Goal: Task Accomplishment & Management: Manage account settings

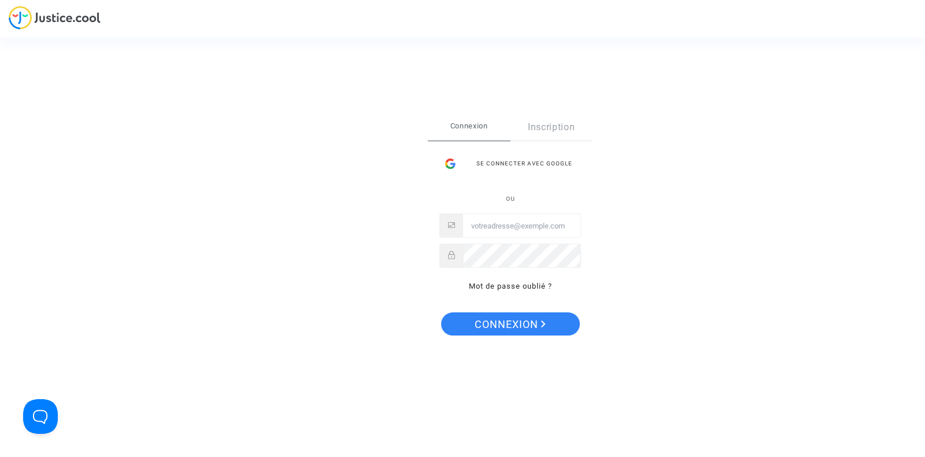
type input "tom@pitcher-avocat.fr"
click at [516, 323] on span "Connexion" at bounding box center [510, 324] width 71 height 24
type input "tom@pitcher-avocat.fr"
click at [501, 324] on span "Connexion" at bounding box center [510, 324] width 71 height 24
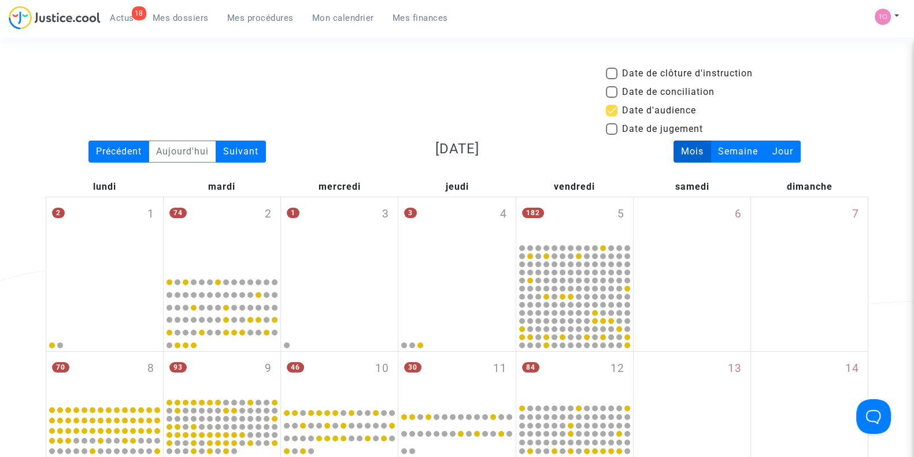
click at [195, 17] on span "Mes dossiers" at bounding box center [181, 18] width 56 height 10
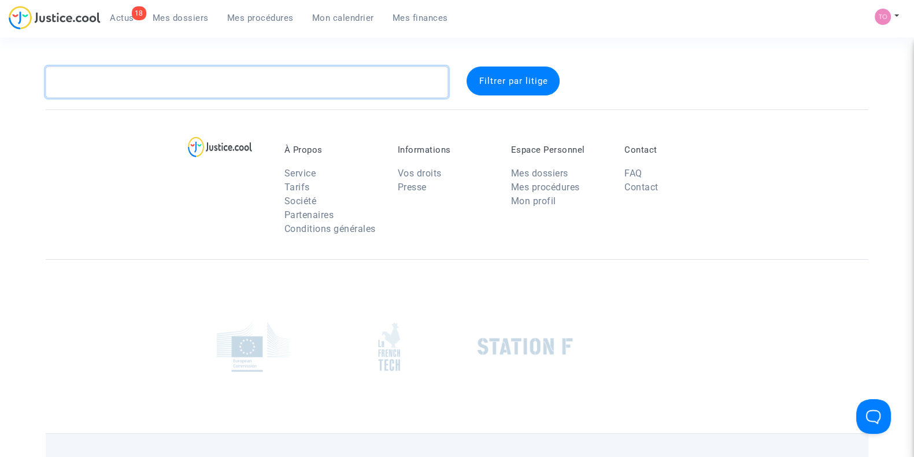
click at [179, 82] on textarea at bounding box center [247, 81] width 402 height 31
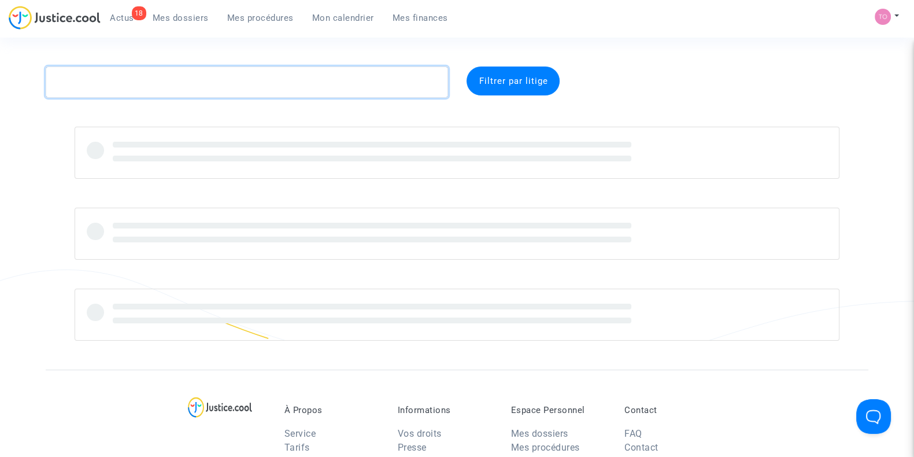
paste textarea "Abdelaziz"
drag, startPoint x: 149, startPoint y: 83, endPoint x: 0, endPoint y: 91, distance: 149.3
click at [0, 91] on div "Abdelaziz Filtrer par litige" at bounding box center [457, 203] width 914 height 274
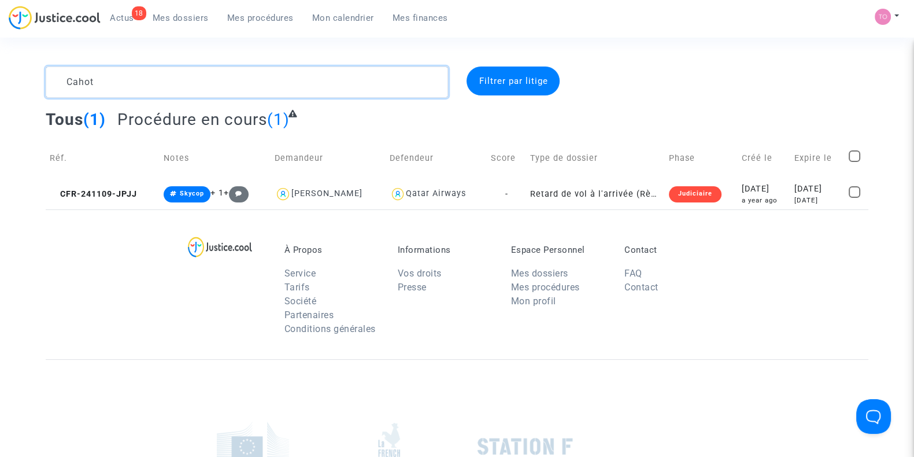
type textarea "Cahot"
click at [733, 211] on div "À Propos Service Tarifs Société Partenaires Conditions générales Informations V…" at bounding box center [457, 284] width 822 height 150
click at [742, 203] on div "a year ago" at bounding box center [764, 200] width 45 height 10
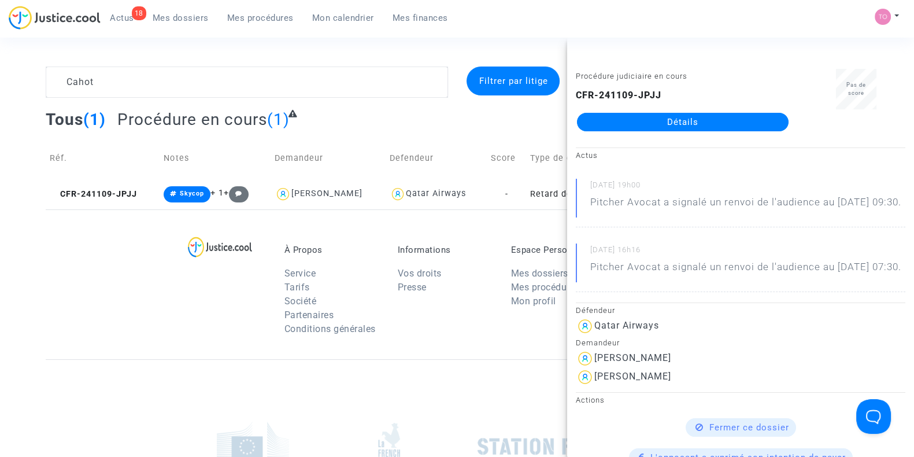
click at [695, 125] on link "Détails" at bounding box center [683, 122] width 212 height 18
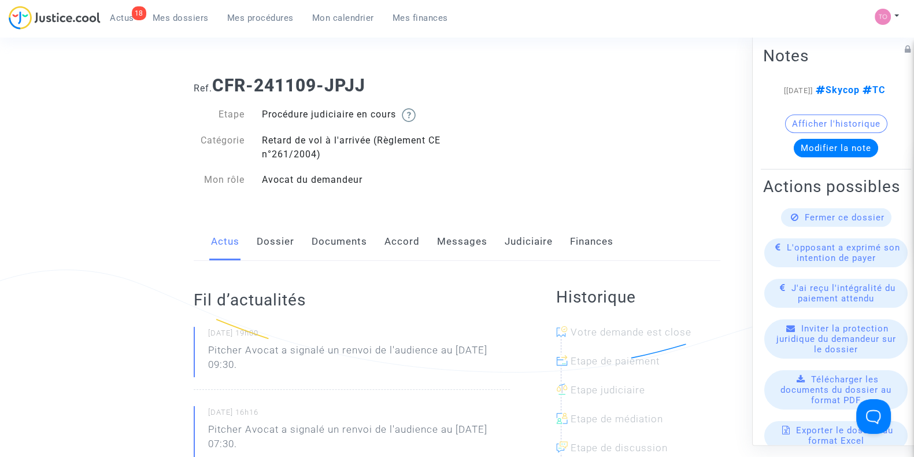
click at [273, 235] on link "Dossier" at bounding box center [276, 242] width 38 height 38
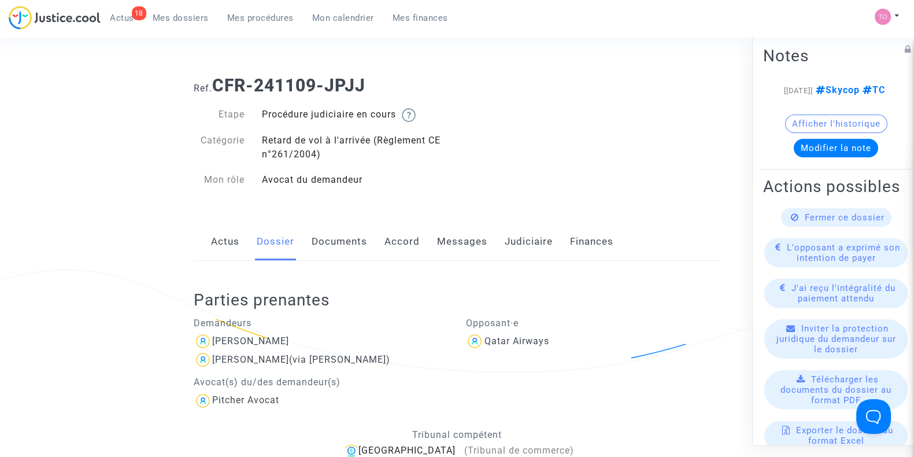
click at [514, 245] on link "Judiciaire" at bounding box center [529, 242] width 48 height 38
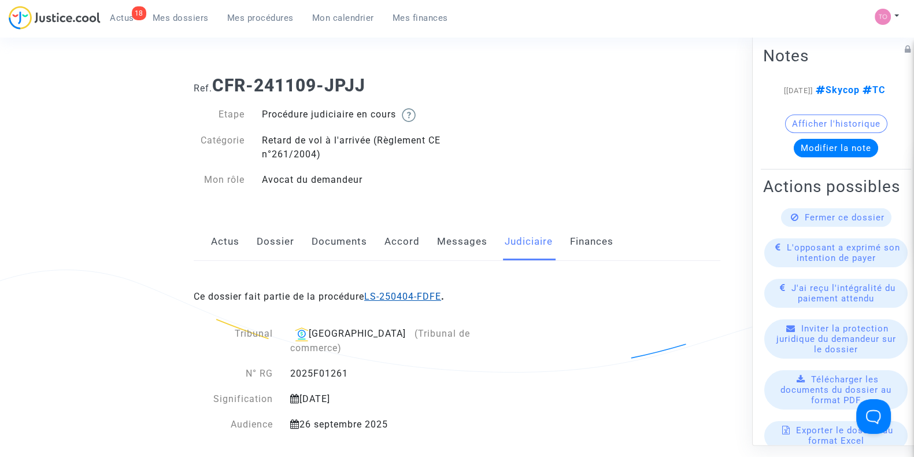
click at [406, 294] on link "LS-250404-FDFE" at bounding box center [402, 296] width 77 height 11
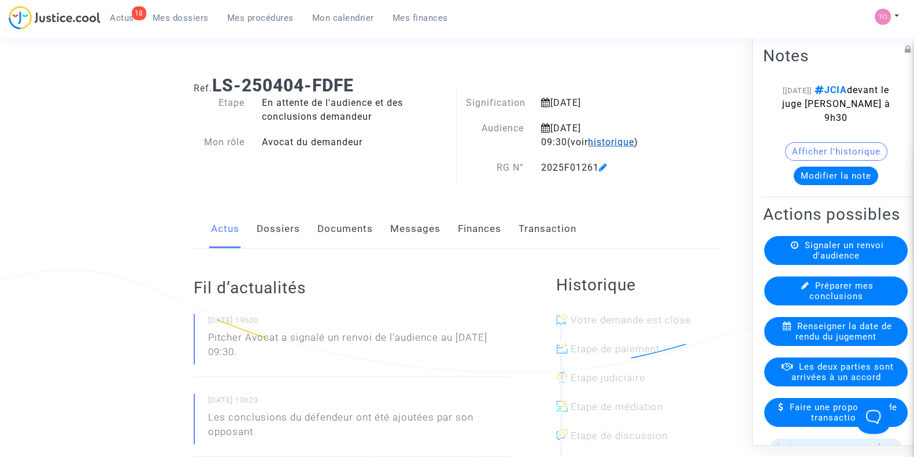
click at [588, 145] on span "historique" at bounding box center [611, 141] width 46 height 11
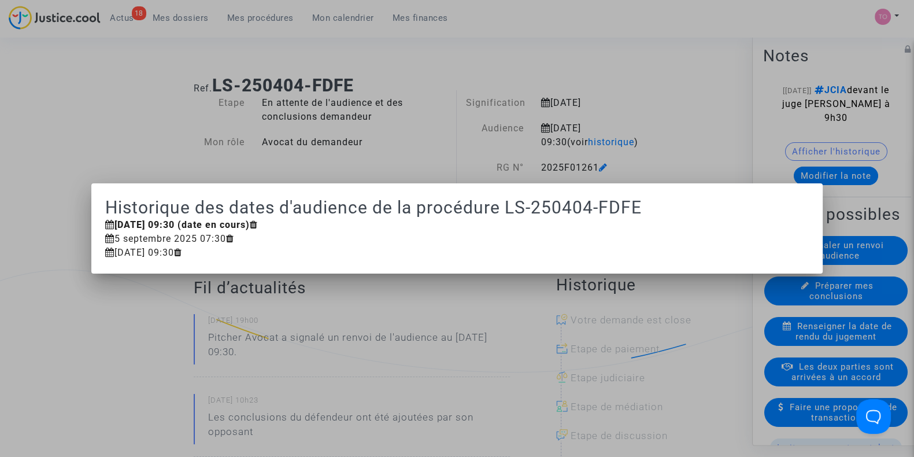
click at [624, 141] on div at bounding box center [457, 228] width 914 height 457
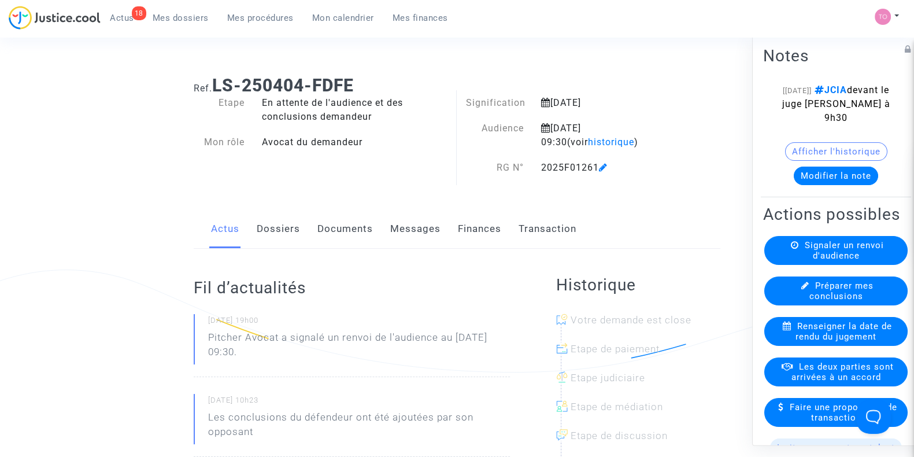
click at [275, 229] on link "Dossiers" at bounding box center [278, 229] width 43 height 38
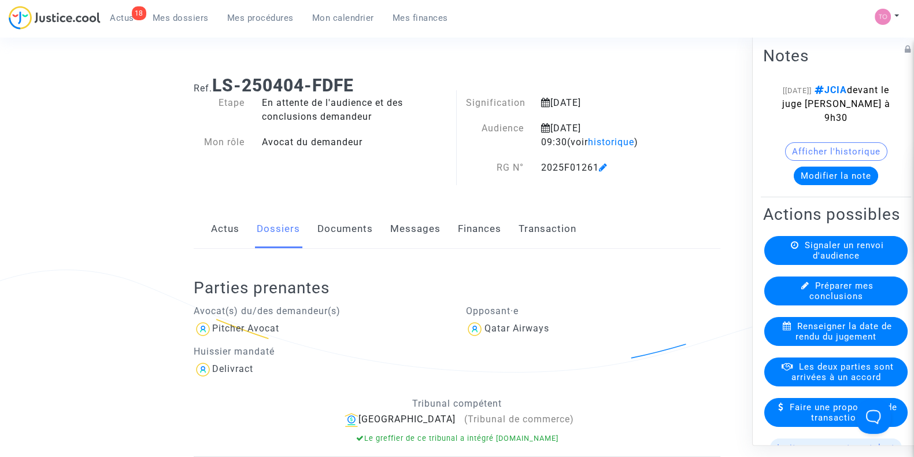
drag, startPoint x: 597, startPoint y: 167, endPoint x: 525, endPoint y: 164, distance: 71.7
click at [525, 164] on div "RG N° 2025F01261" at bounding box center [570, 168] width 227 height 14
copy div "RG N° 2025F01261"
click at [169, 15] on span "Mes dossiers" at bounding box center [181, 18] width 56 height 10
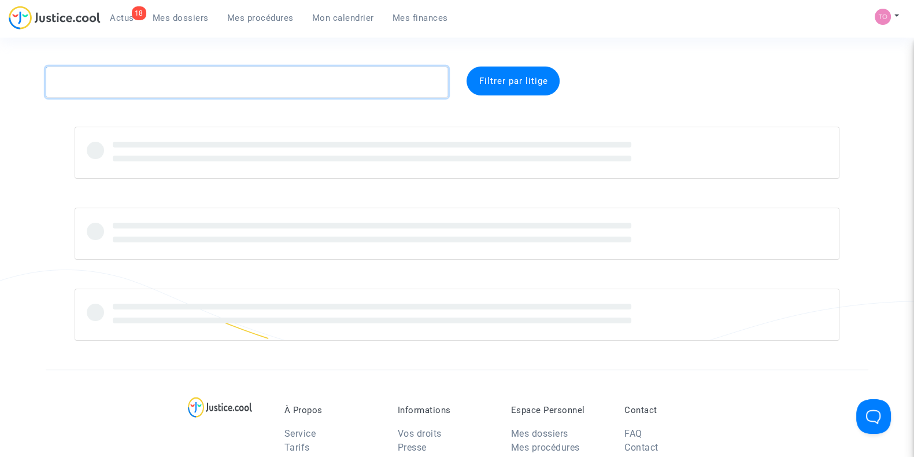
click at [135, 80] on textarea at bounding box center [247, 81] width 402 height 31
paste textarea "KHAZNAJI"
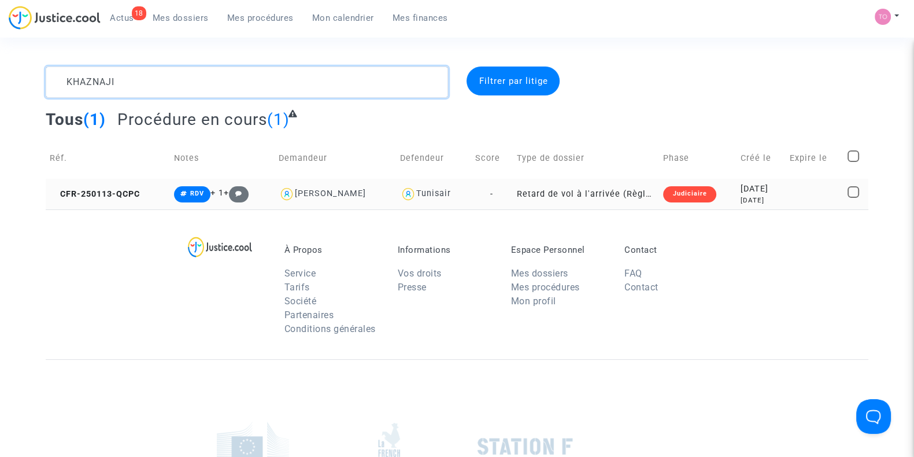
type textarea "KHAZNAJI"
click at [744, 199] on div "8 months ago" at bounding box center [760, 200] width 41 height 10
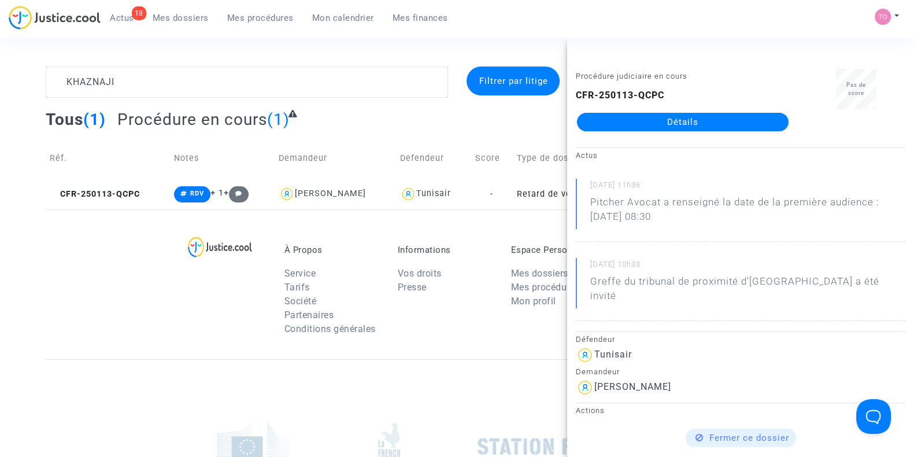
click at [699, 113] on link "Détails" at bounding box center [683, 122] width 212 height 18
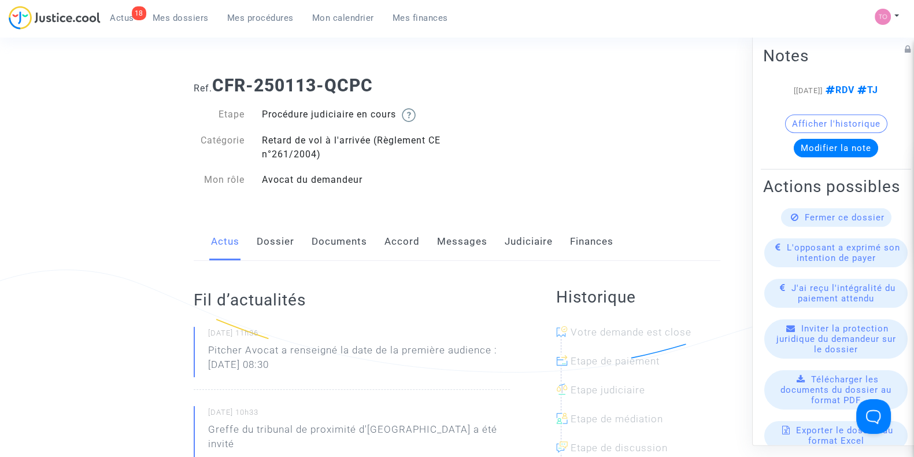
click at [406, 243] on link "Accord" at bounding box center [401, 242] width 35 height 38
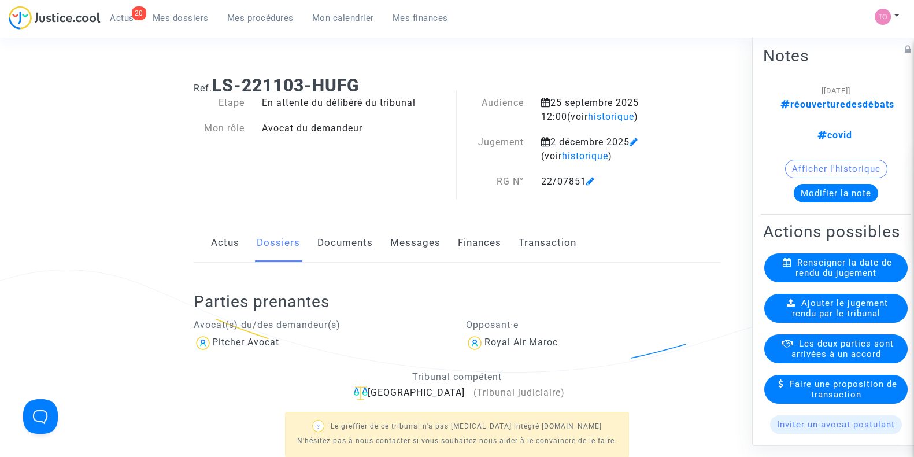
click at [347, 253] on link "Documents" at bounding box center [344, 243] width 55 height 38
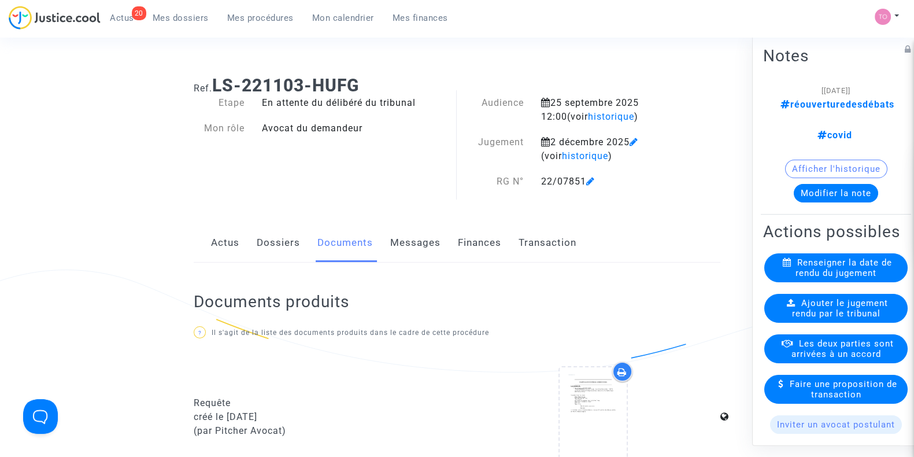
click at [353, 23] on link "Mon calendrier" at bounding box center [343, 17] width 80 height 17
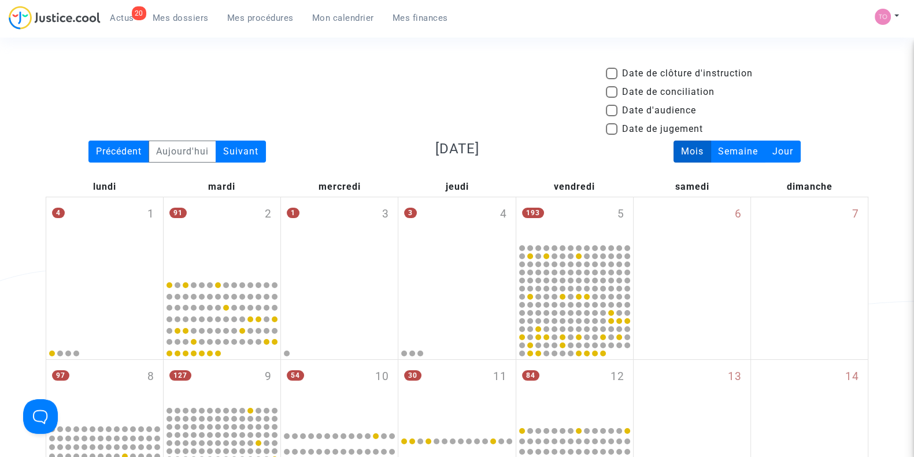
click at [613, 111] on span at bounding box center [612, 111] width 12 height 12
click at [611, 116] on input "Date d'audience" at bounding box center [611, 116] width 1 height 1
checkbox input "true"
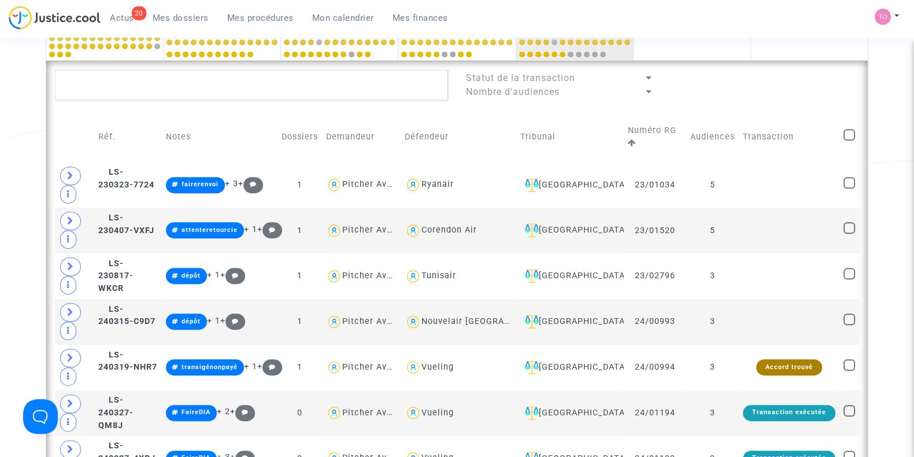
scroll to position [650, 0]
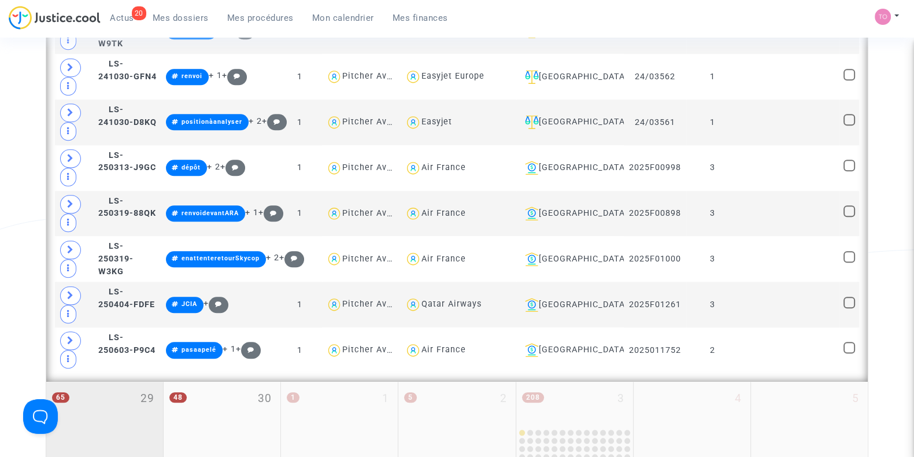
click at [121, 415] on div "65 29" at bounding box center [104, 422] width 117 height 83
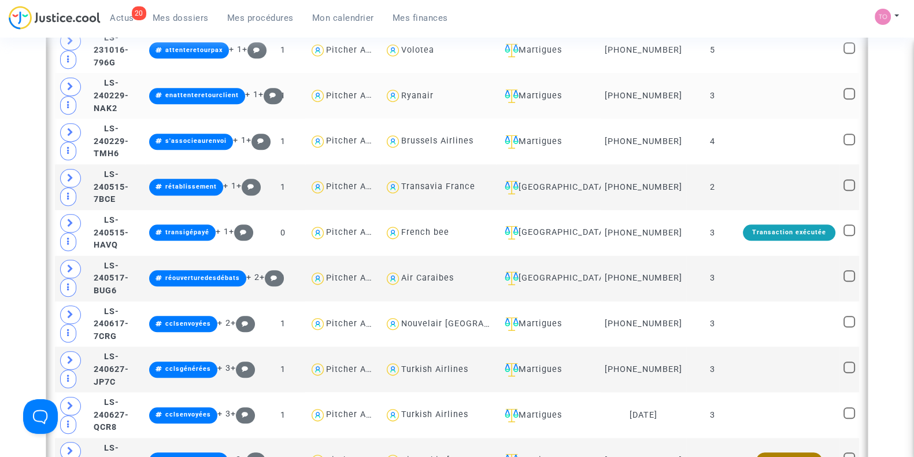
scroll to position [1312, 0]
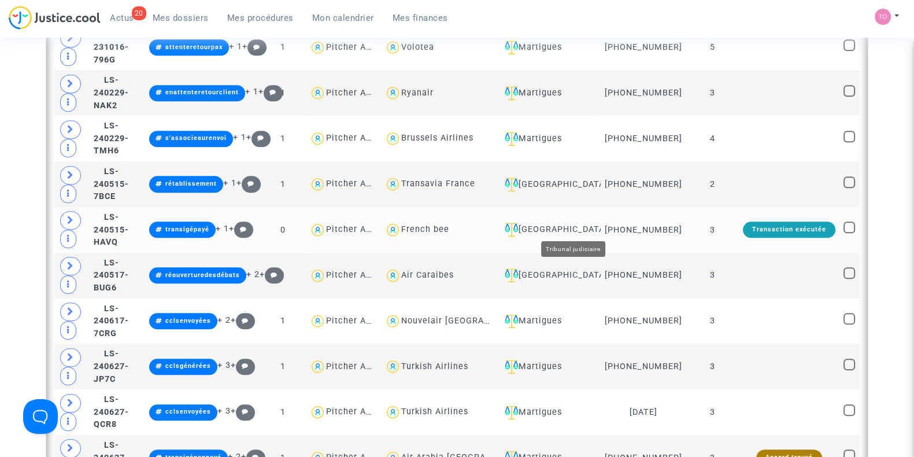
click at [596, 228] on div "Ivry-sur-Seine" at bounding box center [548, 230] width 97 height 14
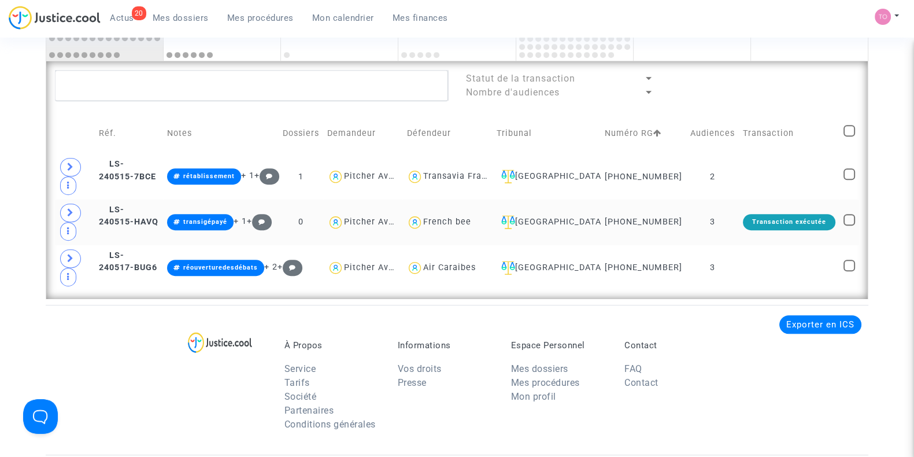
scroll to position [811, 0]
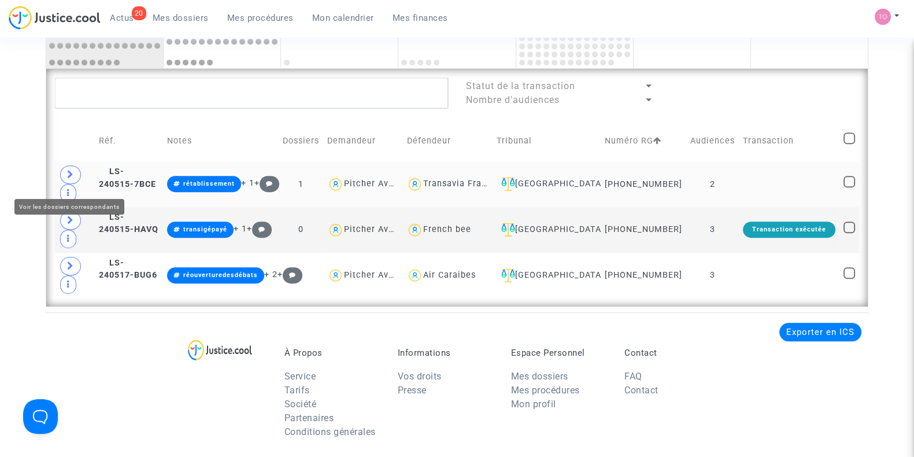
click at [73, 179] on icon at bounding box center [70, 174] width 7 height 9
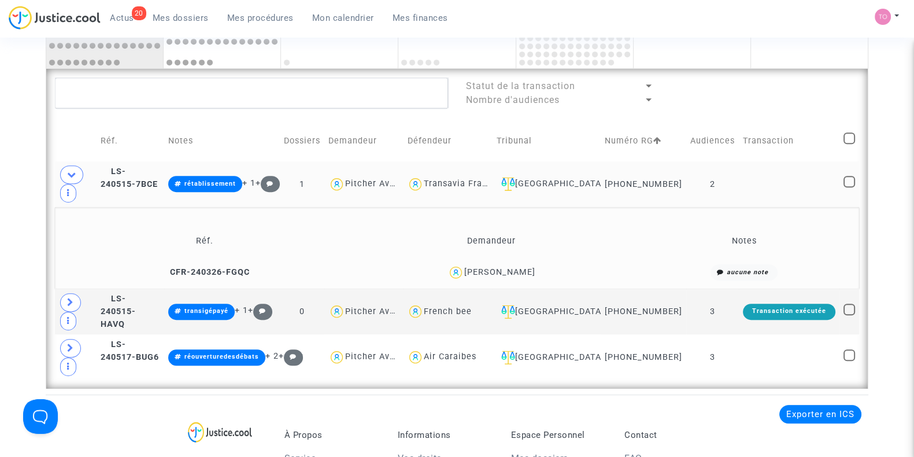
click at [516, 276] on div "Ines Barthelemy" at bounding box center [499, 272] width 71 height 10
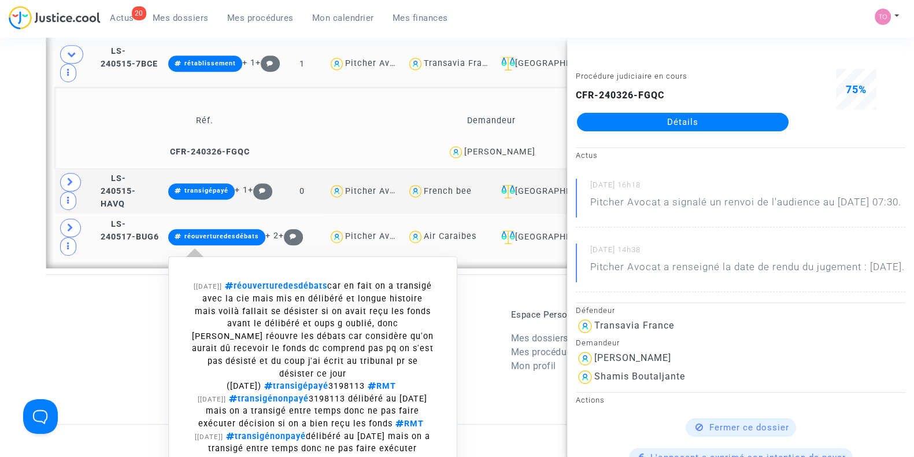
scroll to position [955, 0]
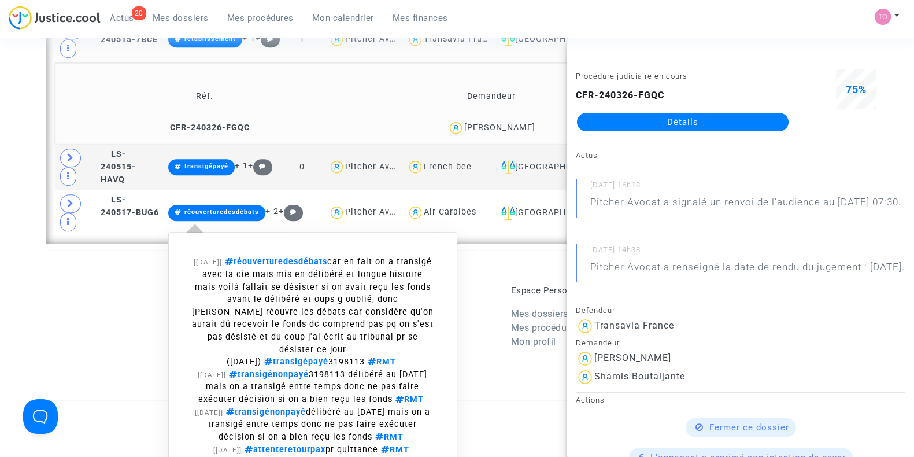
drag, startPoint x: 243, startPoint y: 300, endPoint x: 93, endPoint y: 310, distance: 150.1
click at [93, 310] on div "À Propos Service Tarifs Société Partenaires Conditions générales Informations V…" at bounding box center [457, 325] width 822 height 150
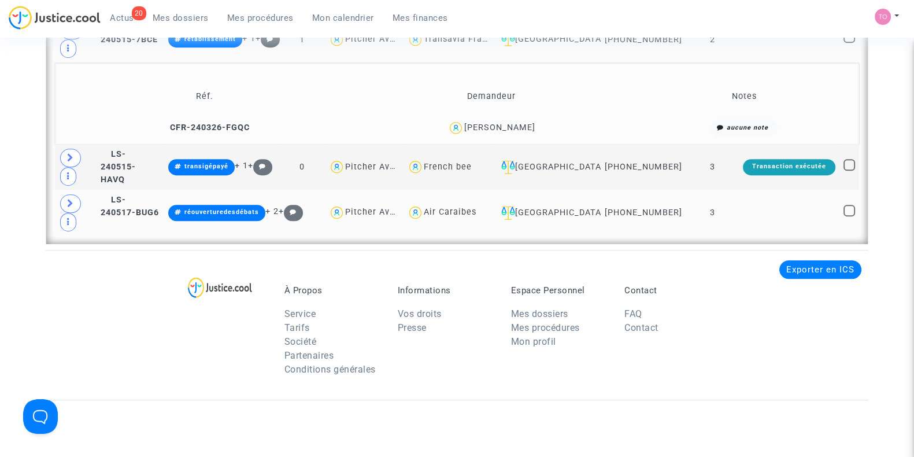
click at [65, 210] on span at bounding box center [70, 203] width 21 height 18
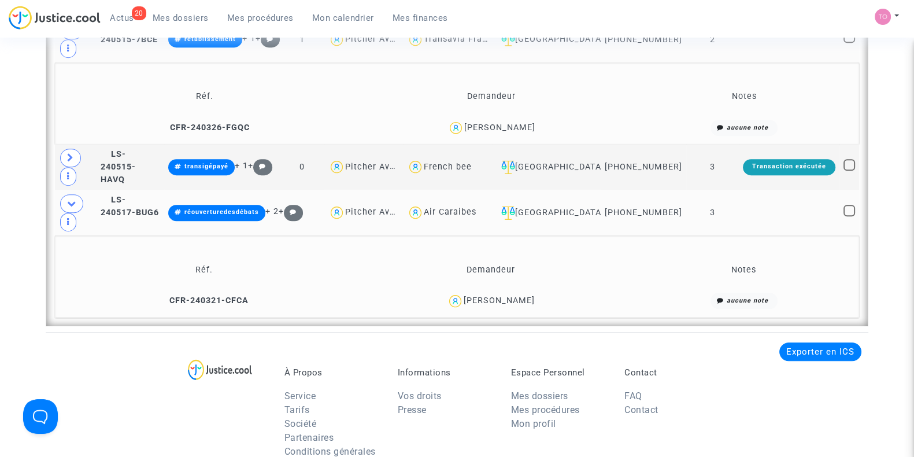
click at [513, 303] on div "ludovic LILIA" at bounding box center [499, 300] width 71 height 10
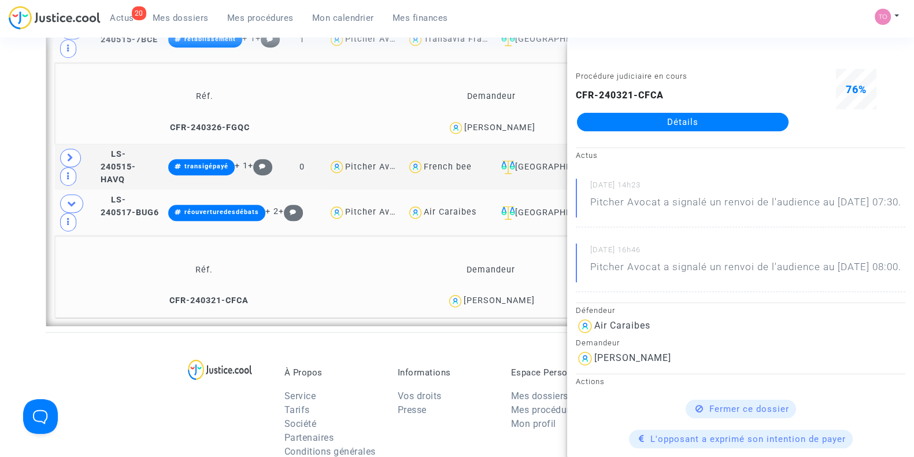
copy div "LILIA"
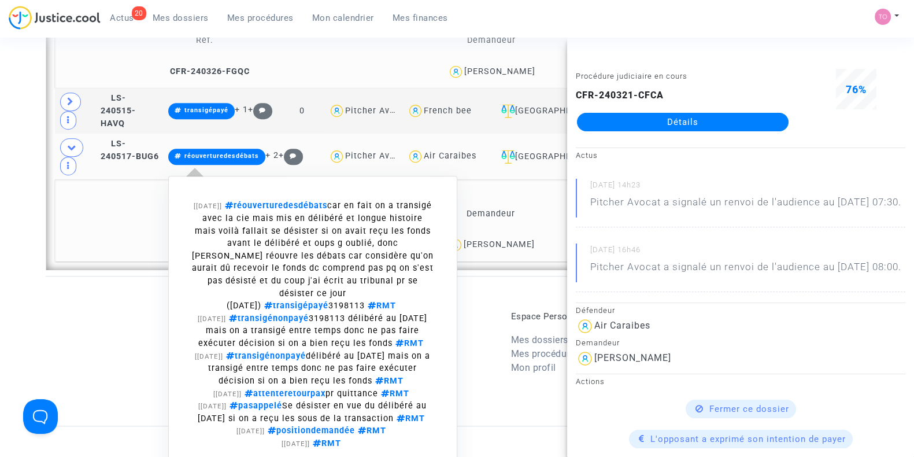
scroll to position [1028, 0]
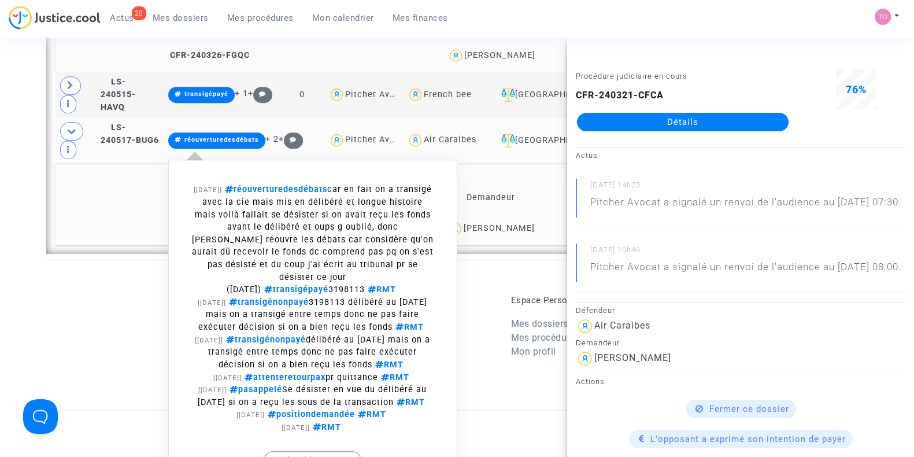
click at [383, 279] on span "réouverturedesdébats car en fait on a transigé avec la cie mais mis en délibéré…" at bounding box center [313, 239] width 242 height 110
copy span "3198113"
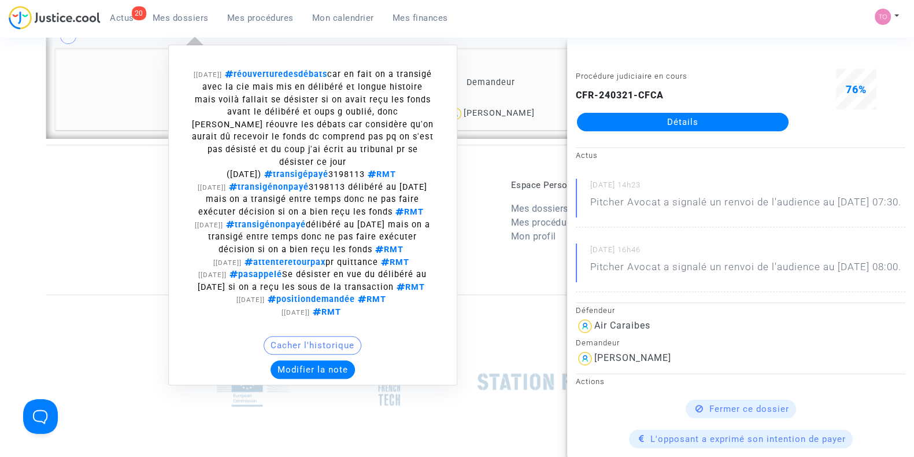
scroll to position [1148, 0]
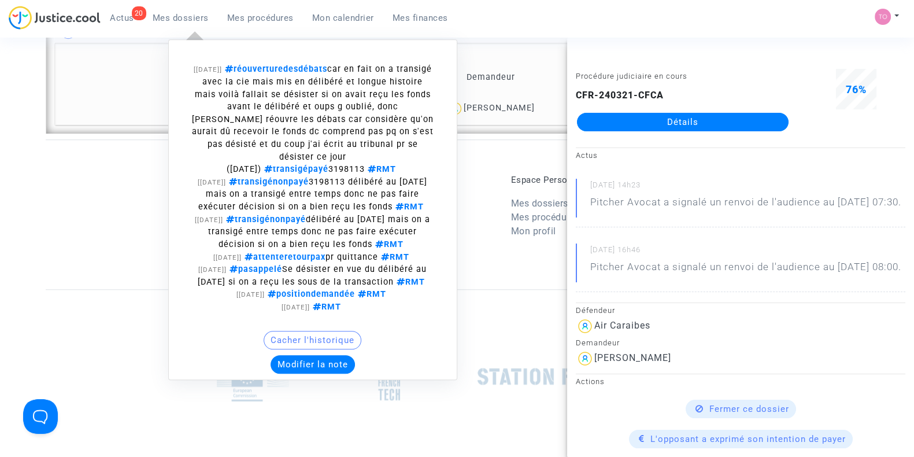
click at [339, 365] on button "Modifier la note" at bounding box center [312, 364] width 84 height 18
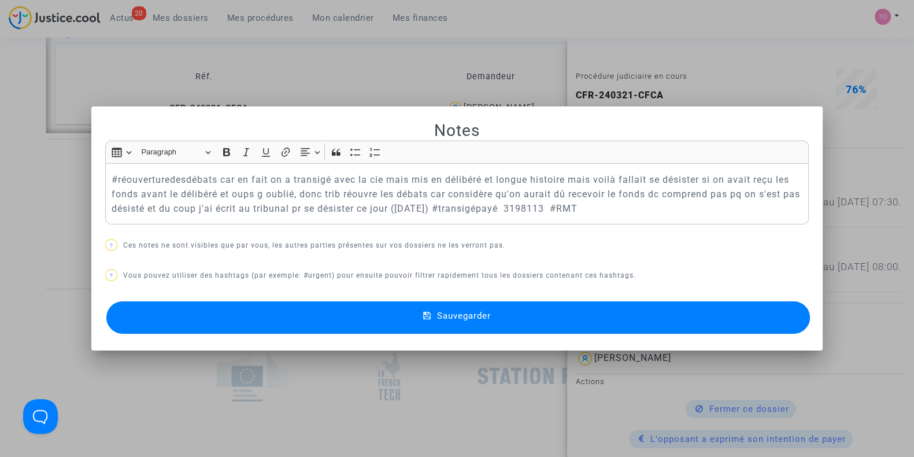
click at [112, 176] on p "#réouverturedesdébats car en fait on a transigé avec la cie mais mis en délibér…" at bounding box center [457, 193] width 691 height 43
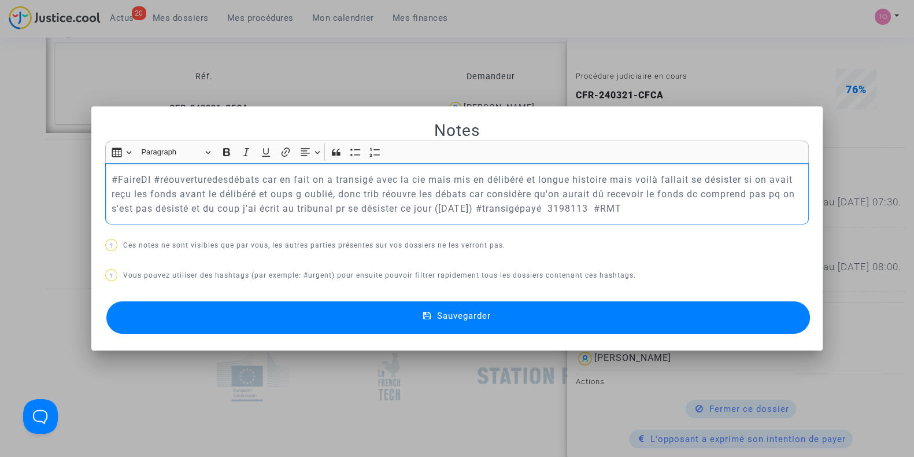
click at [0, 186] on div at bounding box center [457, 228] width 914 height 457
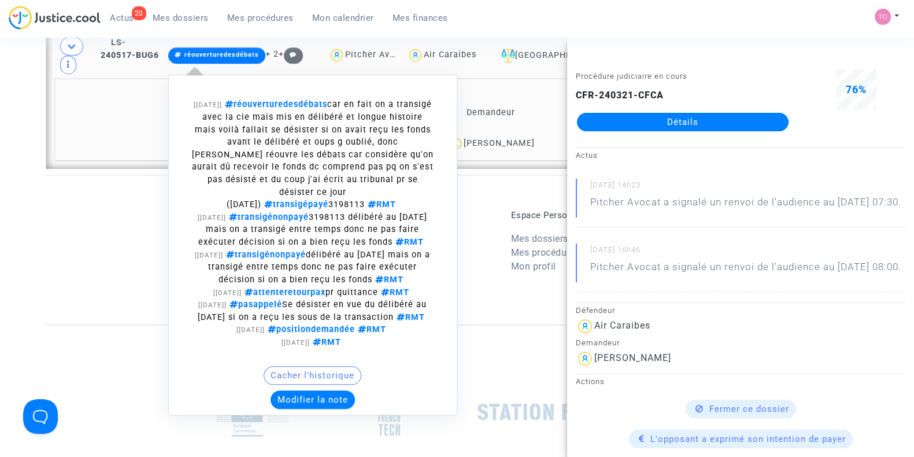
scroll to position [1124, 0]
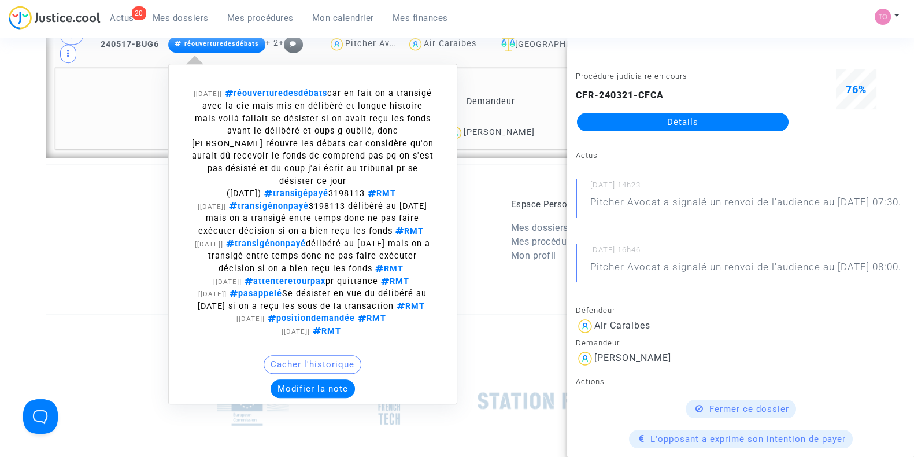
click at [329, 388] on button "Modifier la note" at bounding box center [312, 388] width 84 height 18
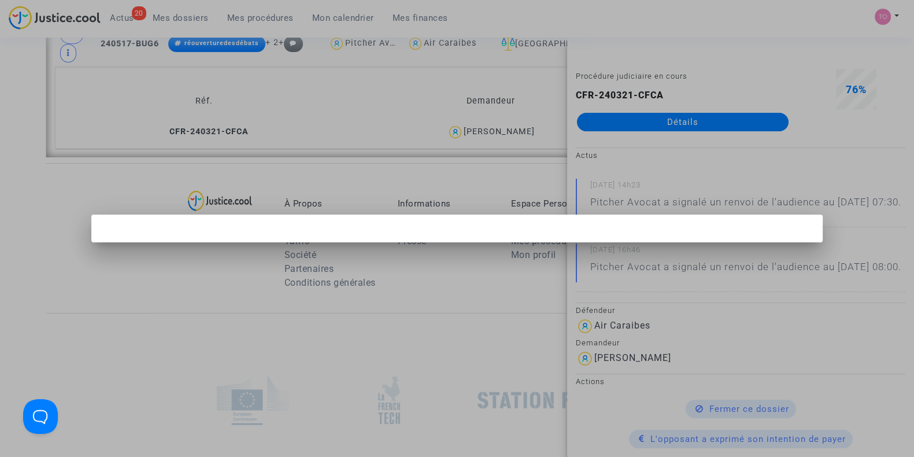
scroll to position [0, 0]
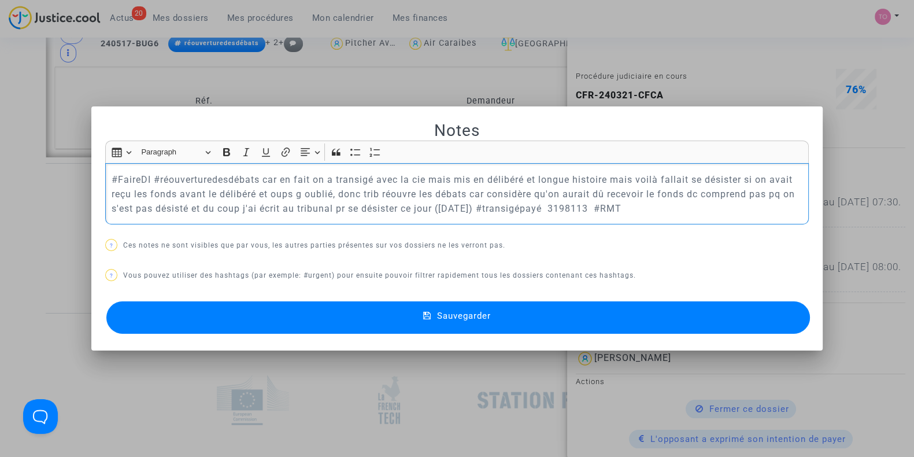
click at [240, 325] on button "Sauvegarder" at bounding box center [457, 317] width 703 height 32
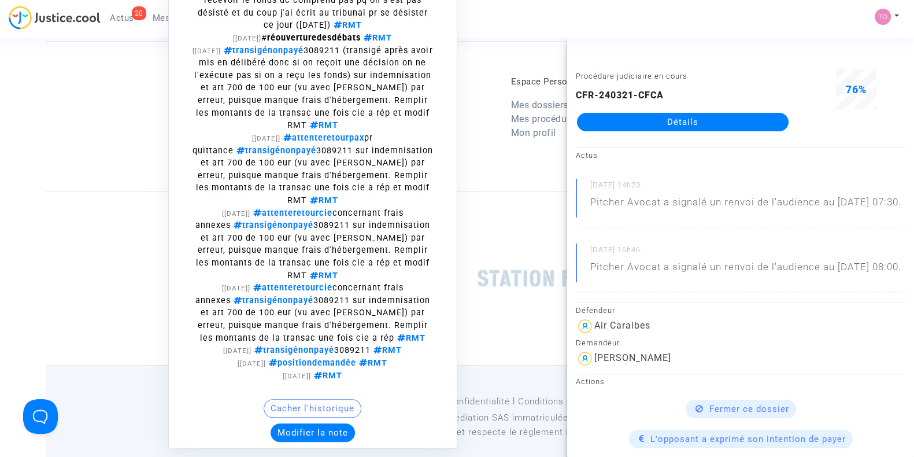
scroll to position [1263, 0]
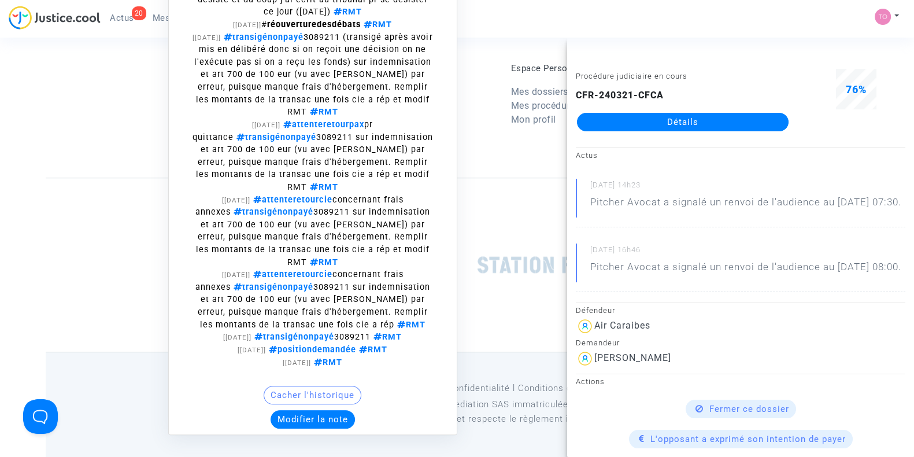
click at [353, 410] on button "Modifier la note" at bounding box center [312, 419] width 84 height 18
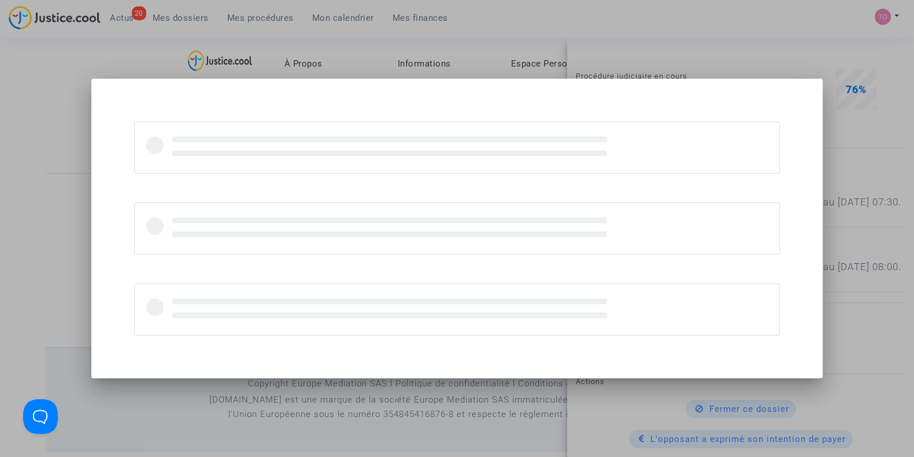
scroll to position [0, 0]
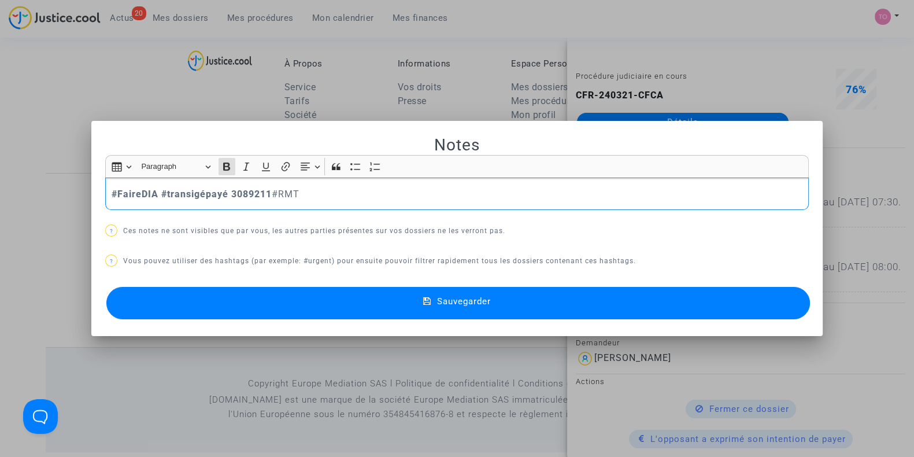
click at [298, 307] on button "Sauvegarder" at bounding box center [457, 303] width 703 height 32
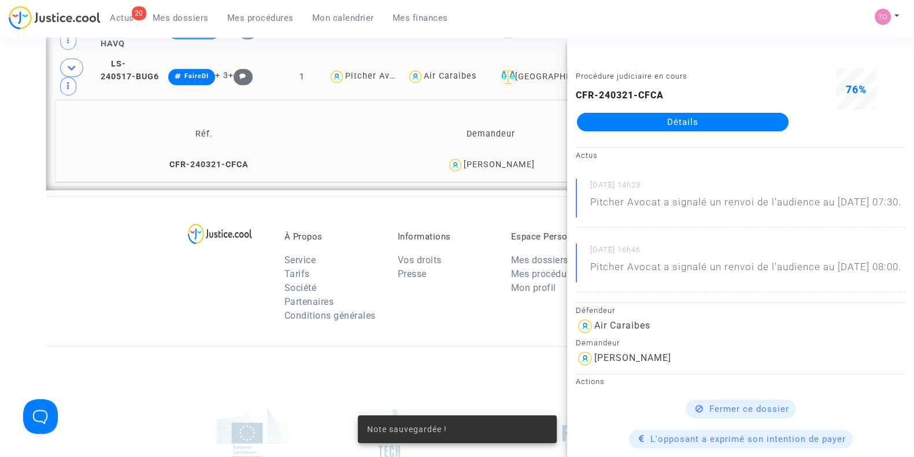
scroll to position [999, 0]
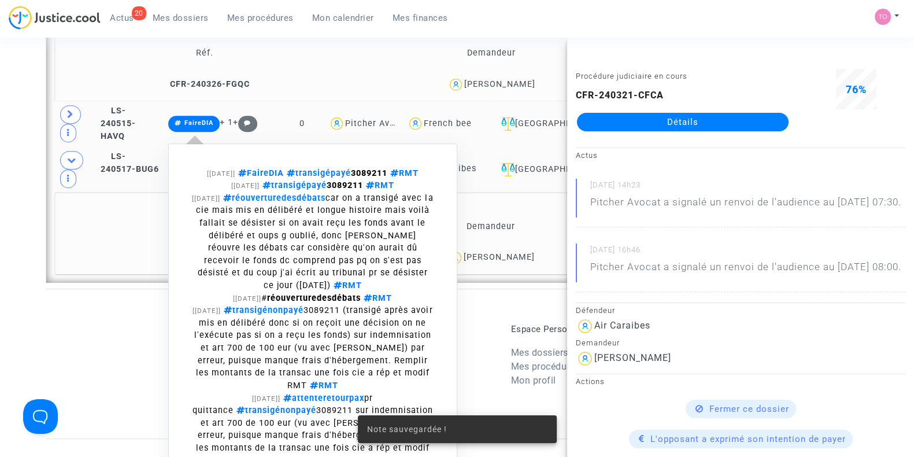
click at [387, 177] on span "FaireDIA transigépayé 3089211" at bounding box center [311, 173] width 152 height 10
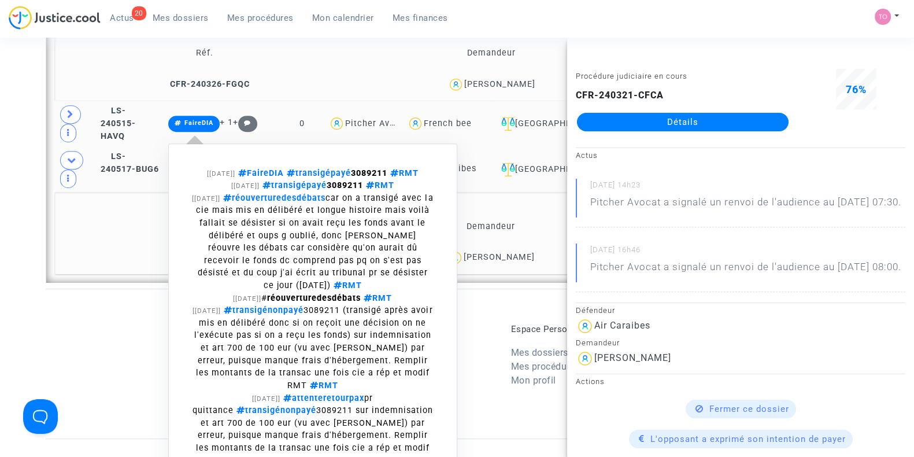
click at [387, 177] on span "FaireDIA transigépayé 3089211" at bounding box center [311, 173] width 152 height 10
copy span "3089211"
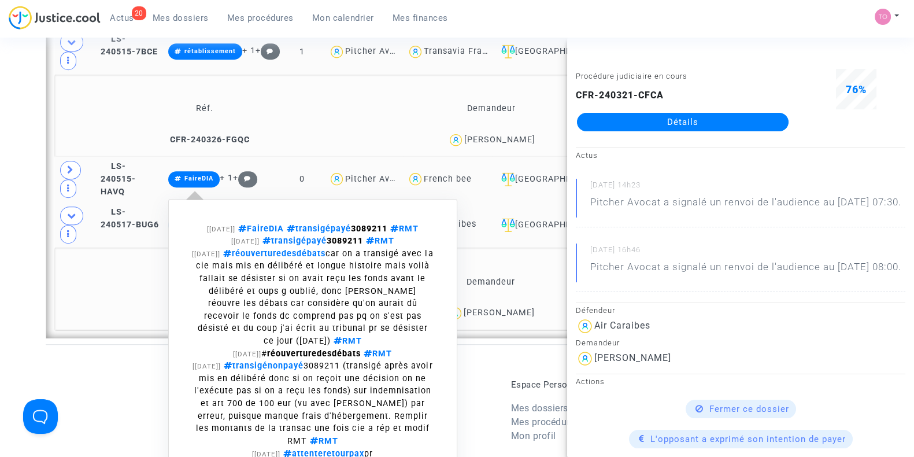
scroll to position [926, 0]
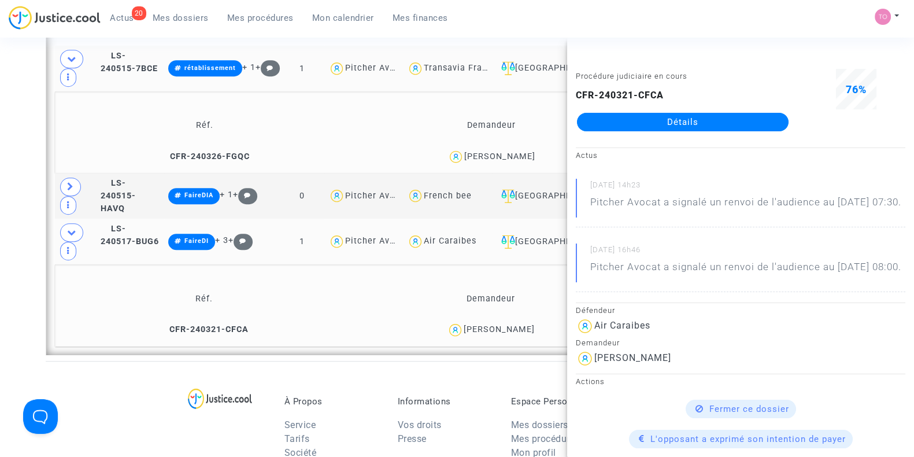
click at [516, 161] on div "Ines Barthelemy" at bounding box center [499, 156] width 71 height 10
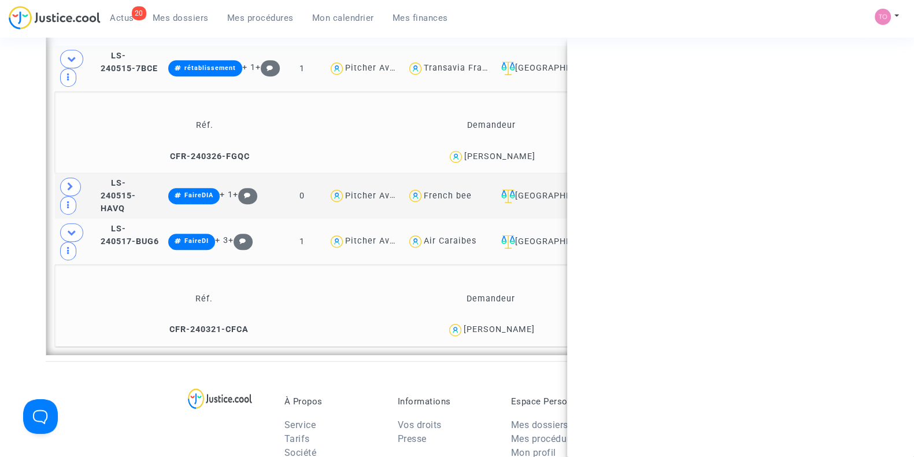
click at [516, 161] on div "Ines Barthelemy" at bounding box center [499, 156] width 71 height 10
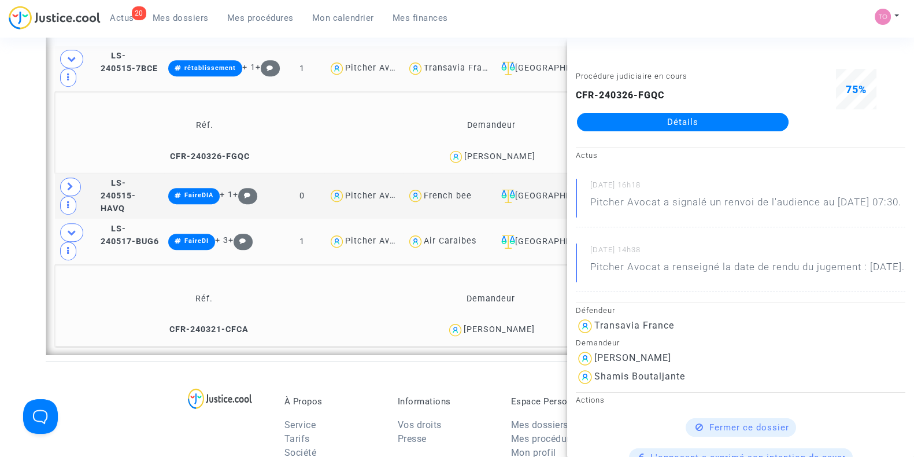
copy div "Barthelemy"
click at [69, 63] on icon at bounding box center [71, 58] width 9 height 9
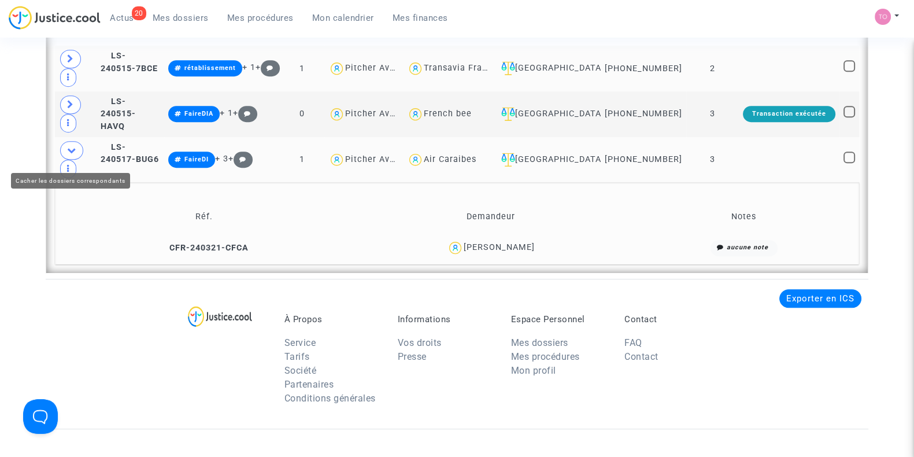
click at [64, 151] on span at bounding box center [71, 150] width 23 height 18
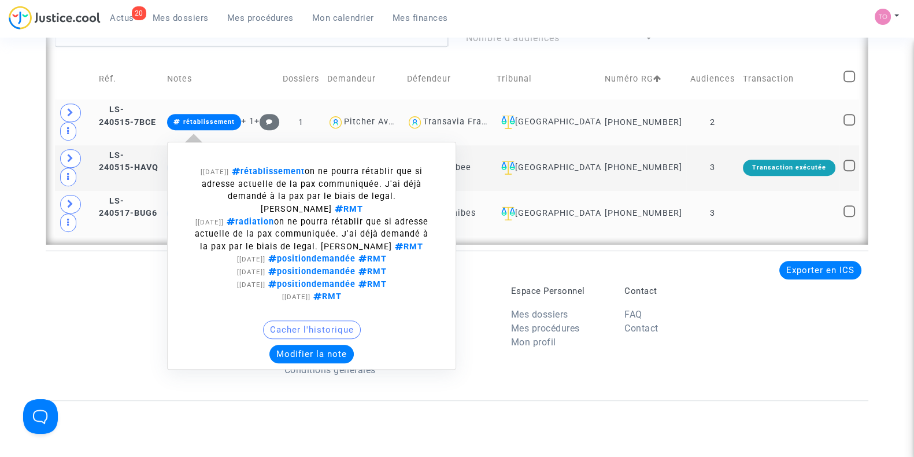
scroll to position [854, 0]
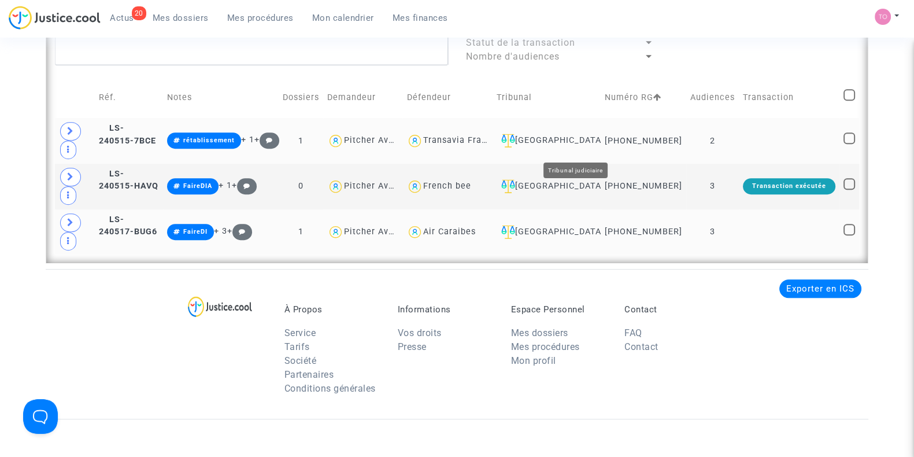
click at [596, 143] on div "Ivry-sur-Seine" at bounding box center [546, 141] width 100 height 14
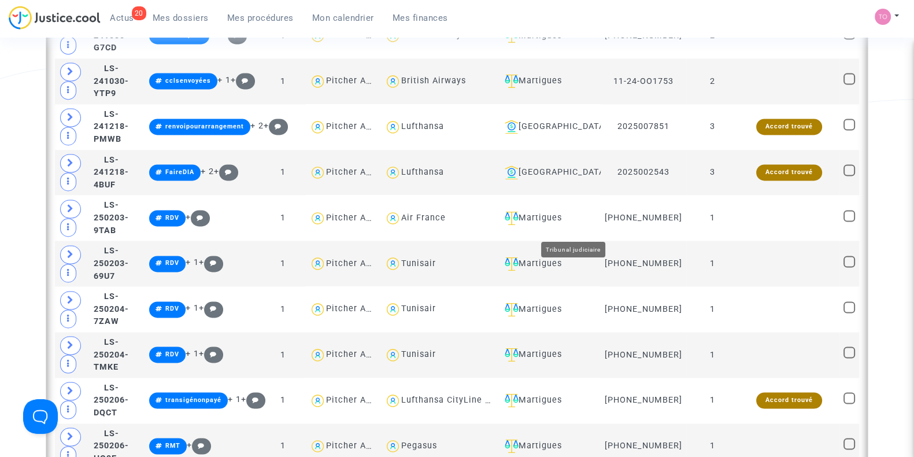
scroll to position [2516, 0]
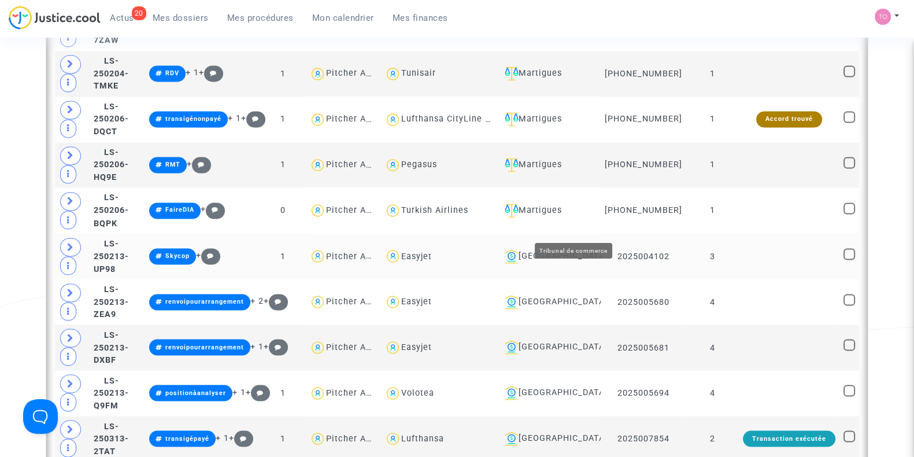
click at [576, 249] on div "Nantes" at bounding box center [548, 256] width 97 height 14
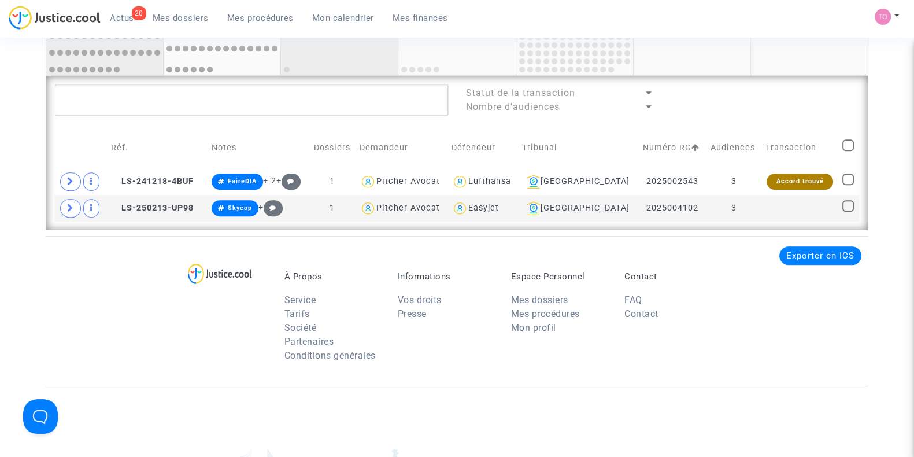
scroll to position [673, 0]
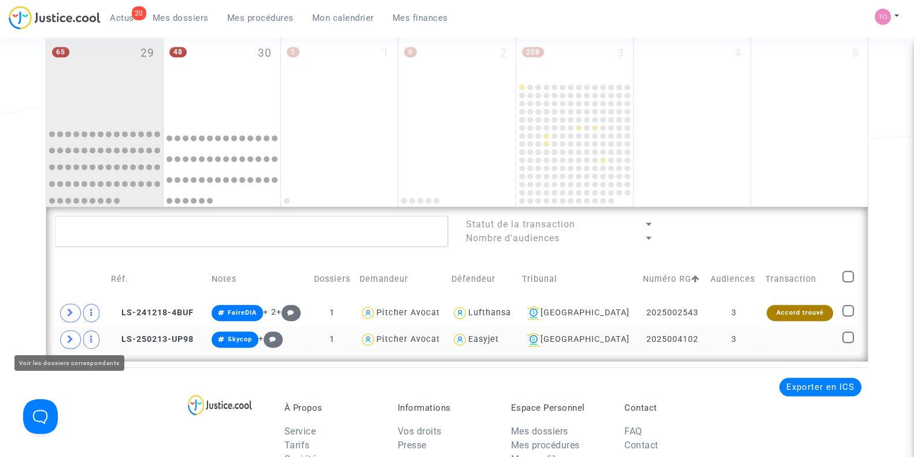
click at [75, 336] on span at bounding box center [70, 339] width 21 height 18
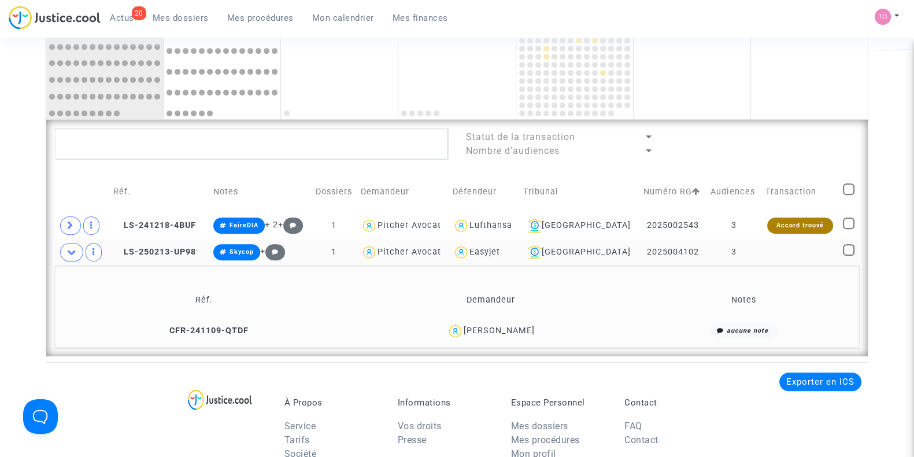
scroll to position [793, 0]
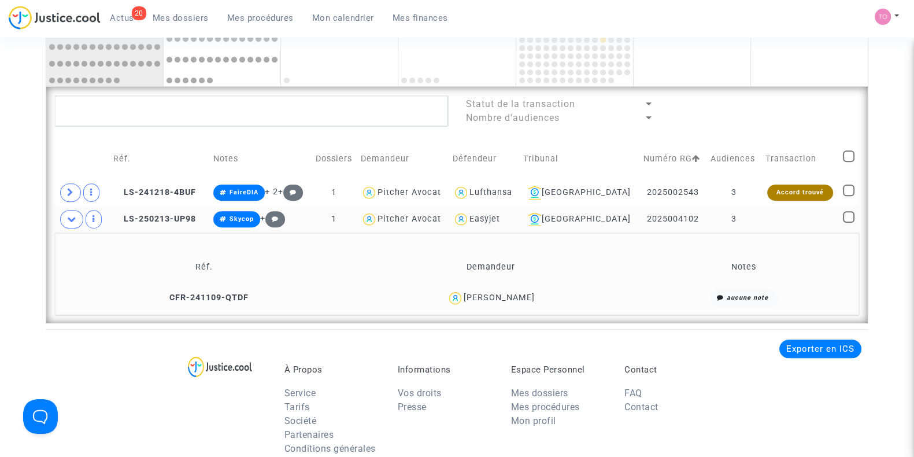
drag, startPoint x: 546, startPoint y: 296, endPoint x: 505, endPoint y: 299, distance: 41.7
click at [505, 299] on div "Eduarda filipa Mota Dias" at bounding box center [491, 298] width 276 height 17
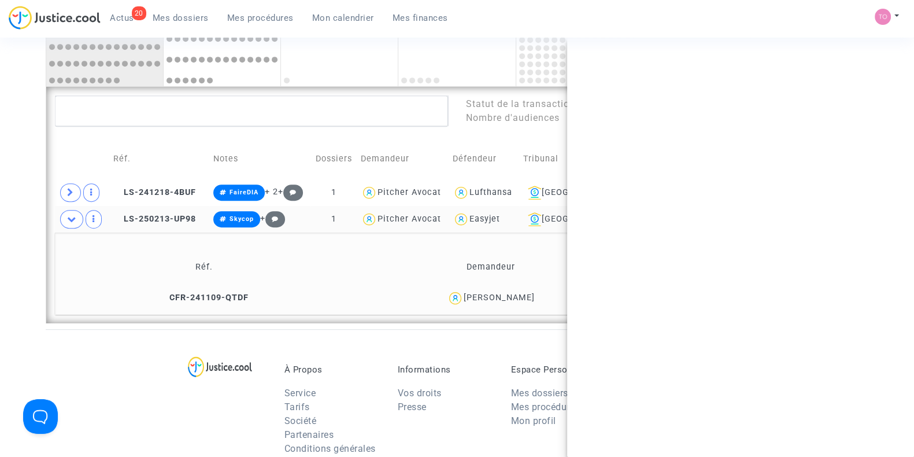
copy div "Mota Dias"
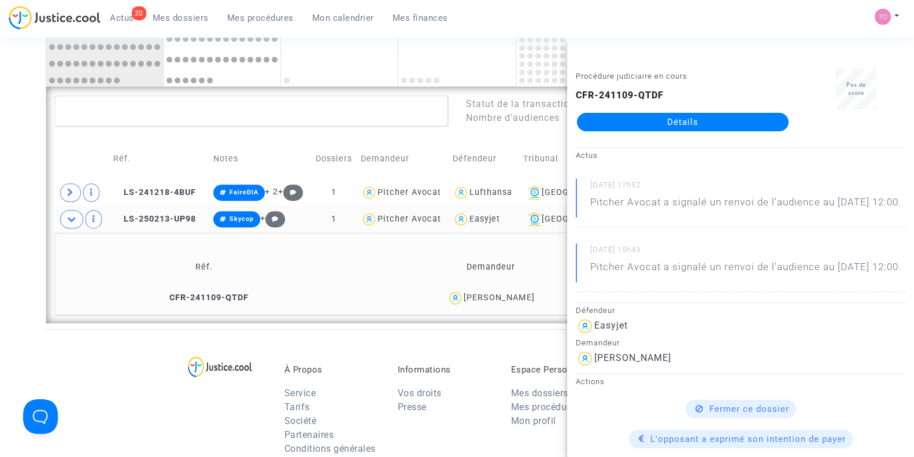
copy div "Mota Dias"
click at [69, 216] on icon at bounding box center [71, 218] width 9 height 9
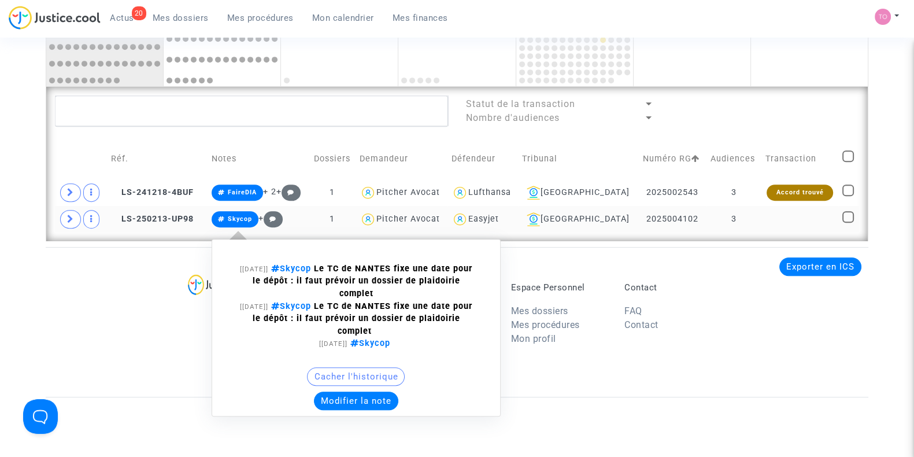
click at [329, 396] on button "Modifier la note" at bounding box center [356, 400] width 84 height 18
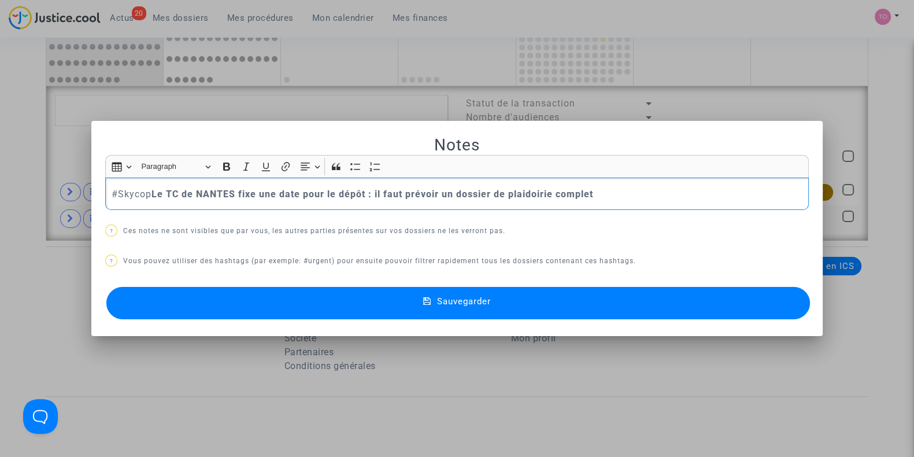
click at [0, 208] on div at bounding box center [457, 228] width 914 height 457
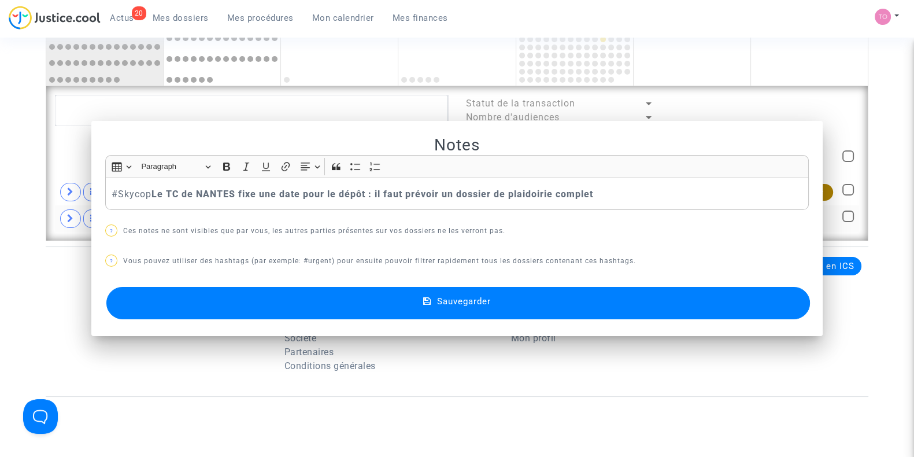
scroll to position [793, 0]
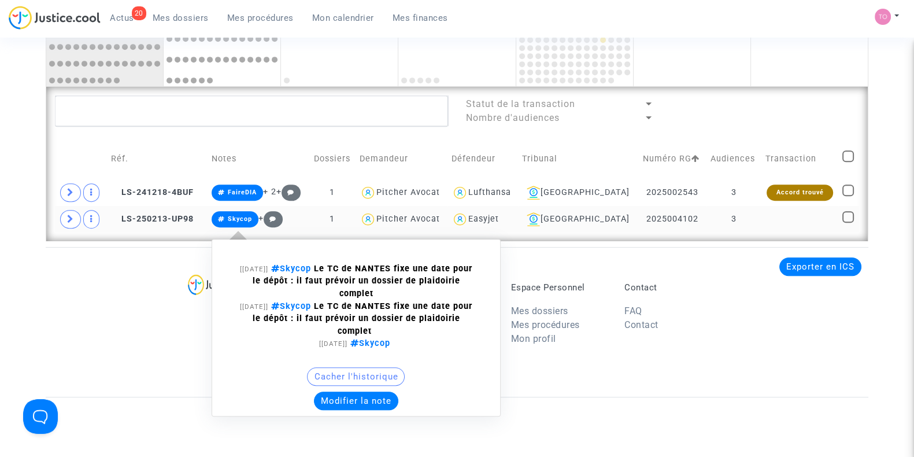
click at [342, 400] on button "Modifier la note" at bounding box center [356, 400] width 84 height 18
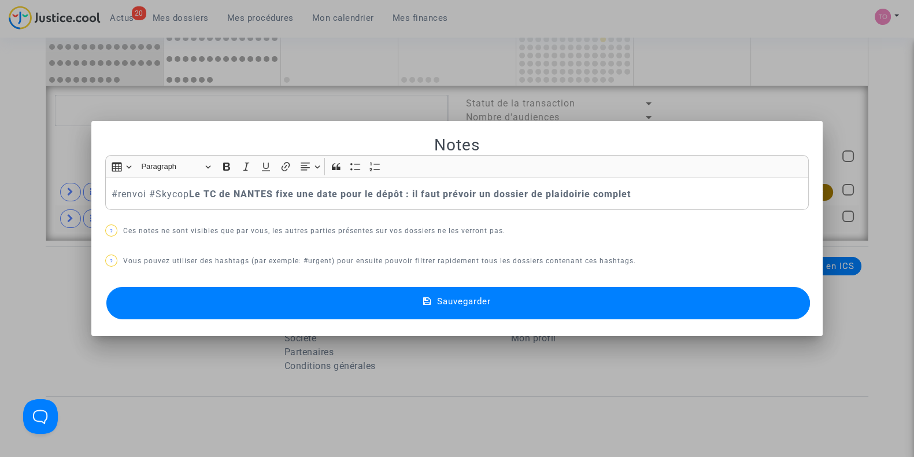
click at [373, 304] on button "Sauvegarder" at bounding box center [457, 303] width 703 height 32
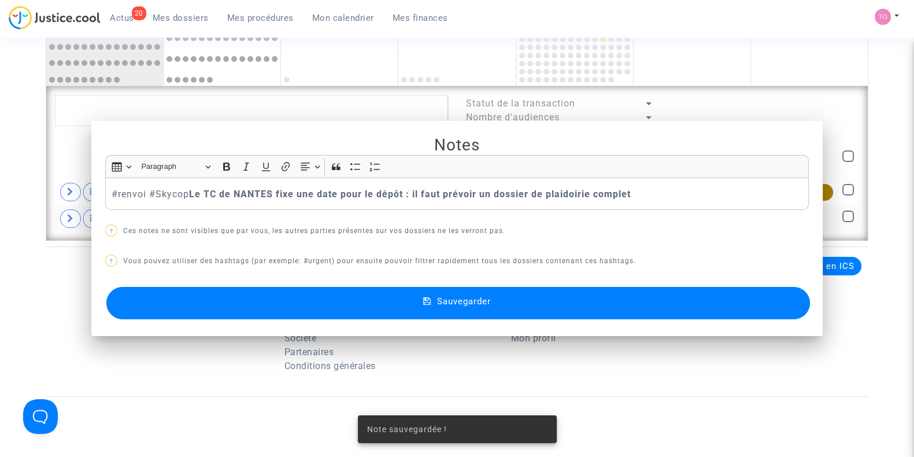
scroll to position [793, 0]
click at [447, 365] on div "Informations Vos droits Presse" at bounding box center [445, 329] width 113 height 97
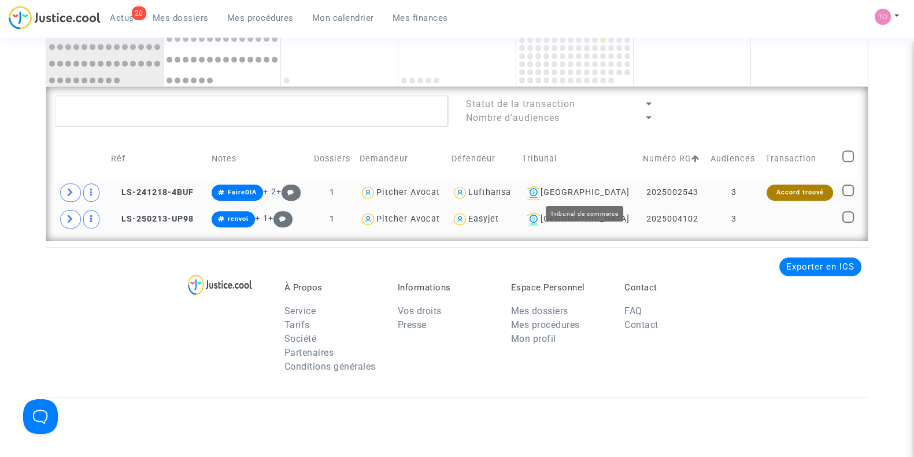
click at [592, 191] on div "Nantes" at bounding box center [578, 193] width 113 height 14
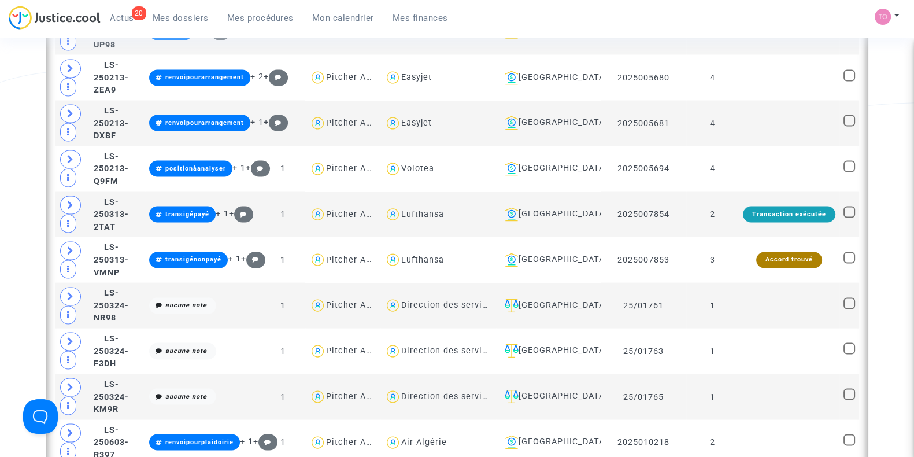
scroll to position [2792, 0]
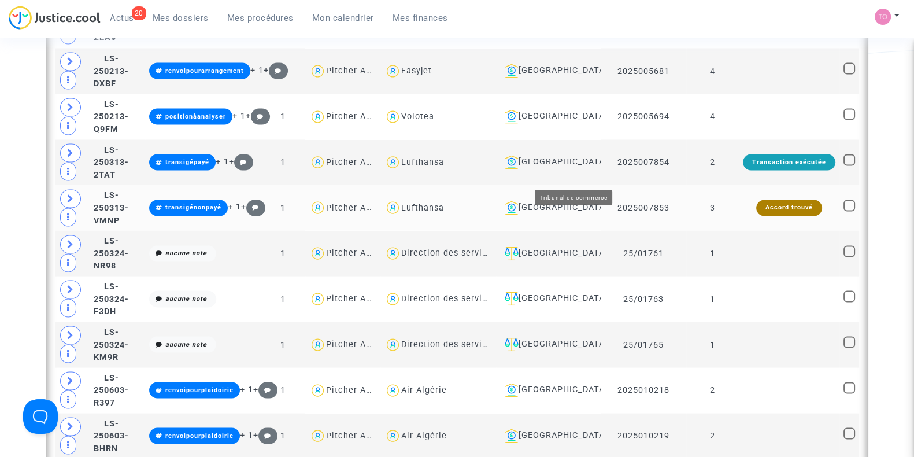
click at [569, 201] on div "Toulouse" at bounding box center [548, 208] width 97 height 14
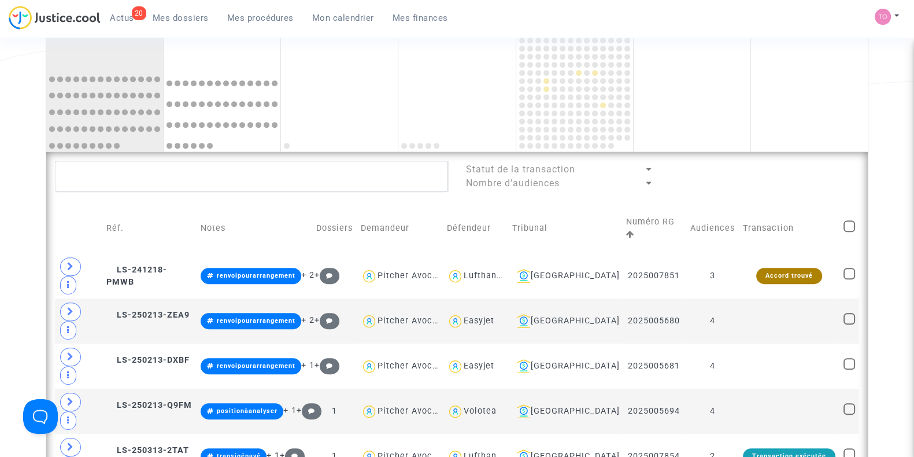
scroll to position [706, 0]
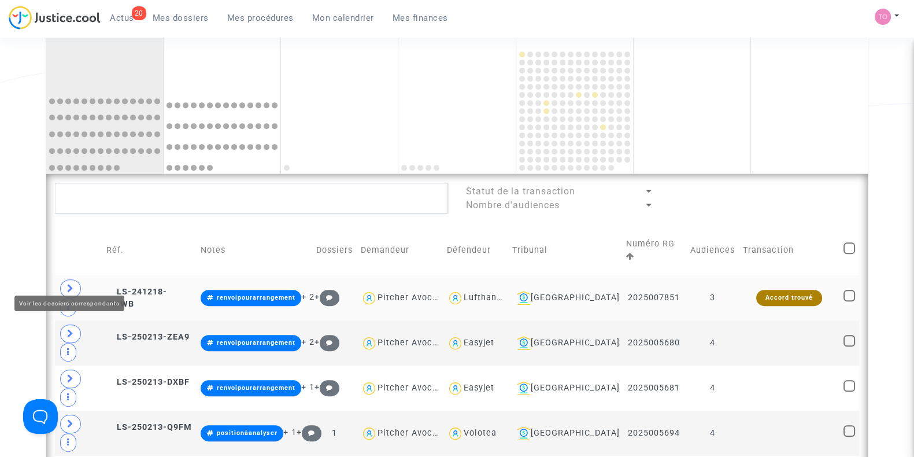
click at [69, 284] on icon at bounding box center [70, 288] width 7 height 9
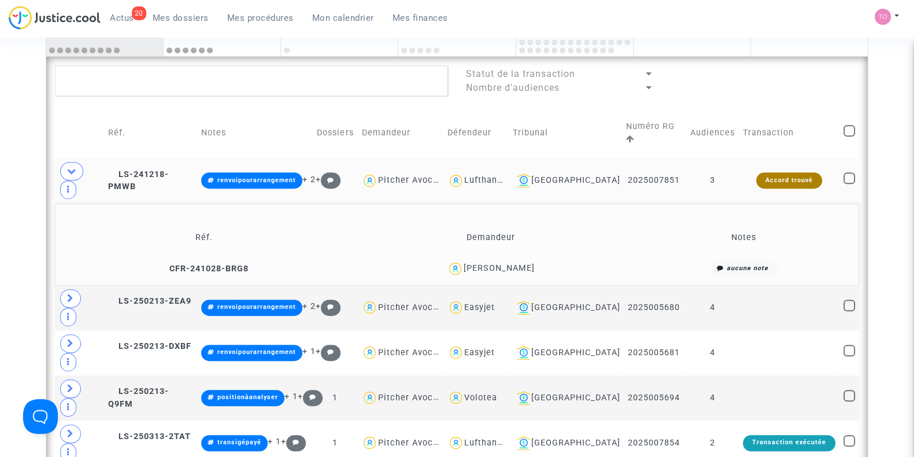
scroll to position [826, 0]
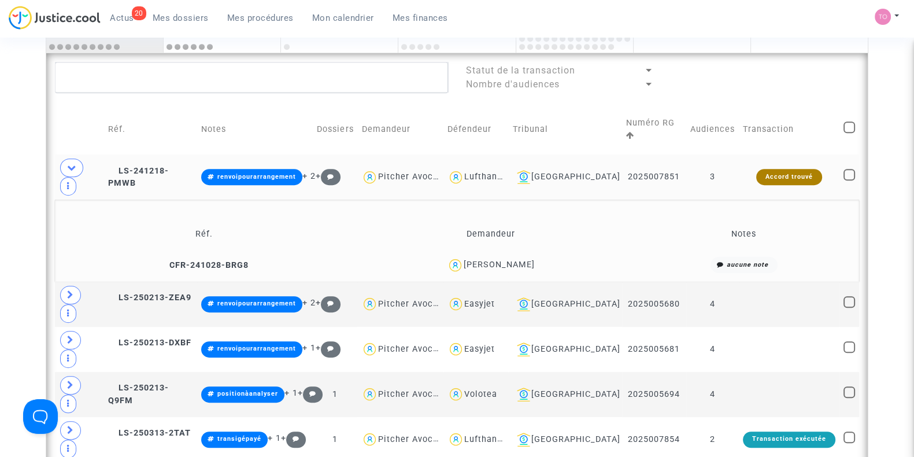
click at [503, 172] on div "Lufthansa" at bounding box center [485, 177] width 43 height 10
type textarea "@Lufthansa"
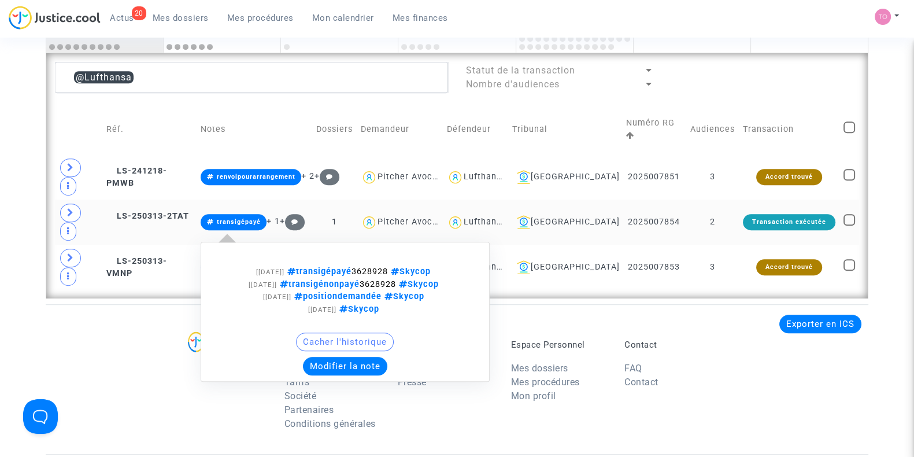
click at [386, 266] on span "transigépayé 3628928 Skycop" at bounding box center [358, 271] width 149 height 10
copy span "3628928"
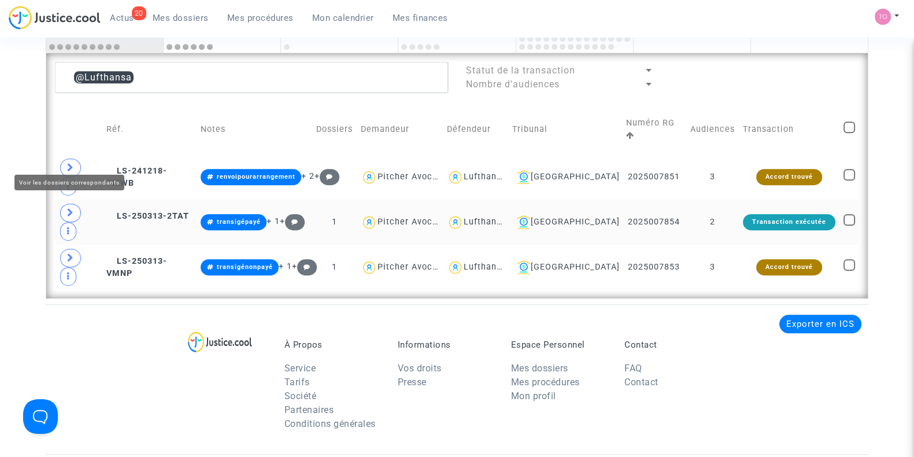
drag, startPoint x: 64, startPoint y: 156, endPoint x: 20, endPoint y: 177, distance: 48.9
click at [61, 203] on span at bounding box center [70, 212] width 21 height 18
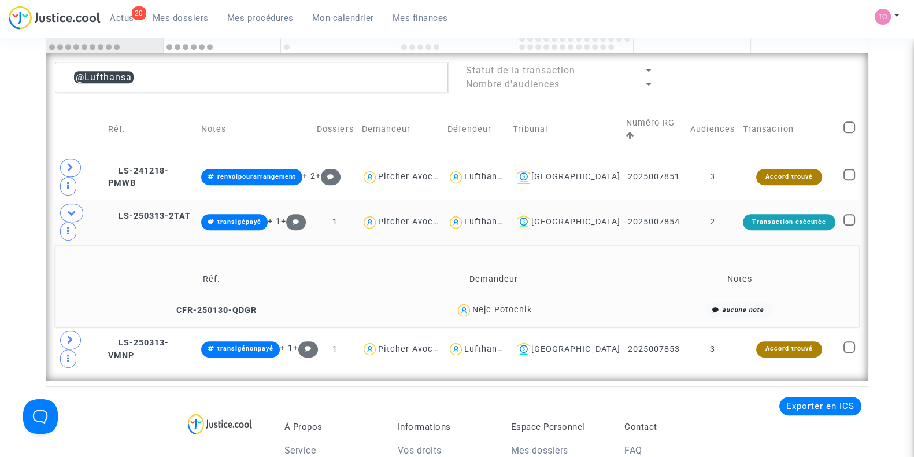
click at [515, 305] on div "Nejc Potocnik" at bounding box center [502, 310] width 60 height 10
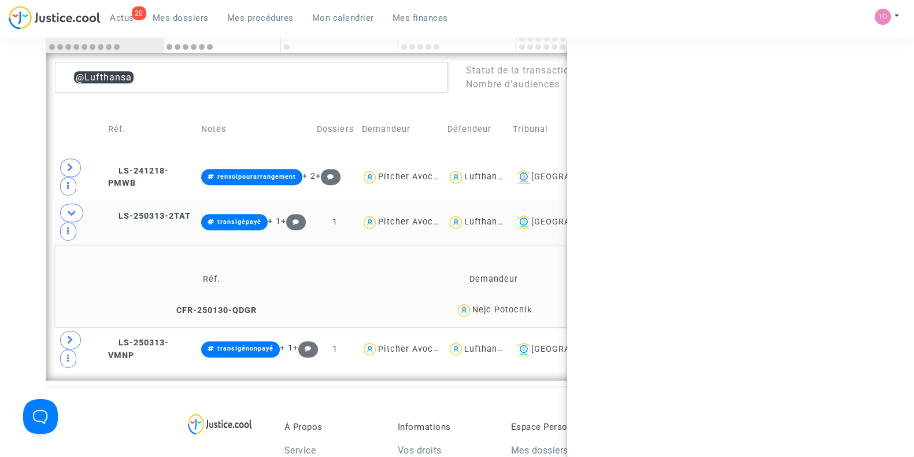
click at [516, 305] on div "Nejc Potocnik" at bounding box center [502, 310] width 60 height 10
copy div "Potocnik"
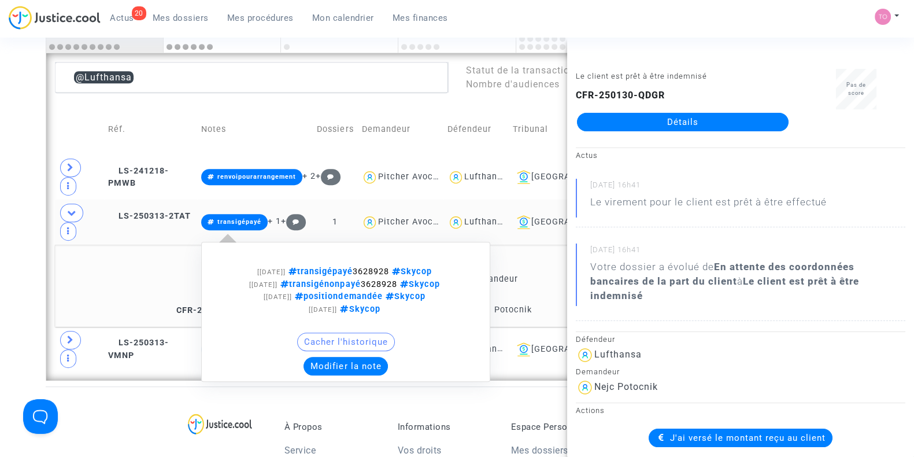
click at [354, 357] on button "Modifier la note" at bounding box center [345, 366] width 84 height 18
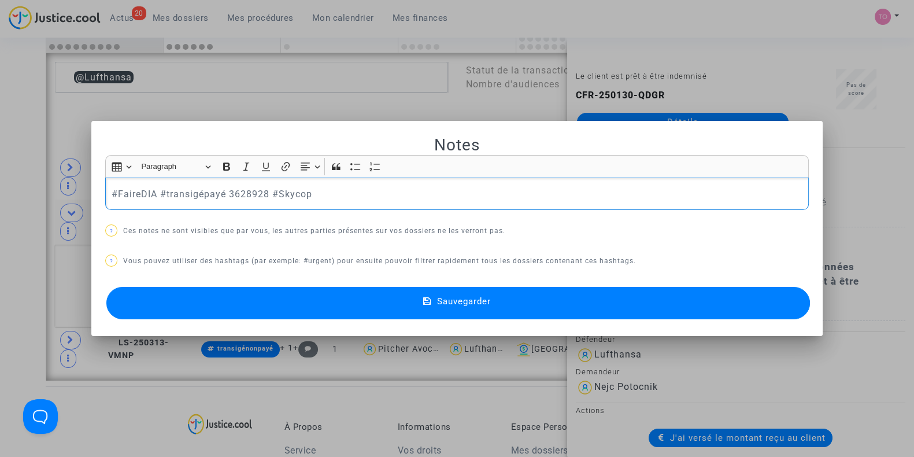
click at [346, 314] on button "Sauvegarder" at bounding box center [457, 303] width 703 height 32
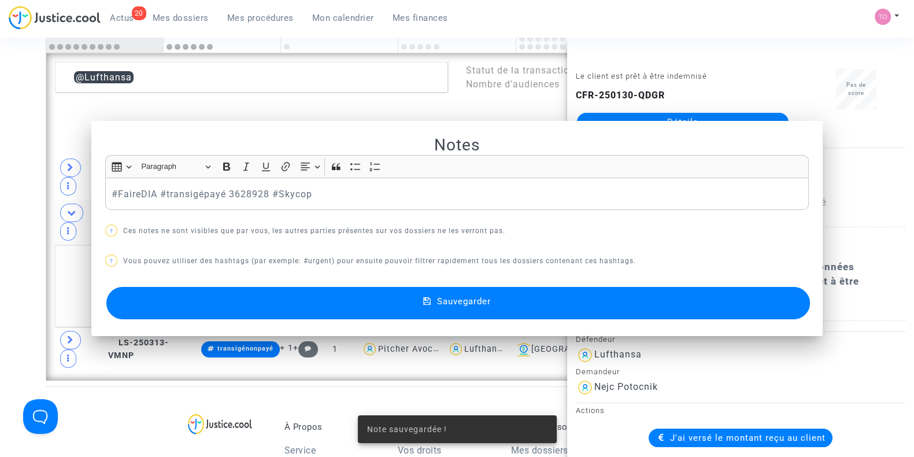
scroll to position [826, 0]
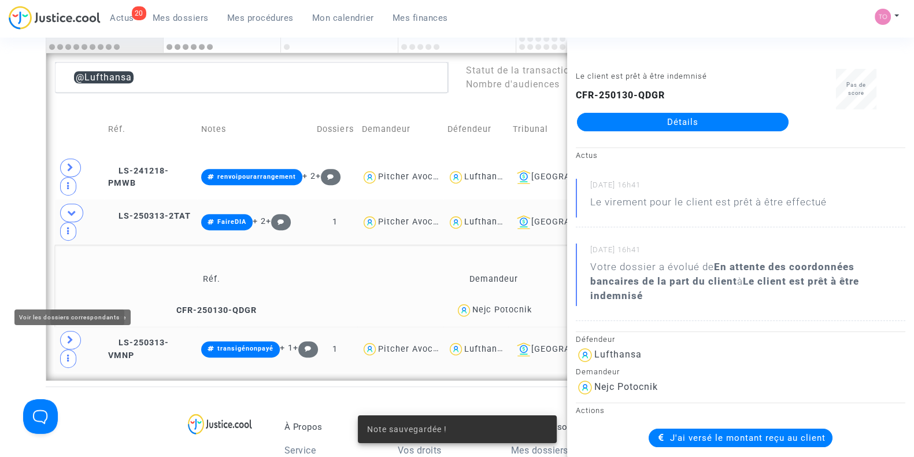
click at [72, 335] on icon at bounding box center [70, 339] width 7 height 9
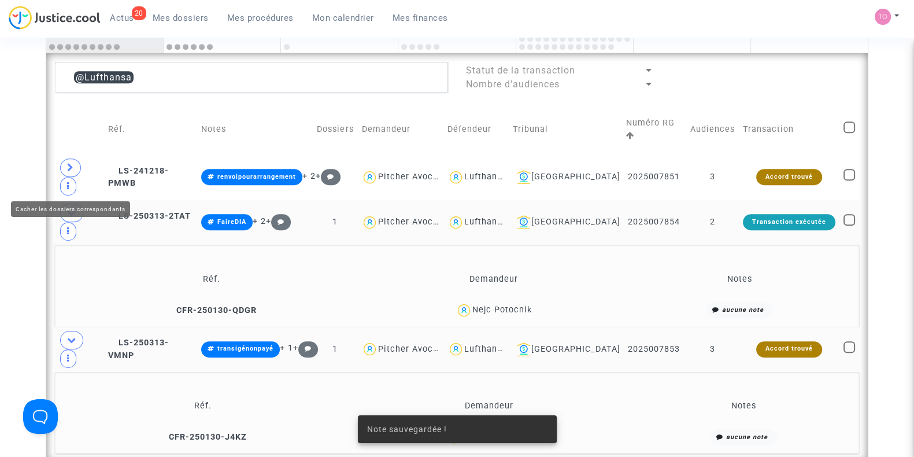
click at [74, 203] on span at bounding box center [71, 212] width 23 height 18
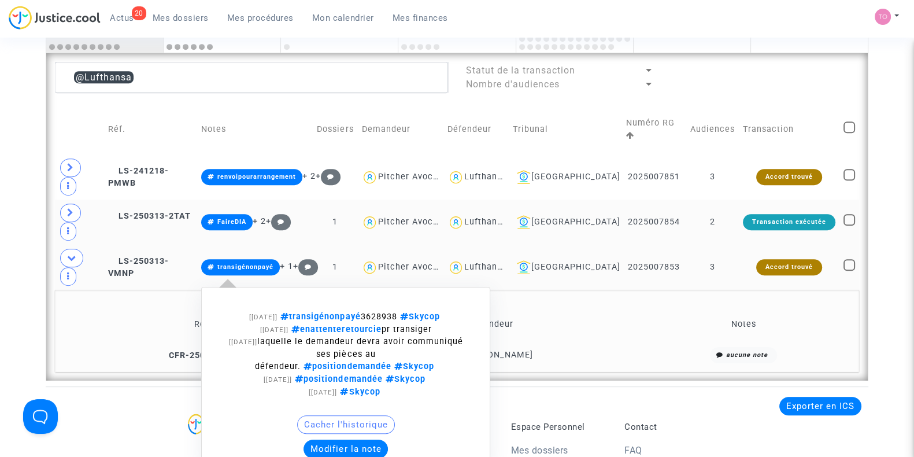
click at [397, 312] on span "transigénonpayé 3628938 Skycop" at bounding box center [359, 317] width 165 height 10
copy span "3628938"
click at [338, 439] on button "Modifier la note" at bounding box center [345, 448] width 84 height 18
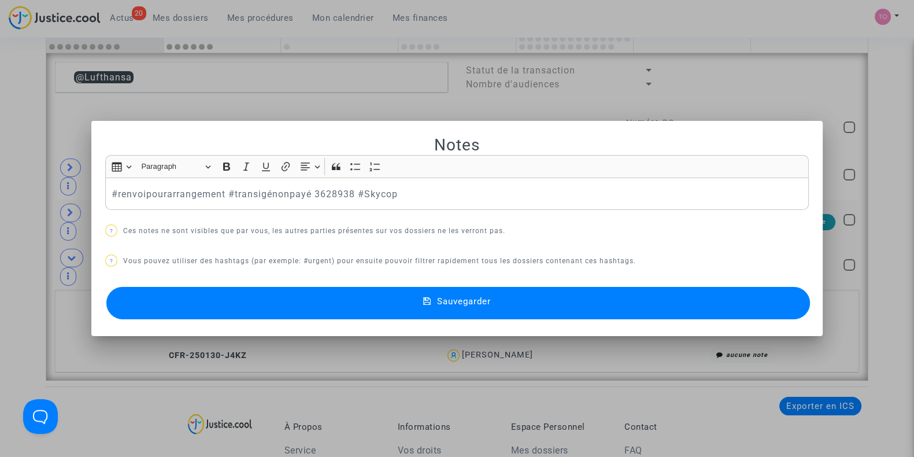
click at [291, 301] on button "Sauvegarder" at bounding box center [457, 303] width 703 height 32
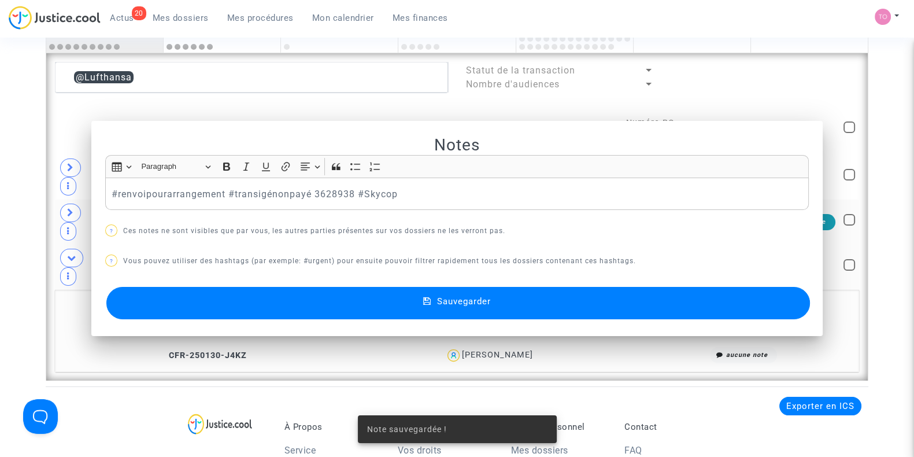
scroll to position [826, 0]
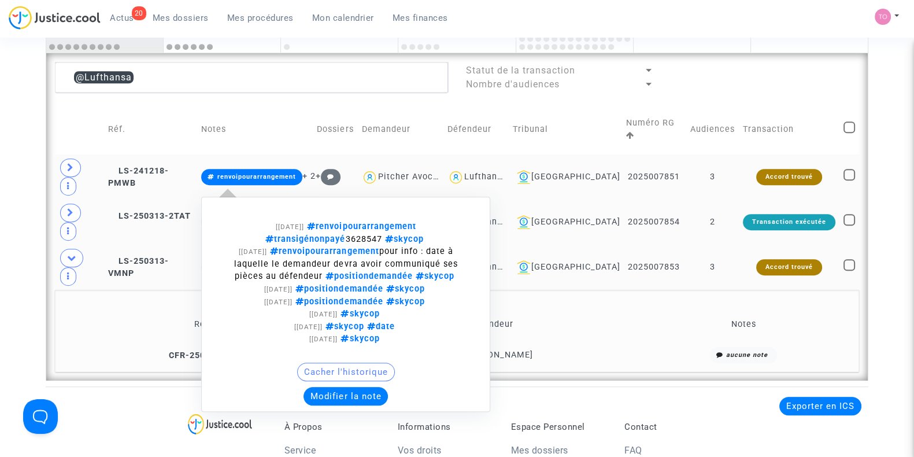
click at [367, 234] on span "transigénonpayé 3628547 skycop" at bounding box center [345, 239] width 161 height 10
copy span "3628547"
click at [359, 387] on button "Modifier la note" at bounding box center [345, 396] width 84 height 18
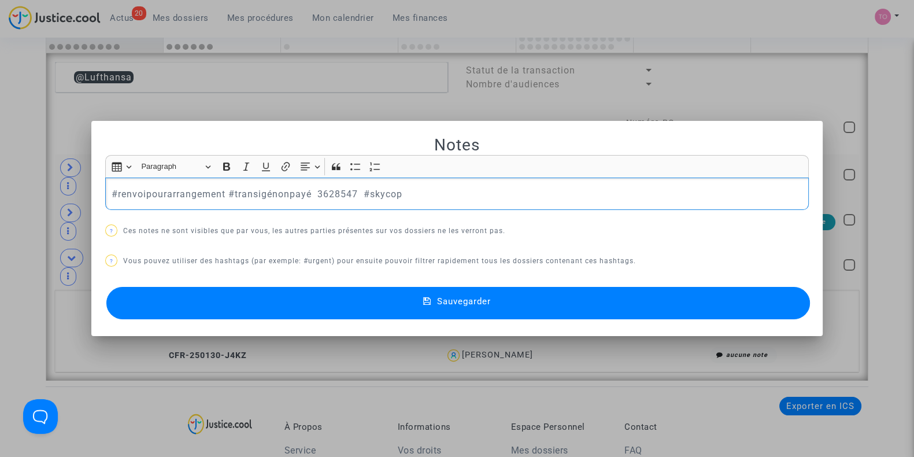
scroll to position [0, 0]
click at [363, 310] on button "Sauvegarder" at bounding box center [457, 303] width 703 height 32
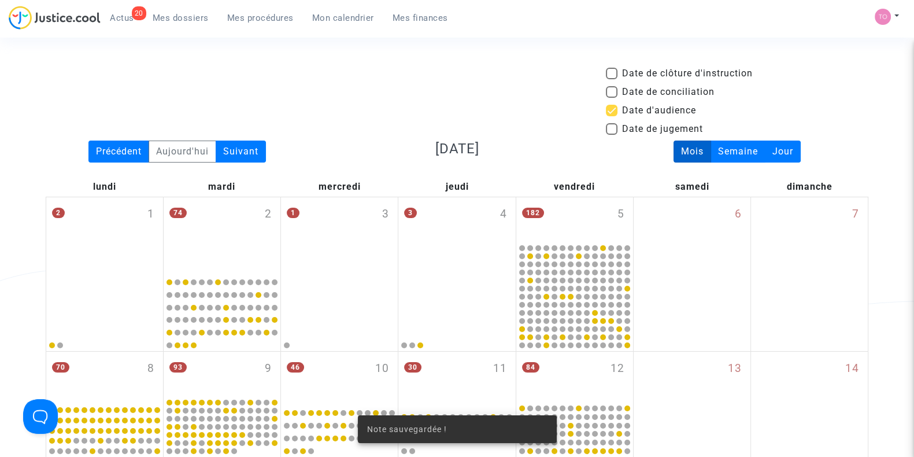
scroll to position [826, 0]
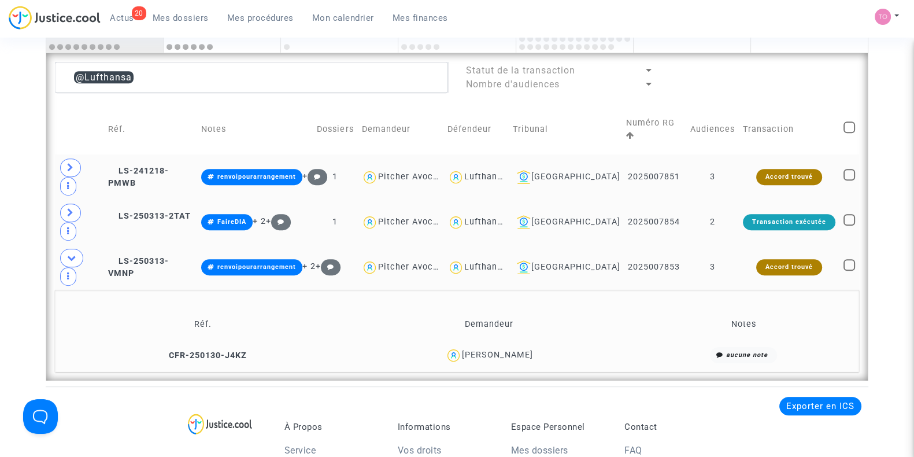
click at [507, 262] on div "Lufthansa" at bounding box center [485, 267] width 43 height 10
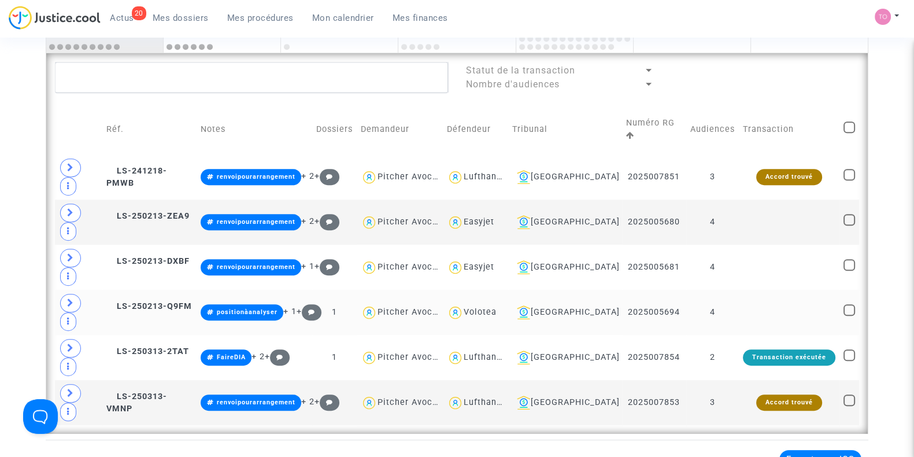
click at [496, 307] on div "Volotea" at bounding box center [480, 312] width 33 height 10
type textarea "@Volotea"
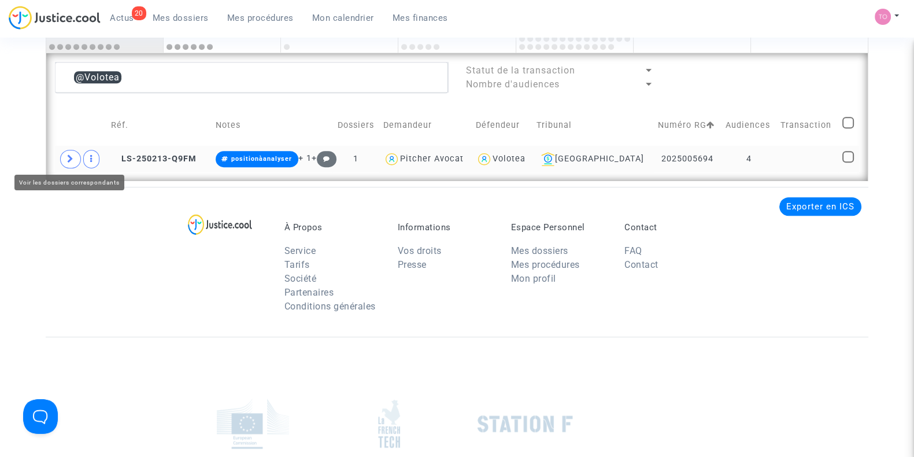
click at [64, 157] on span at bounding box center [70, 159] width 21 height 18
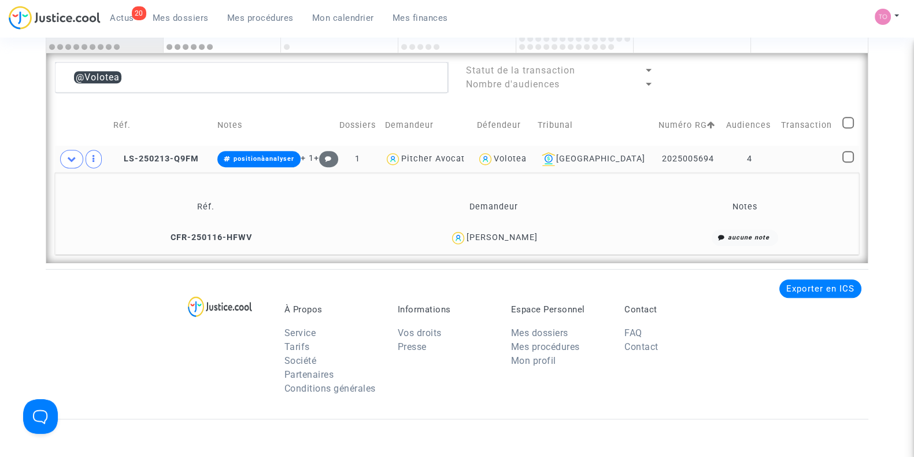
click at [519, 234] on div "Renaud COMPOZIEUX" at bounding box center [501, 237] width 71 height 10
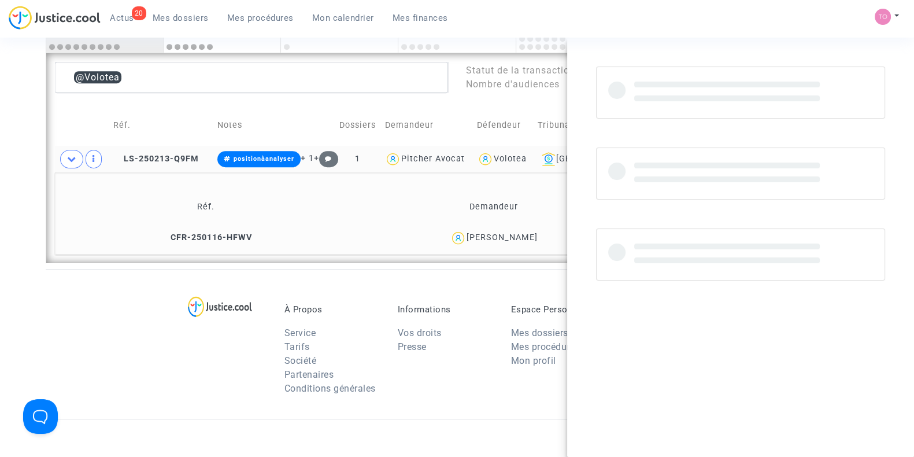
click at [519, 234] on div "Renaud COMPOZIEUX" at bounding box center [501, 237] width 71 height 10
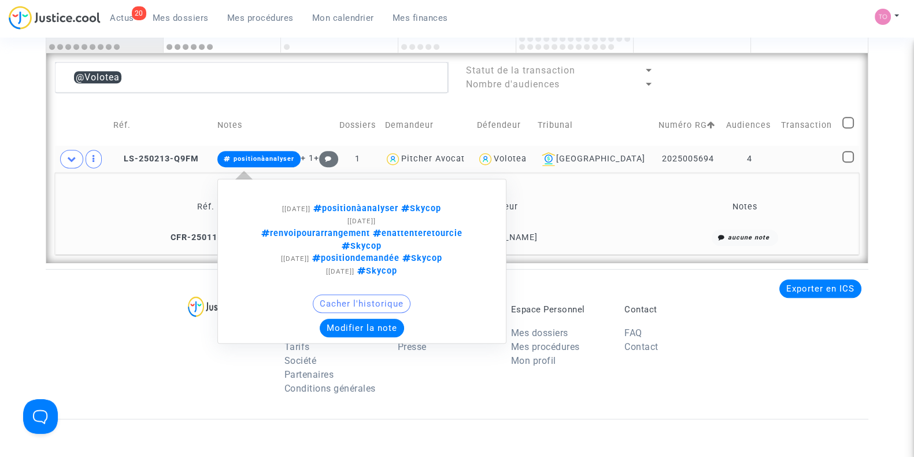
click at [370, 318] on button "Modifier la note" at bounding box center [362, 327] width 84 height 18
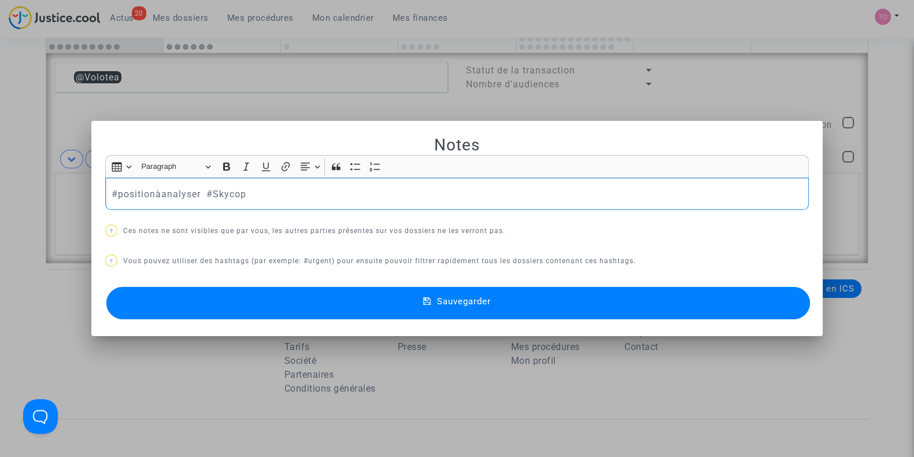
click at [0, 229] on div at bounding box center [457, 228] width 914 height 457
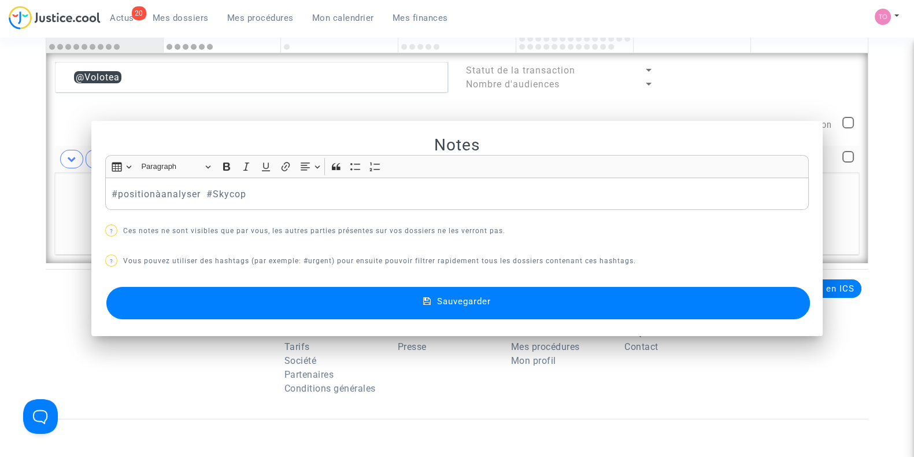
scroll to position [826, 0]
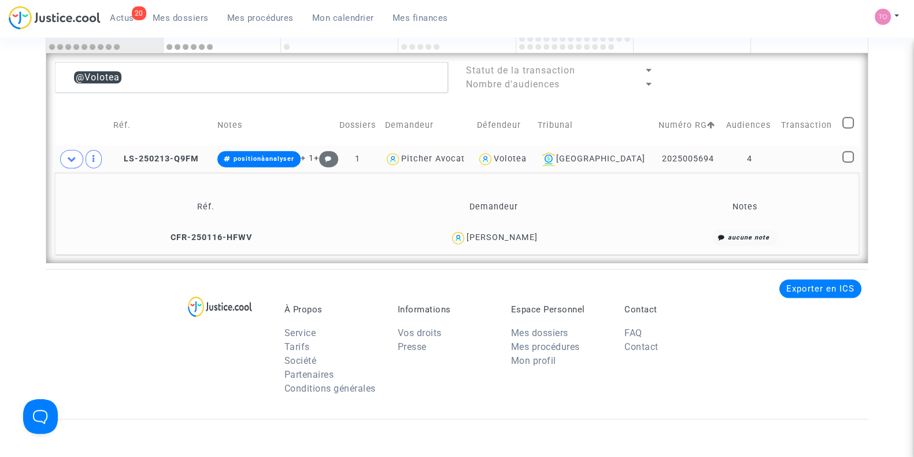
click at [490, 234] on div "Renaud COMPOZIEUX" at bounding box center [501, 237] width 71 height 10
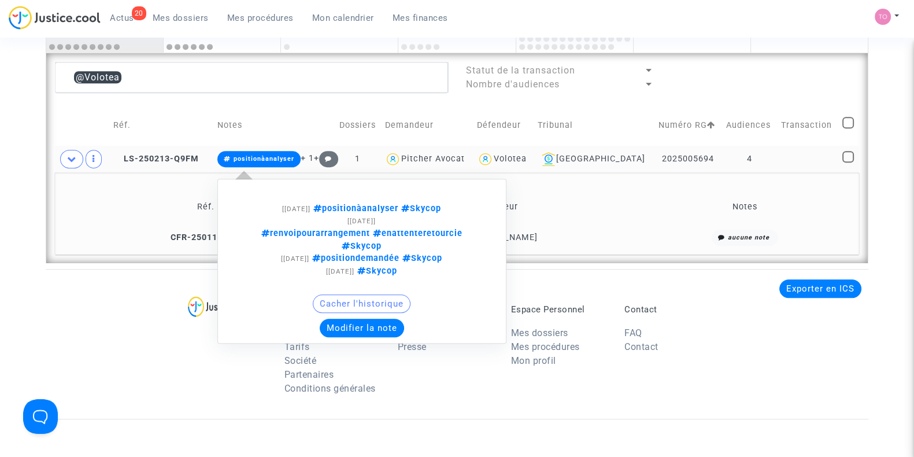
click at [366, 318] on button "Modifier la note" at bounding box center [362, 327] width 84 height 18
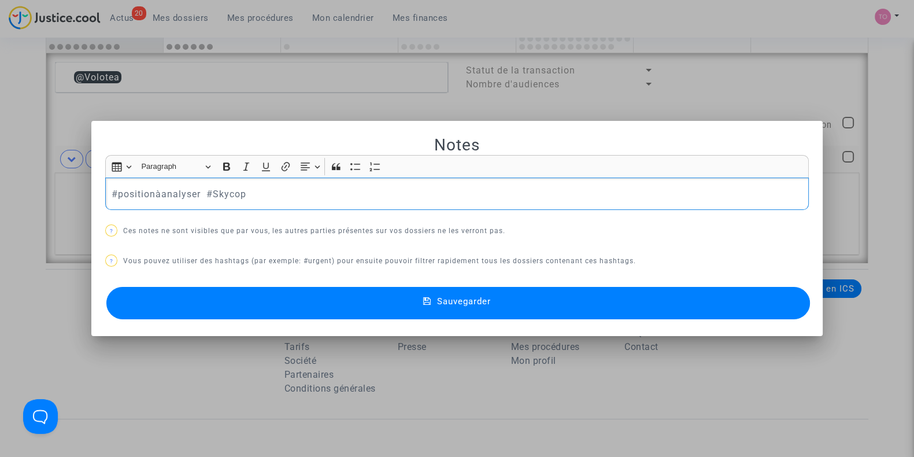
scroll to position [0, 0]
click at [303, 299] on button "Sauvegarder" at bounding box center [457, 303] width 703 height 32
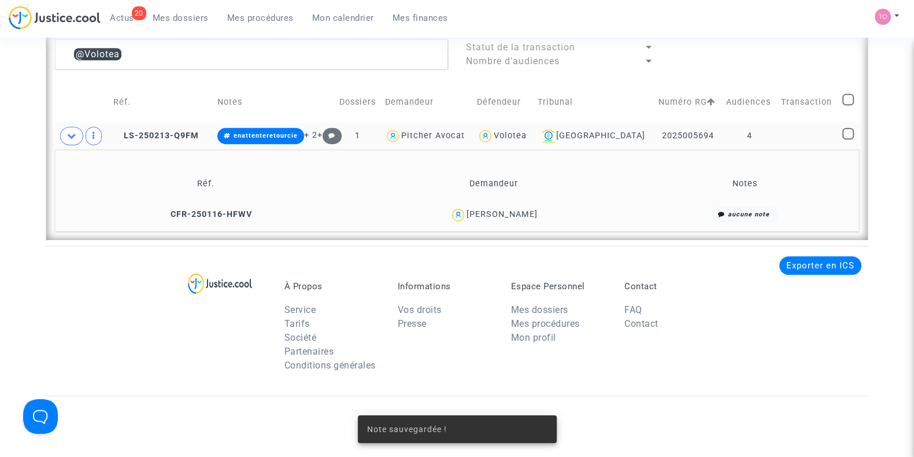
scroll to position [850, 0]
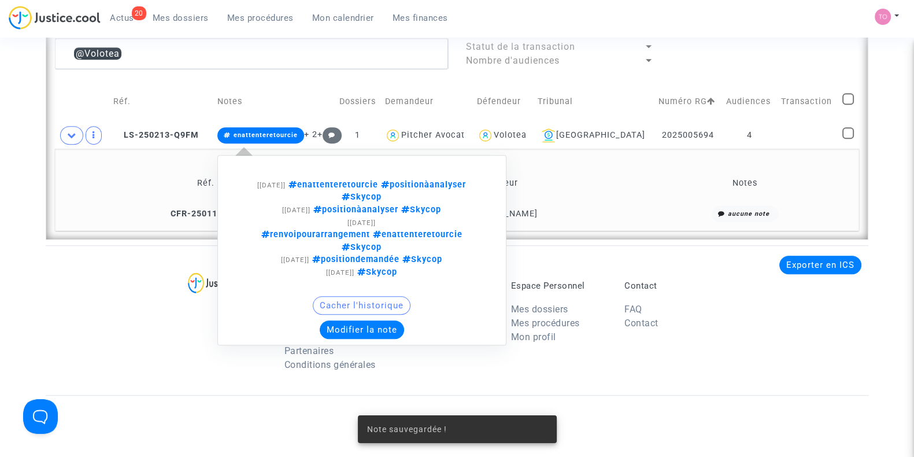
drag, startPoint x: 264, startPoint y: 137, endPoint x: 239, endPoint y: 109, distance: 37.6
click at [249, 124] on td "enattenteretourcie + 2 + [26/09/2025] enattenteretourcie positionàanalyser Skyc…" at bounding box center [273, 135] width 121 height 27
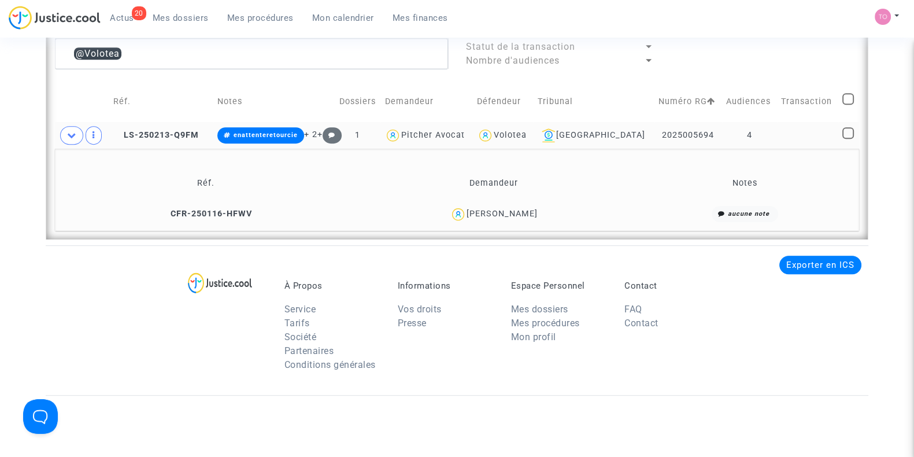
click at [527, 132] on div "Volotea" at bounding box center [510, 135] width 33 height 10
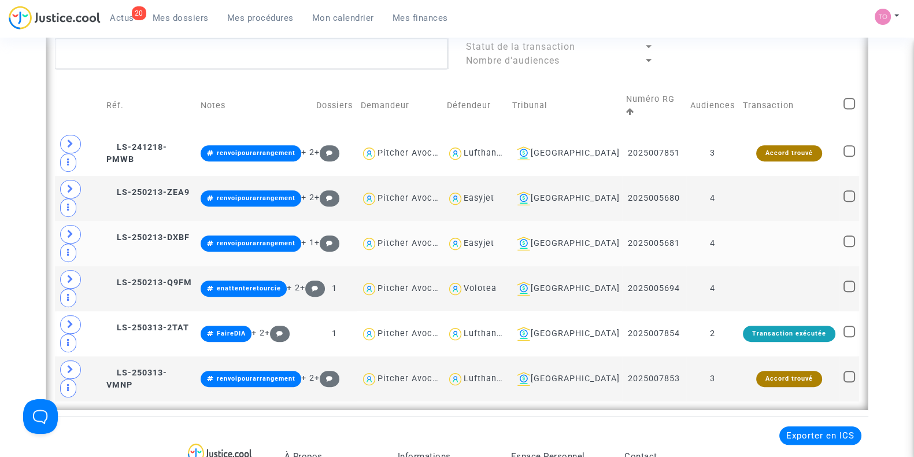
click at [494, 238] on div "Easyjet" at bounding box center [479, 243] width 31 height 10
type textarea "@Easyjet"
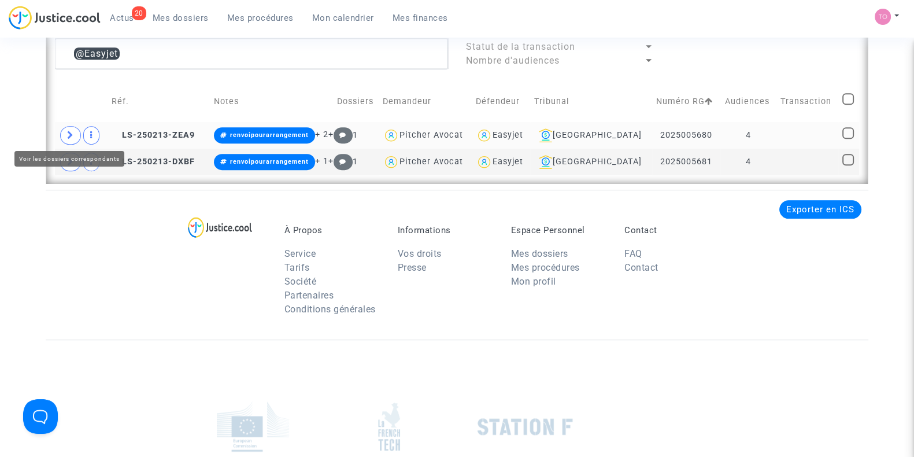
click at [69, 127] on span at bounding box center [70, 135] width 21 height 18
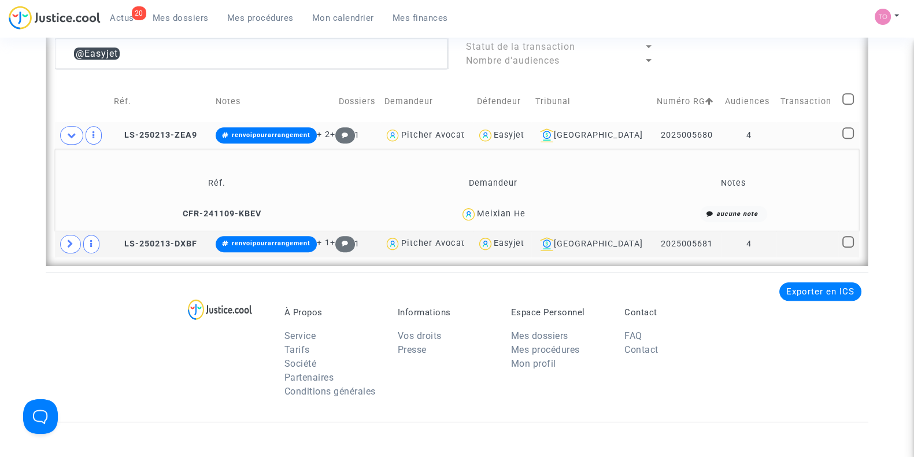
click at [517, 210] on div "Meixian He" at bounding box center [501, 214] width 49 height 10
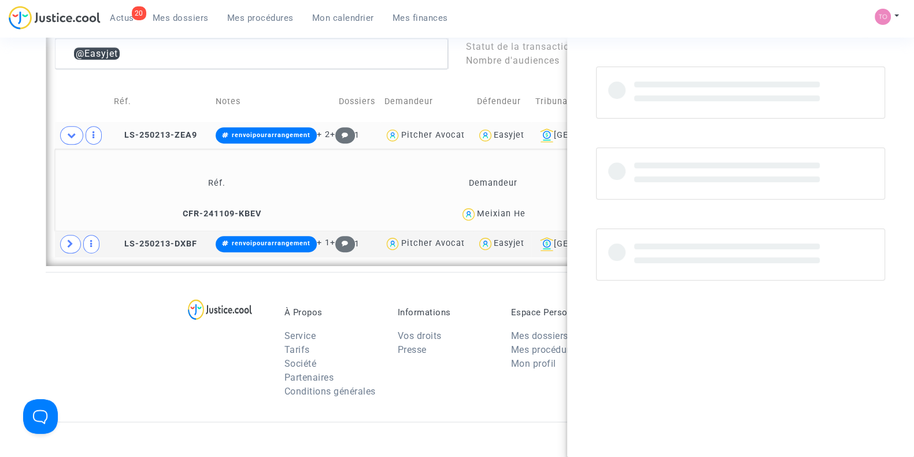
click at [517, 210] on div "Meixian He" at bounding box center [501, 214] width 49 height 10
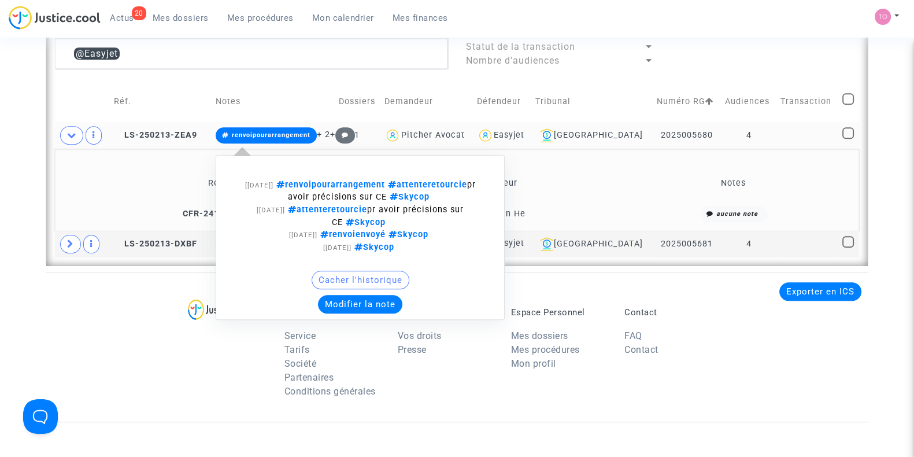
click at [353, 299] on button "Modifier la note" at bounding box center [360, 304] width 84 height 18
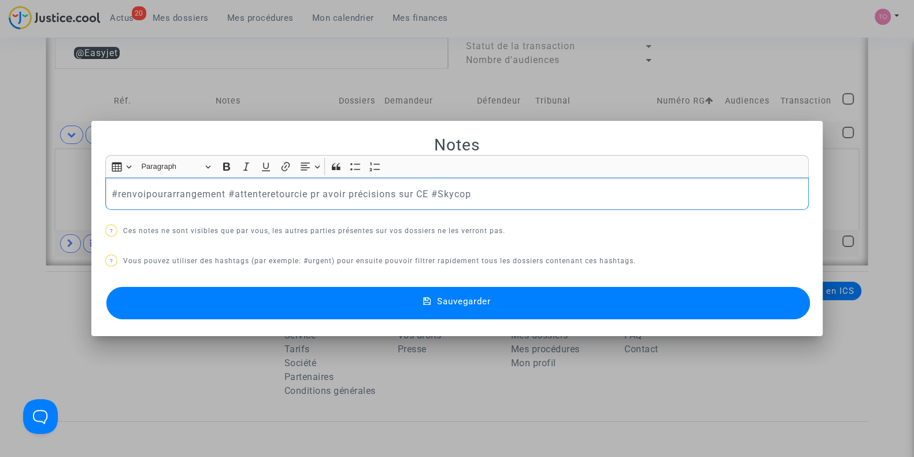
drag, startPoint x: 220, startPoint y: 192, endPoint x: 0, endPoint y: 180, distance: 220.5
click at [0, 180] on div "Notes Rich Text Editor Insert table Insert table Heading Paragraph Paragraph He…" at bounding box center [457, 228] width 914 height 457
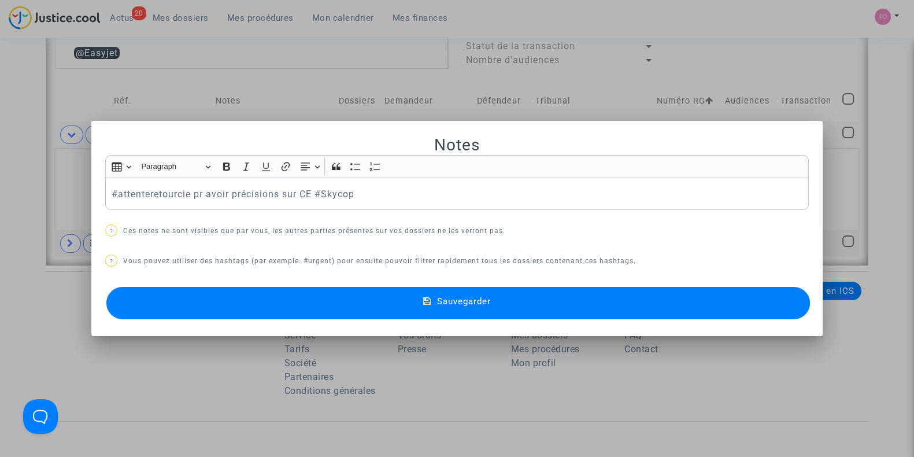
drag, startPoint x: 319, startPoint y: 283, endPoint x: 323, endPoint y: 295, distance: 12.8
click at [320, 283] on div "Notes Rich Text Editor Insert table Insert table Heading Paragraph Paragraph He…" at bounding box center [456, 229] width 703 height 188
click at [323, 295] on button "Sauvegarder" at bounding box center [457, 303] width 703 height 32
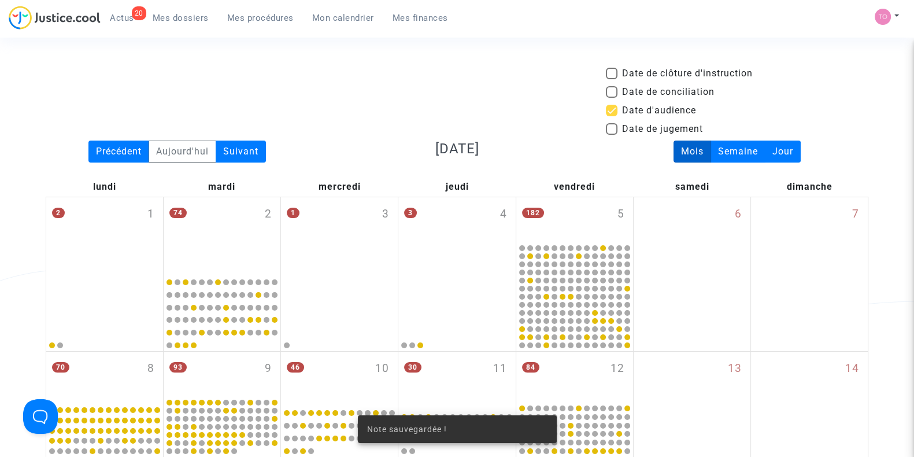
scroll to position [850, 0]
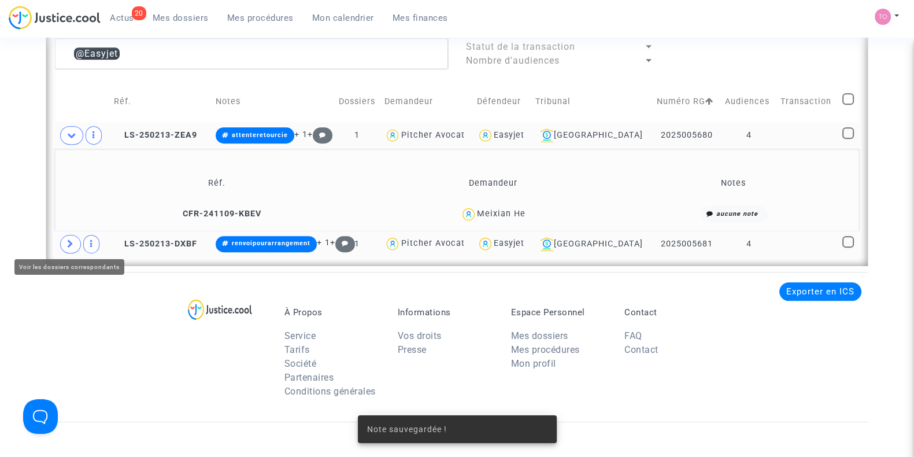
click at [72, 240] on icon at bounding box center [70, 243] width 7 height 9
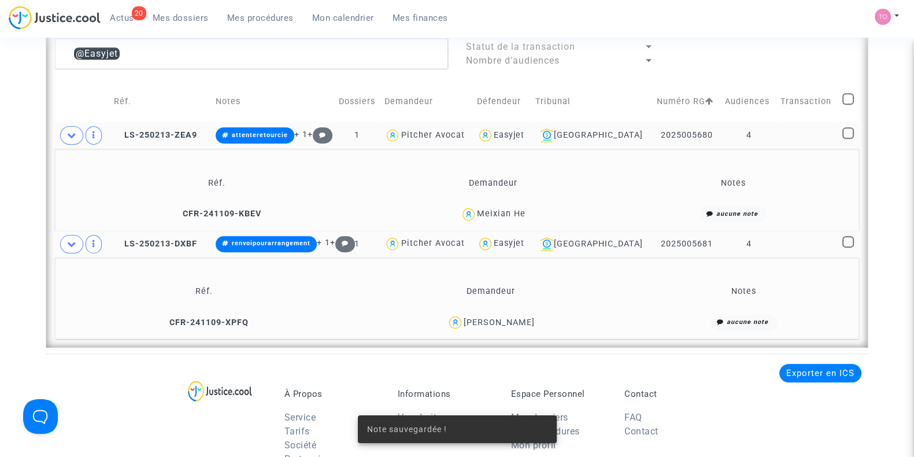
click at [529, 317] on div "Abdelkader Belhachemi" at bounding box center [499, 322] width 71 height 10
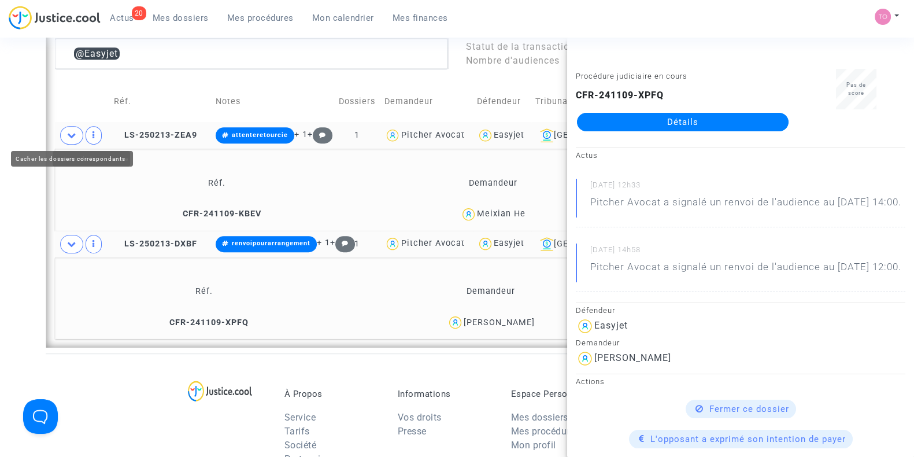
click at [69, 134] on icon at bounding box center [71, 135] width 9 height 9
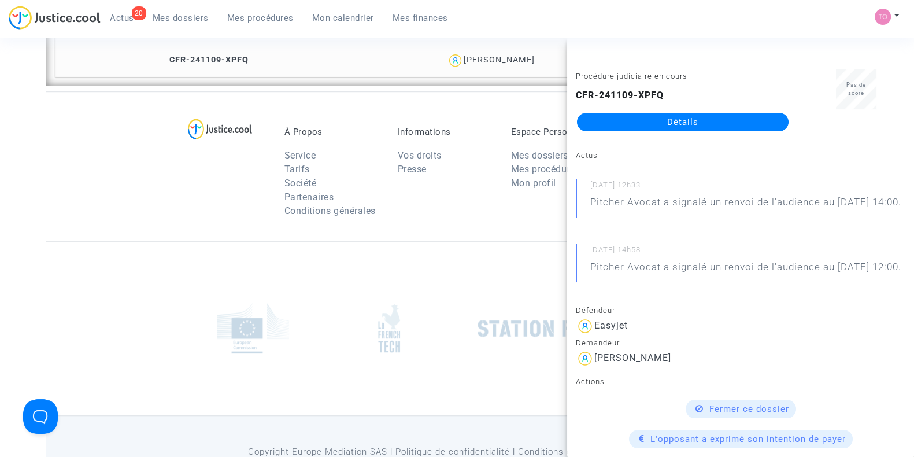
scroll to position [1092, 0]
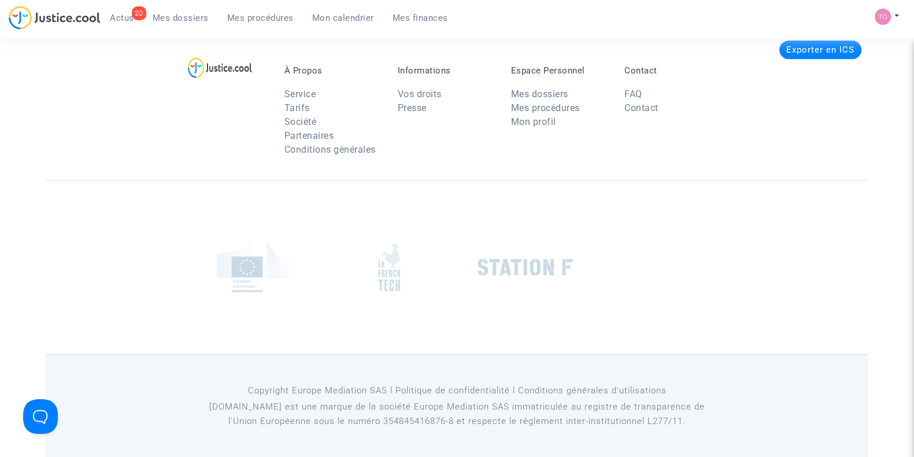
click at [86, 242] on div at bounding box center [457, 267] width 822 height 174
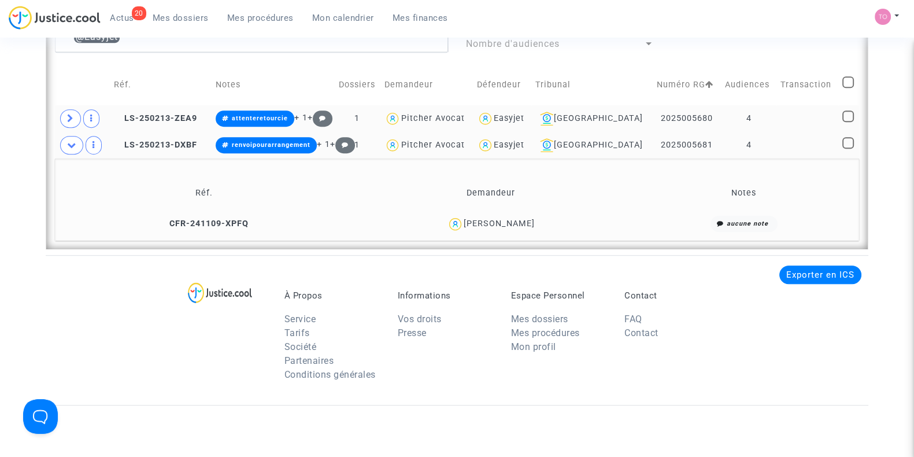
scroll to position [851, 0]
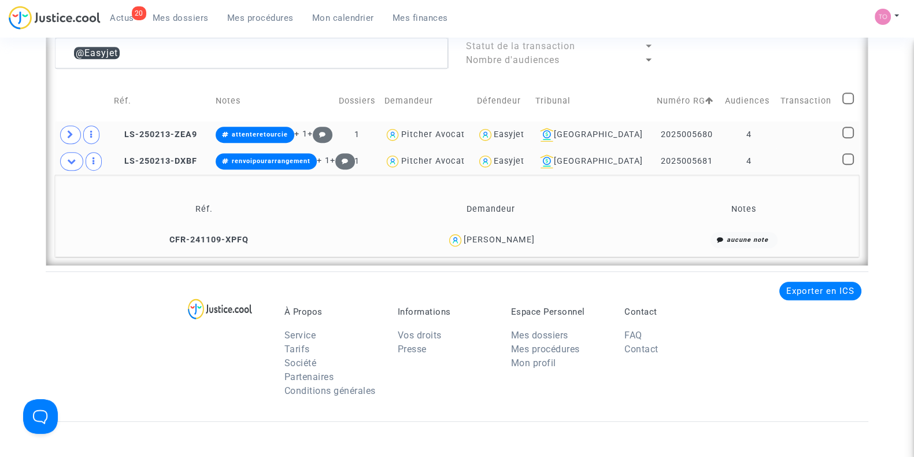
click at [495, 235] on div "Abdelkader Belhachemi" at bounding box center [499, 240] width 71 height 10
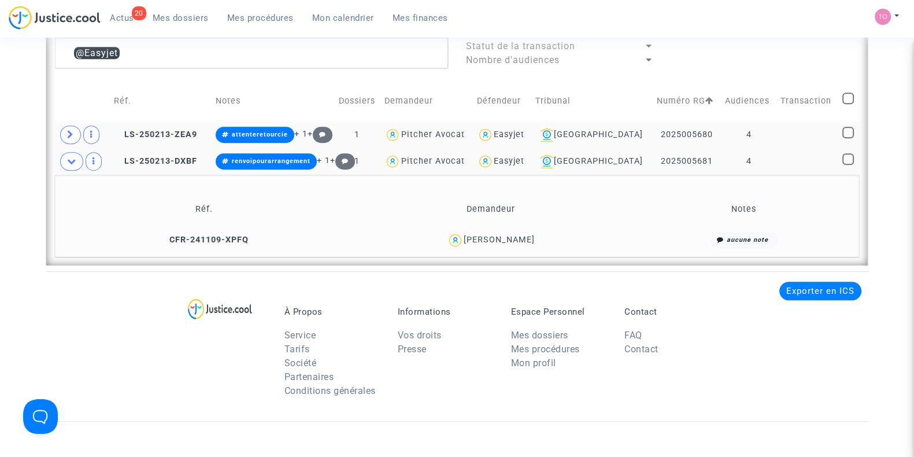
click at [524, 156] on div "Easyjet" at bounding box center [509, 161] width 31 height 10
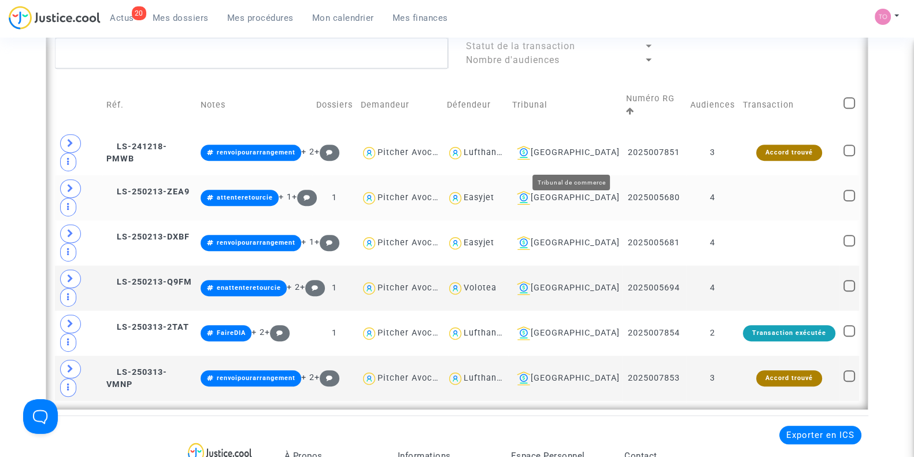
click at [586, 191] on div "Toulouse" at bounding box center [565, 198] width 106 height 14
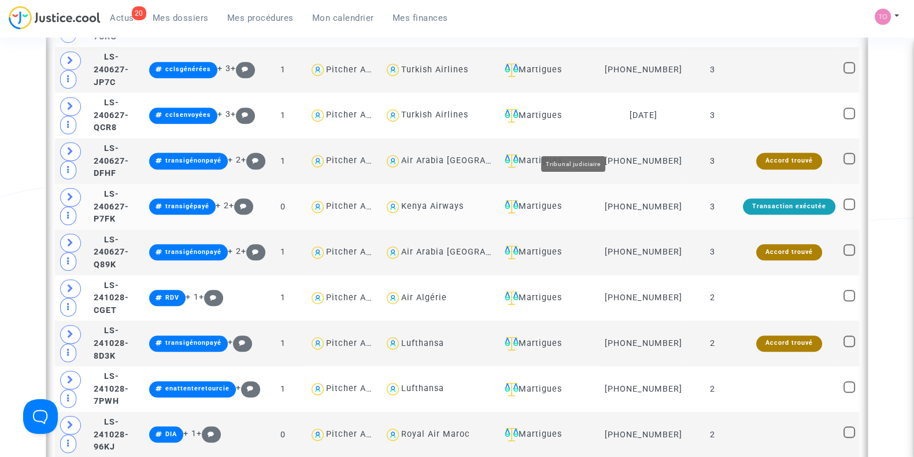
scroll to position [1621, 0]
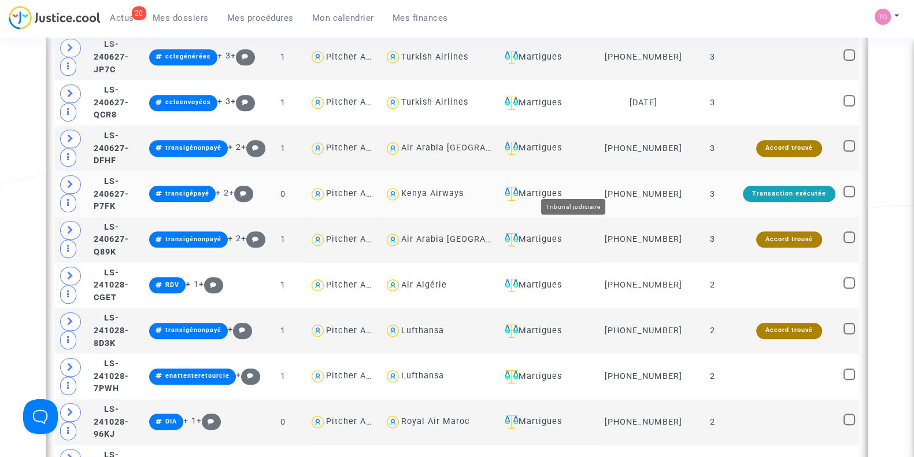
click at [566, 187] on div "Martigues" at bounding box center [548, 194] width 97 height 14
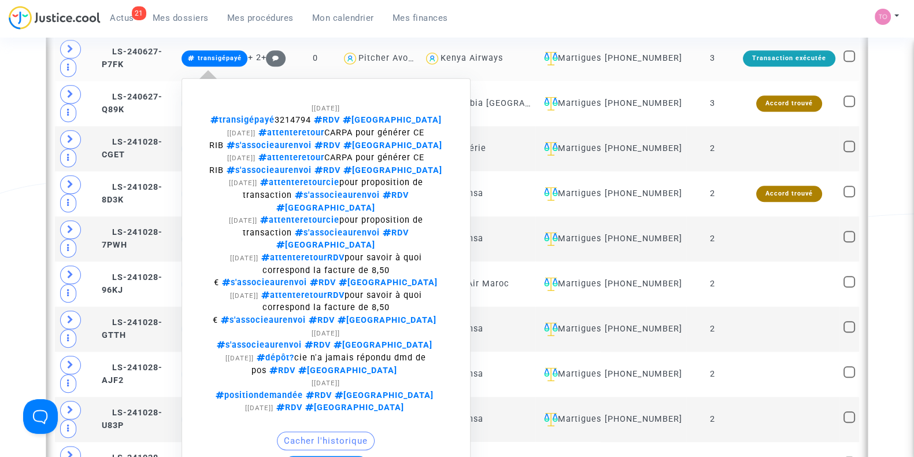
scroll to position [1598, 0]
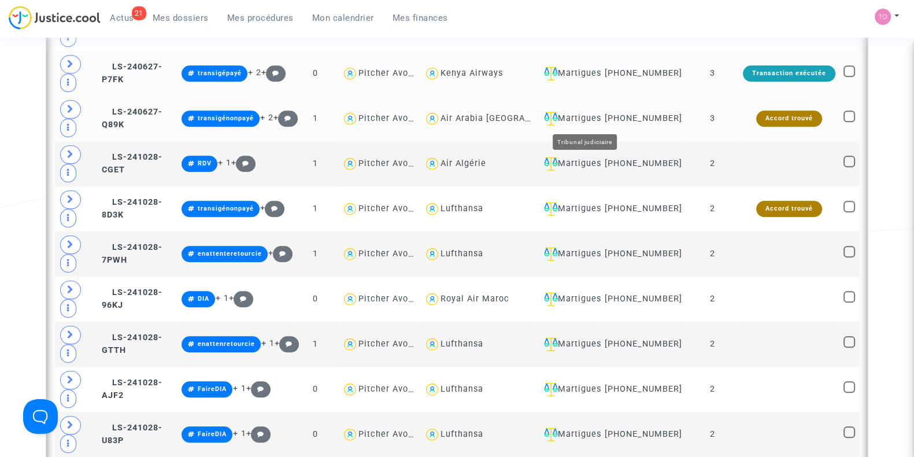
click at [596, 116] on div "Martigues" at bounding box center [567, 119] width 57 height 14
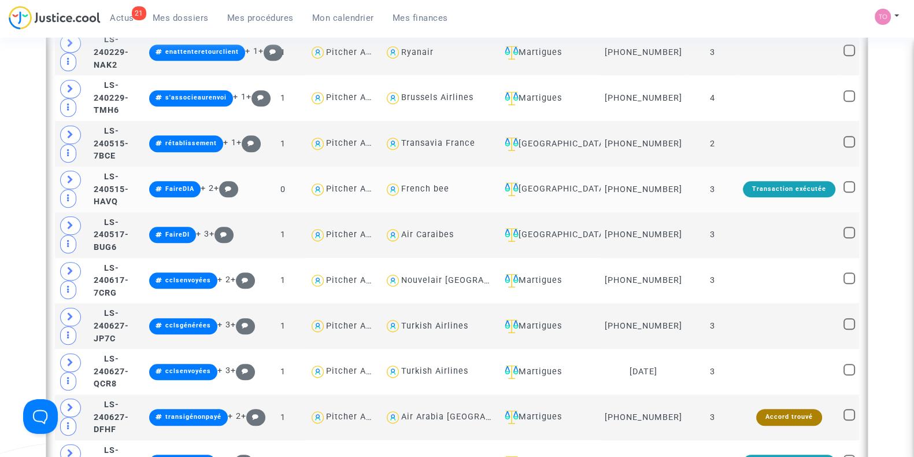
scroll to position [1236, 0]
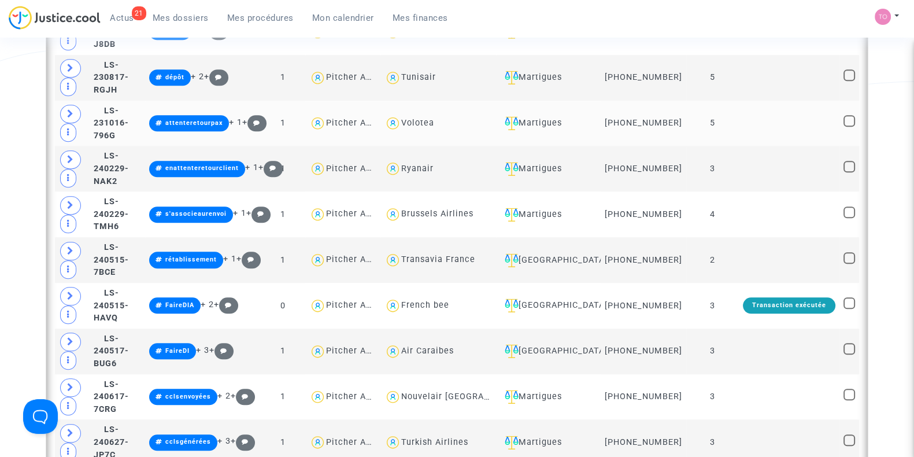
click at [572, 123] on div "Martigues" at bounding box center [548, 123] width 97 height 14
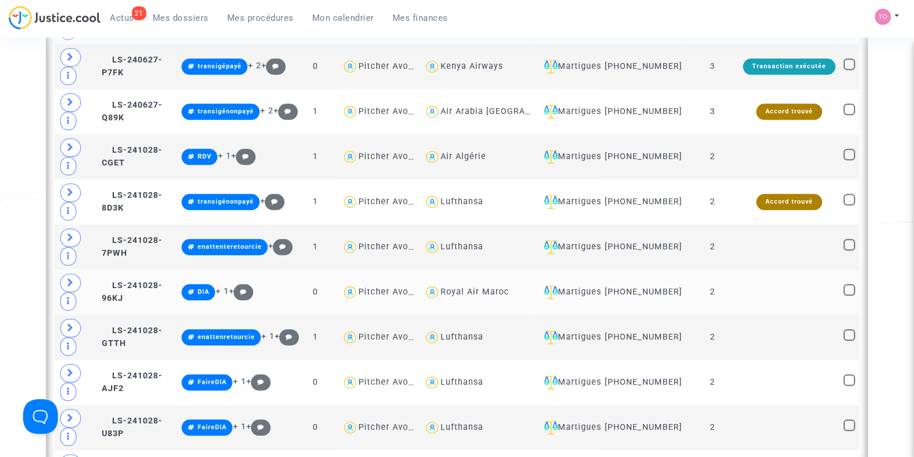
scroll to position [1621, 0]
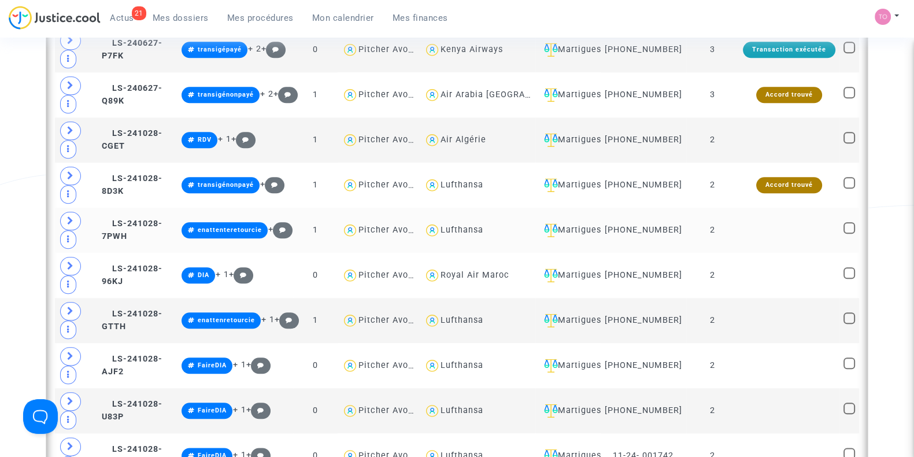
click at [470, 229] on div "Lufthansa" at bounding box center [461, 230] width 43 height 10
type textarea "@Lufthansa"
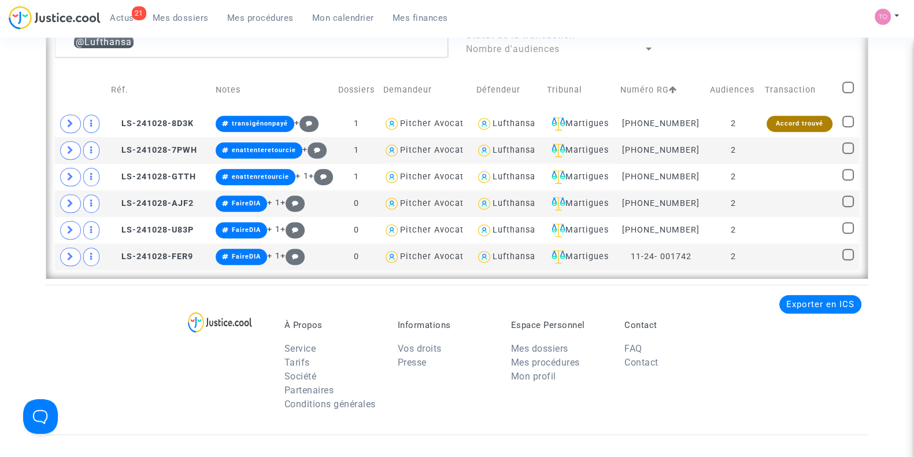
scroll to position [826, 0]
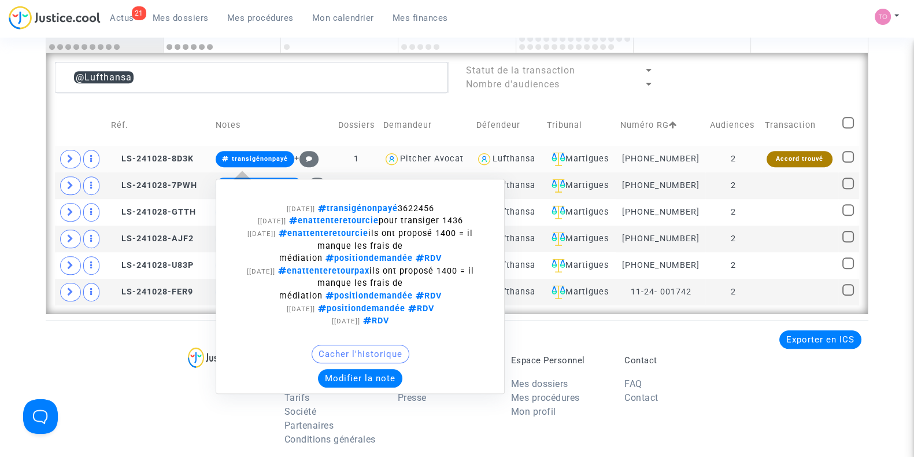
click at [418, 203] on span "transigénonpayé 3622456" at bounding box center [374, 208] width 119 height 10
click at [346, 379] on button "Modifier la note" at bounding box center [360, 378] width 84 height 18
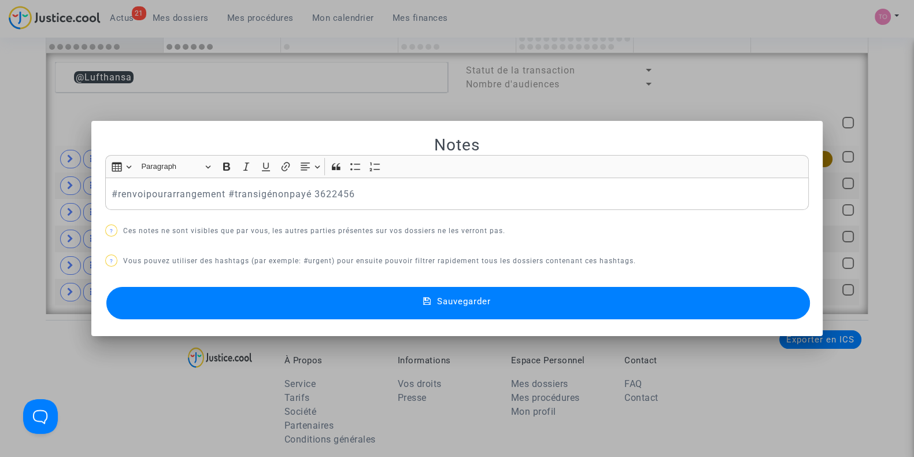
click at [232, 293] on button "Sauvegarder" at bounding box center [457, 303] width 703 height 32
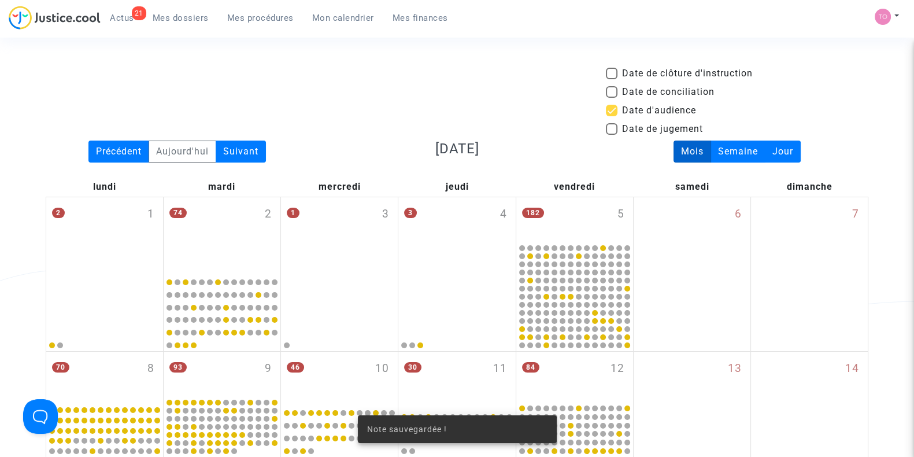
scroll to position [826, 0]
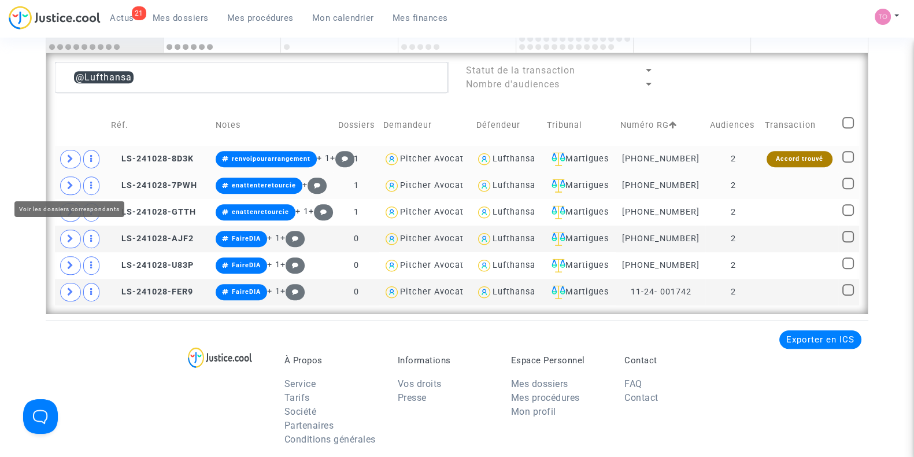
click at [69, 183] on icon at bounding box center [70, 185] width 7 height 9
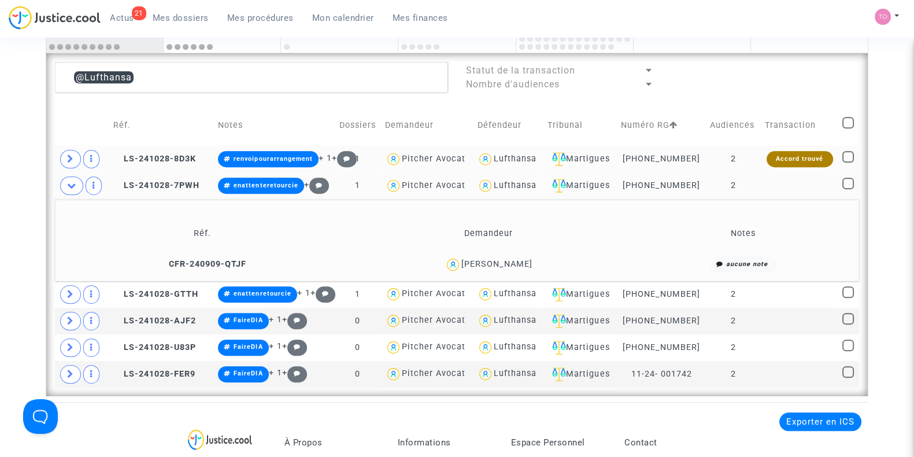
click at [510, 261] on div "Lucas Forzano" at bounding box center [496, 264] width 71 height 10
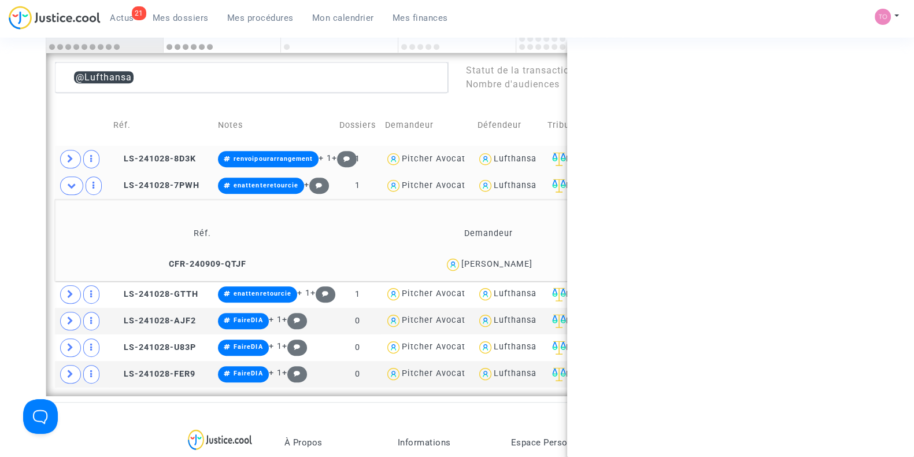
click at [510, 261] on div "Lucas Forzano" at bounding box center [496, 264] width 71 height 10
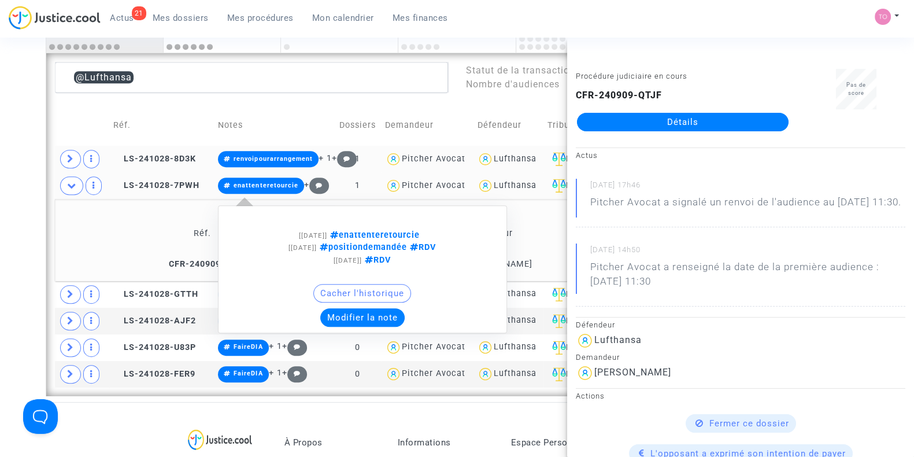
click at [364, 316] on button "Modifier la note" at bounding box center [362, 317] width 84 height 18
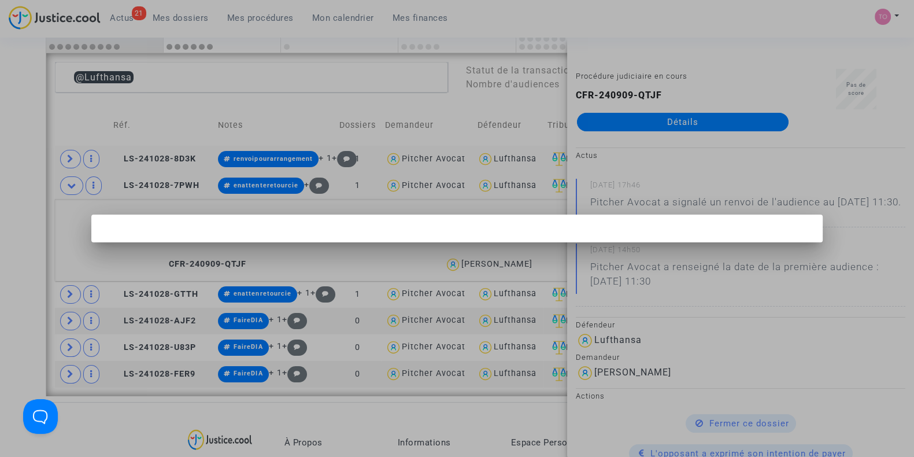
scroll to position [0, 0]
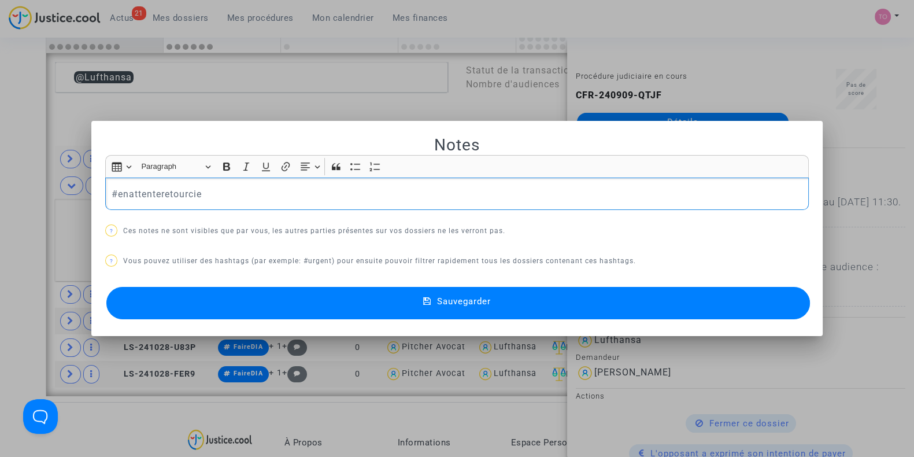
click at [0, 172] on div at bounding box center [457, 228] width 914 height 457
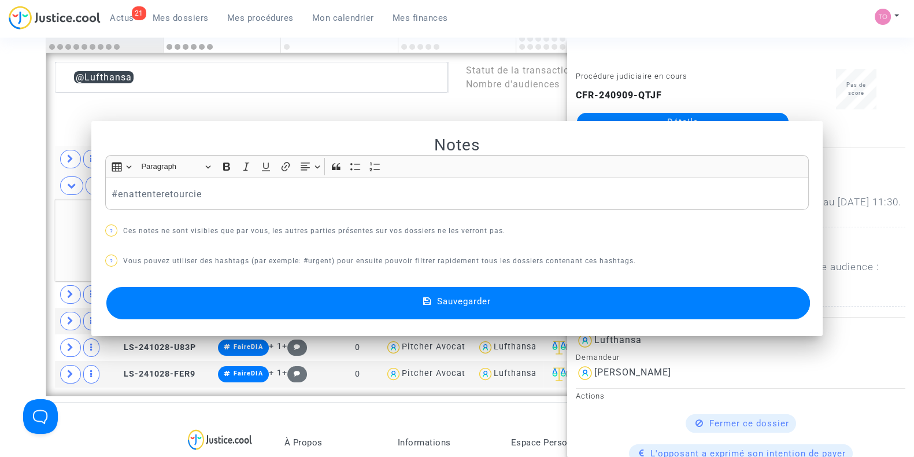
scroll to position [826, 0]
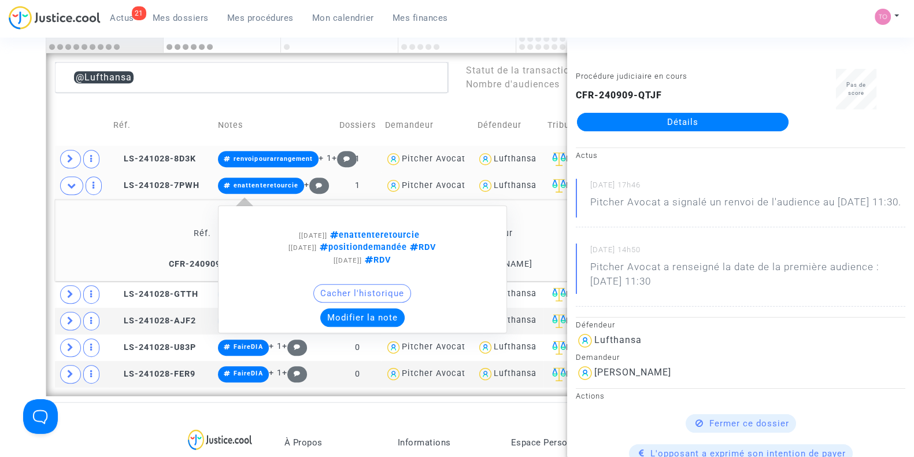
click at [359, 322] on button "Modifier la note" at bounding box center [362, 317] width 84 height 18
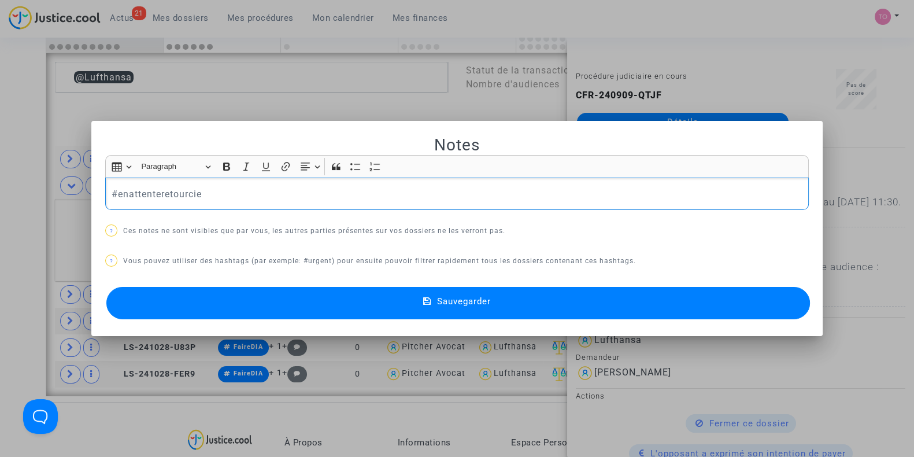
drag, startPoint x: 191, startPoint y: 199, endPoint x: 12, endPoint y: 188, distance: 179.5
click at [12, 188] on div "Notes Rich Text Editor Insert table Insert table Heading Paragraph Paragraph He…" at bounding box center [457, 228] width 914 height 457
drag, startPoint x: 140, startPoint y: 191, endPoint x: 175, endPoint y: 201, distance: 36.0
click at [140, 191] on p "#renvoi pour transiger" at bounding box center [457, 194] width 691 height 14
drag, startPoint x: 295, startPoint y: 196, endPoint x: 225, endPoint y: 198, distance: 69.4
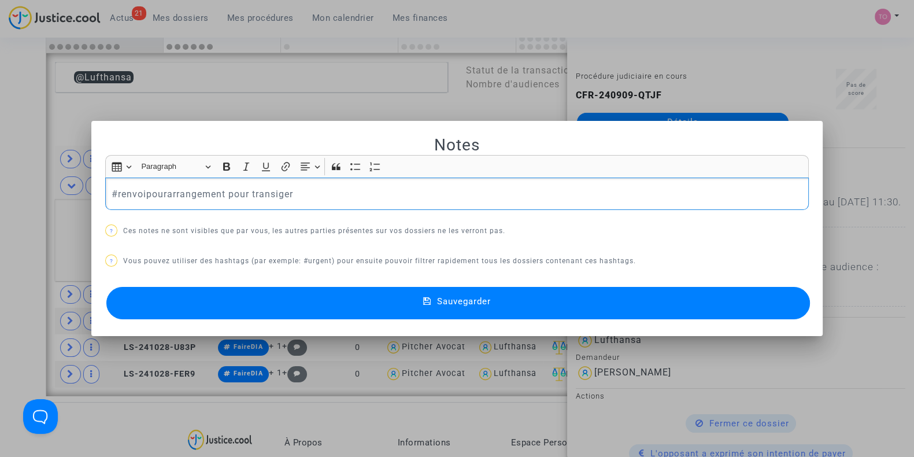
click at [225, 198] on p "#renvoipourarrangement pour transiger" at bounding box center [457, 194] width 691 height 14
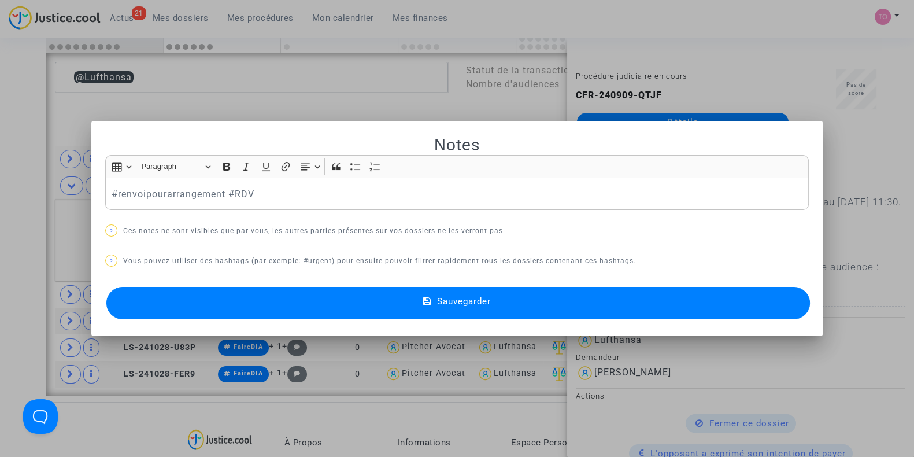
click at [266, 307] on button "Sauvegarder" at bounding box center [457, 303] width 703 height 32
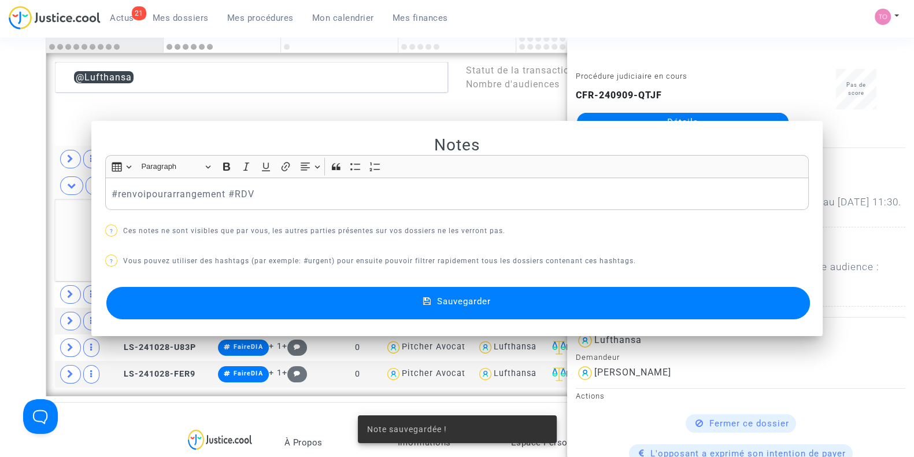
scroll to position [826, 0]
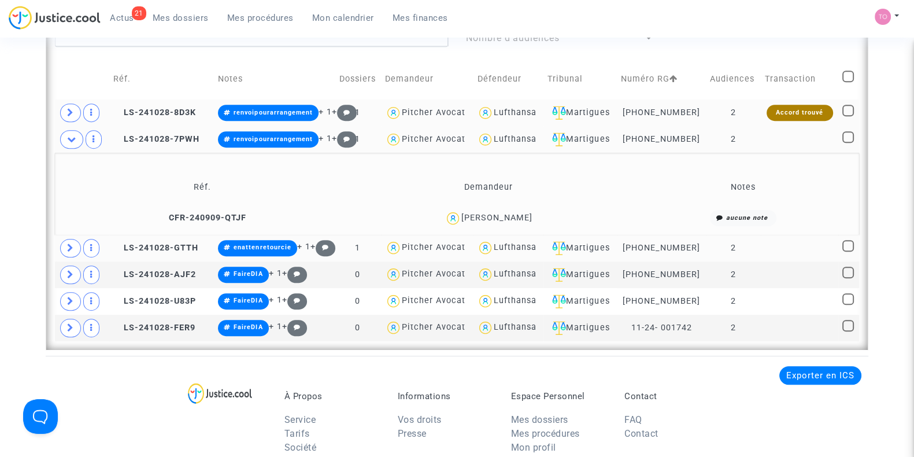
scroll to position [874, 0]
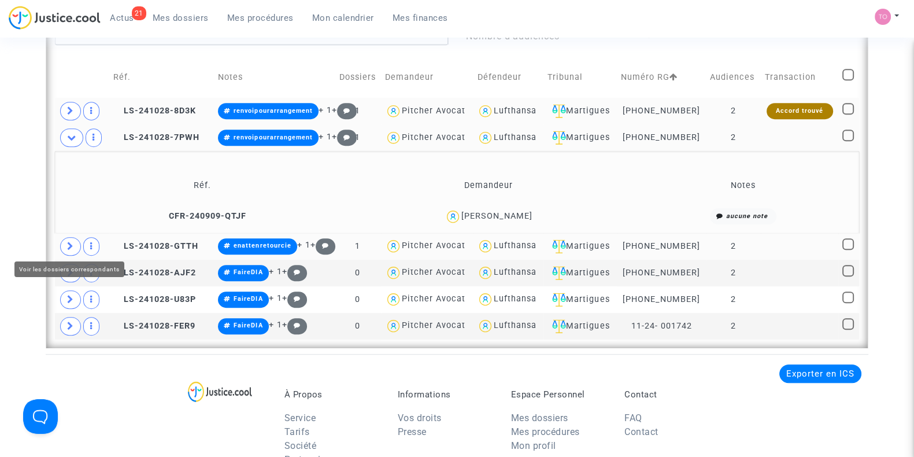
click at [66, 242] on span at bounding box center [70, 246] width 21 height 18
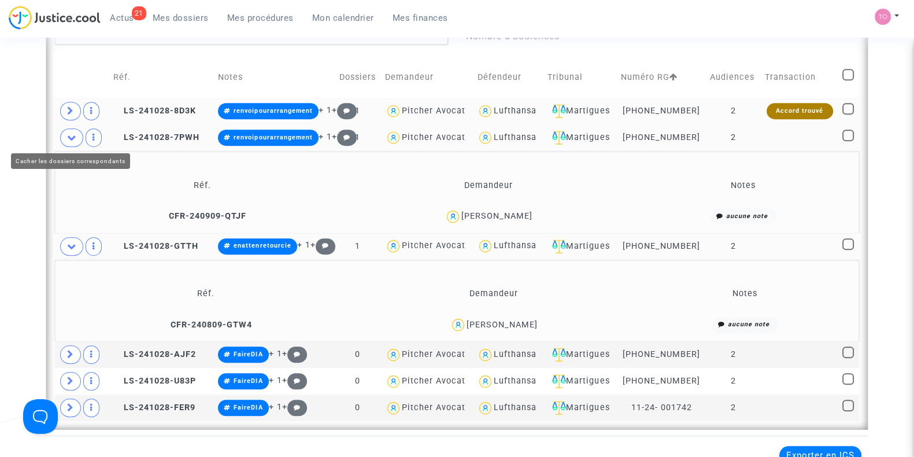
click at [69, 140] on span at bounding box center [71, 137] width 23 height 18
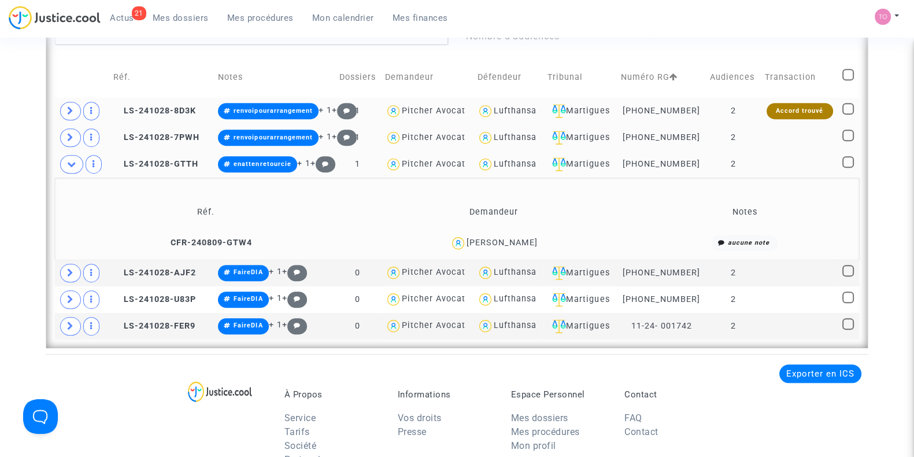
click at [517, 241] on div "Marie-Lou Durand" at bounding box center [501, 243] width 71 height 10
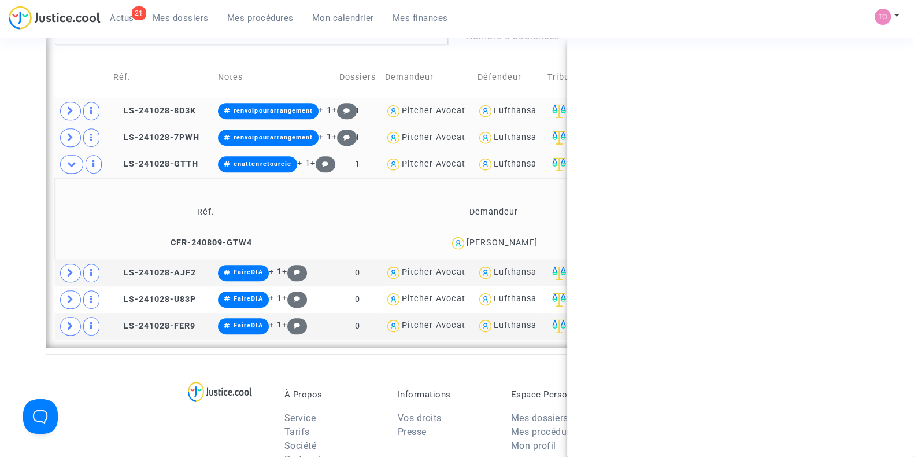
click at [517, 241] on div "Marie-Lou Durand" at bounding box center [501, 243] width 71 height 10
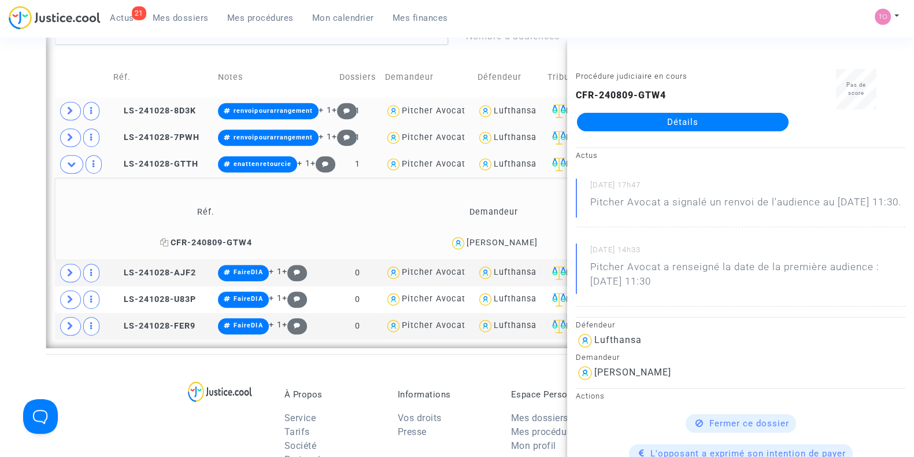
click at [164, 239] on icon at bounding box center [164, 242] width 9 height 8
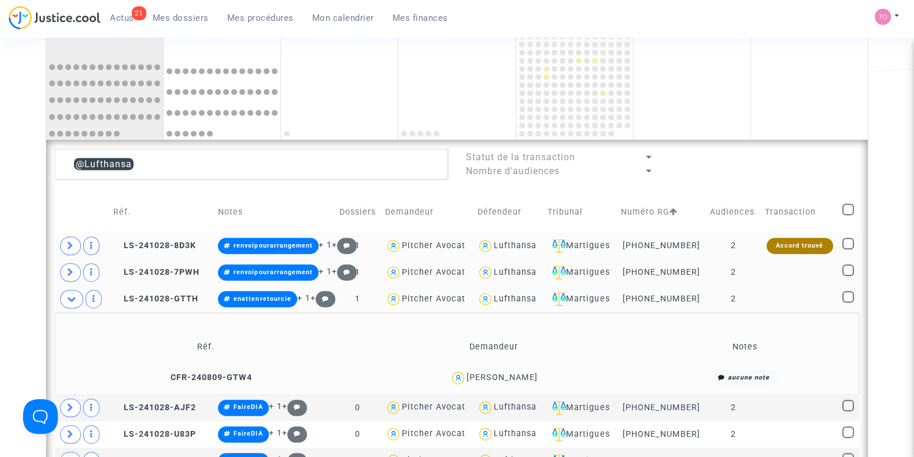
scroll to position [730, 0]
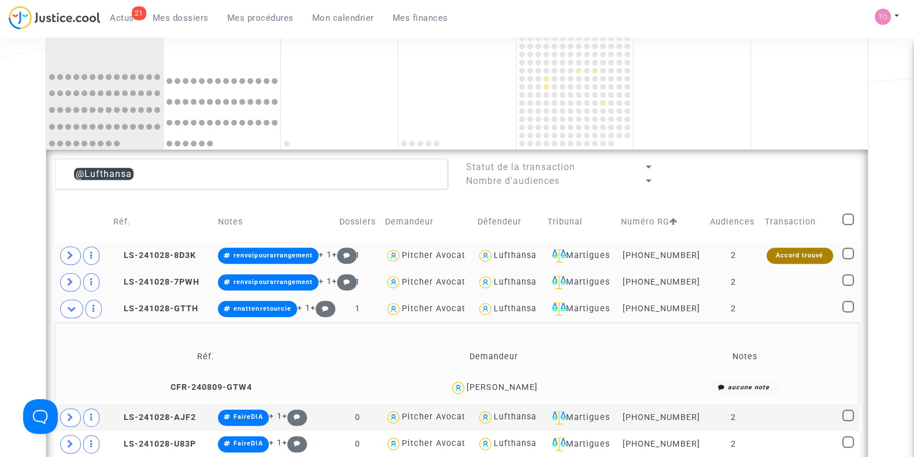
click at [514, 250] on div "Lufthansa" at bounding box center [515, 255] width 43 height 10
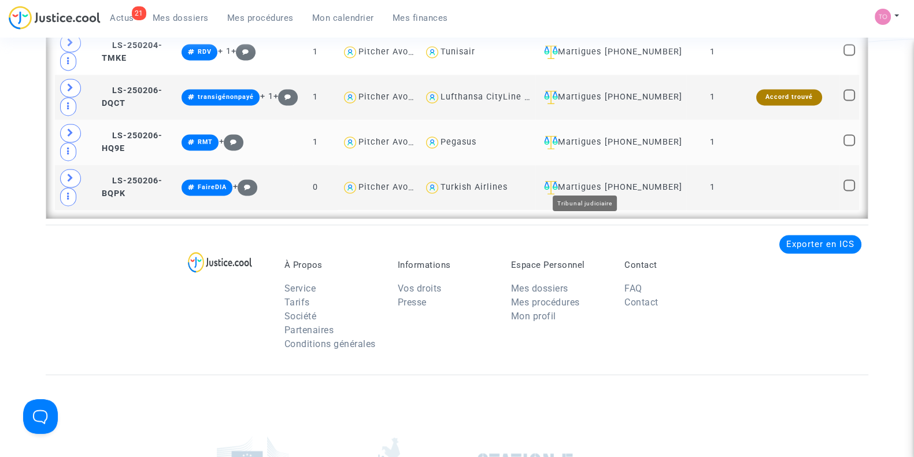
click at [596, 135] on div "Martigues" at bounding box center [567, 142] width 57 height 14
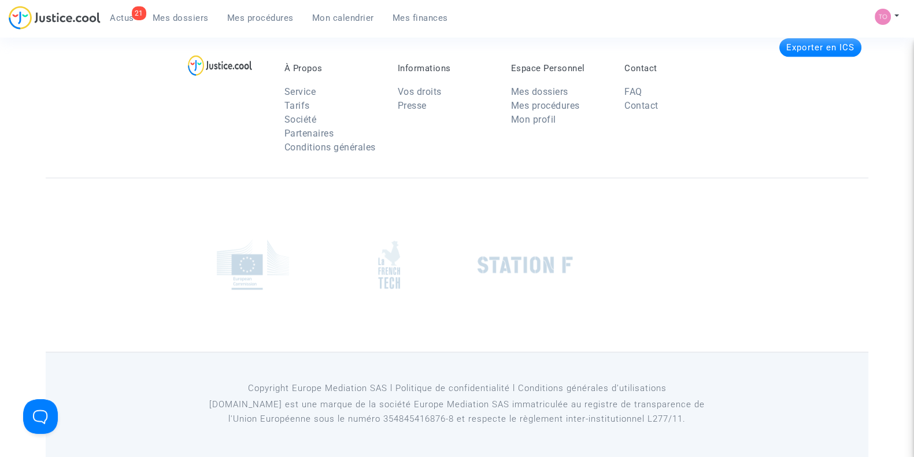
scroll to position [2295, 0]
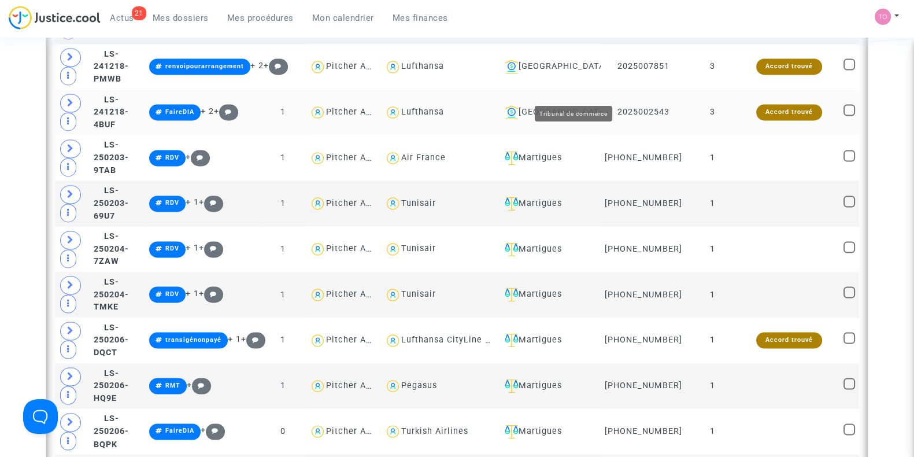
click at [572, 105] on div "Nantes" at bounding box center [548, 112] width 97 height 14
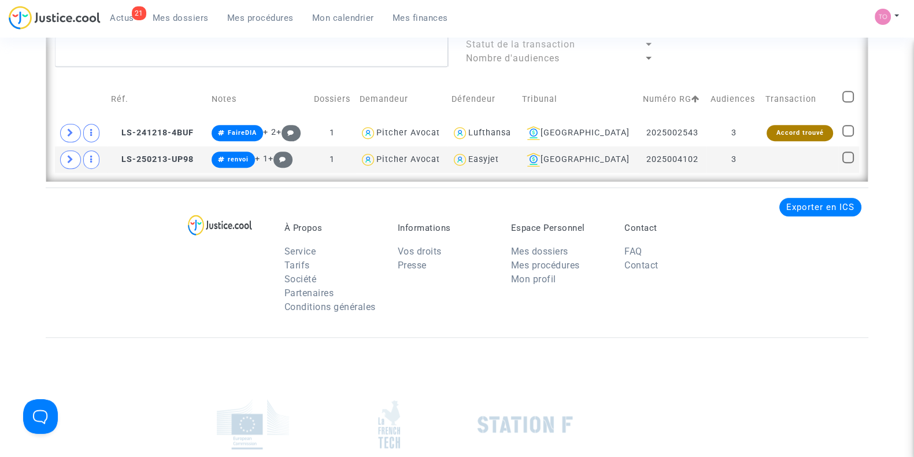
scroll to position [841, 0]
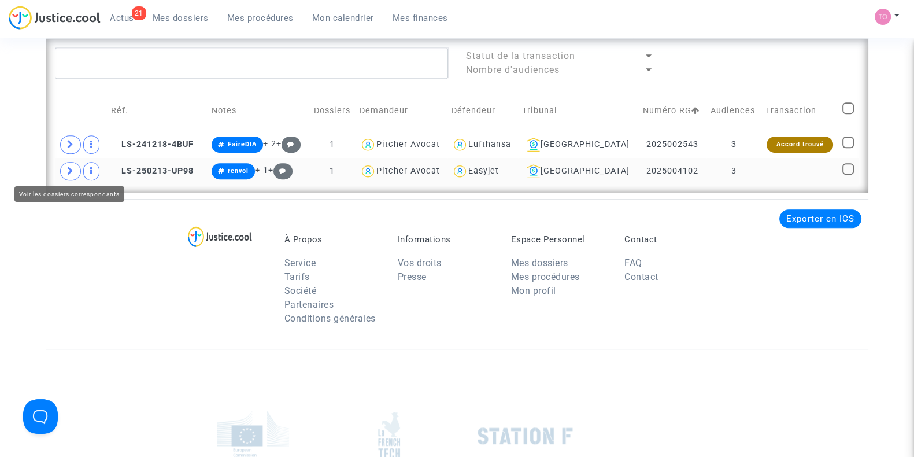
click at [72, 166] on icon at bounding box center [70, 170] width 7 height 9
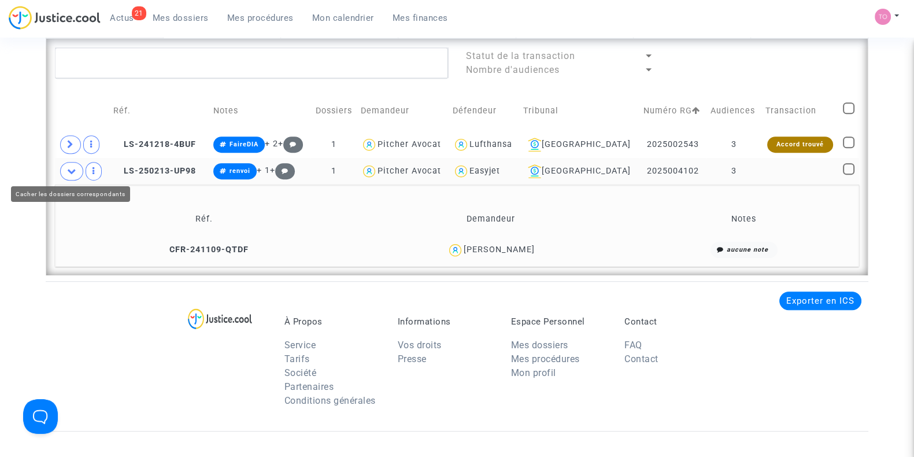
click at [64, 175] on span at bounding box center [71, 171] width 23 height 18
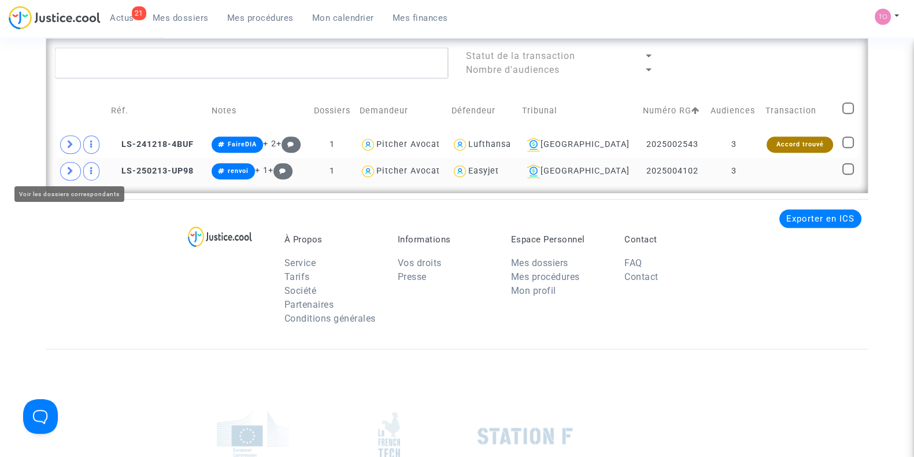
click at [65, 169] on span at bounding box center [70, 171] width 21 height 18
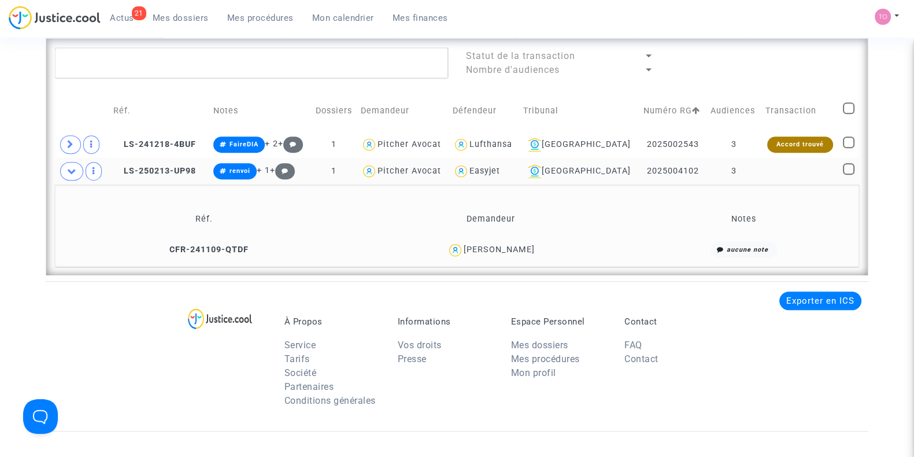
click at [506, 244] on div "Eduarda filipa Mota Dias" at bounding box center [499, 249] width 71 height 10
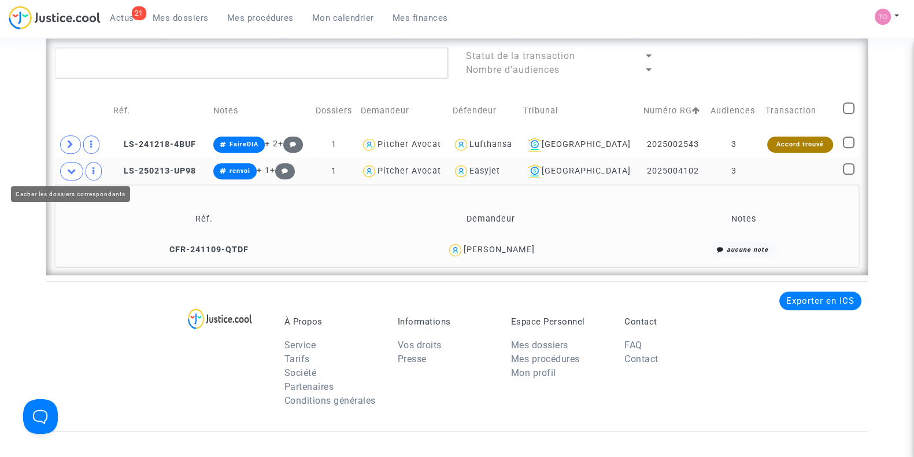
click at [69, 173] on span at bounding box center [71, 171] width 23 height 18
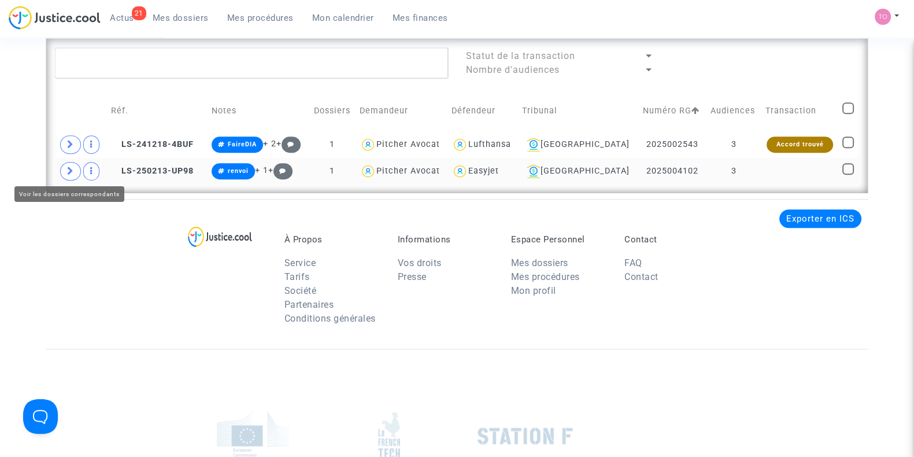
click at [69, 173] on span at bounding box center [70, 171] width 21 height 18
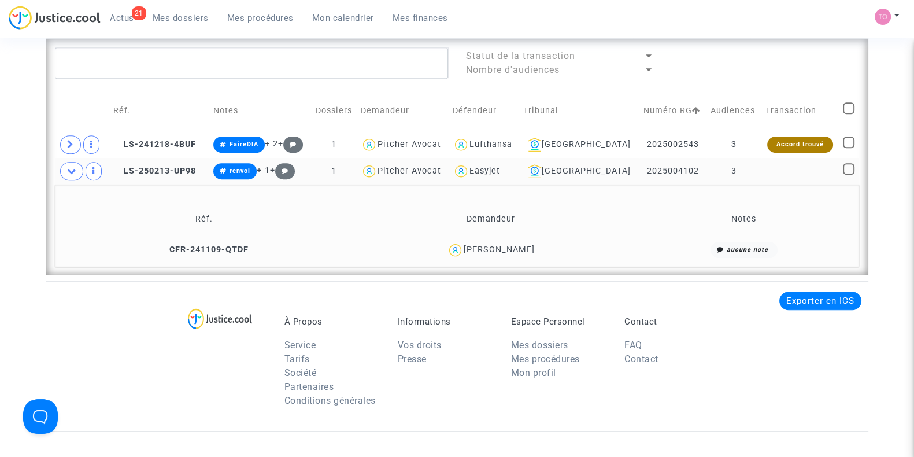
click at [66, 168] on span at bounding box center [71, 171] width 23 height 18
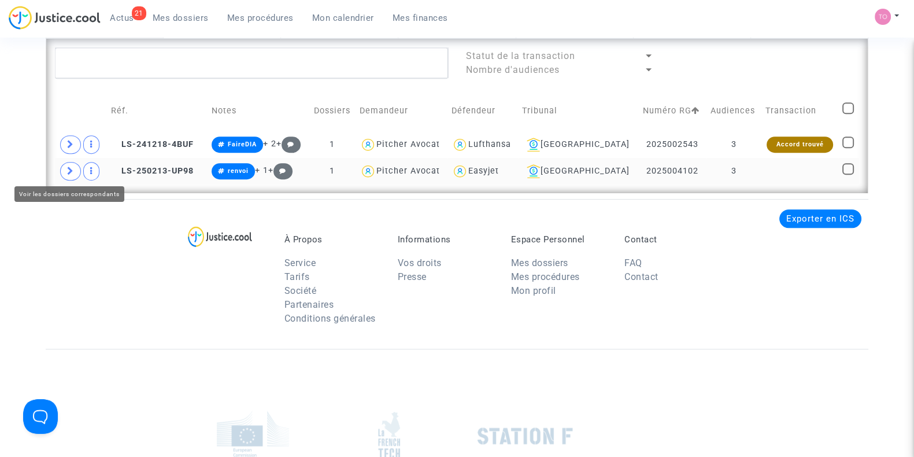
click at [66, 168] on span at bounding box center [70, 171] width 21 height 18
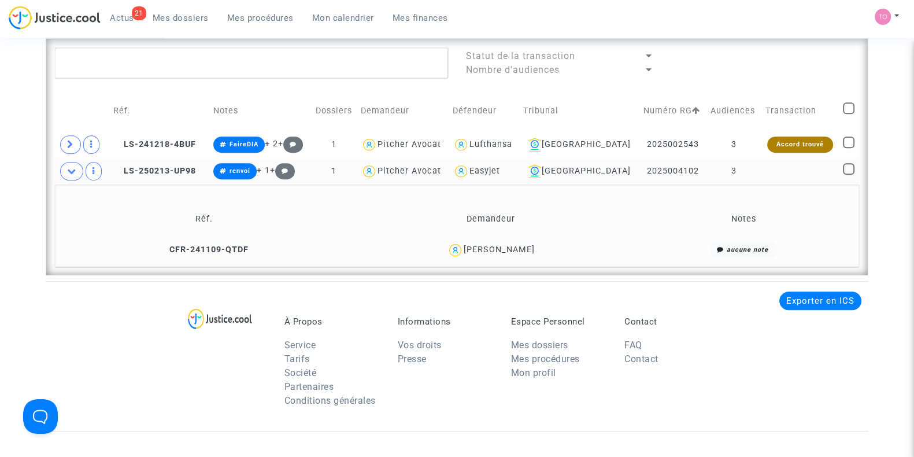
click at [513, 244] on div "Eduarda filipa Mota Dias" at bounding box center [499, 249] width 71 height 10
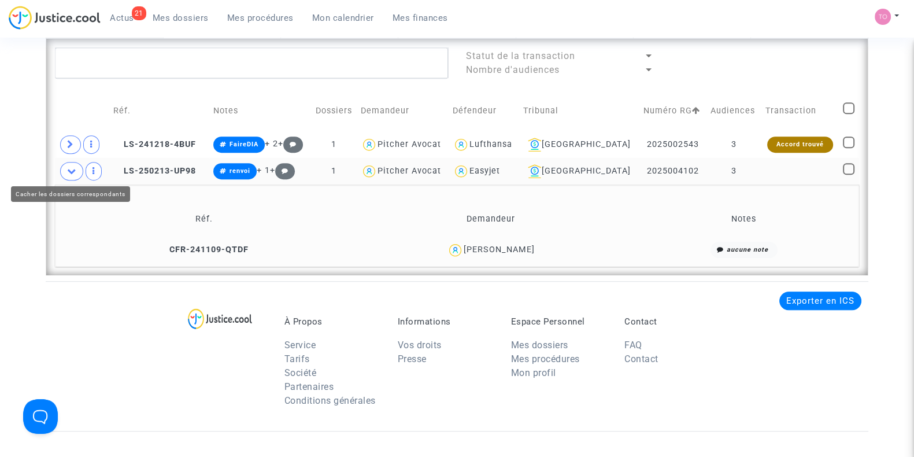
click at [69, 172] on icon at bounding box center [71, 170] width 9 height 9
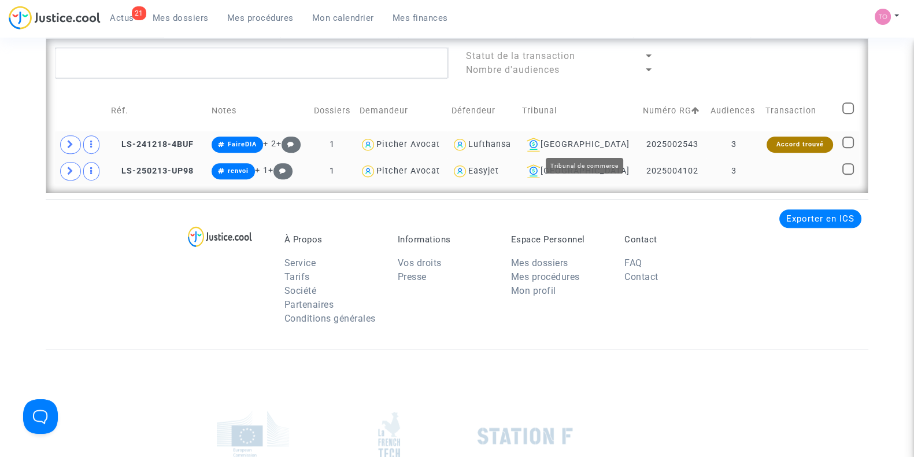
click at [590, 143] on div "Nantes" at bounding box center [578, 145] width 113 height 14
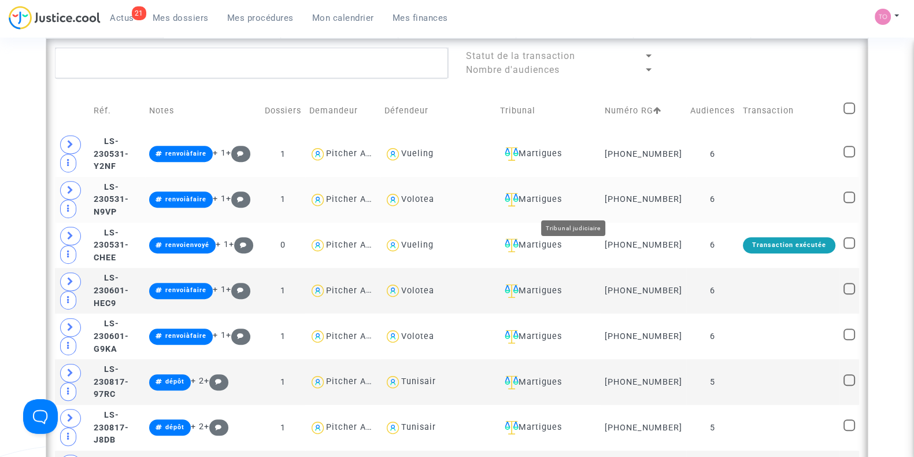
click at [575, 199] on div "Martigues" at bounding box center [548, 199] width 97 height 14
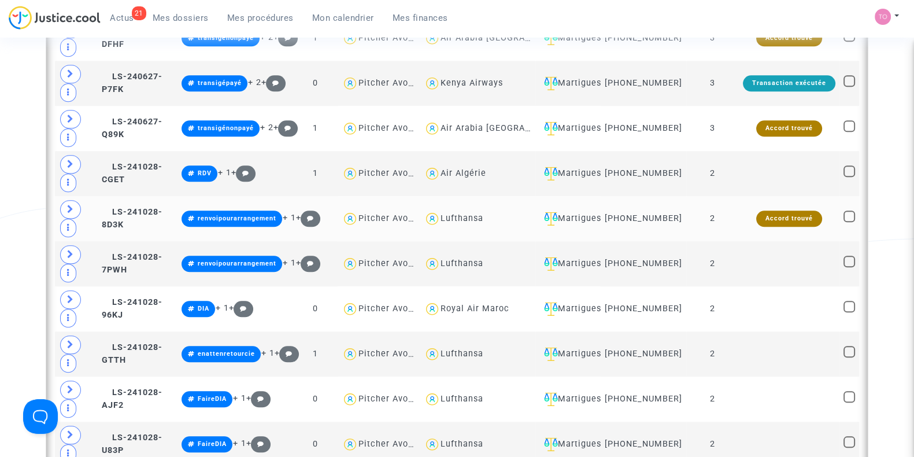
click at [470, 220] on div "Lufthansa" at bounding box center [461, 218] width 43 height 10
type textarea "@Lufthansa"
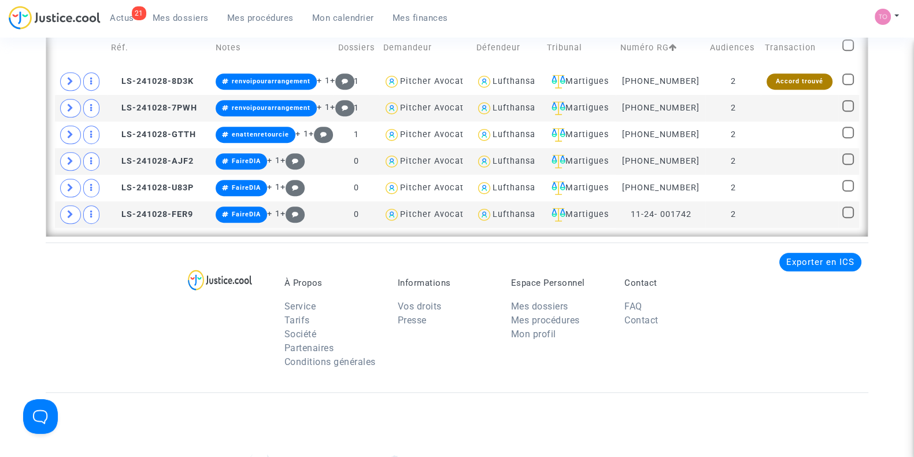
scroll to position [850, 0]
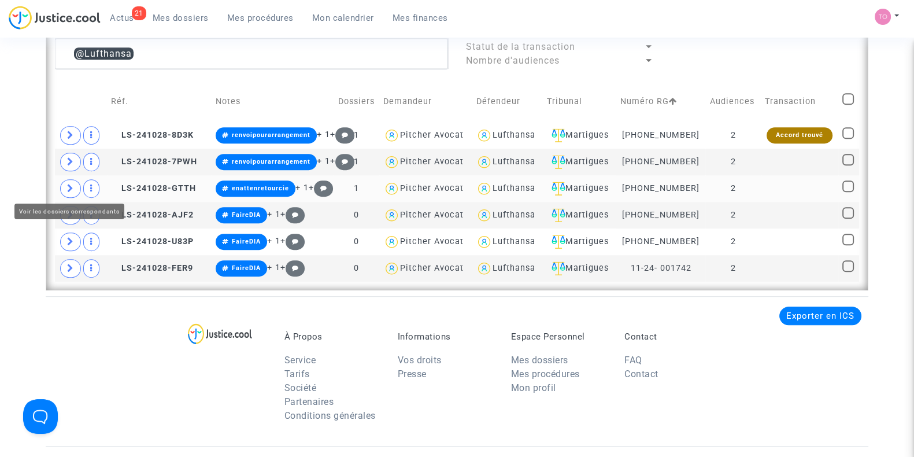
click at [72, 186] on icon at bounding box center [70, 188] width 7 height 9
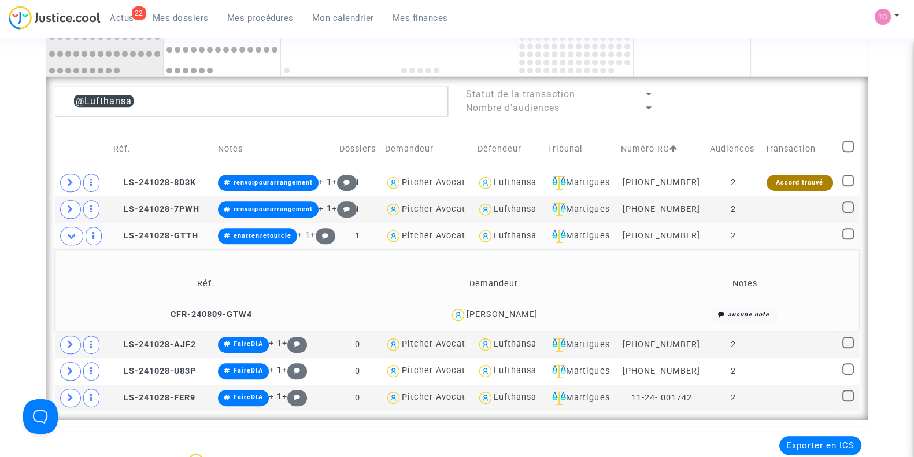
scroll to position [802, 0]
click at [506, 310] on div "Marie-Lou Durand" at bounding box center [501, 315] width 71 height 10
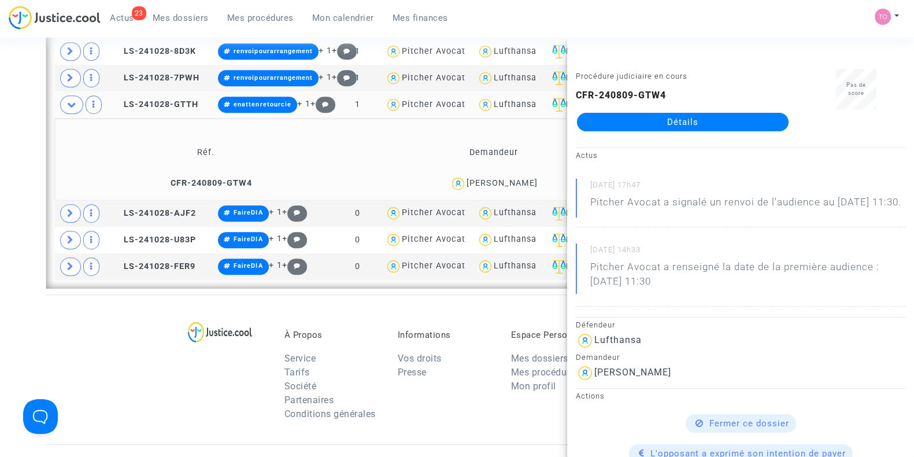
scroll to position [922, 0]
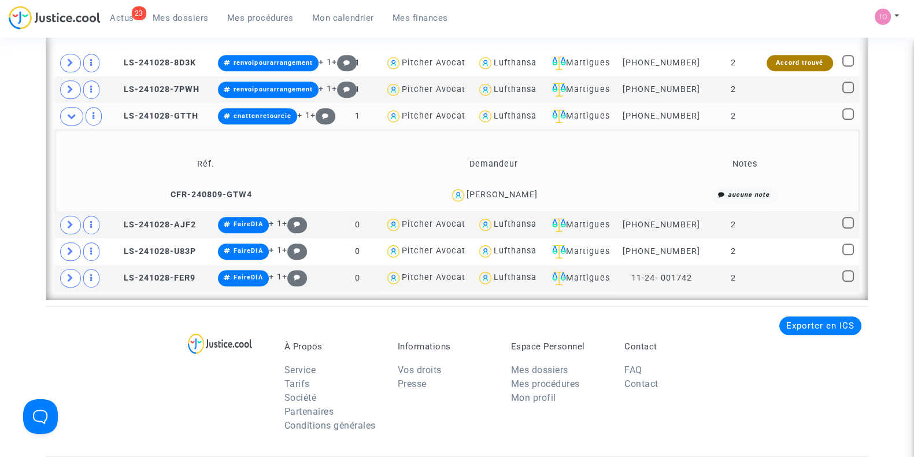
click at [514, 115] on div "Lufthansa" at bounding box center [515, 116] width 43 height 10
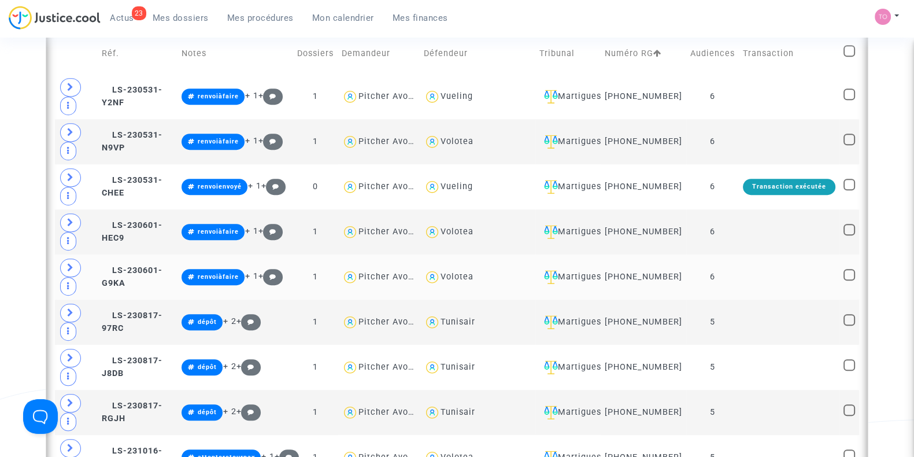
scroll to position [1043, 0]
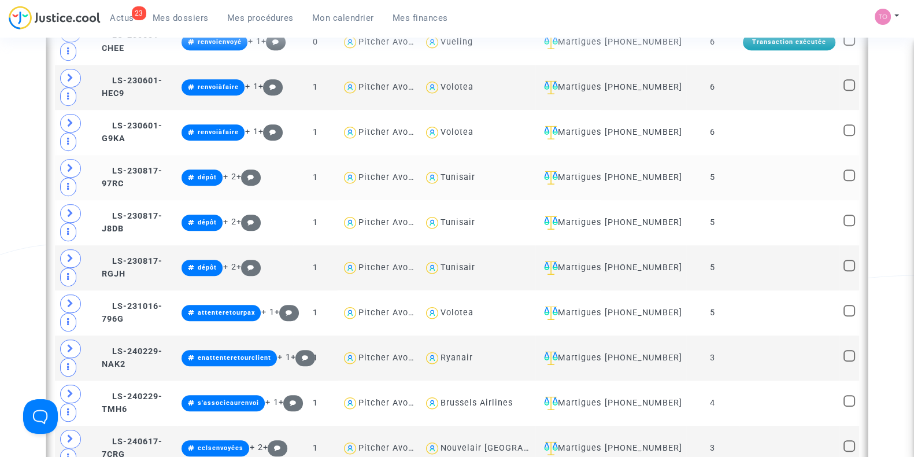
click at [465, 177] on div "Tunisair" at bounding box center [457, 177] width 35 height 10
type textarea "@Tunisair"
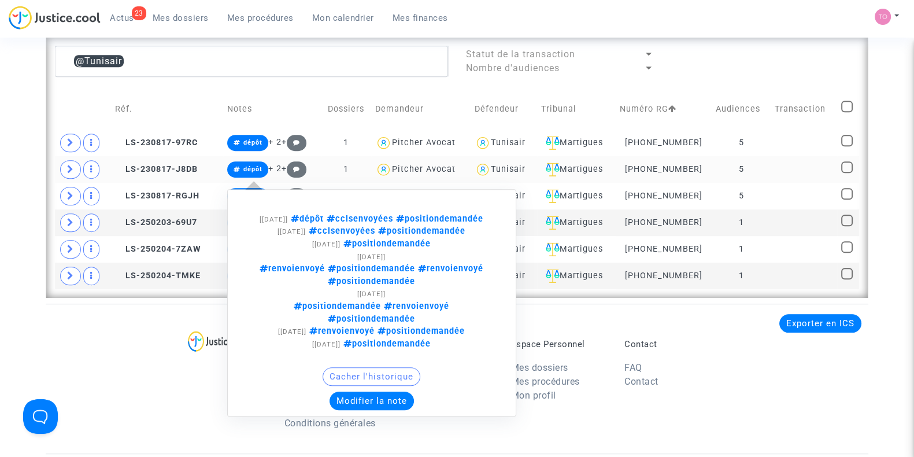
scroll to position [826, 0]
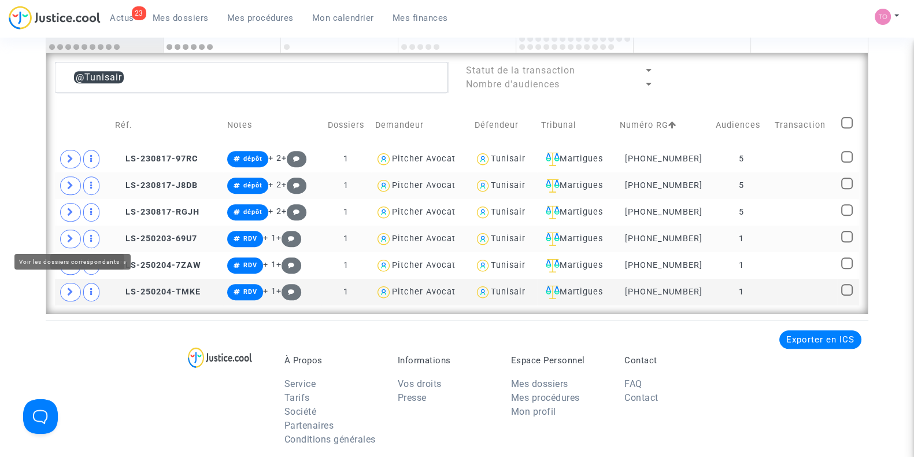
click at [71, 234] on icon at bounding box center [70, 238] width 7 height 9
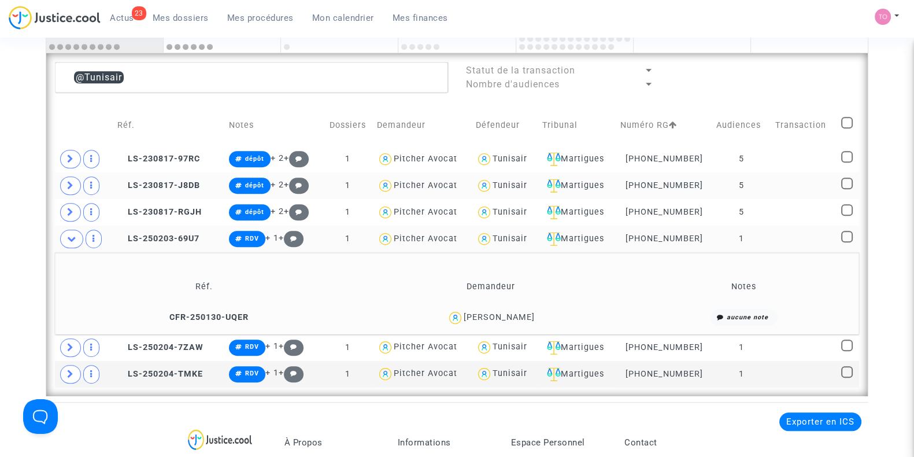
click at [520, 312] on div "Mouna Derbali" at bounding box center [499, 317] width 71 height 10
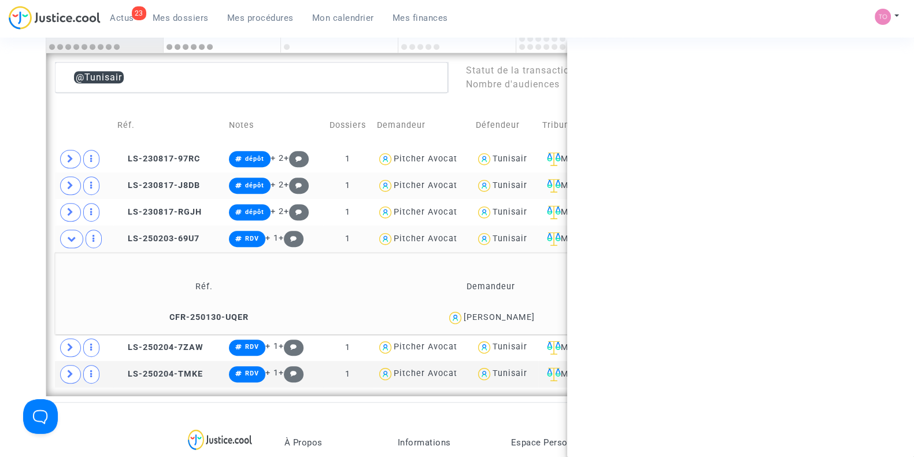
click at [519, 312] on div "Mouna Derbali" at bounding box center [499, 317] width 71 height 10
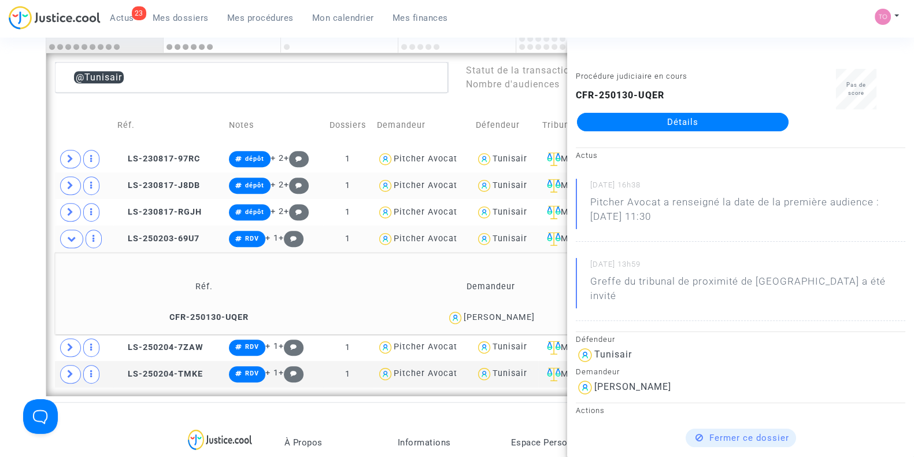
drag, startPoint x: 0, startPoint y: 240, endPoint x: 7, endPoint y: 238, distance: 7.3
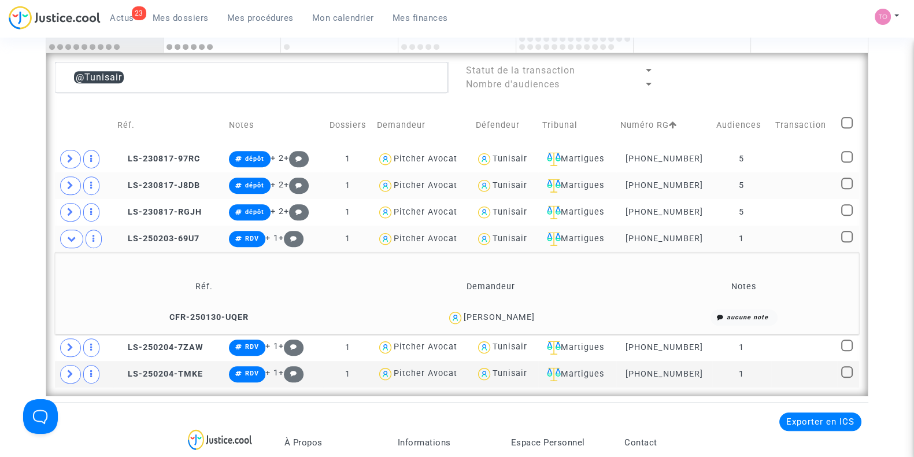
click at [520, 312] on div "Mouna Derbali" at bounding box center [499, 317] width 71 height 10
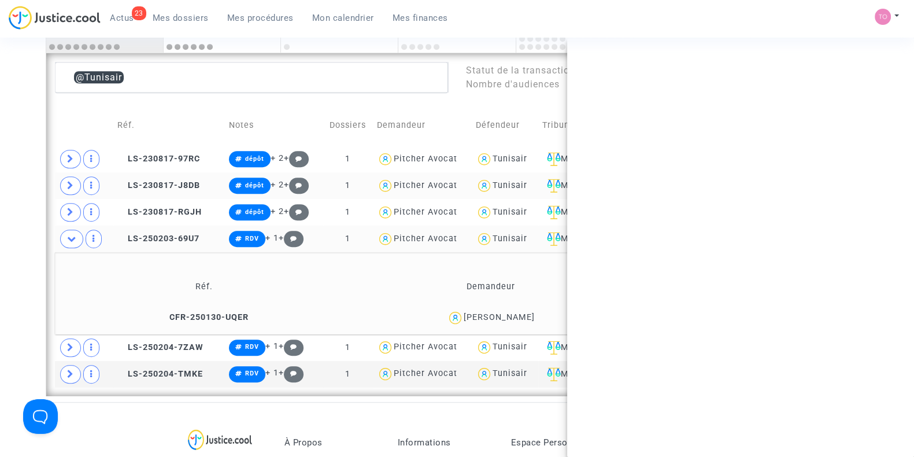
click at [520, 312] on div "Mouna Derbali" at bounding box center [499, 317] width 71 height 10
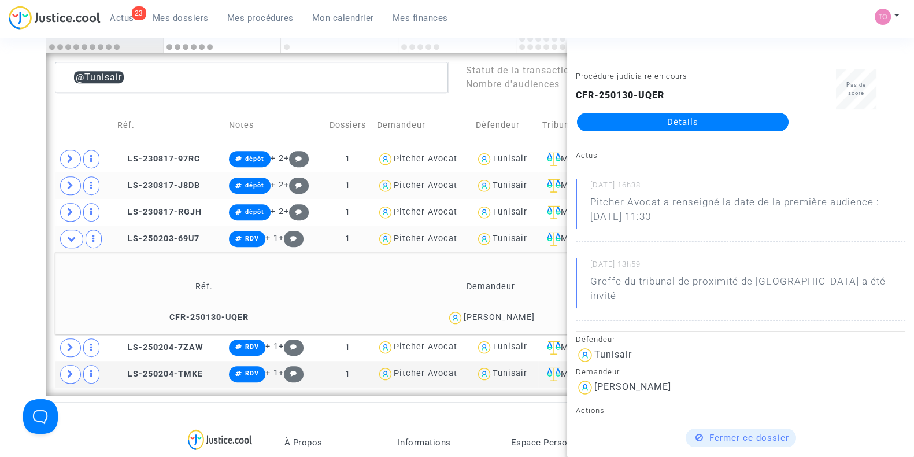
drag, startPoint x: 0, startPoint y: 129, endPoint x: 65, endPoint y: 129, distance: 65.3
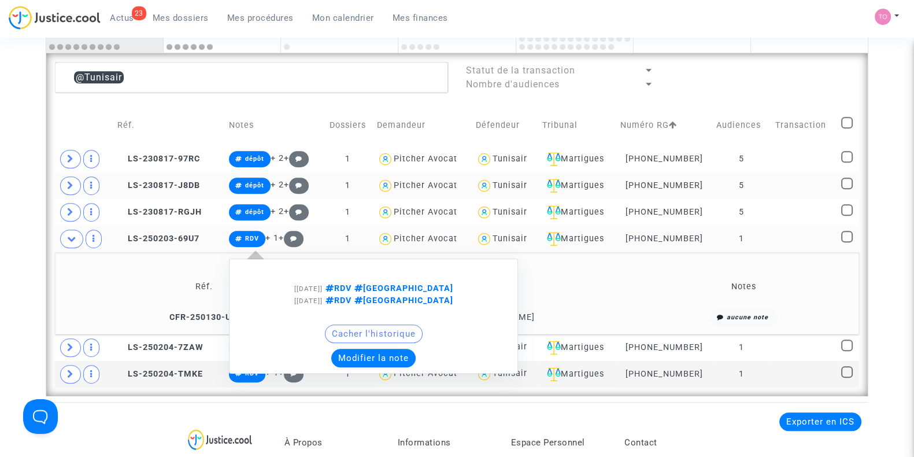
click at [384, 350] on button "Modifier la note" at bounding box center [373, 358] width 84 height 18
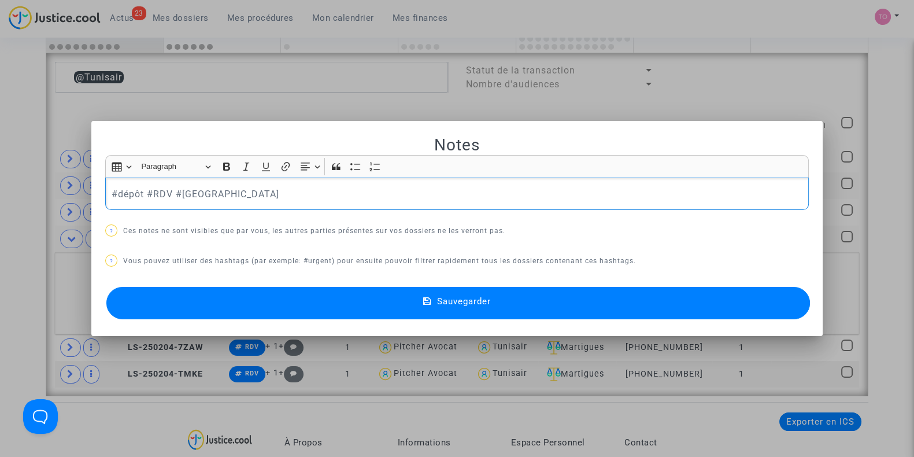
click at [380, 309] on button "Sauvegarder" at bounding box center [457, 303] width 703 height 32
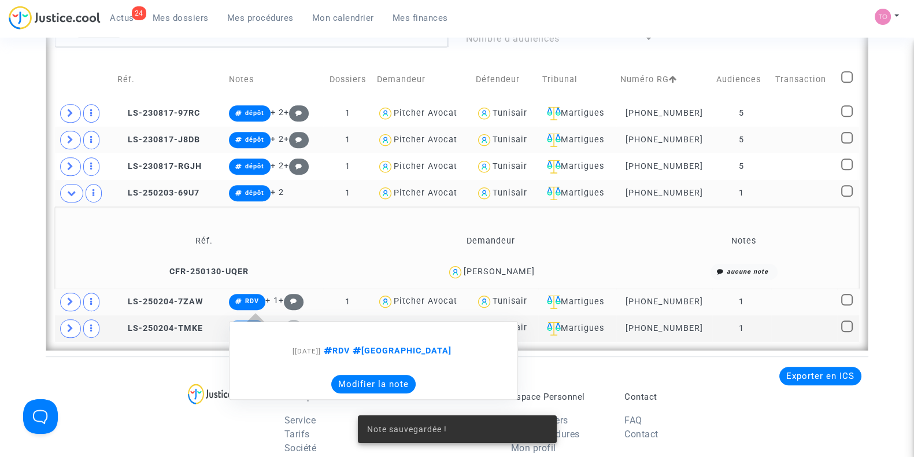
scroll to position [874, 0]
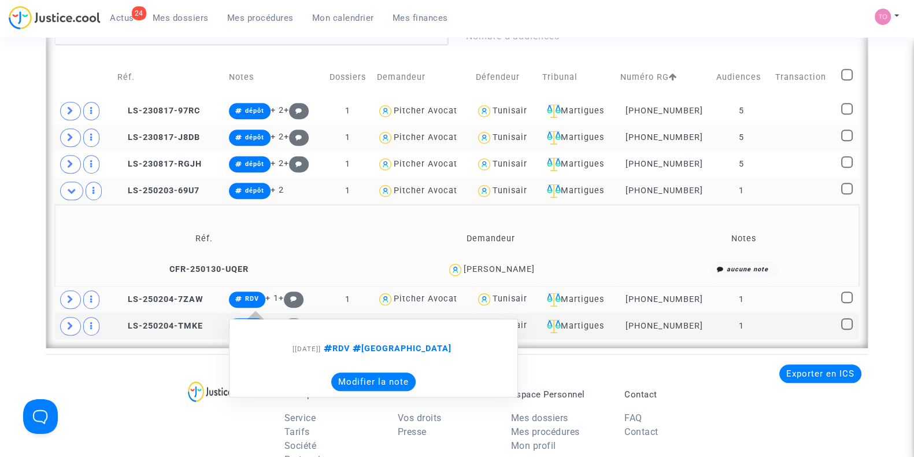
click at [355, 376] on button "Modifier la note" at bounding box center [373, 381] width 84 height 18
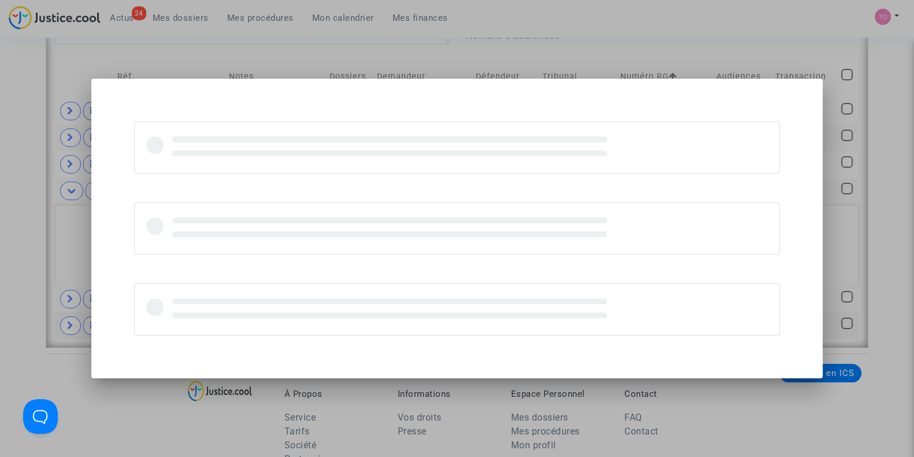
scroll to position [0, 0]
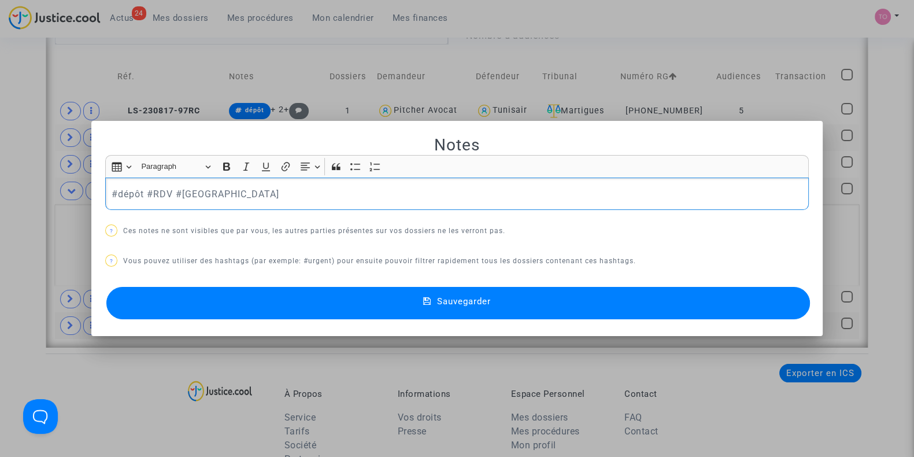
click at [206, 301] on button "Sauvegarder" at bounding box center [457, 303] width 703 height 32
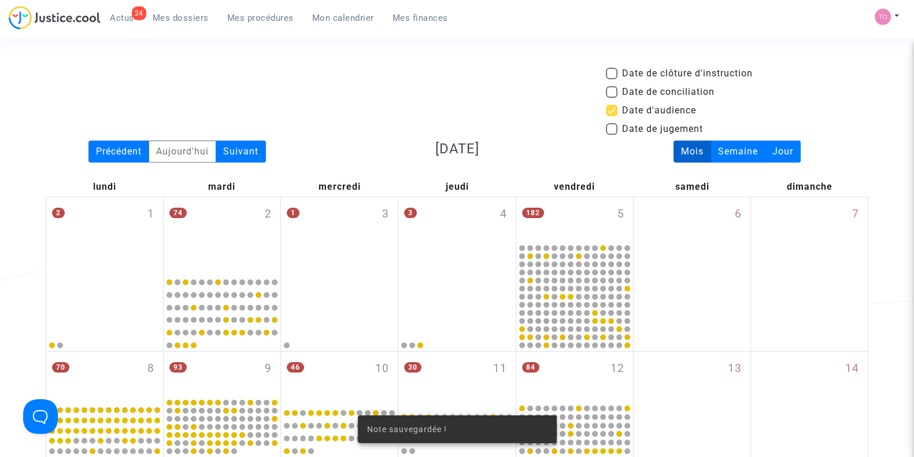
scroll to position [874, 0]
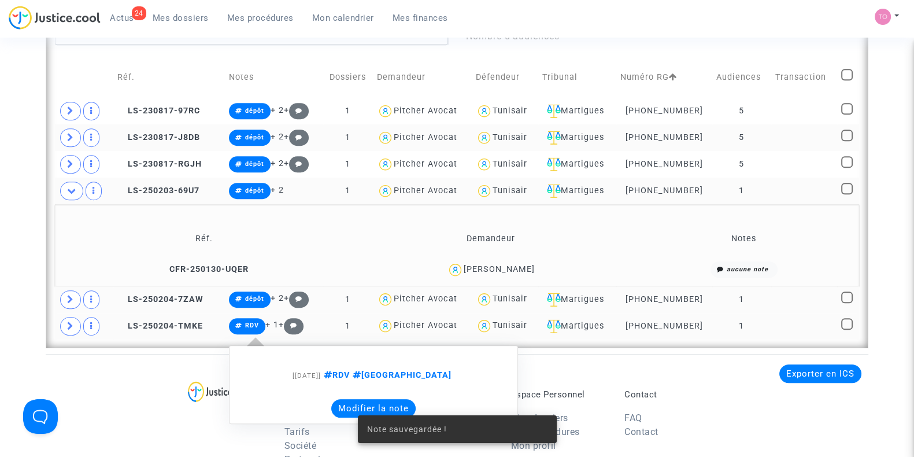
click at [340, 402] on button "Modifier la note" at bounding box center [373, 408] width 84 height 18
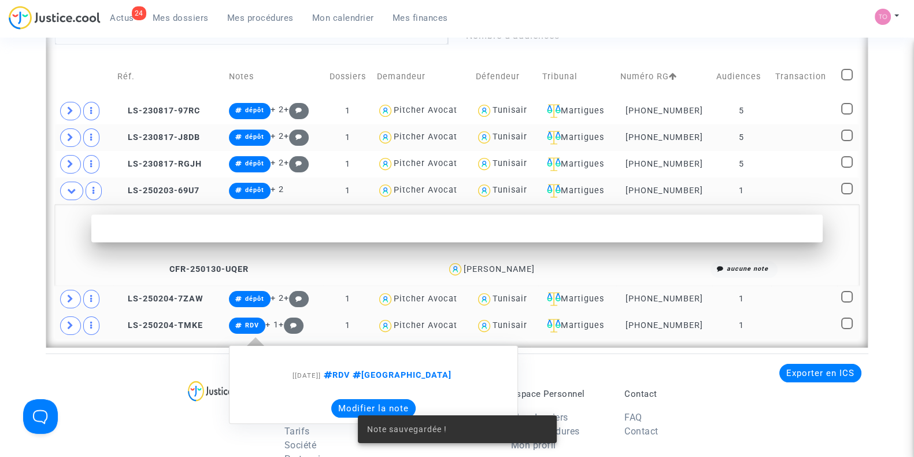
scroll to position [0, 0]
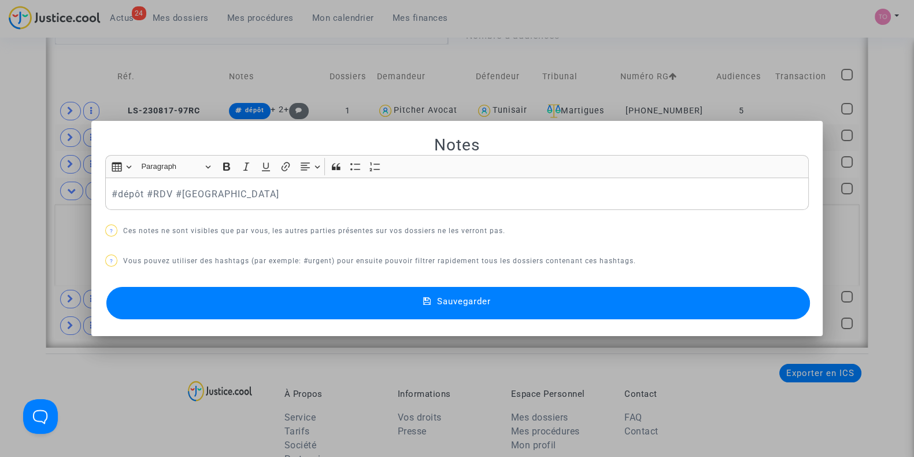
click at [229, 299] on button "Sauvegarder" at bounding box center [457, 303] width 703 height 32
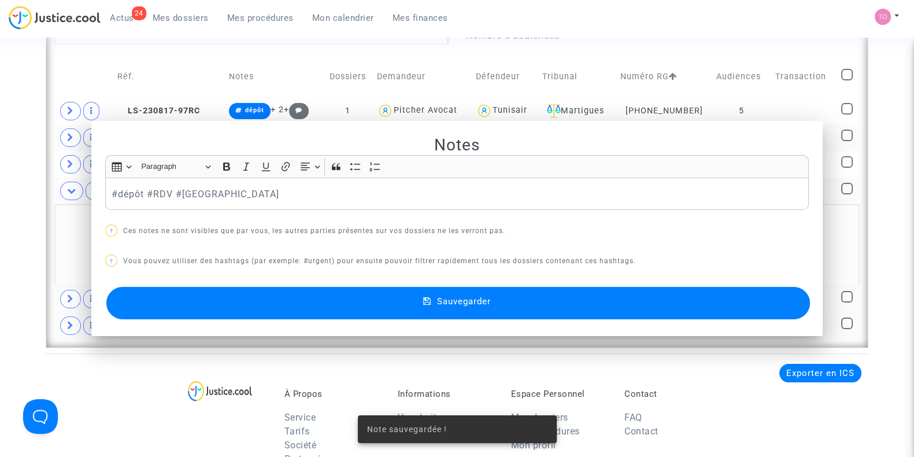
scroll to position [874, 0]
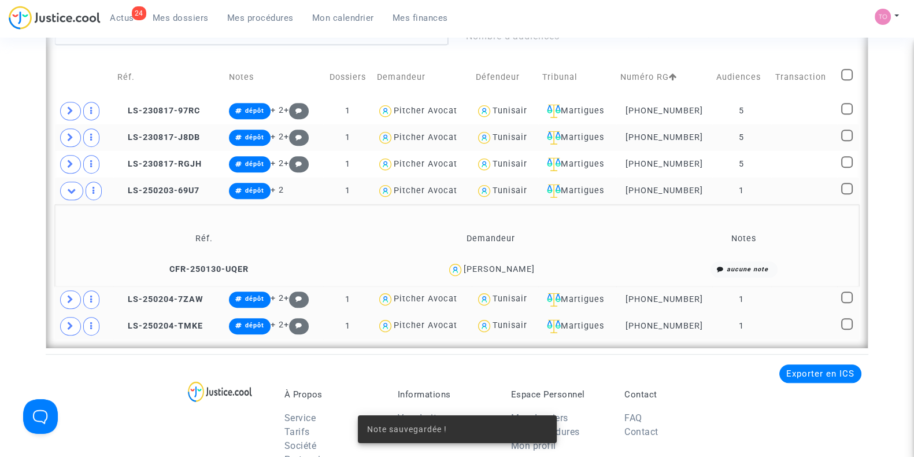
click at [522, 132] on div "Tunisair" at bounding box center [509, 137] width 35 height 10
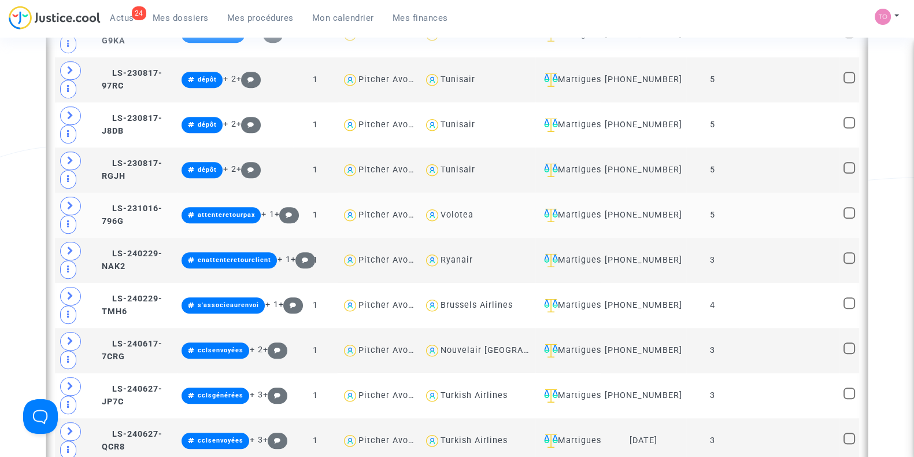
scroll to position [1163, 0]
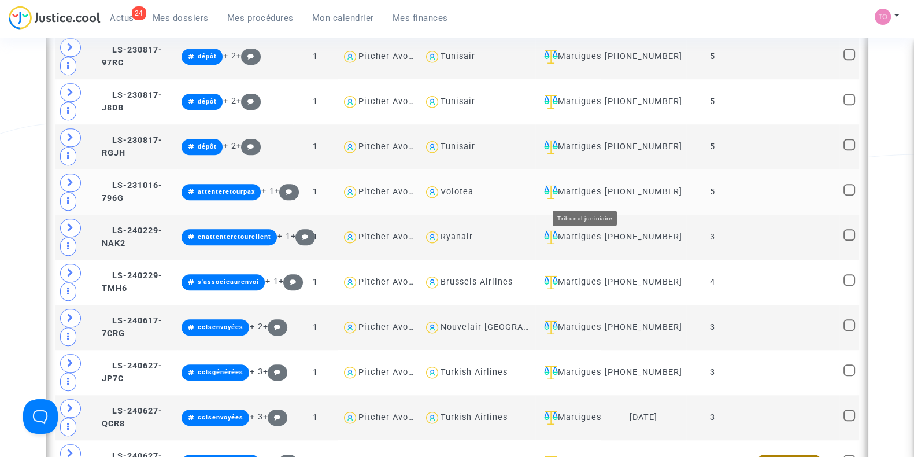
click at [596, 192] on div "Martigues" at bounding box center [567, 192] width 57 height 14
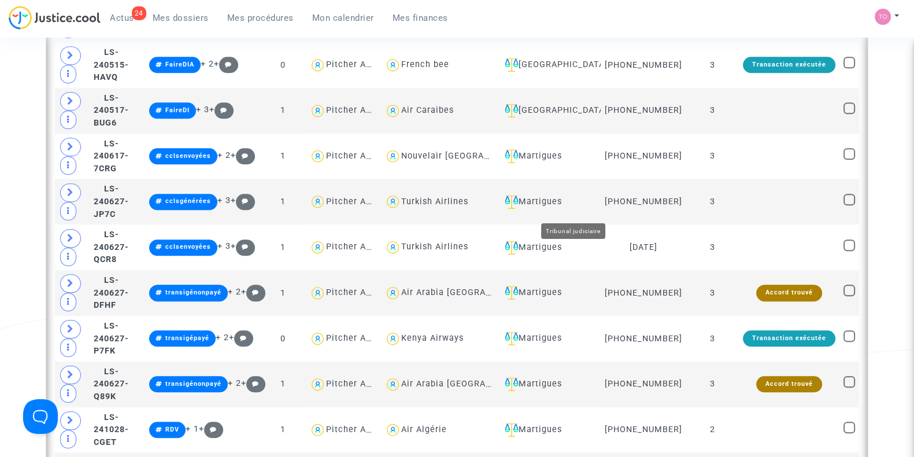
scroll to position [1332, 0]
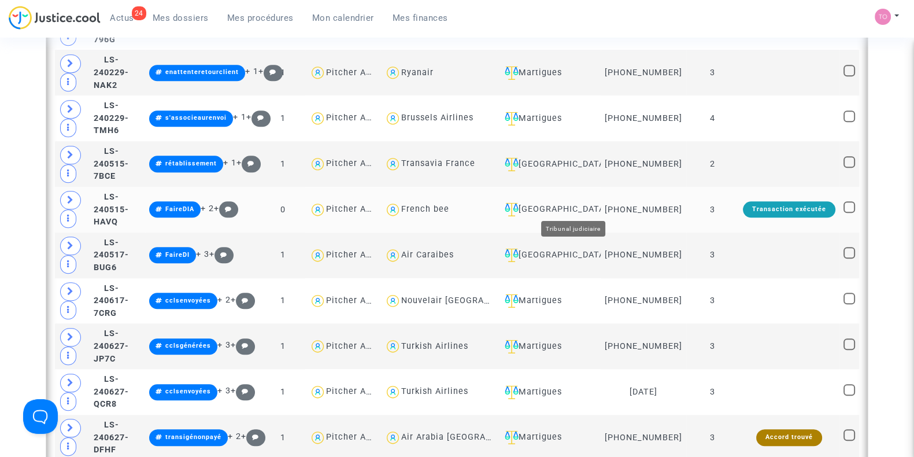
click at [584, 204] on div "Ivry-sur-Seine" at bounding box center [548, 209] width 97 height 14
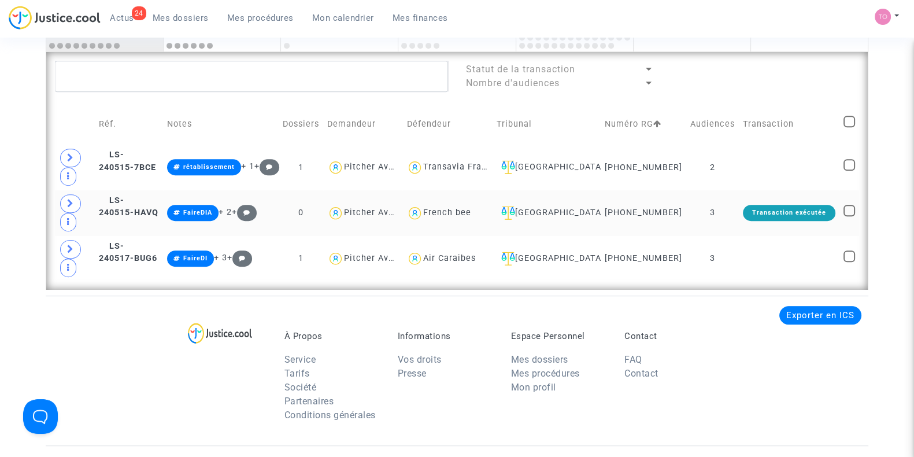
scroll to position [811, 0]
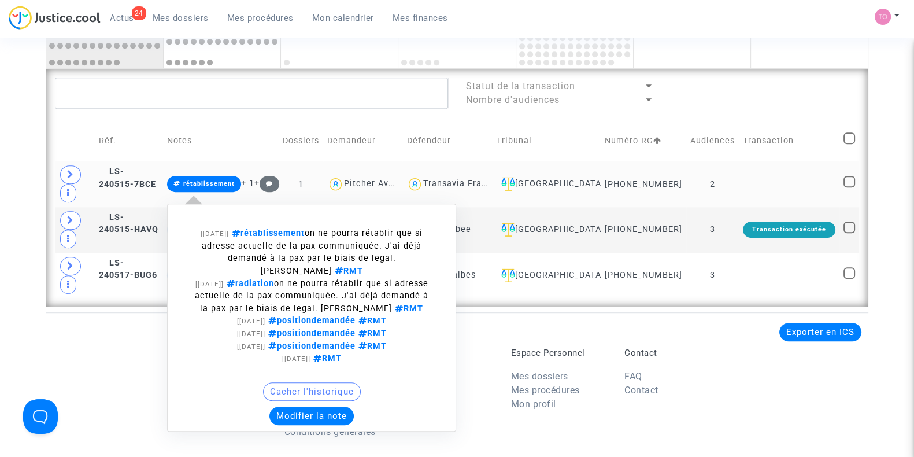
click at [346, 406] on button "Modifier la note" at bounding box center [311, 415] width 84 height 18
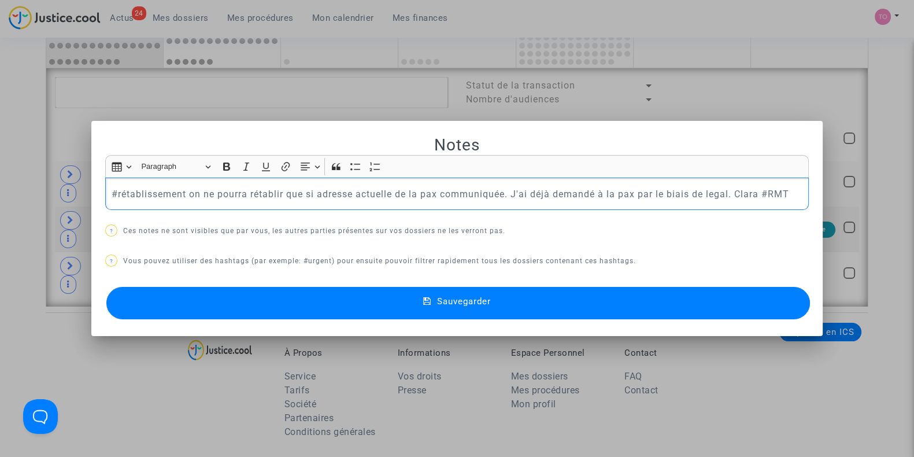
scroll to position [0, 0]
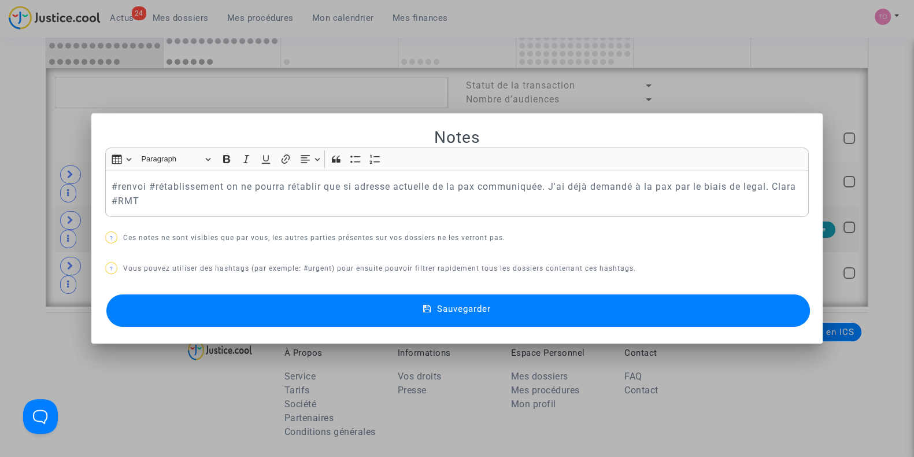
click at [294, 313] on button "Sauvegarder" at bounding box center [457, 310] width 703 height 32
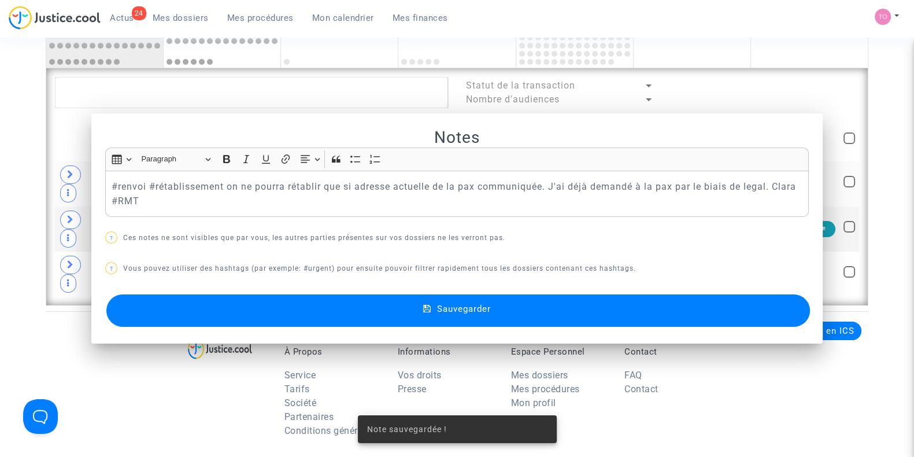
scroll to position [811, 0]
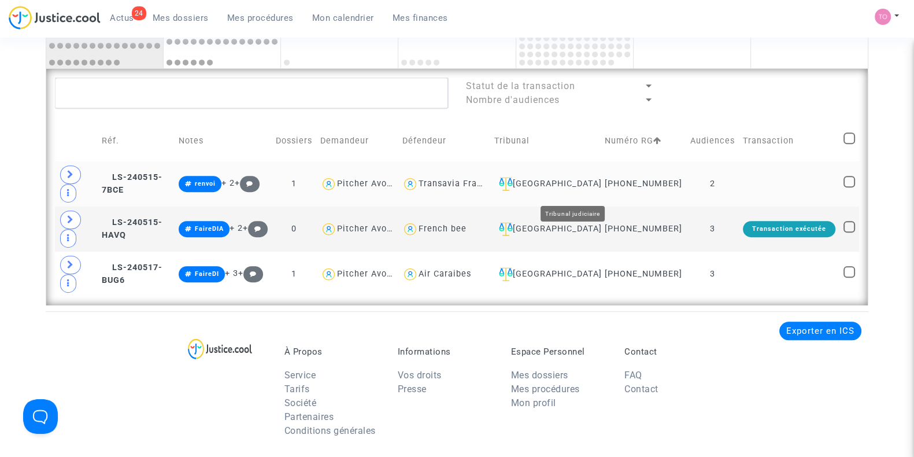
click at [592, 191] on div "Ivry-sur-Seine" at bounding box center [545, 184] width 102 height 14
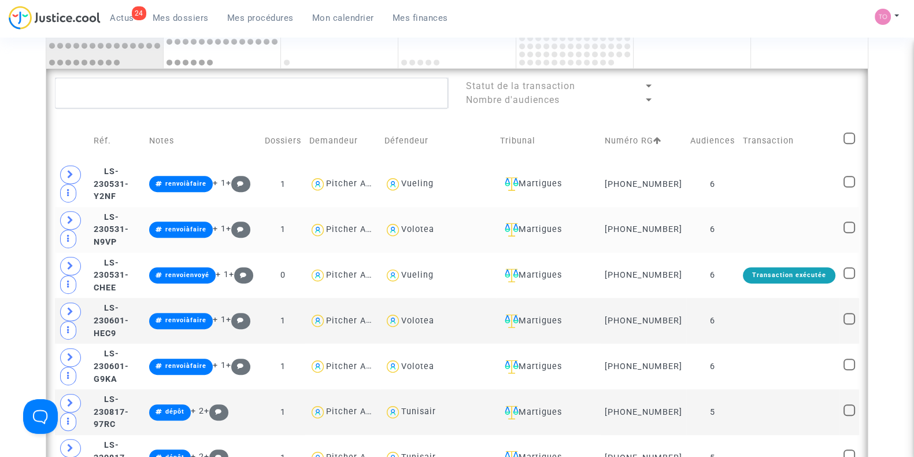
scroll to position [859, 0]
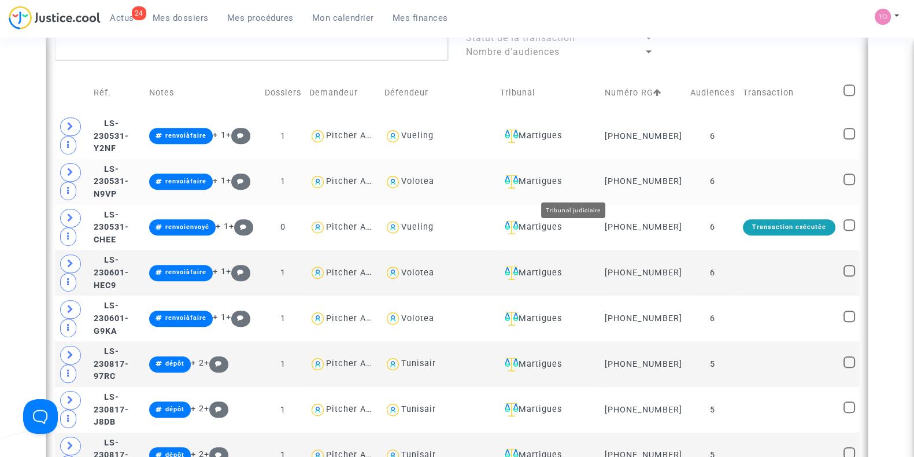
click at [584, 188] on div "Martigues" at bounding box center [548, 182] width 97 height 14
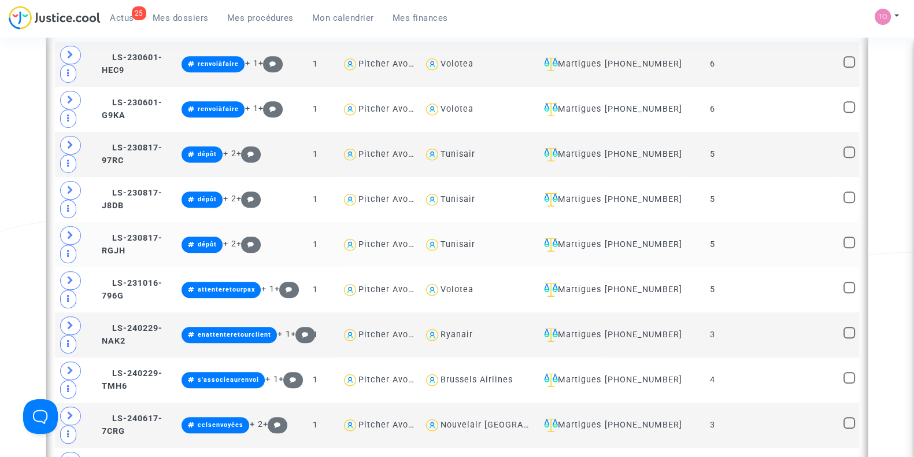
scroll to position [1100, 0]
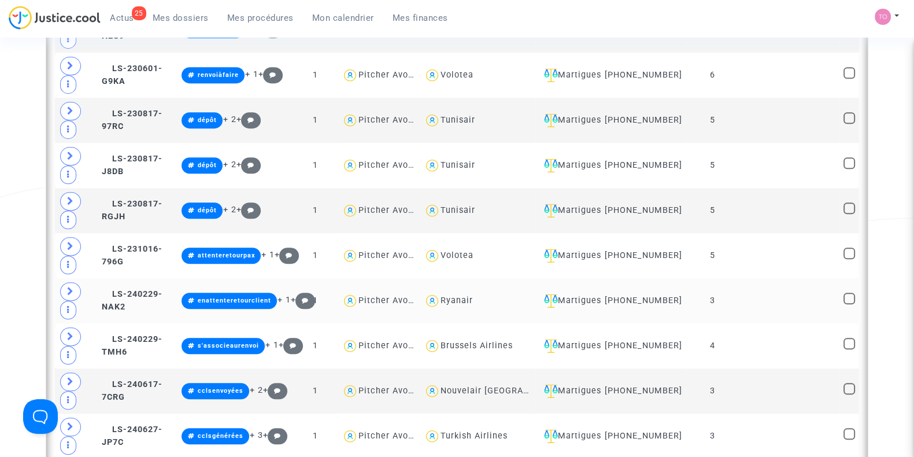
click at [469, 301] on div "Ryanair" at bounding box center [456, 300] width 32 height 10
type textarea "@Ryanair"
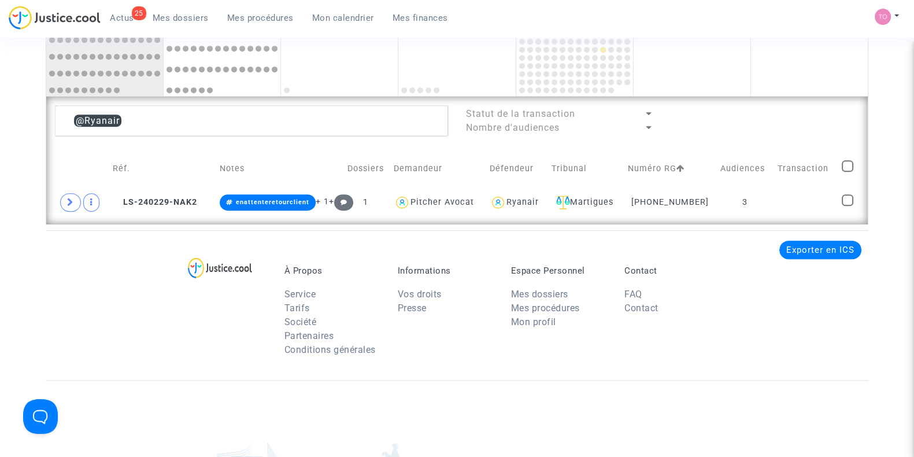
scroll to position [791, 0]
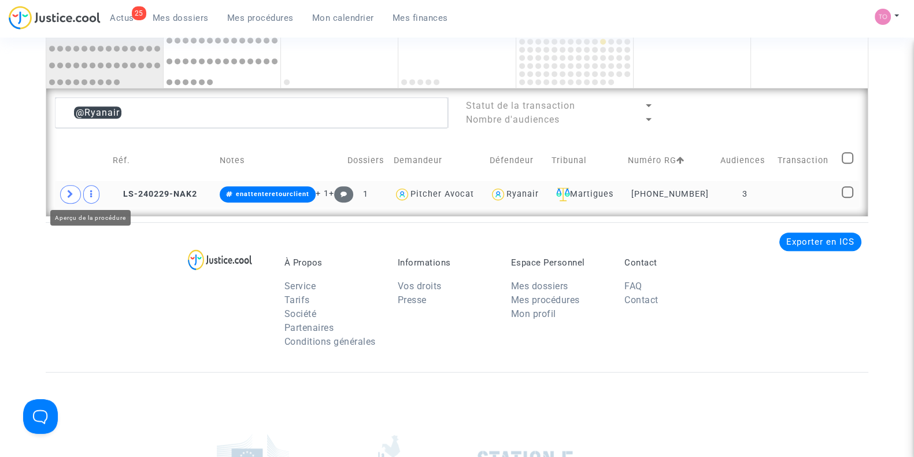
click at [73, 191] on span at bounding box center [70, 194] width 21 height 18
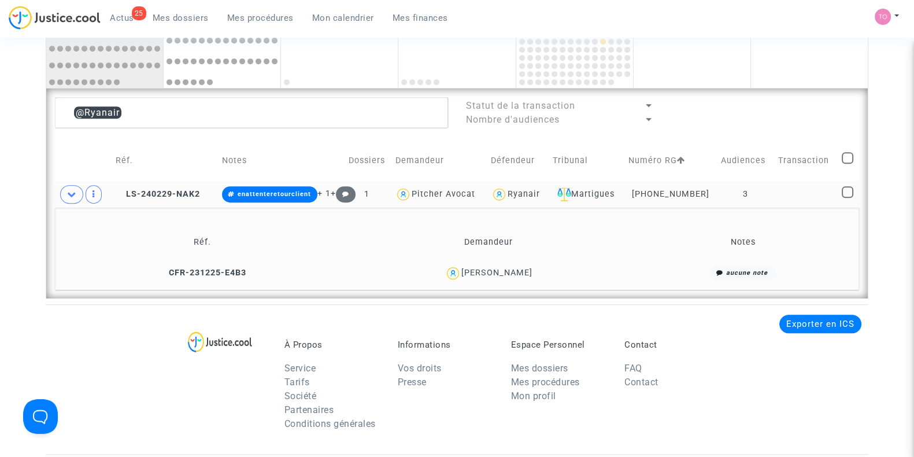
click at [522, 269] on div "Sofiane Merabet" at bounding box center [496, 273] width 71 height 10
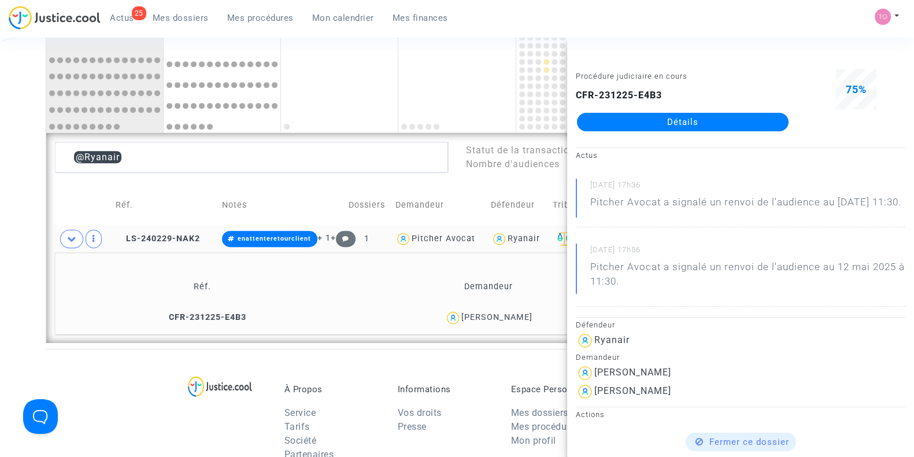
scroll to position [743, 0]
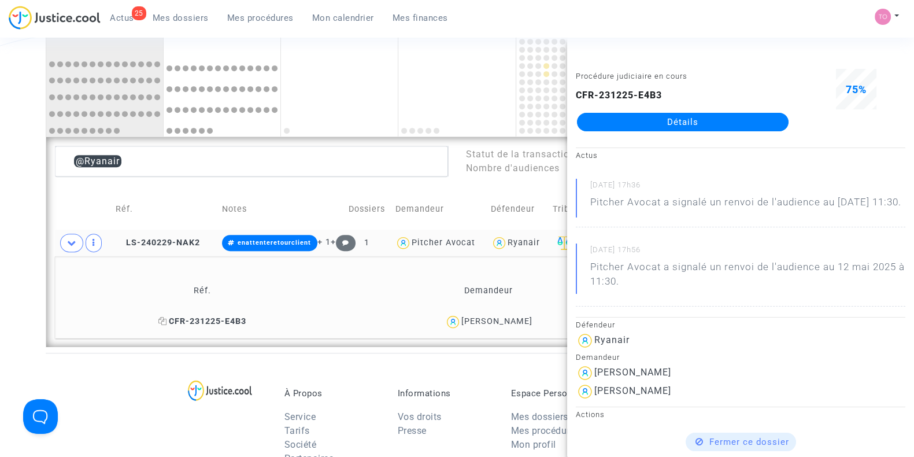
click at [167, 317] on icon at bounding box center [162, 321] width 9 height 8
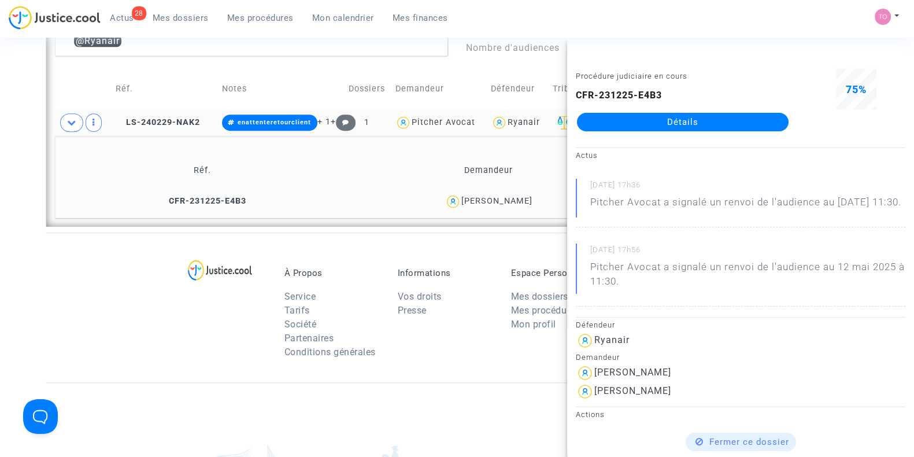
scroll to position [863, 0]
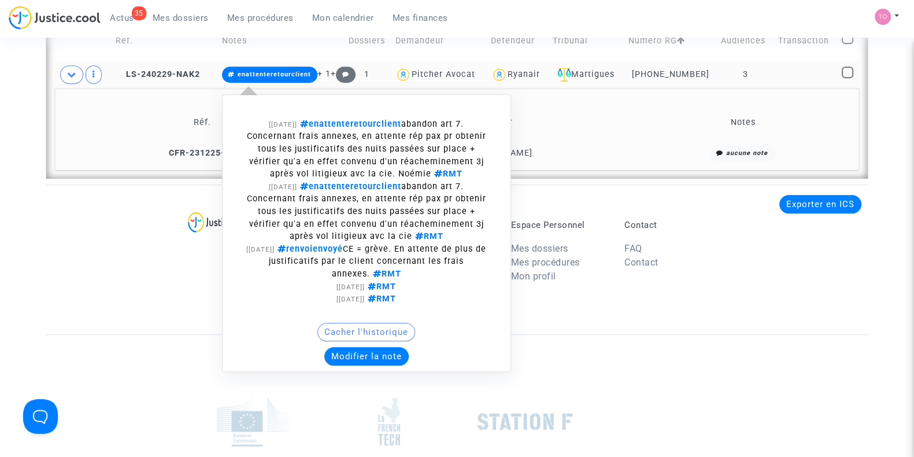
scroll to position [911, 0]
click at [353, 346] on button "Modifier la note" at bounding box center [366, 355] width 84 height 18
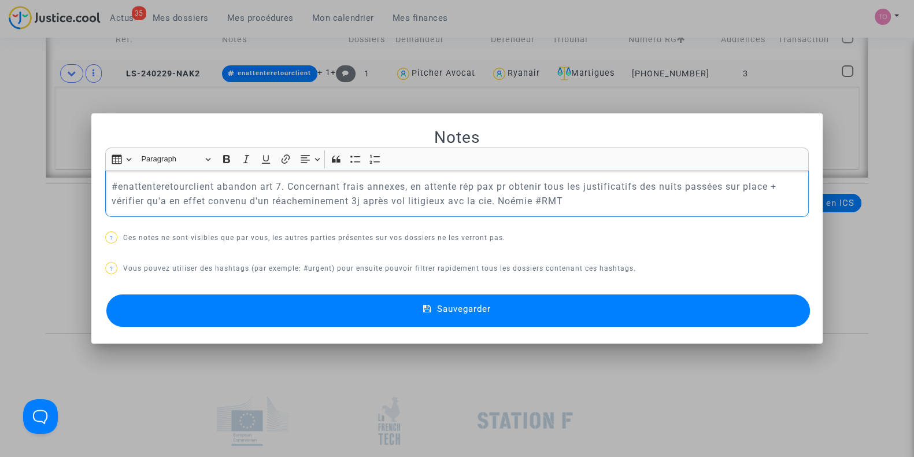
scroll to position [0, 0]
drag, startPoint x: 109, startPoint y: 182, endPoint x: 102, endPoint y: 180, distance: 6.6
click at [105, 180] on div "#enattenteretourclient abandon art 7. Concernant frais annexes, en attente rép …" at bounding box center [456, 194] width 703 height 47
click at [247, 299] on button "Sauvegarder" at bounding box center [457, 310] width 703 height 32
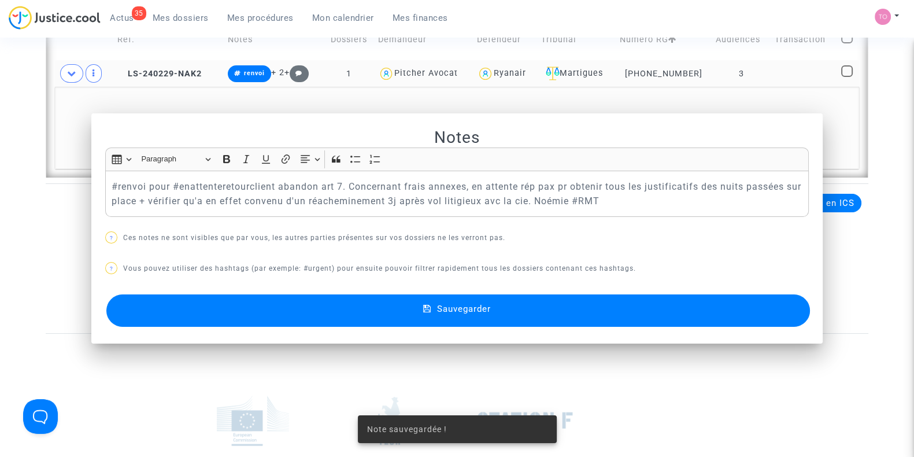
scroll to position [911, 0]
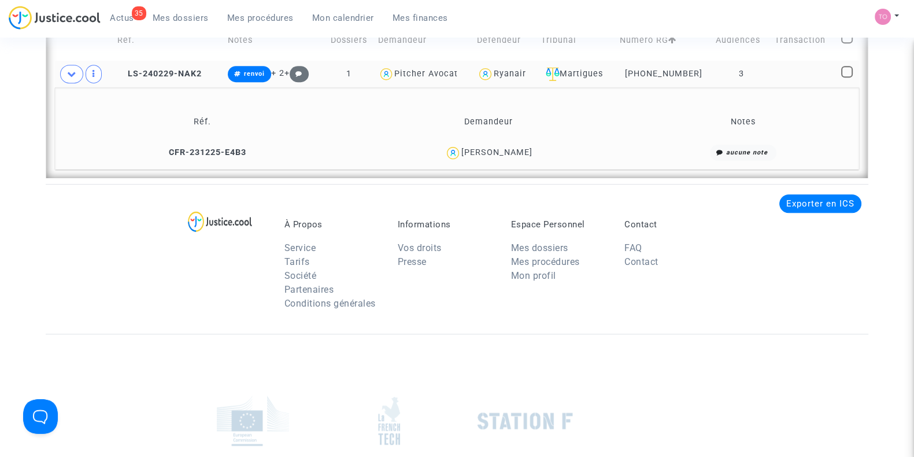
click at [514, 71] on div "Ryanair" at bounding box center [510, 74] width 32 height 10
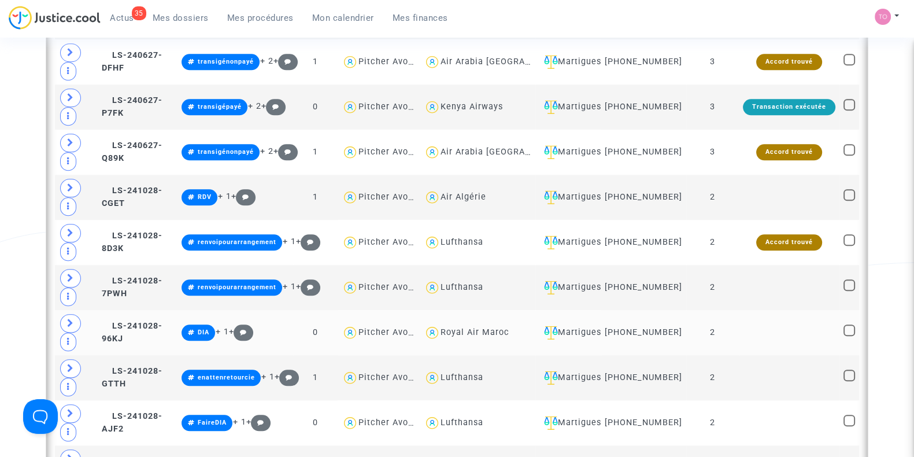
scroll to position [1562, 0]
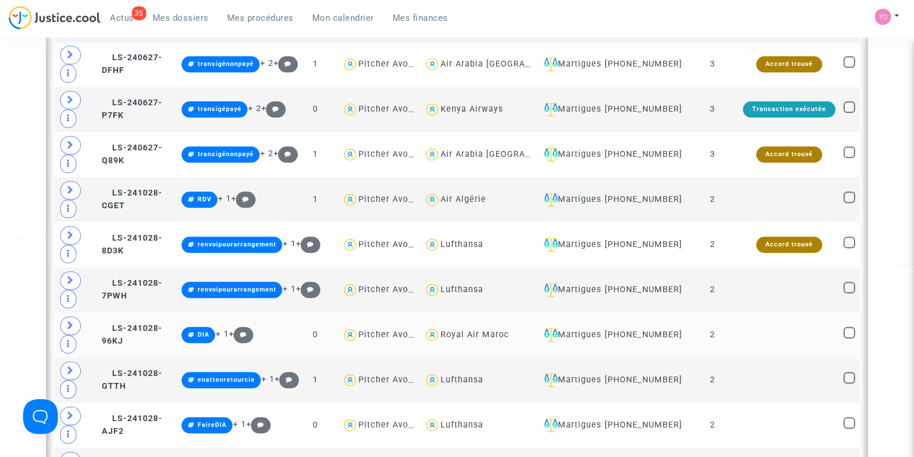
click at [465, 330] on div "Royal Air Maroc" at bounding box center [474, 334] width 69 height 10
type textarea "@"Royal Air Maroc""
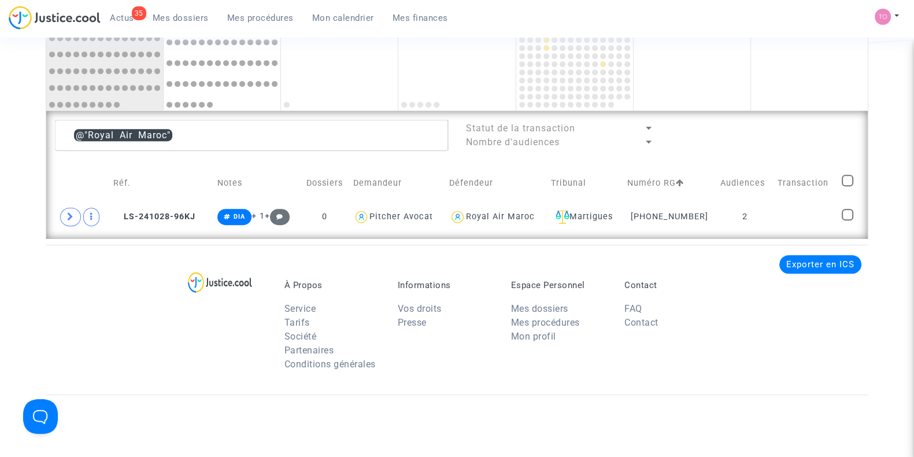
scroll to position [767, 0]
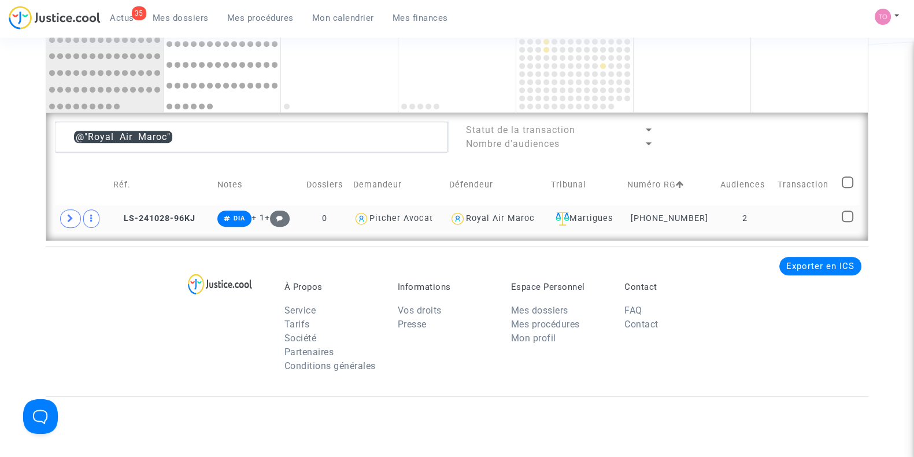
click at [513, 214] on div "Royal Air Maroc" at bounding box center [500, 218] width 69 height 10
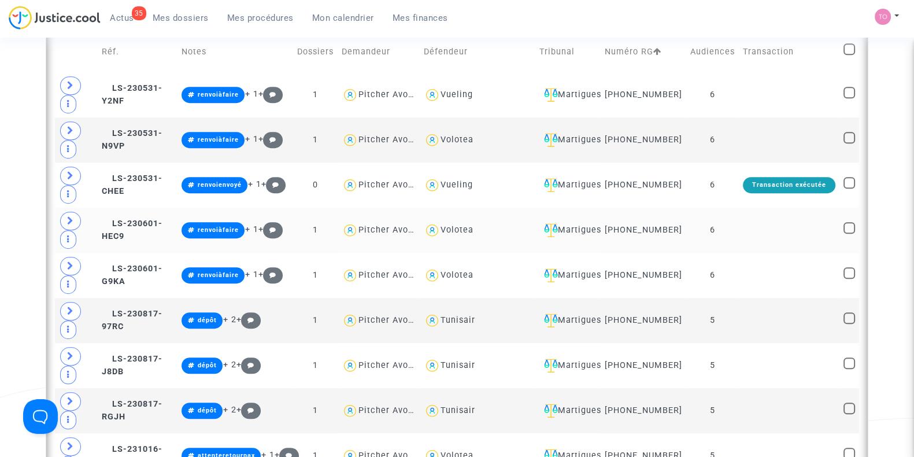
scroll to position [911, 0]
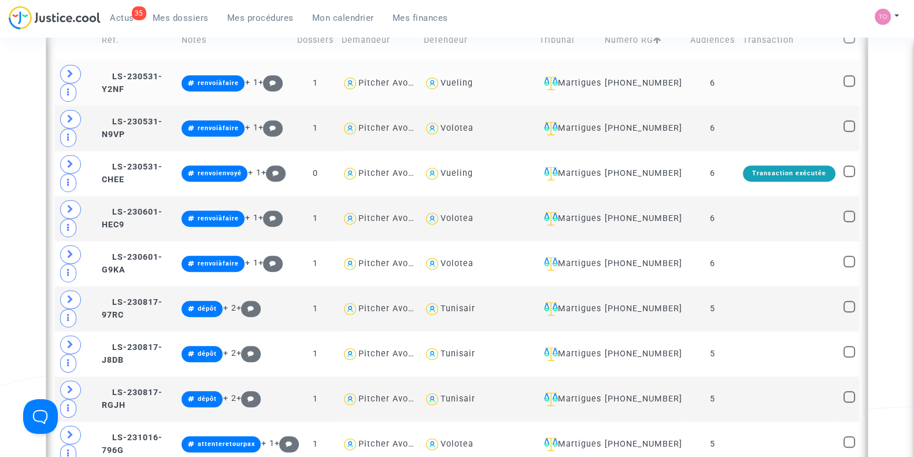
click at [468, 88] on div "Vueling" at bounding box center [456, 83] width 32 height 10
type textarea "@Vueling"
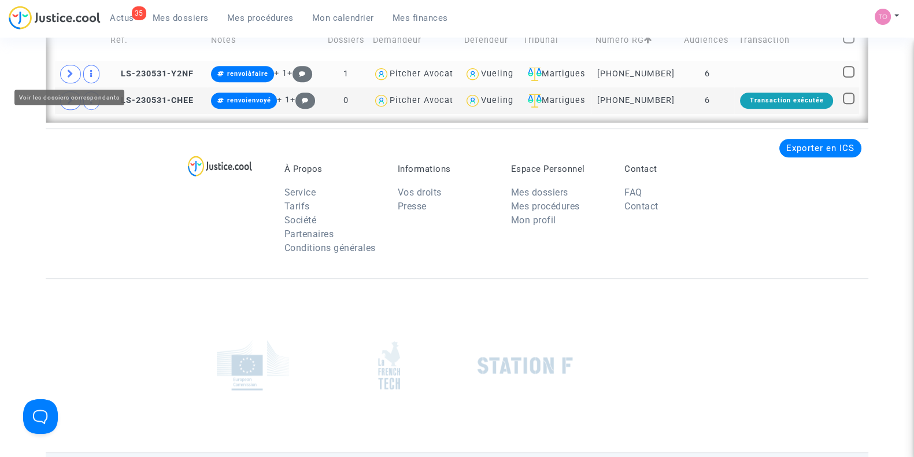
click at [75, 71] on span at bounding box center [70, 74] width 21 height 18
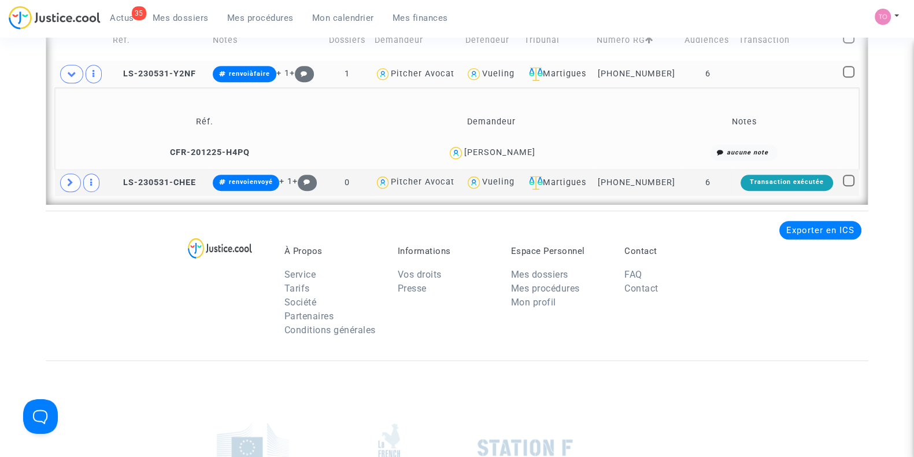
click at [517, 154] on div "Omar Abdelaziz" at bounding box center [499, 152] width 71 height 10
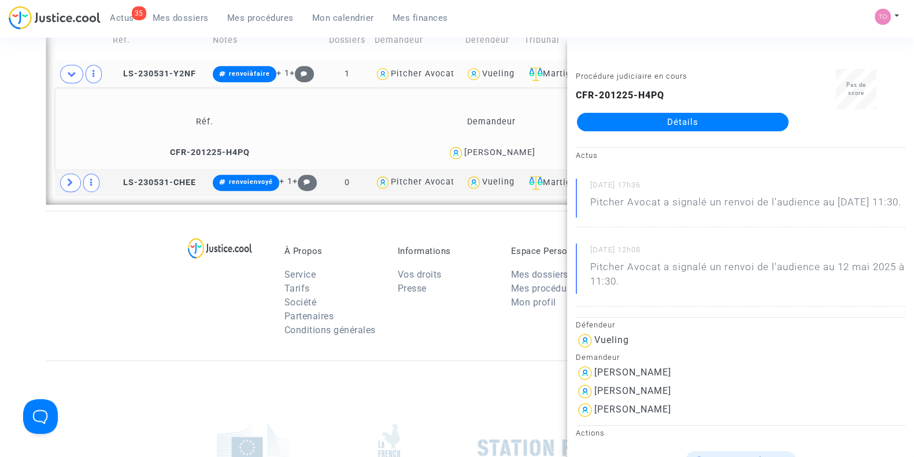
drag, startPoint x: 679, startPoint y: 113, endPoint x: 656, endPoint y: 123, distance: 24.4
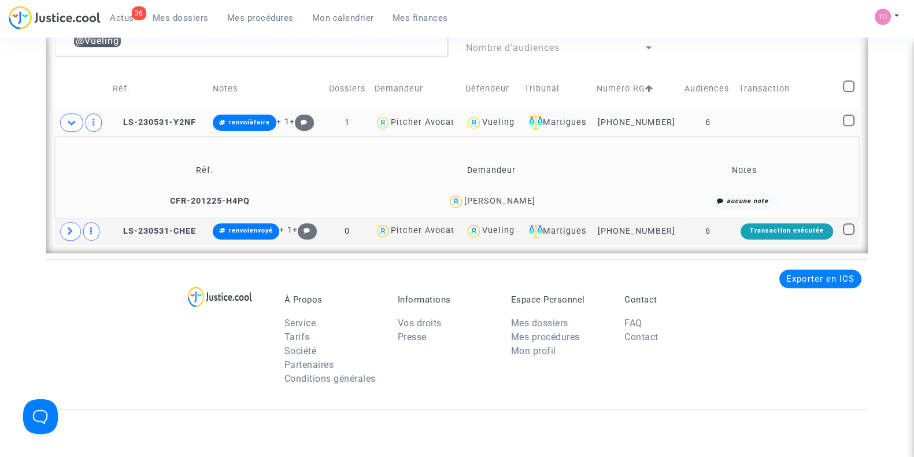
scroll to position [863, 0]
click at [161, 197] on icon at bounding box center [164, 200] width 9 height 8
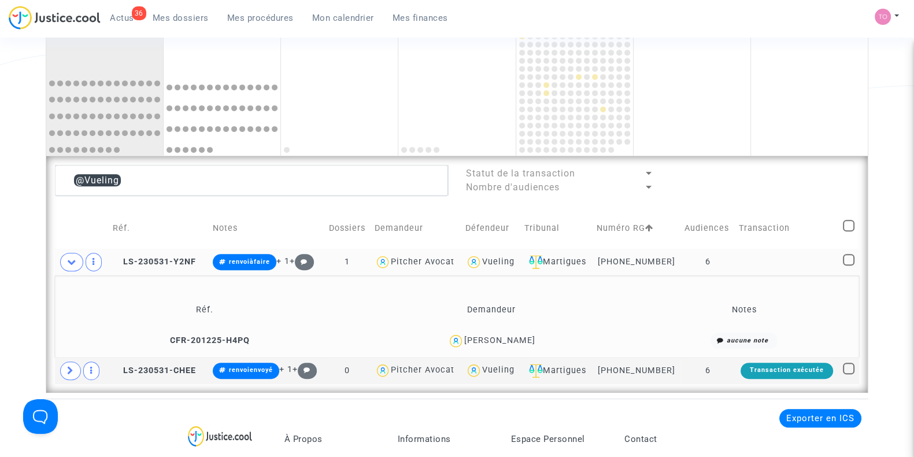
scroll to position [719, 0]
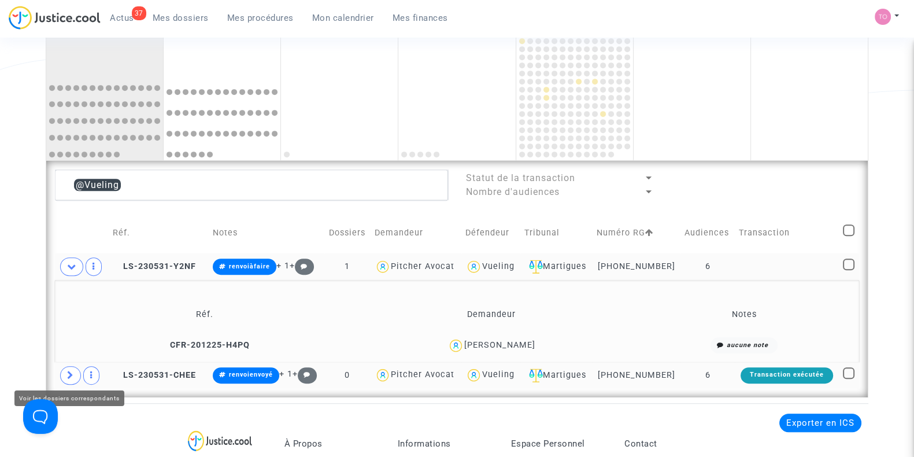
drag, startPoint x: 70, startPoint y: 371, endPoint x: 66, endPoint y: 364, distance: 8.5
click at [70, 371] on icon at bounding box center [70, 374] width 7 height 9
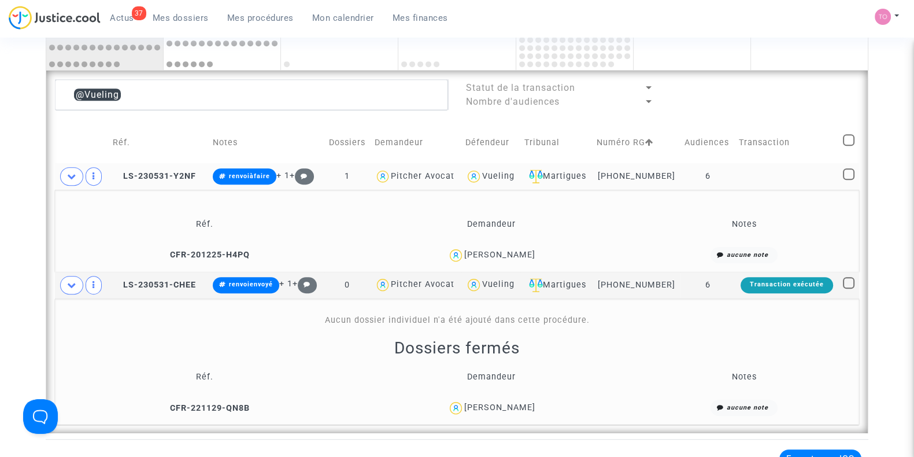
scroll to position [815, 0]
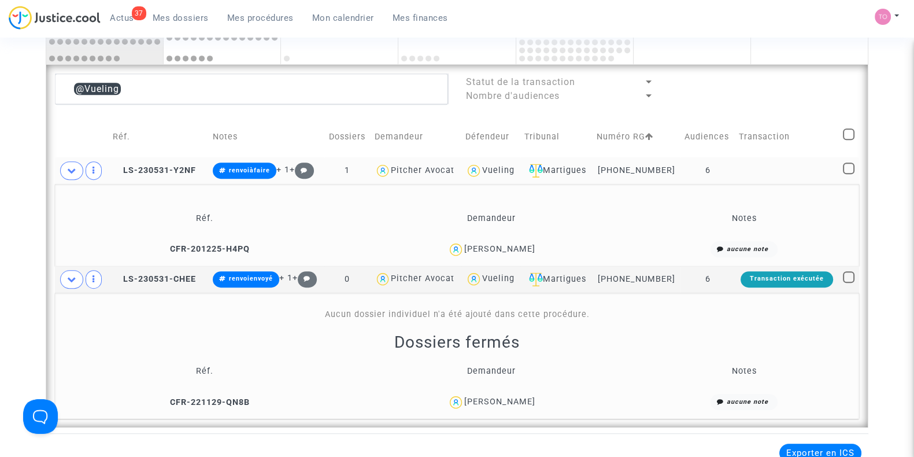
click at [526, 398] on div "Baptiste Musq" at bounding box center [499, 401] width 71 height 10
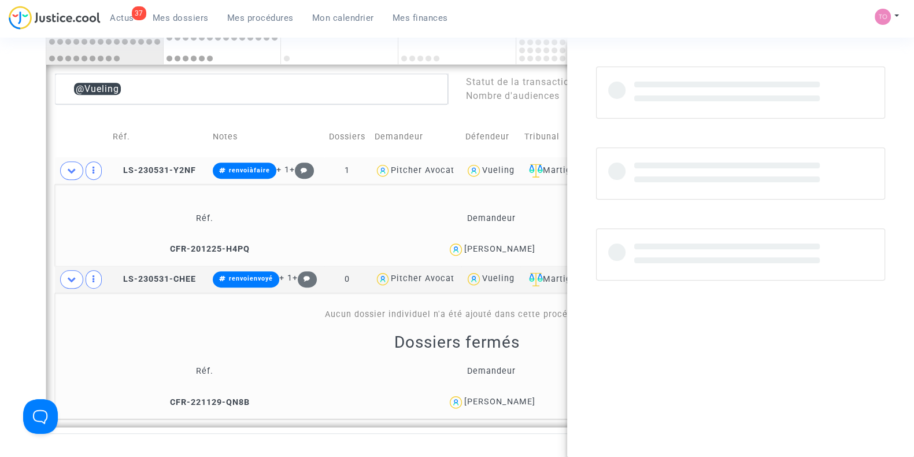
click at [526, 398] on div "Baptiste Musq" at bounding box center [499, 401] width 71 height 10
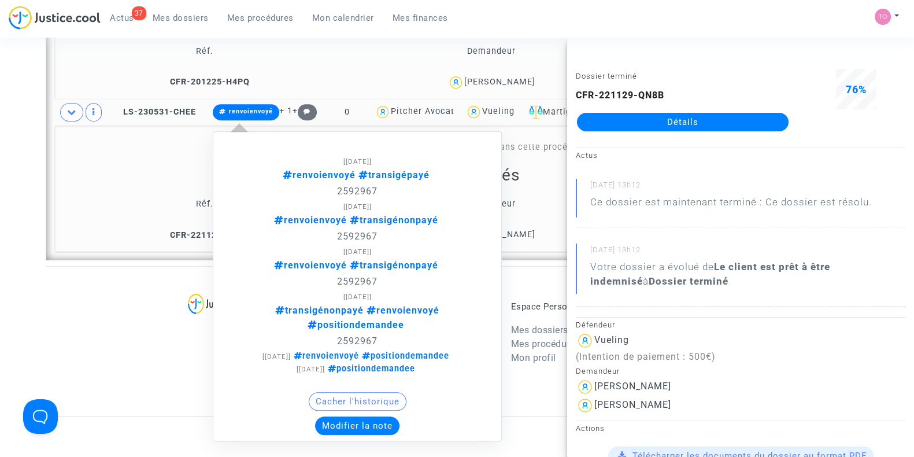
scroll to position [984, 0]
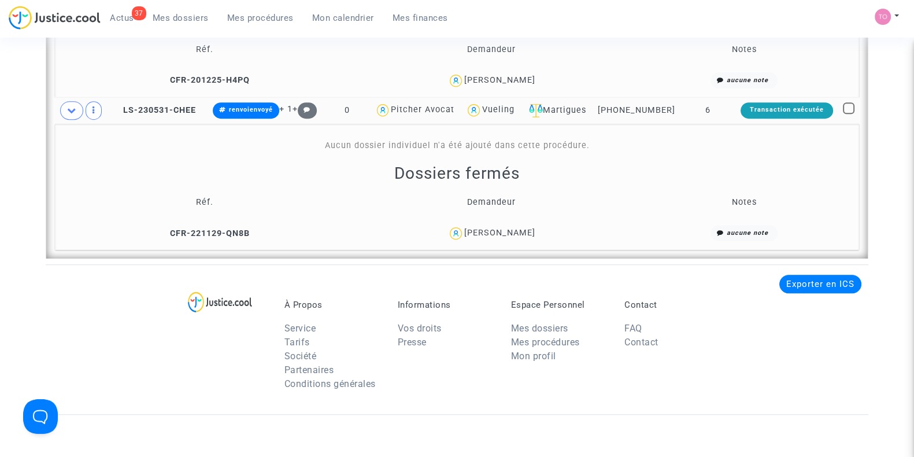
click at [501, 229] on div "Baptiste Musq" at bounding box center [499, 233] width 71 height 10
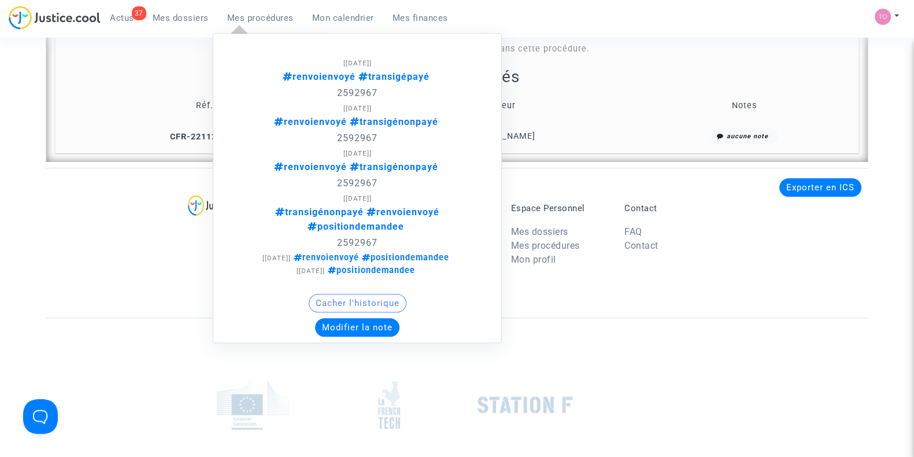
scroll to position [1104, 0]
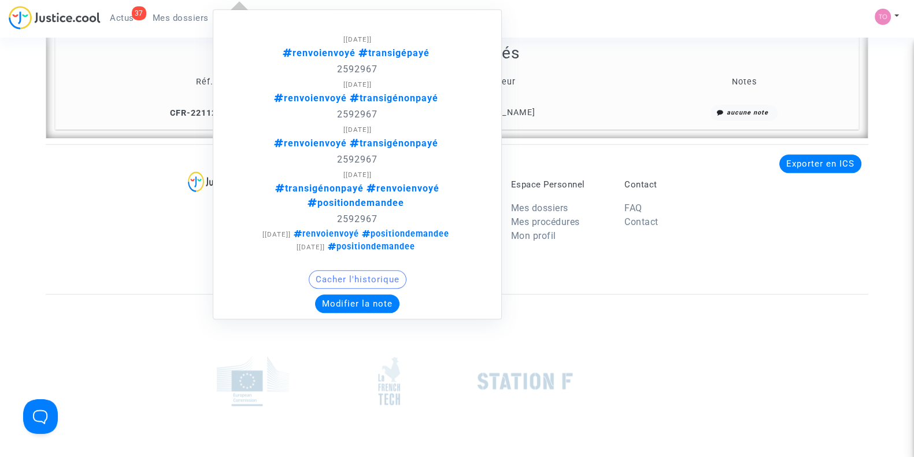
click at [346, 294] on button "Modifier la note" at bounding box center [357, 303] width 84 height 18
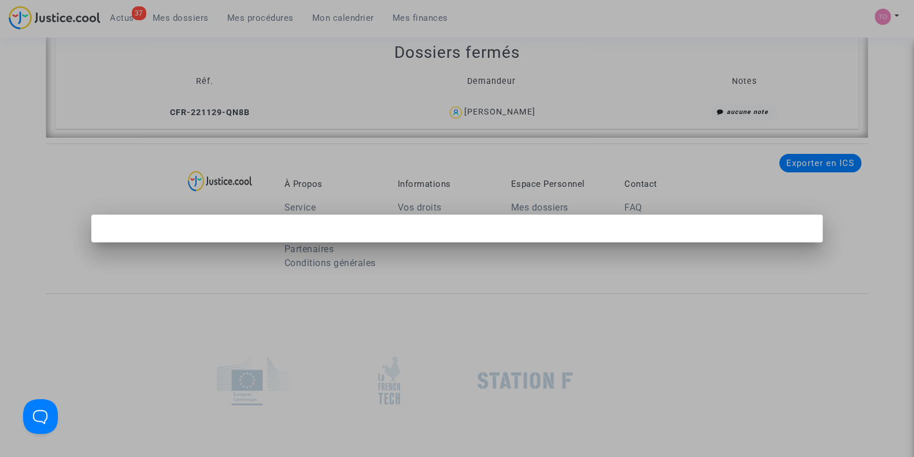
scroll to position [0, 0]
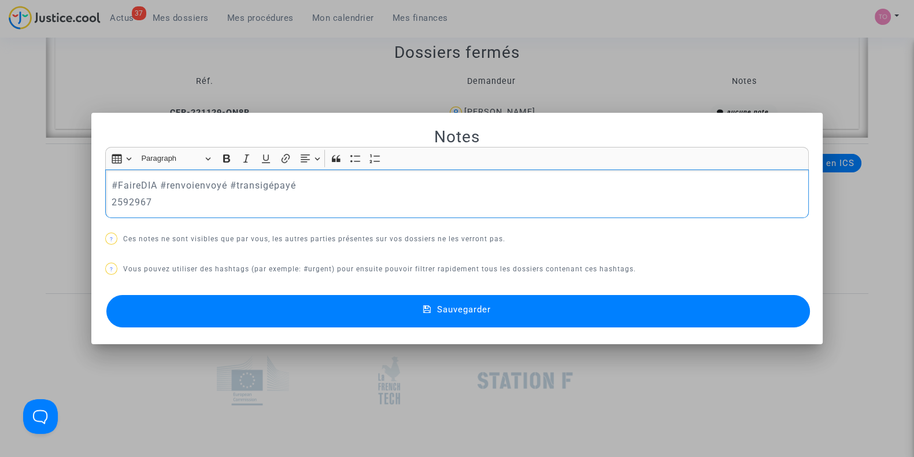
click at [354, 317] on button "Sauvegarder" at bounding box center [457, 311] width 703 height 32
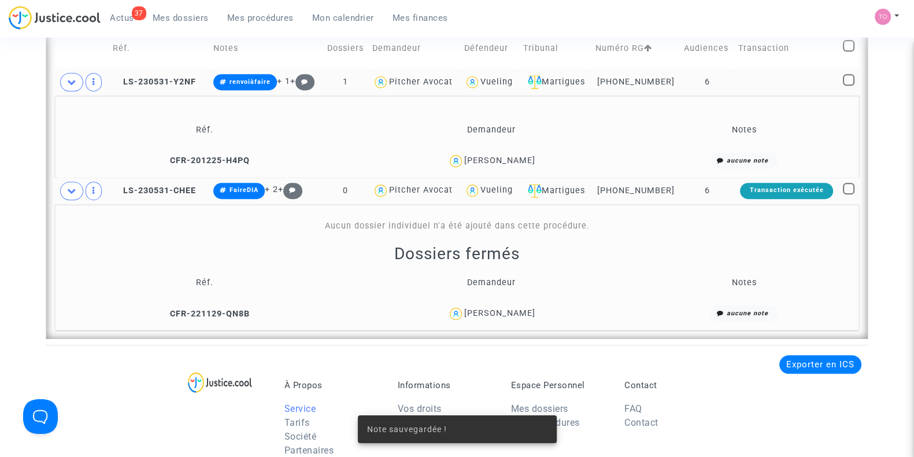
scroll to position [887, 0]
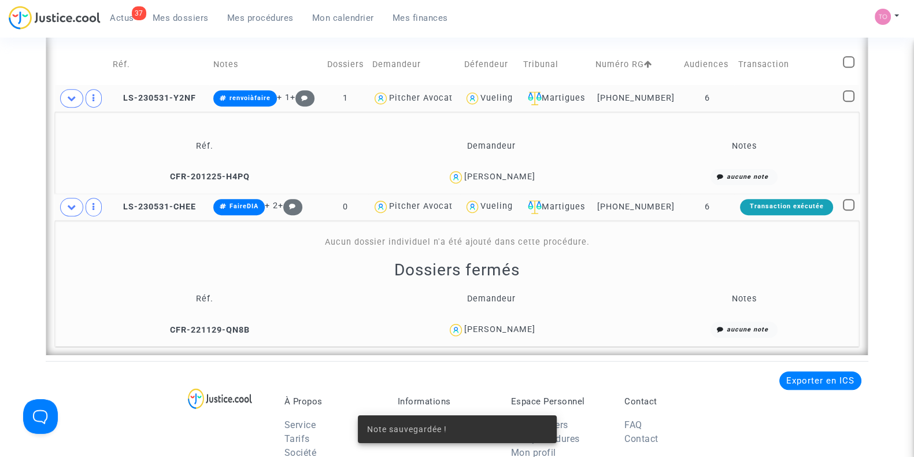
click at [65, 209] on span at bounding box center [71, 207] width 23 height 18
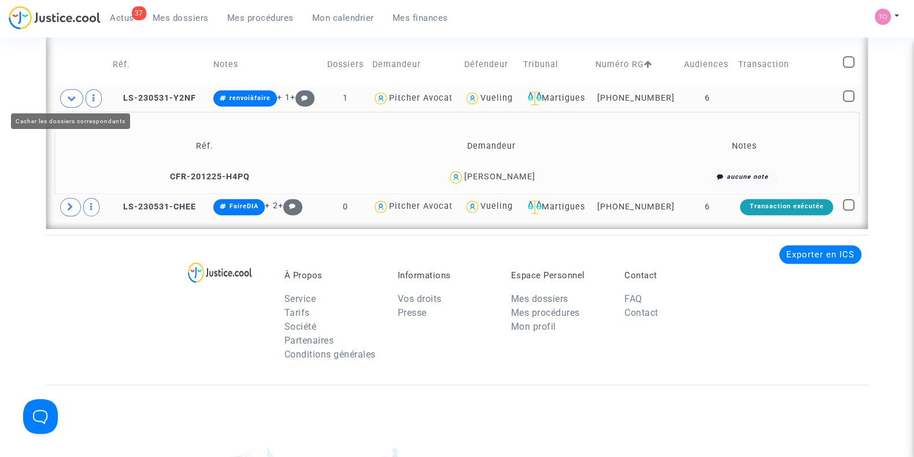
click at [72, 102] on span at bounding box center [71, 98] width 23 height 18
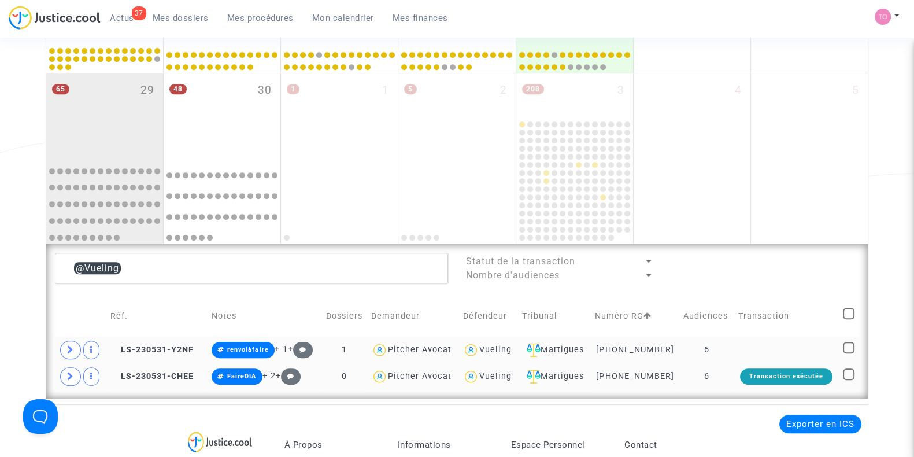
scroll to position [622, 0]
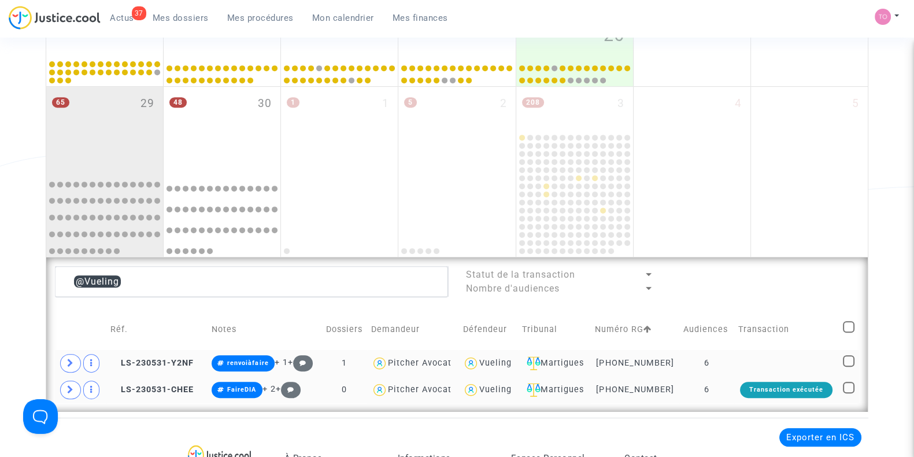
click at [67, 359] on icon at bounding box center [70, 362] width 7 height 9
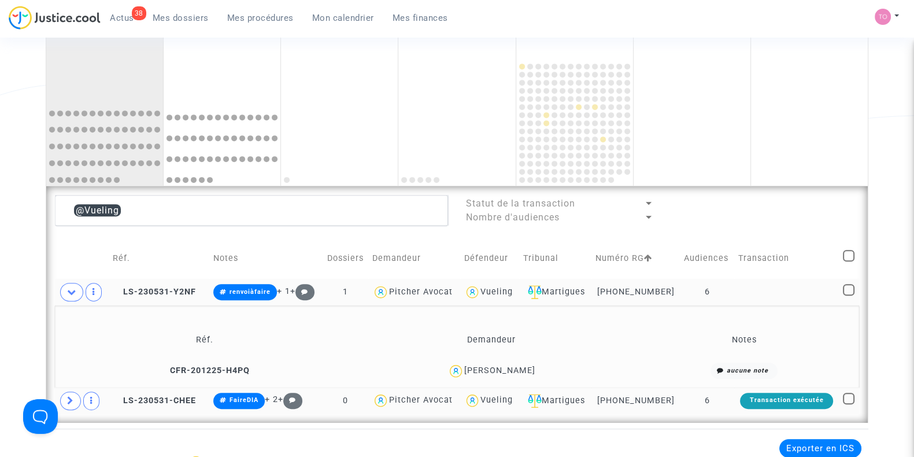
scroll to position [695, 0]
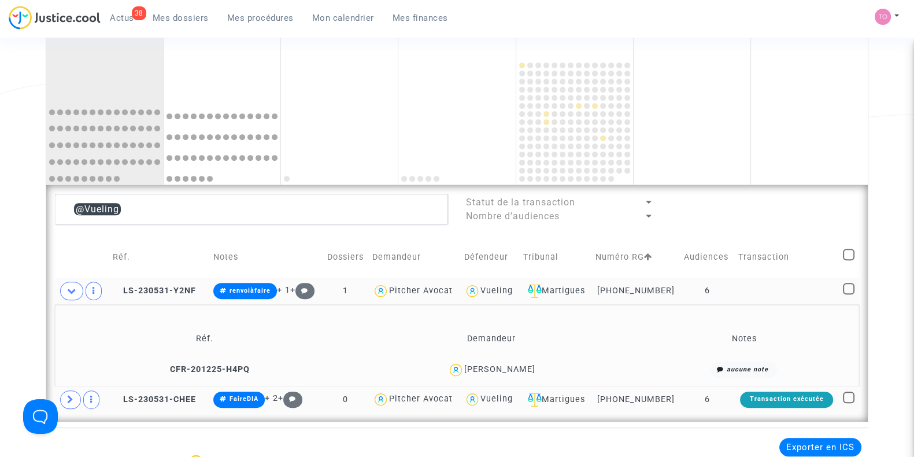
click at [513, 292] on div "Vueling" at bounding box center [496, 291] width 32 height 10
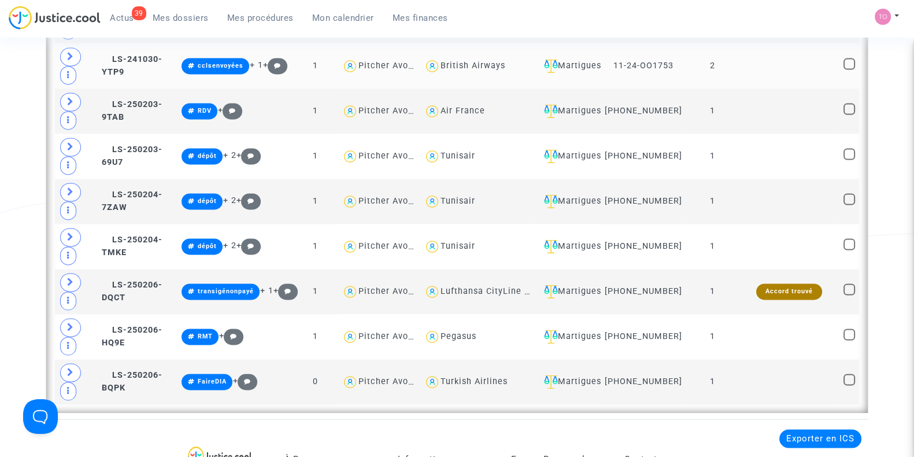
scroll to position [2140, 0]
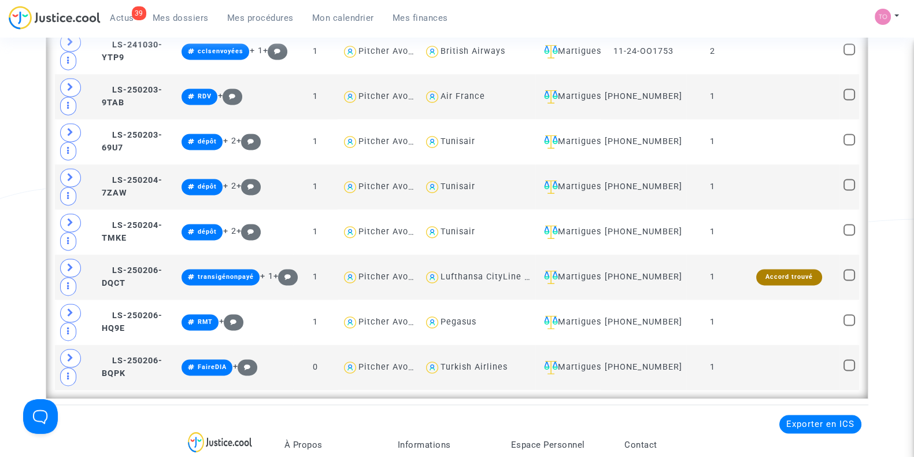
click at [182, 17] on span "Mes dossiers" at bounding box center [181, 18] width 56 height 10
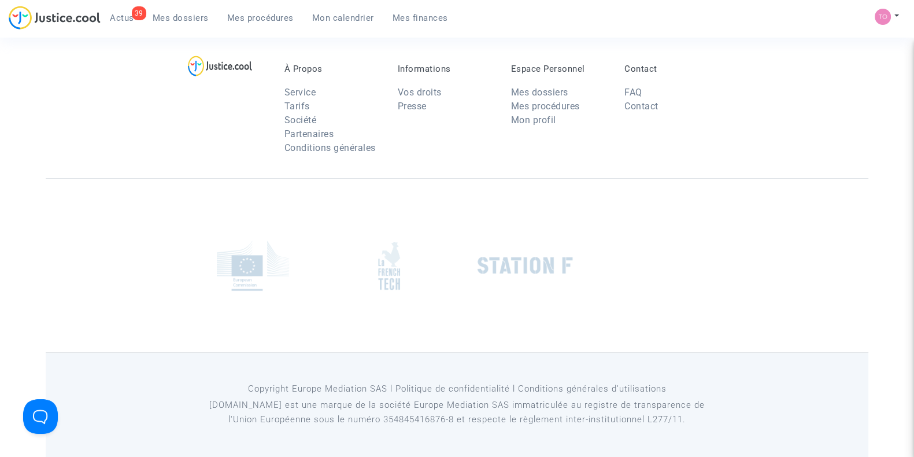
scroll to position [340, 0]
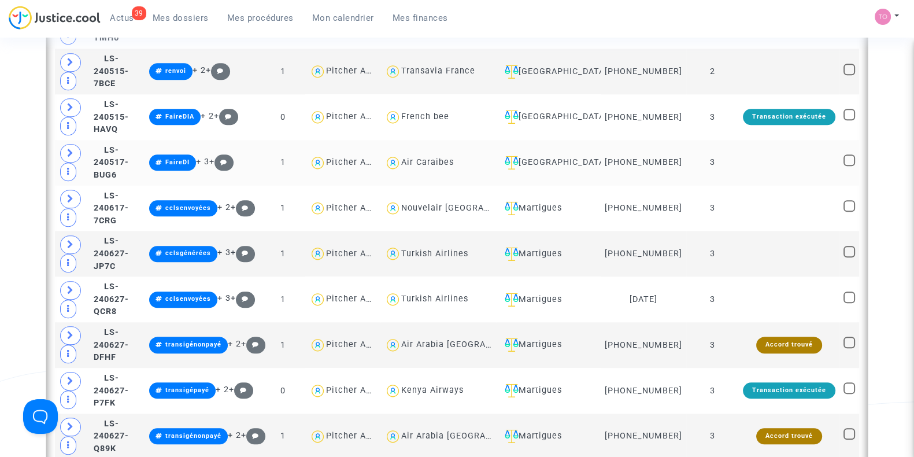
scroll to position [1396, 0]
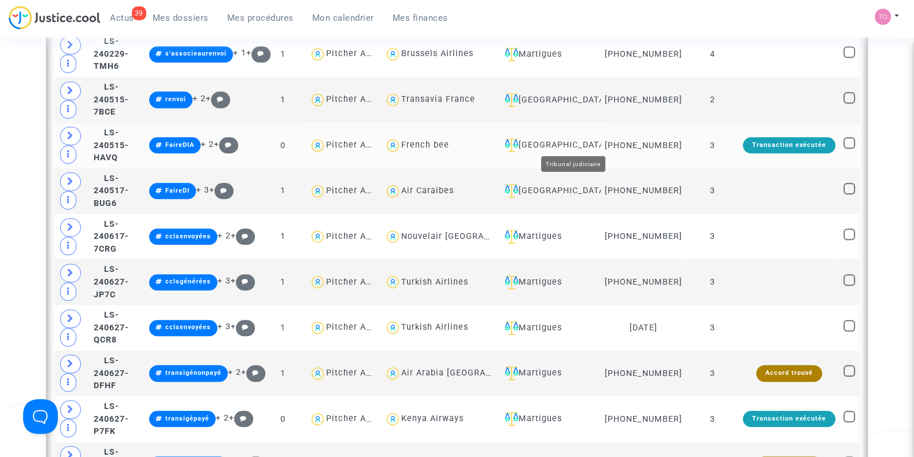
click at [569, 141] on div "Ivry-sur-Seine" at bounding box center [548, 145] width 97 height 14
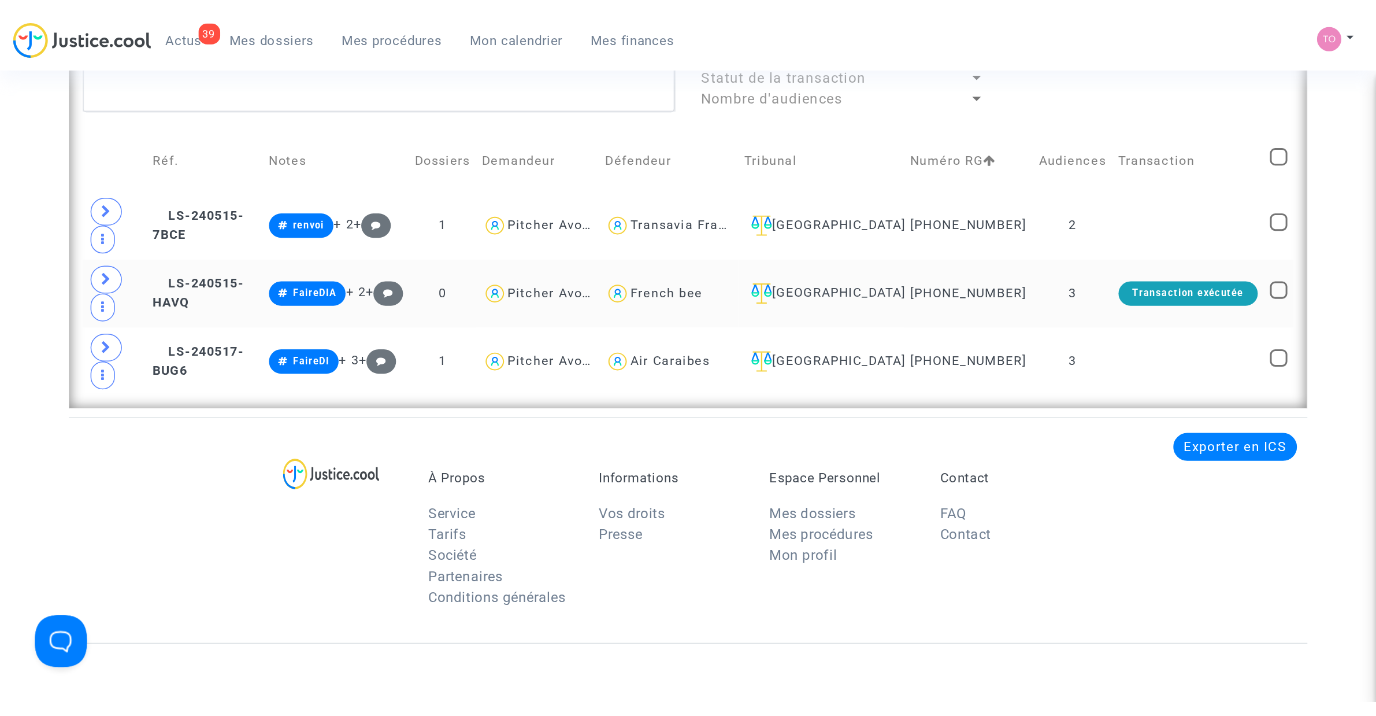
scroll to position [835, 0]
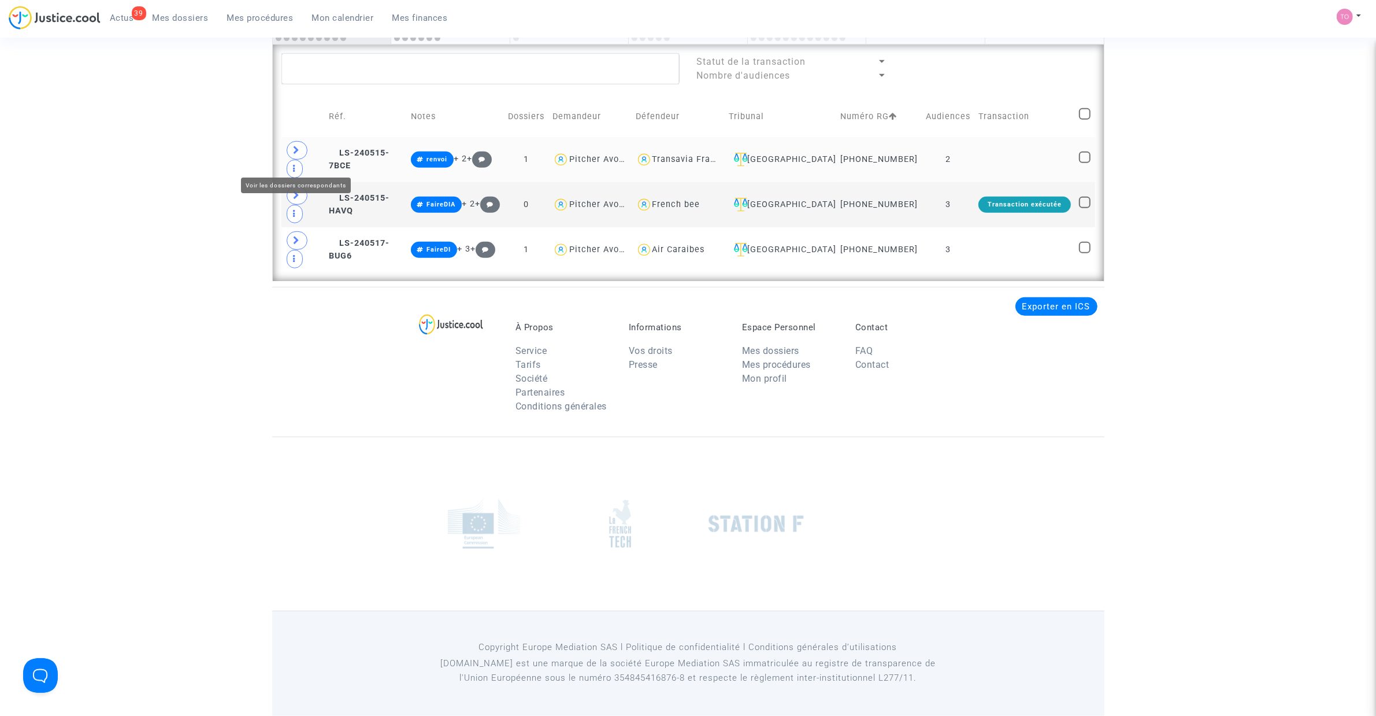
click at [302, 160] on span at bounding box center [297, 150] width 21 height 18
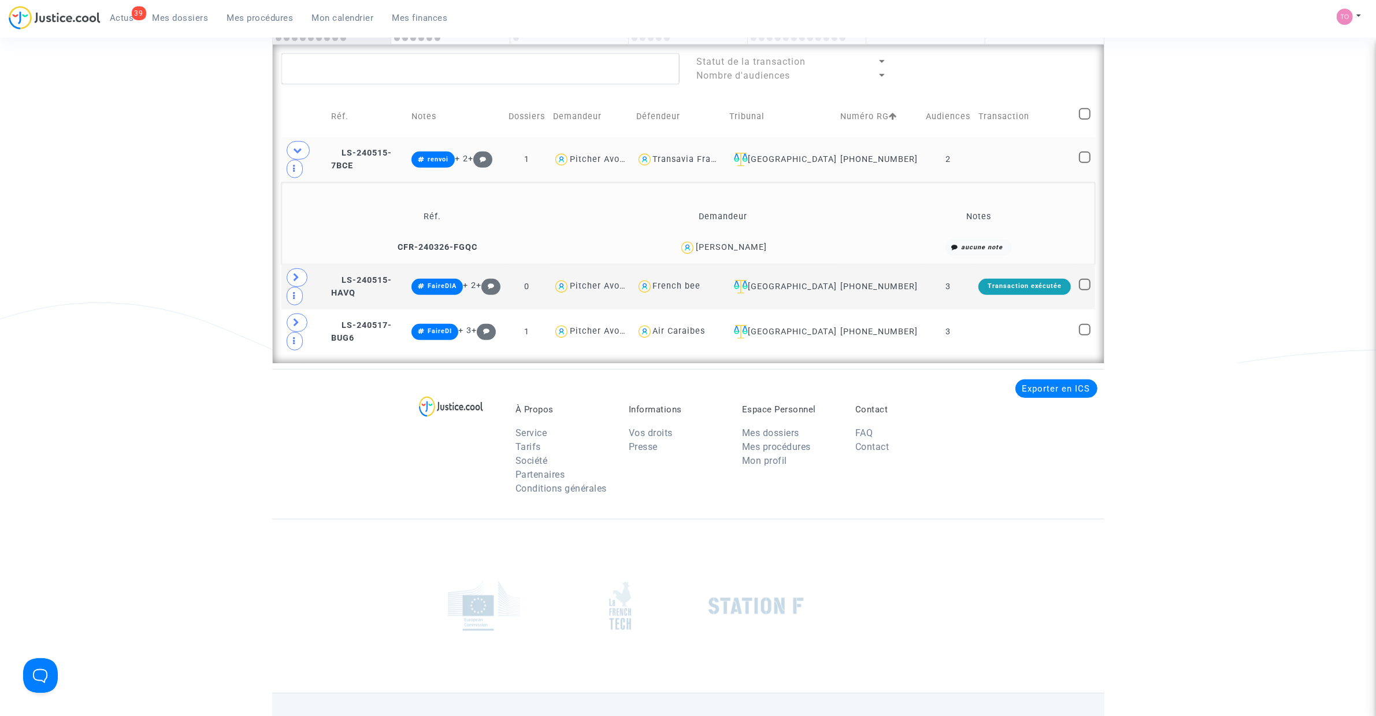
drag, startPoint x: 767, startPoint y: 259, endPoint x: 698, endPoint y: 265, distance: 69.6
click at [698, 256] on div "Ines Barthelemy" at bounding box center [723, 247] width 279 height 17
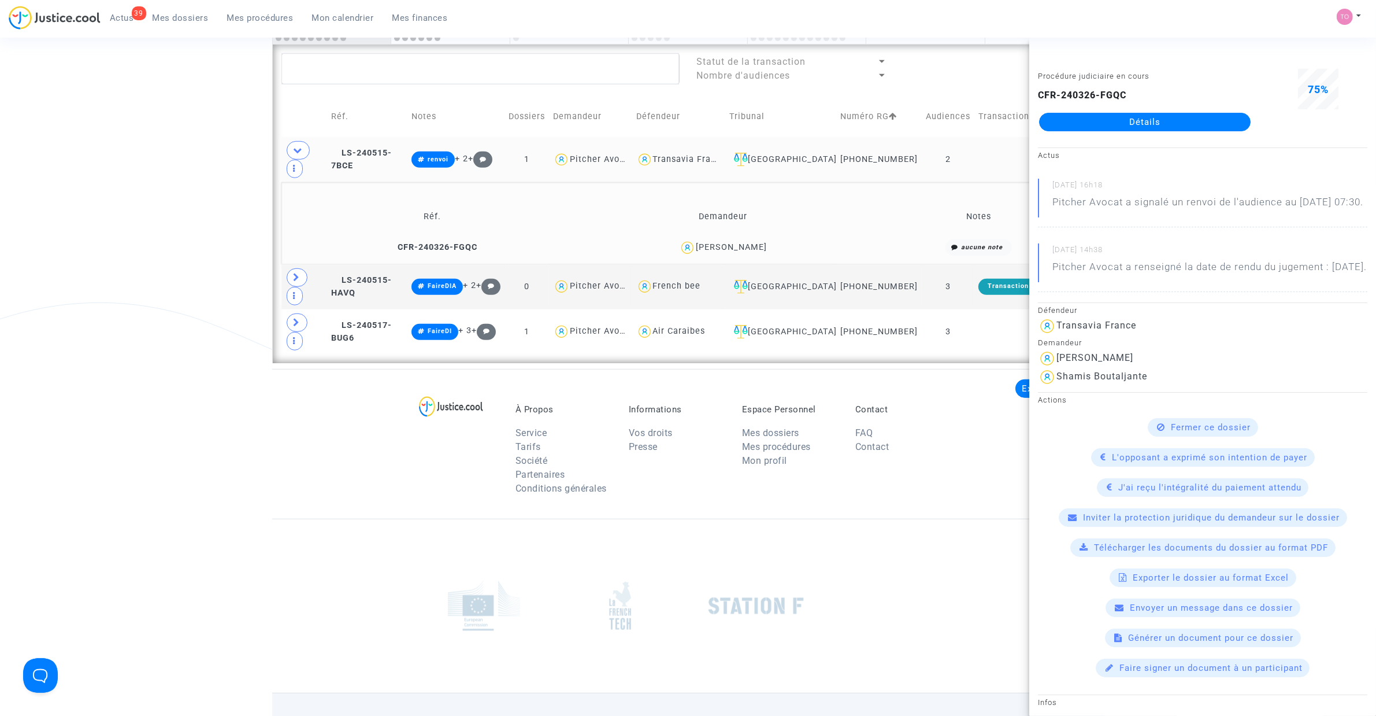
drag, startPoint x: 906, startPoint y: 168, endPoint x: 862, endPoint y: 172, distance: 44.7
click at [862, 172] on td "11-25-001617" at bounding box center [879, 159] width 86 height 45
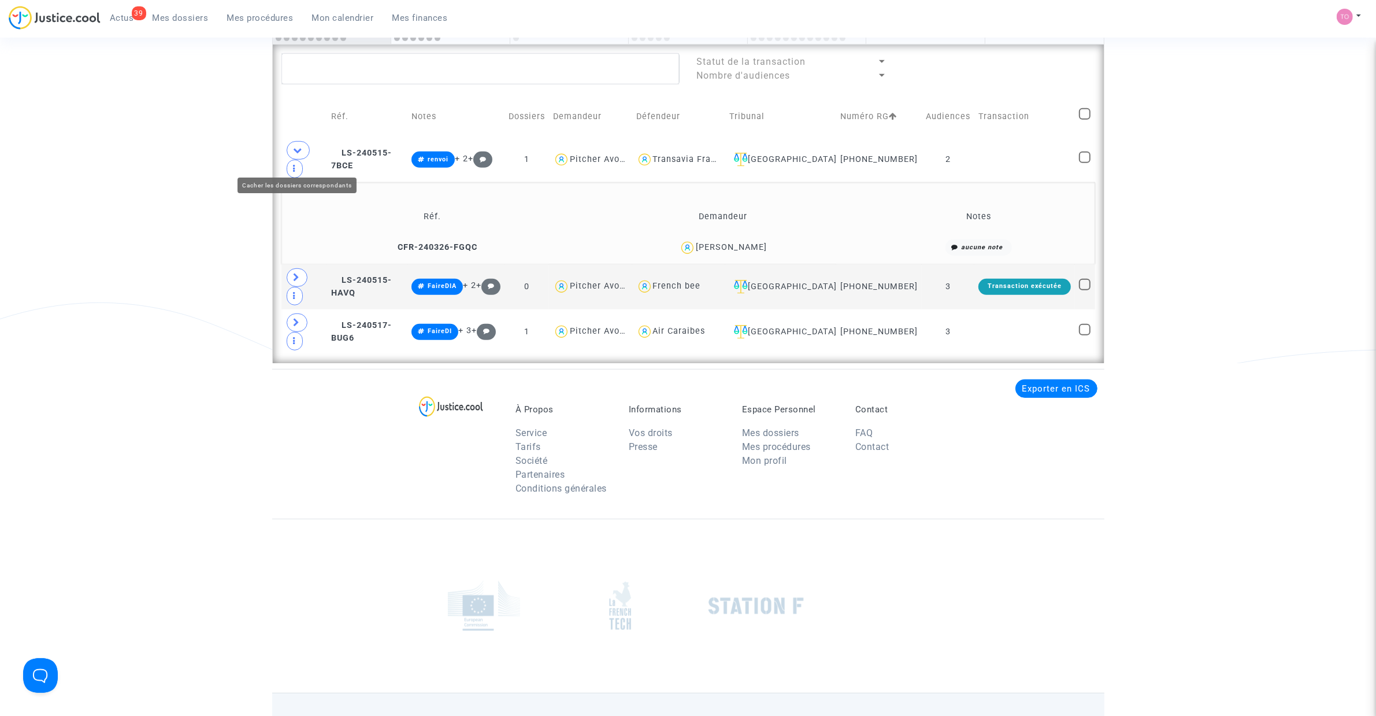
click at [294, 154] on icon at bounding box center [298, 150] width 9 height 9
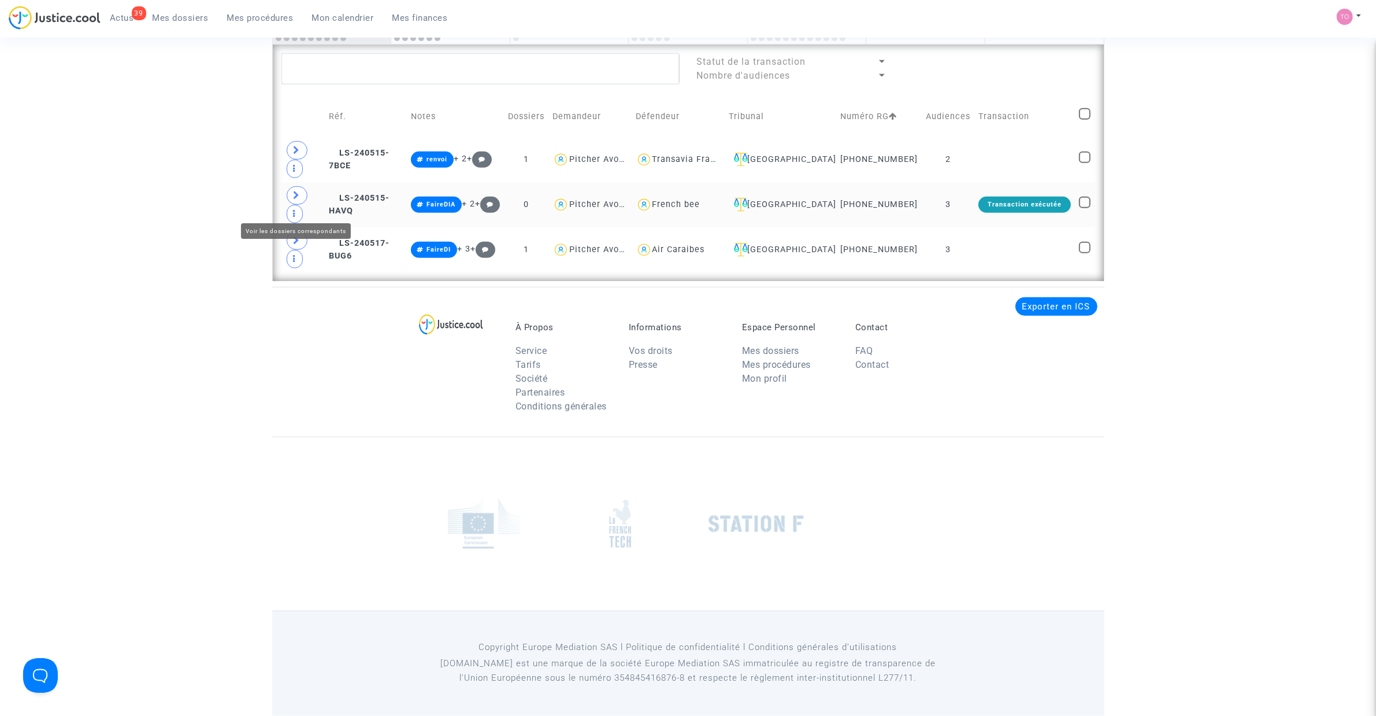
click at [299, 199] on icon at bounding box center [297, 195] width 7 height 9
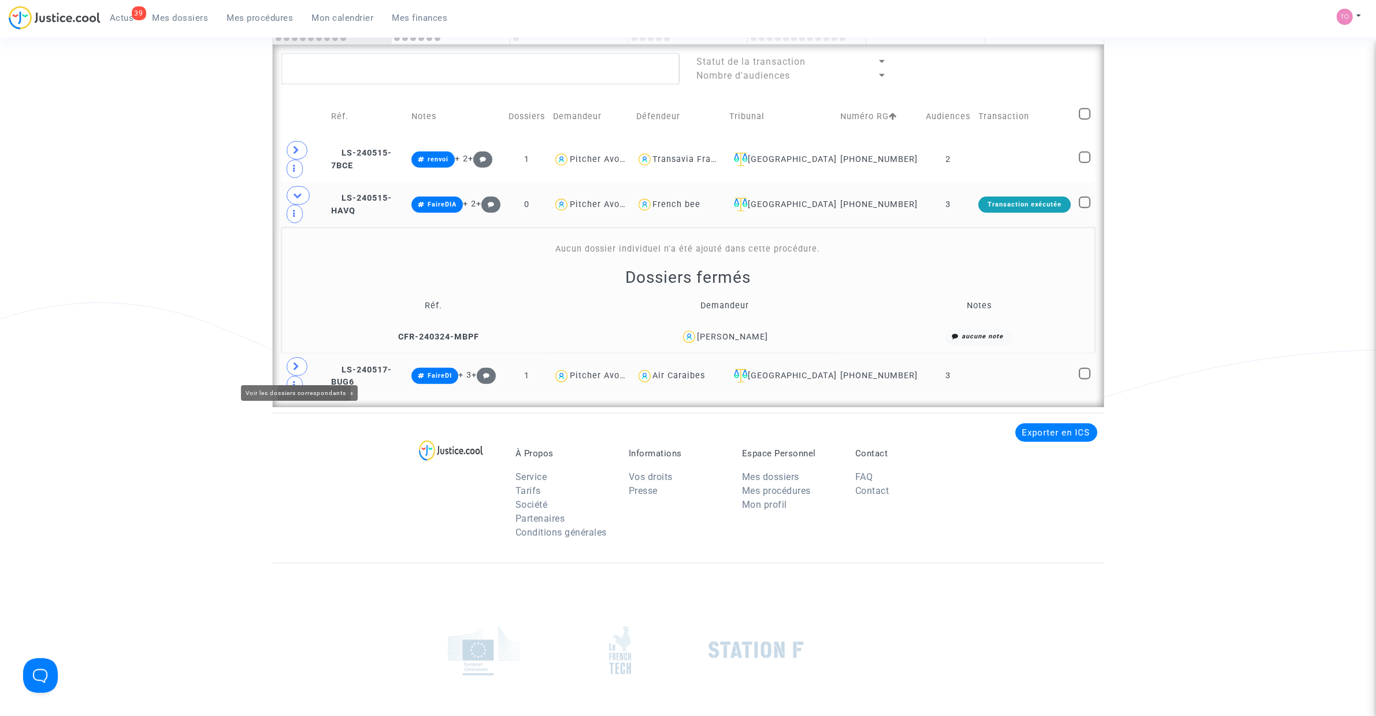
click at [296, 368] on icon at bounding box center [297, 366] width 7 height 9
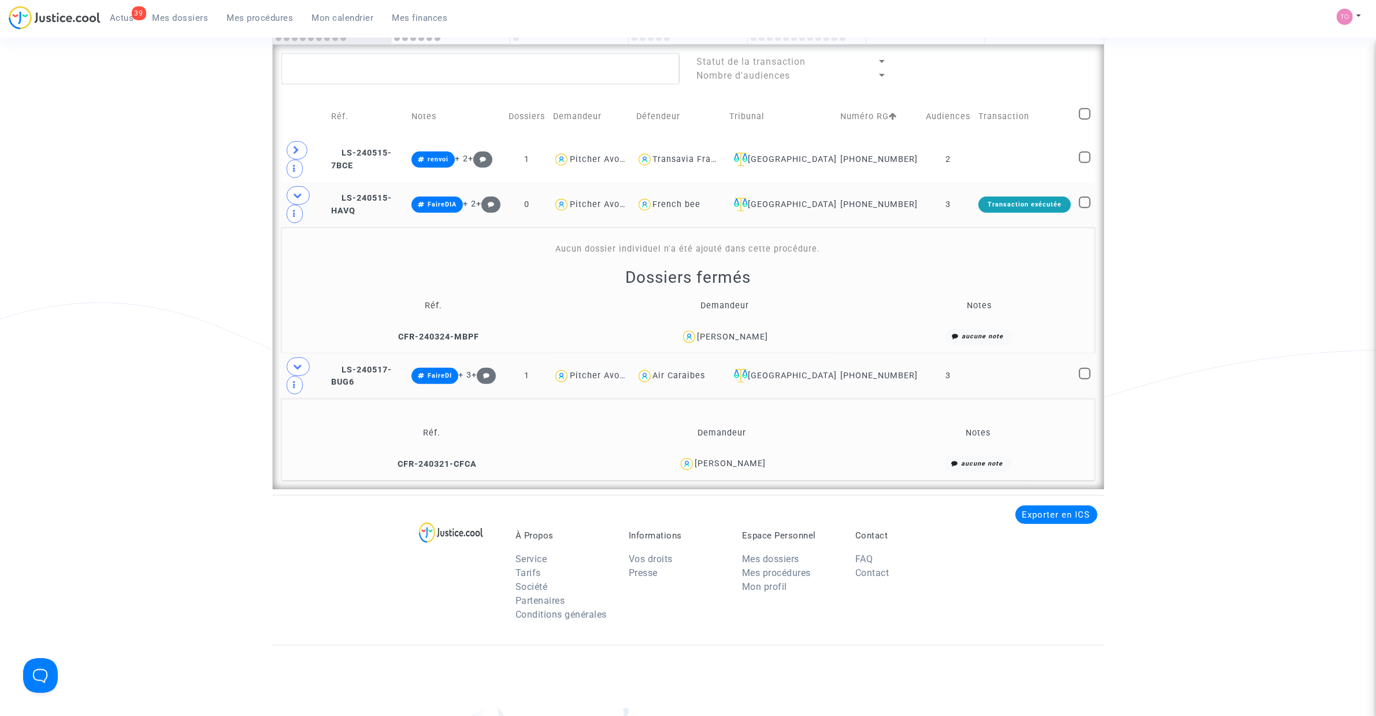
click at [747, 456] on div "ludovic LILIA" at bounding box center [730, 463] width 71 height 10
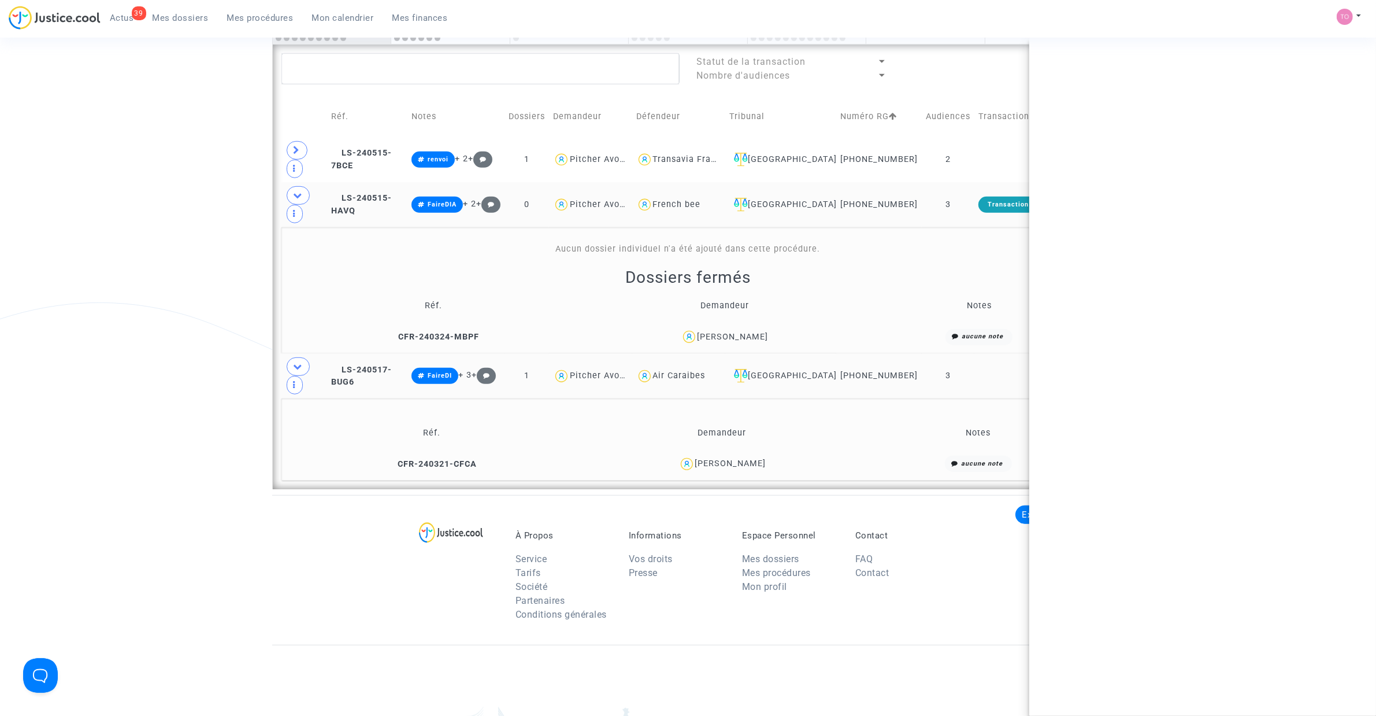
click at [747, 456] on div "ludovic LILIA" at bounding box center [730, 463] width 71 height 10
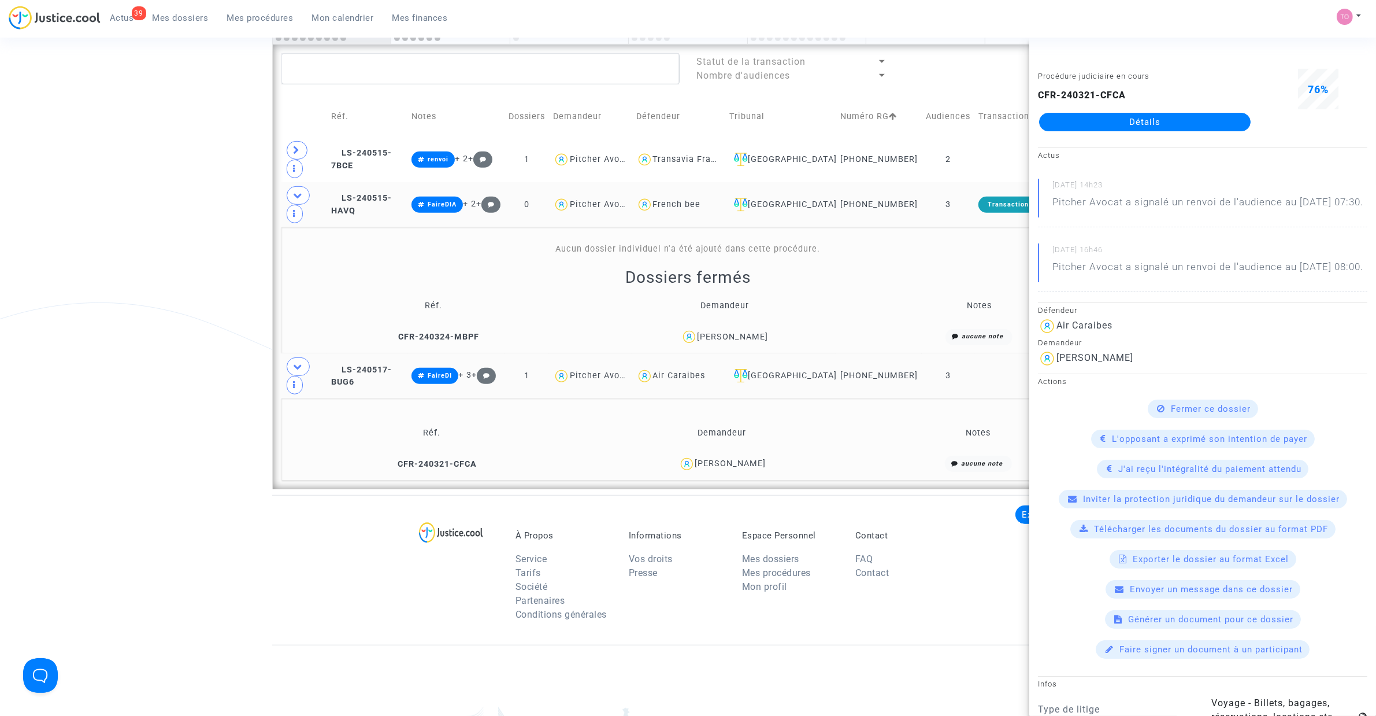
click at [775, 456] on div "ludovic LILIA" at bounding box center [723, 463] width 280 height 17
click at [706, 456] on div "ludovic LILIA" at bounding box center [723, 463] width 280 height 17
drag, startPoint x: 769, startPoint y: 331, endPoint x: 753, endPoint y: 336, distance: 17.0
click at [711, 336] on div "ANTOINE BURGEAT" at bounding box center [733, 337] width 71 height 10
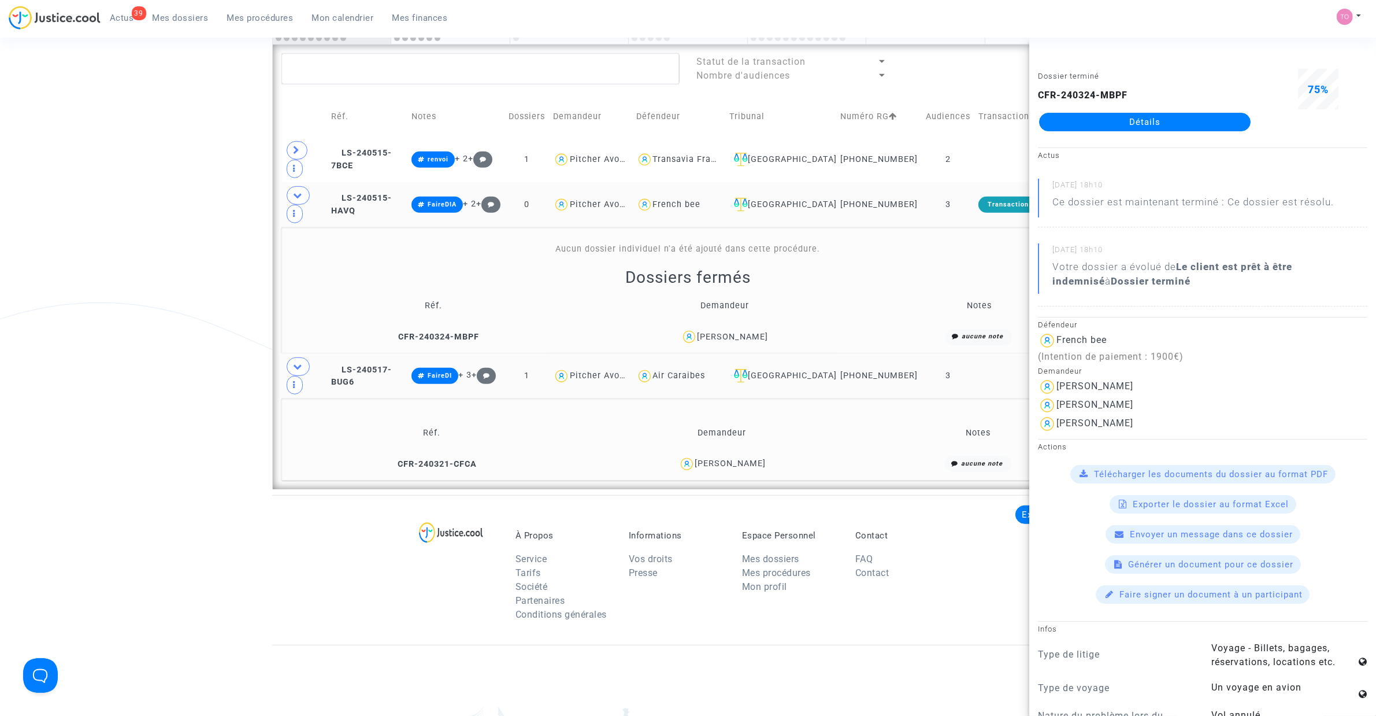
click at [698, 339] on div "ANTOINE BURGEAT" at bounding box center [733, 337] width 71 height 10
drag, startPoint x: 739, startPoint y: 198, endPoint x: 684, endPoint y: 201, distance: 55.0
click at [684, 201] on div "French bee" at bounding box center [678, 205] width 85 height 17
type textarea "@"French bee""
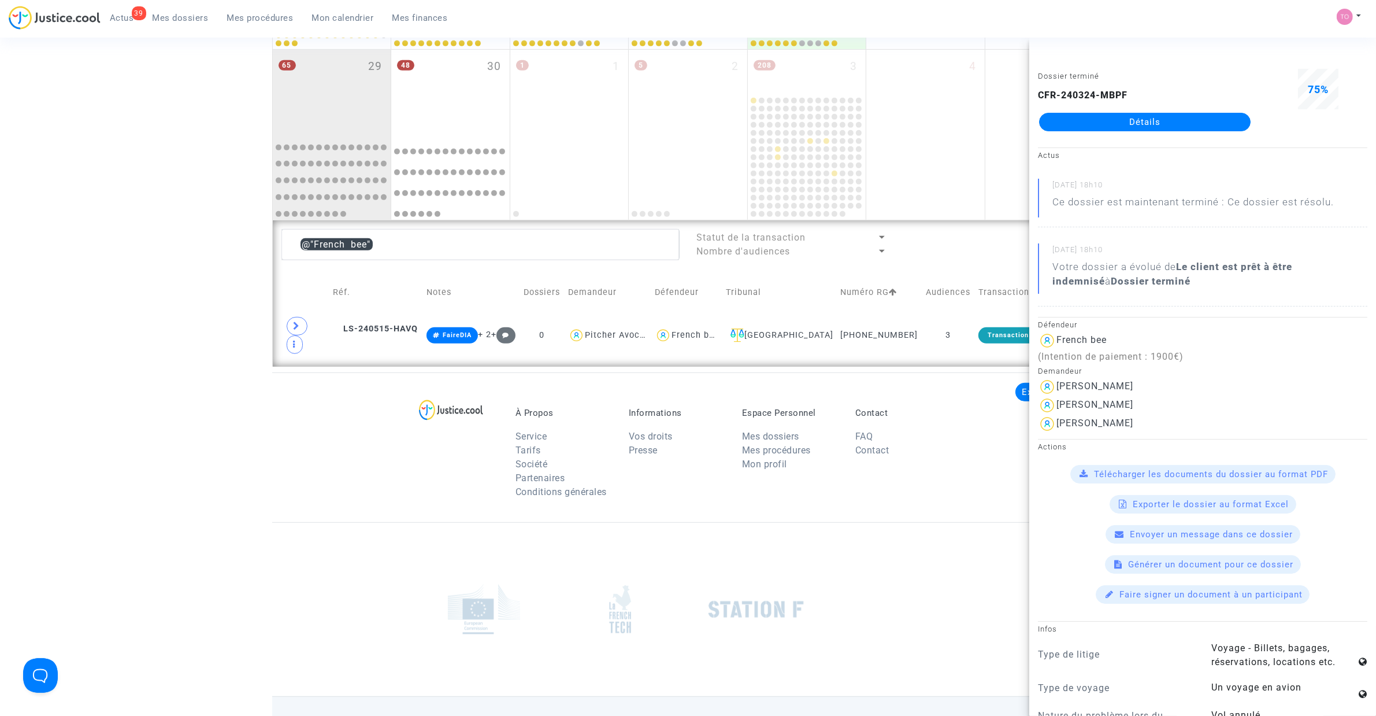
scroll to position [727, 0]
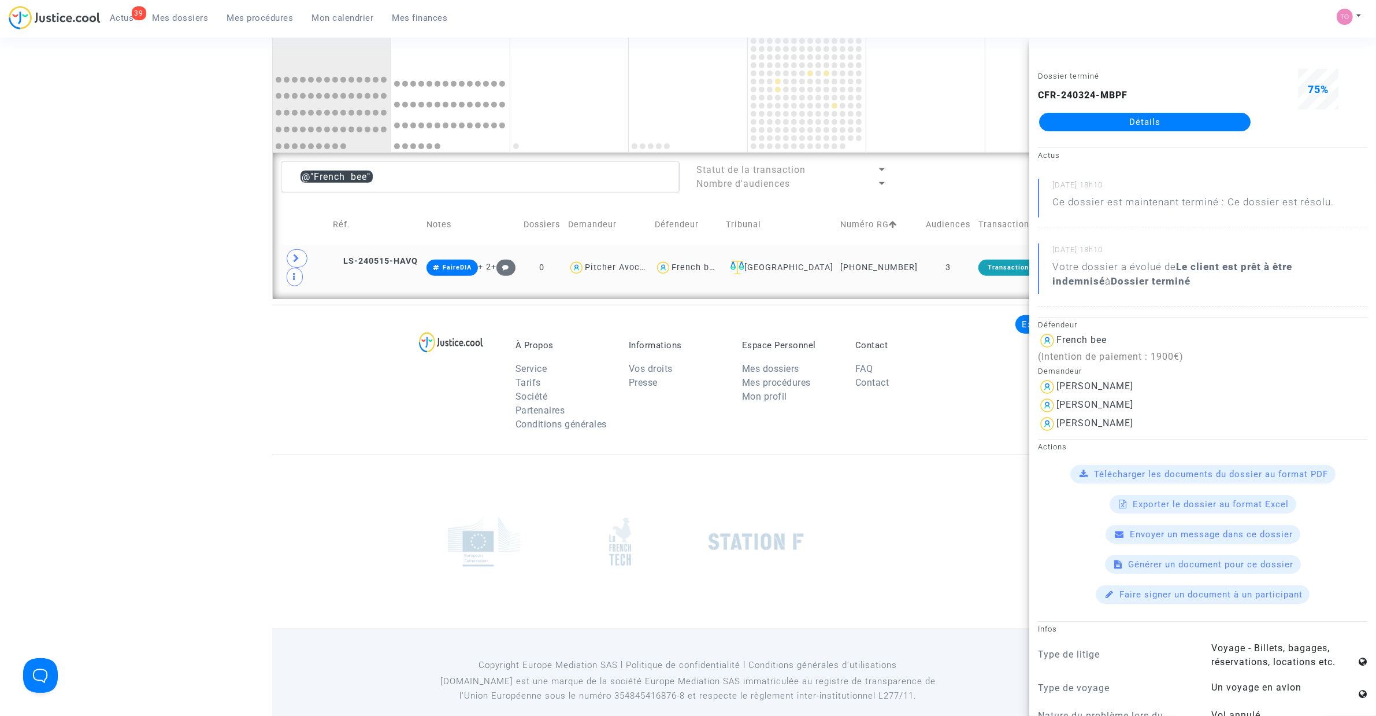
drag, startPoint x: 926, startPoint y: 261, endPoint x: 854, endPoint y: 260, distance: 72.2
click at [854, 260] on tr "LS-240515-HAVQ FaireDIA + 2 + 0 Pitcher Avocat French bee Ivry-sur-Seine 11-24-…" at bounding box center [688, 267] width 814 height 45
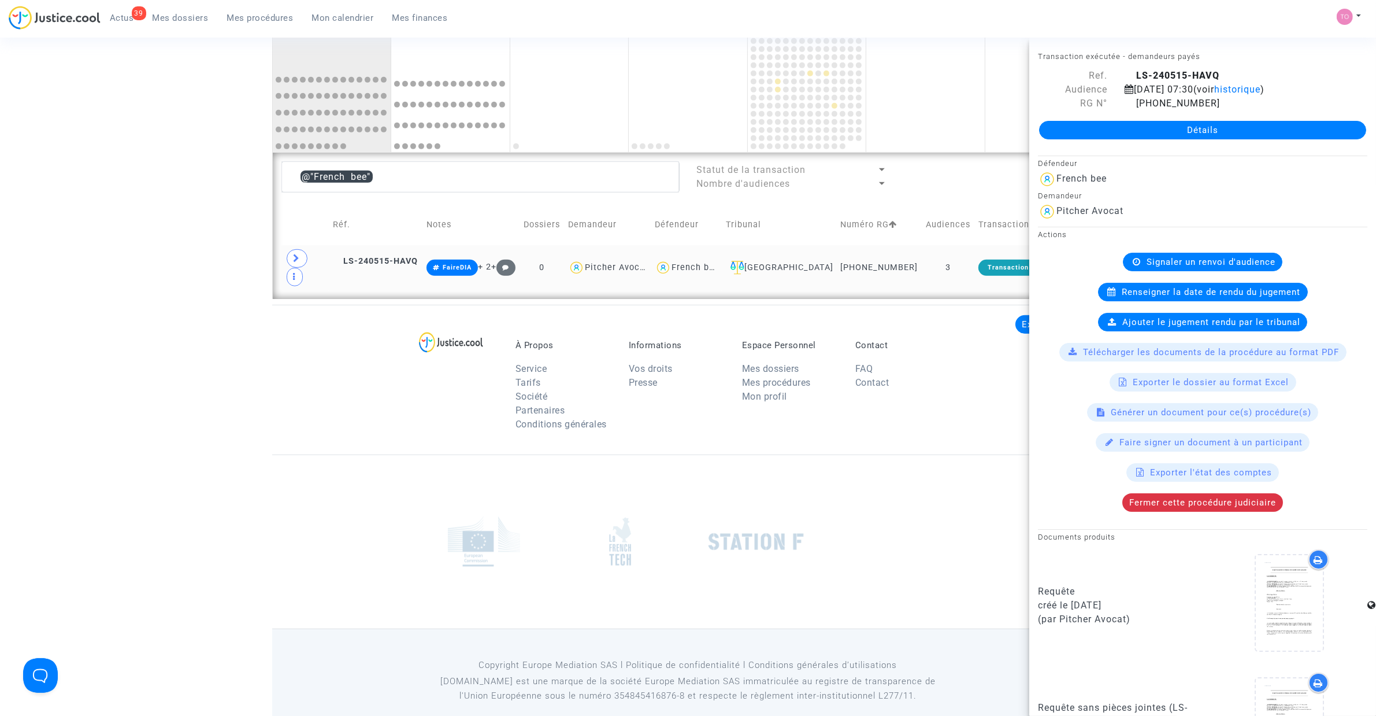
click at [720, 262] on div "French bee" at bounding box center [696, 267] width 48 height 10
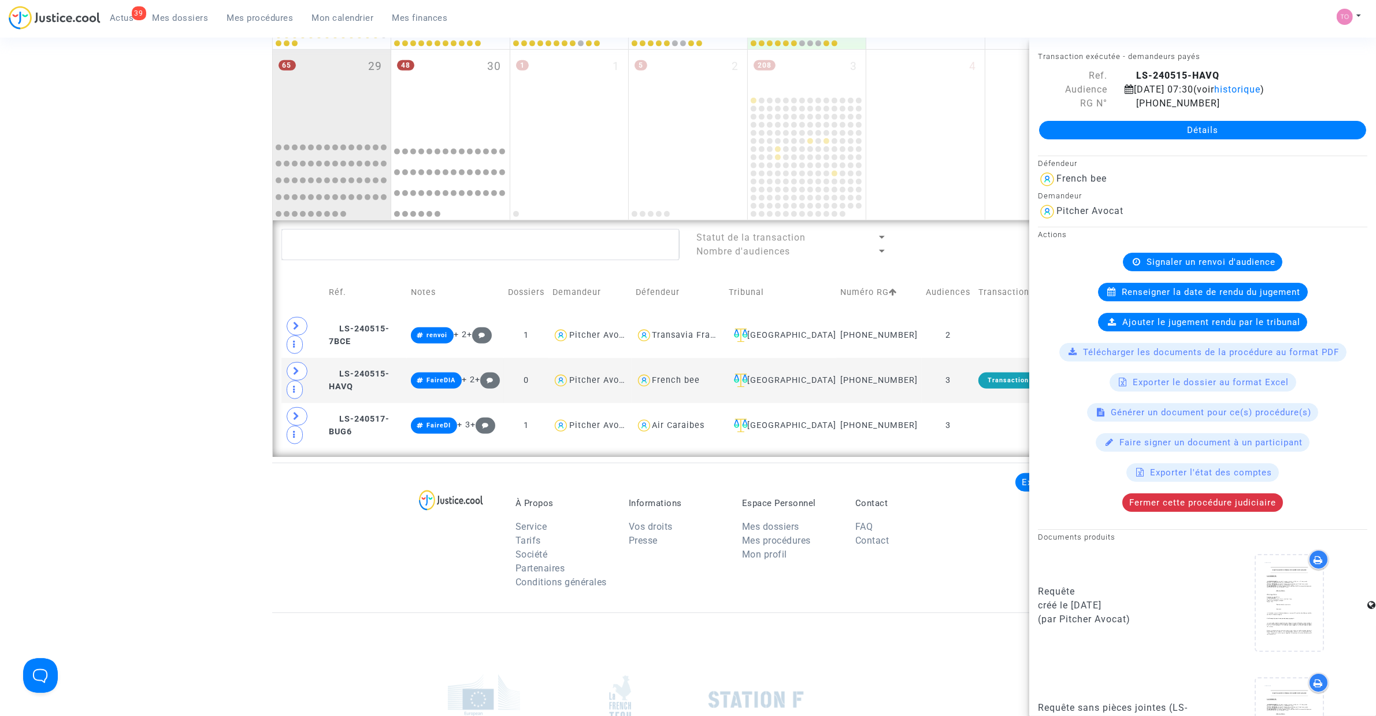
scroll to position [835, 0]
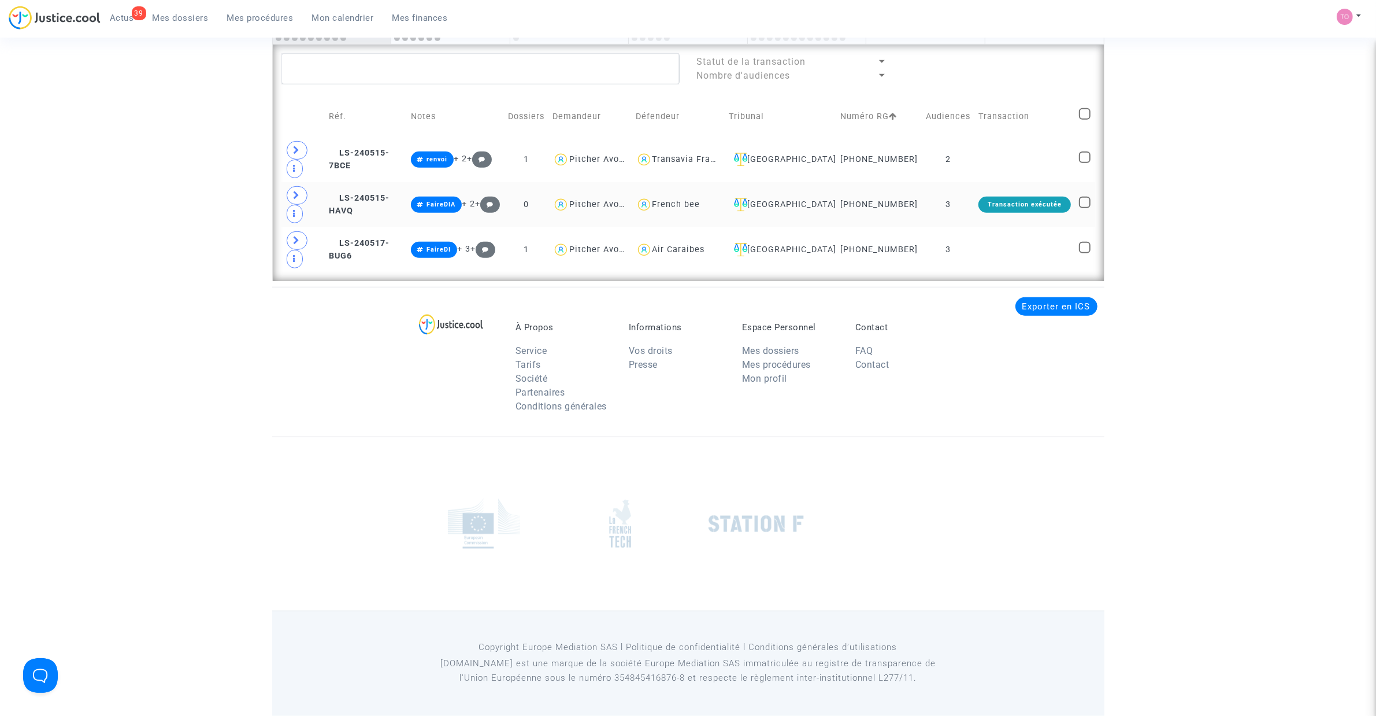
drag, startPoint x: 886, startPoint y: 214, endPoint x: 859, endPoint y: 216, distance: 26.6
click at [859, 216] on tr "LS-240515-HAVQ FaireDIA + 2 + 0 Pitcher Avocat French bee Ivry-sur-Seine 11-24-…" at bounding box center [688, 204] width 814 height 45
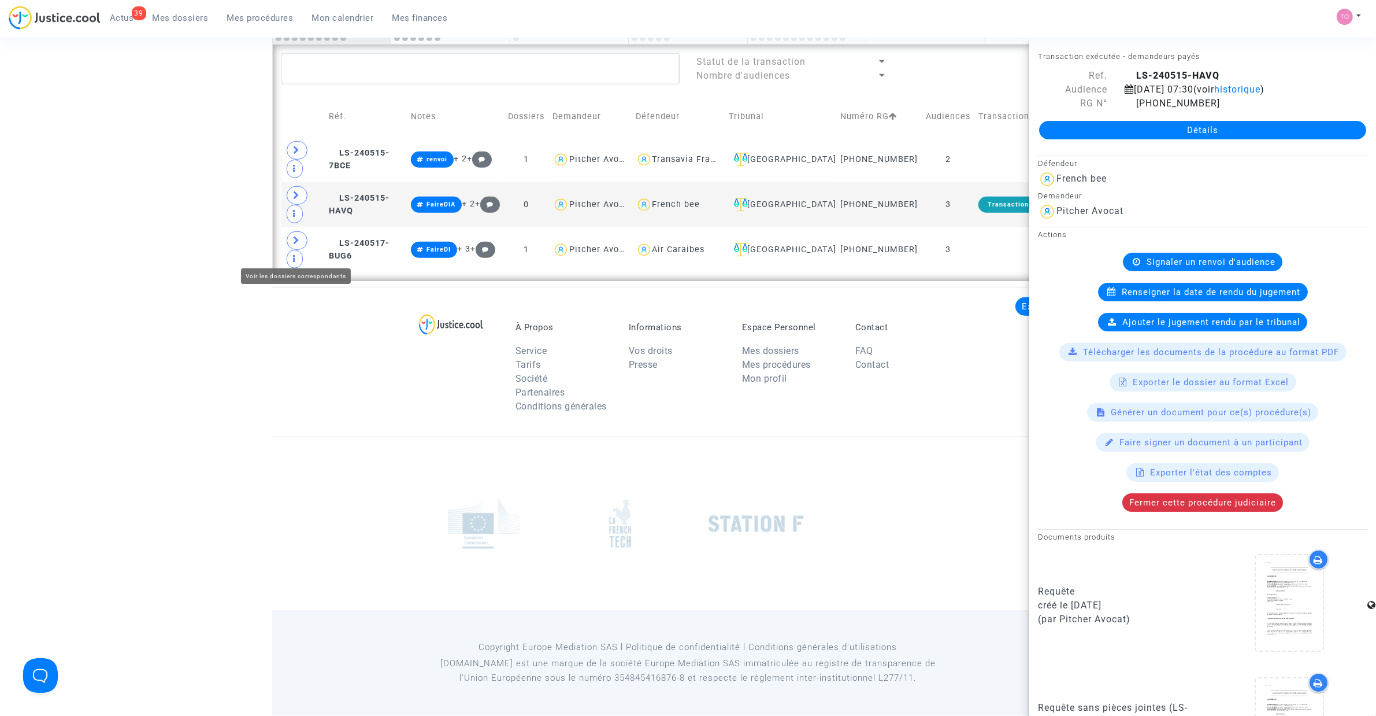
drag, startPoint x: 301, startPoint y: 250, endPoint x: 230, endPoint y: 244, distance: 71.3
click at [301, 250] on span at bounding box center [297, 240] width 21 height 18
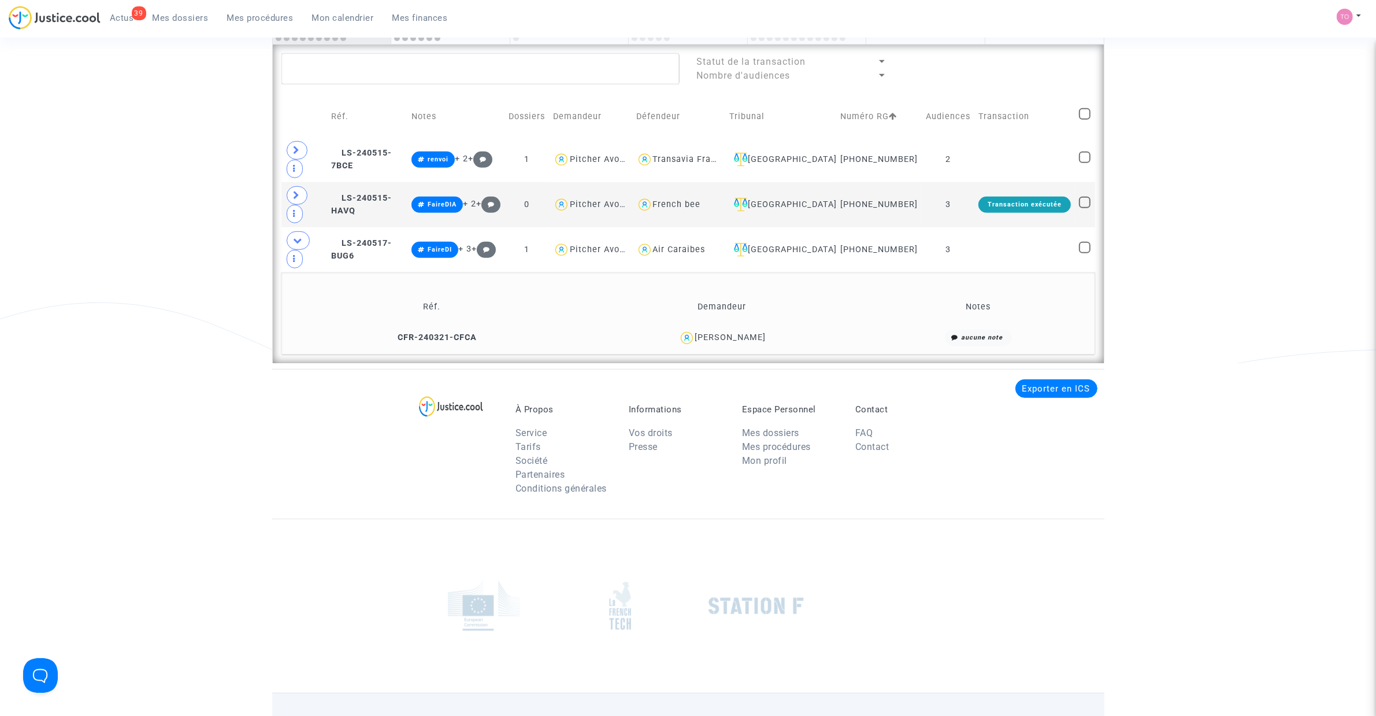
drag, startPoint x: 761, startPoint y: 324, endPoint x: 703, endPoint y: 327, distance: 57.9
click at [703, 329] on div "ludovic LILIA" at bounding box center [723, 337] width 280 height 17
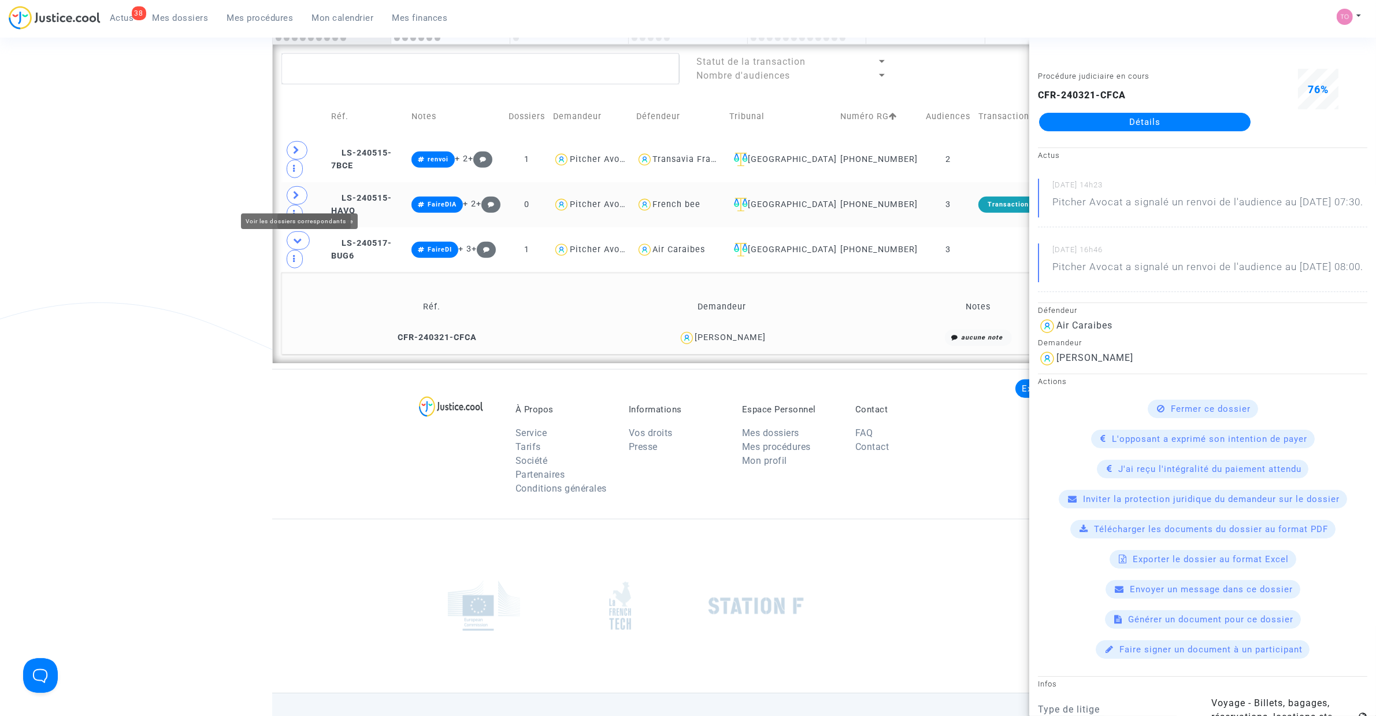
click at [303, 194] on span at bounding box center [297, 195] width 21 height 18
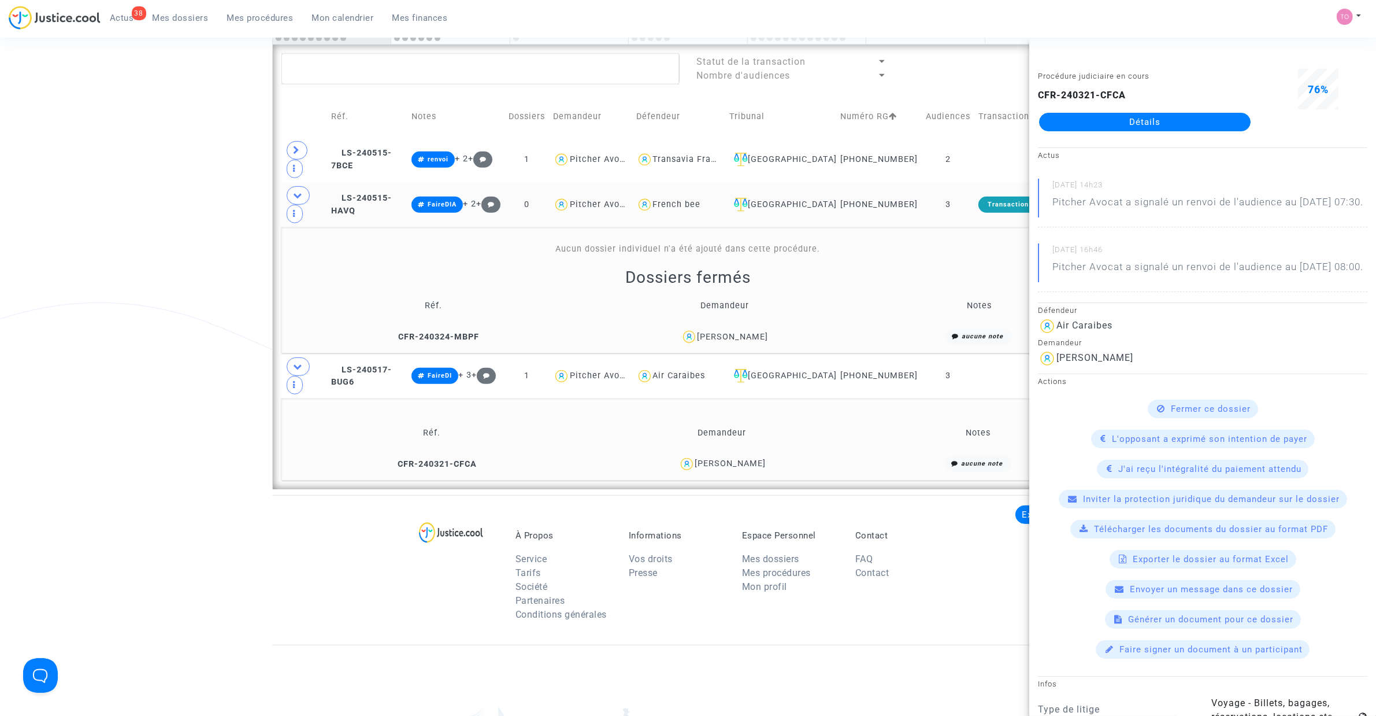
drag, startPoint x: 775, startPoint y: 336, endPoint x: 694, endPoint y: 336, distance: 81.5
click at [694, 336] on div "ANTOINE BURGEAT" at bounding box center [723, 336] width 277 height 17
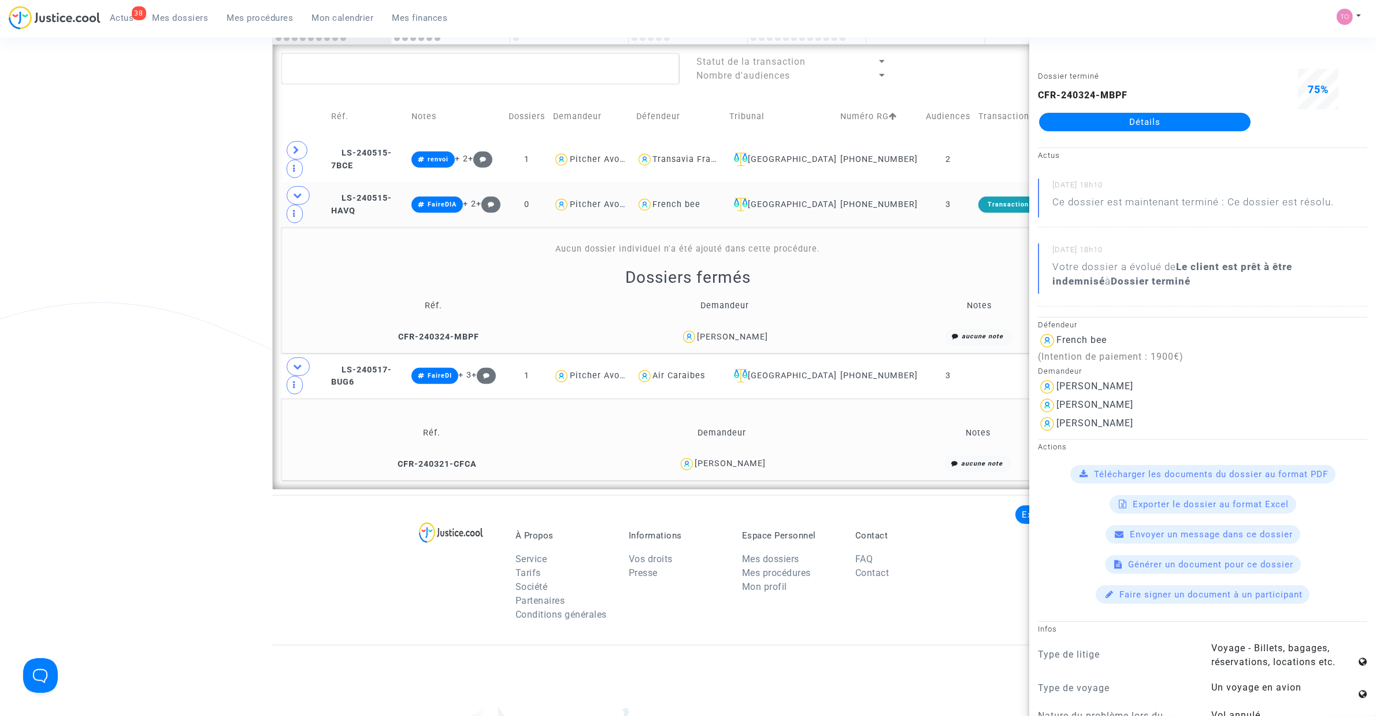
drag, startPoint x: 690, startPoint y: 334, endPoint x: 781, endPoint y: 338, distance: 92.0
click at [781, 338] on div "ANTOINE BURGEAT" at bounding box center [723, 336] width 277 height 17
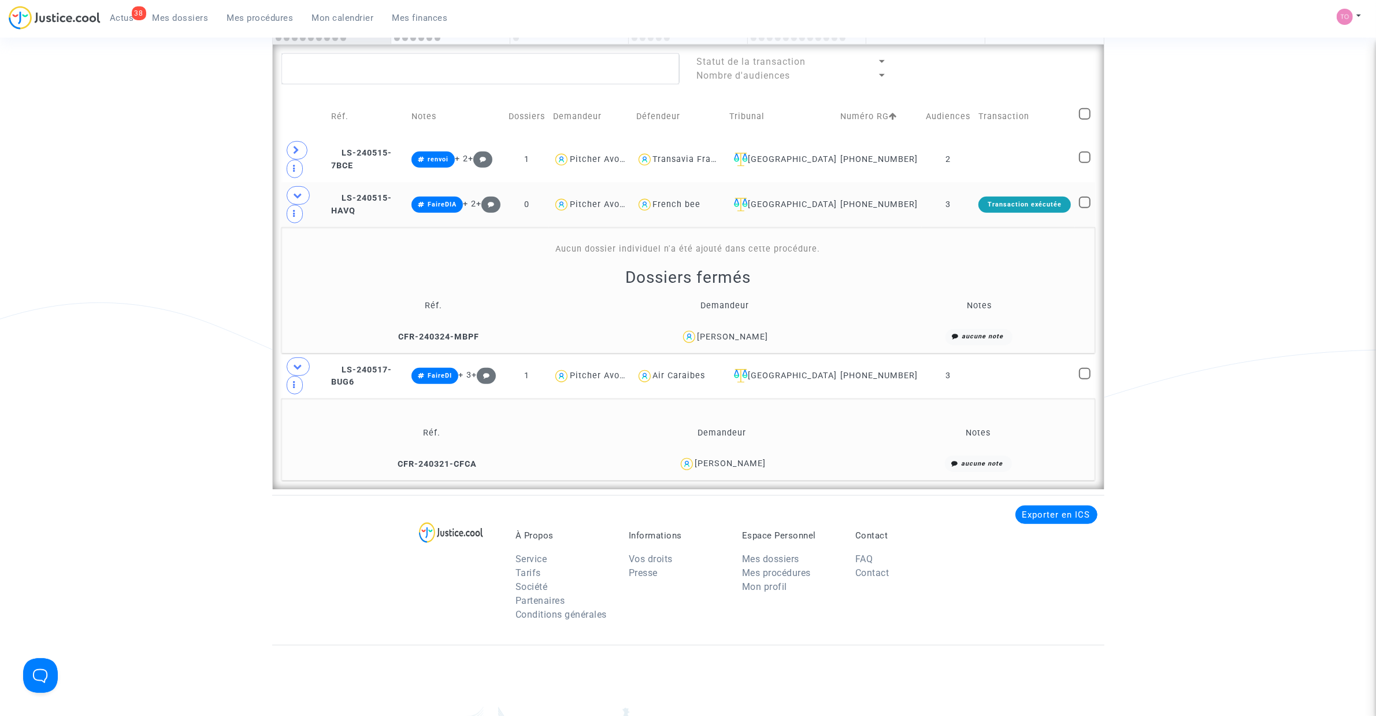
click at [750, 456] on div "ludovic LILIA" at bounding box center [730, 463] width 71 height 10
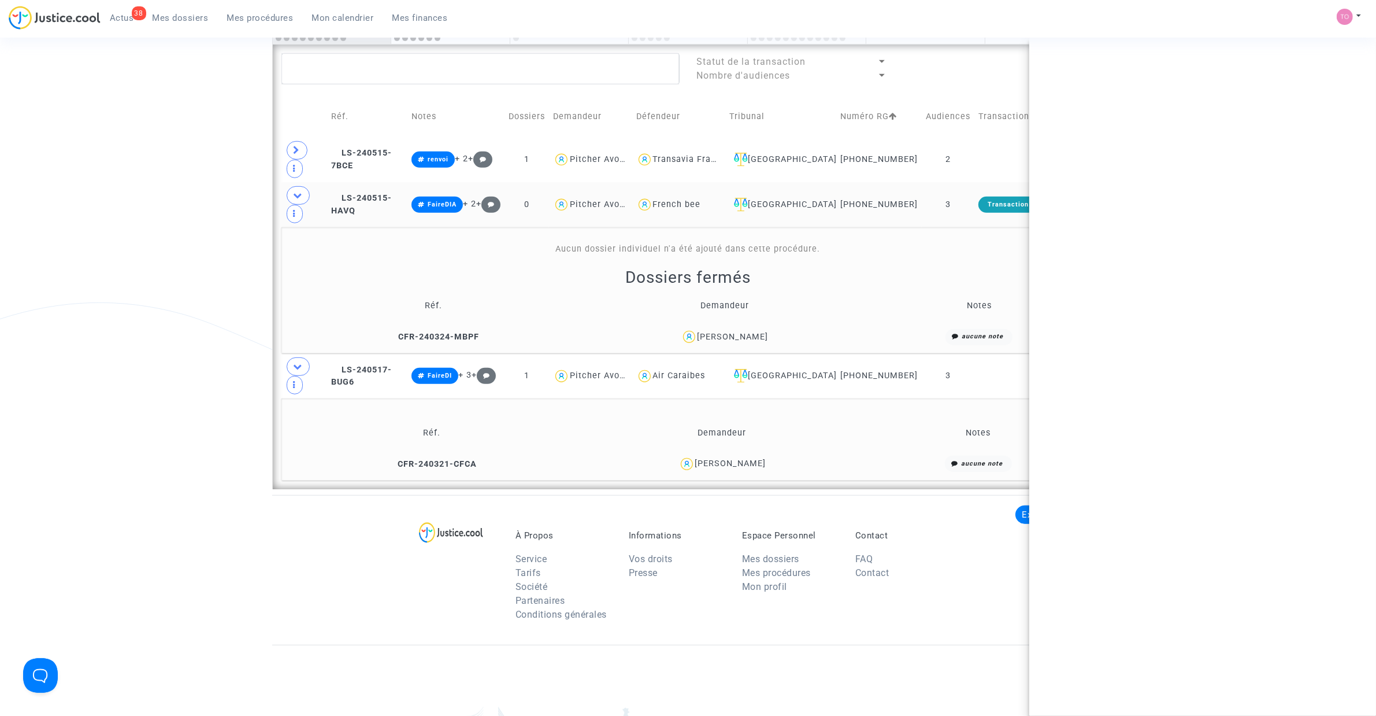
click at [750, 456] on div "ludovic LILIA" at bounding box center [730, 463] width 71 height 10
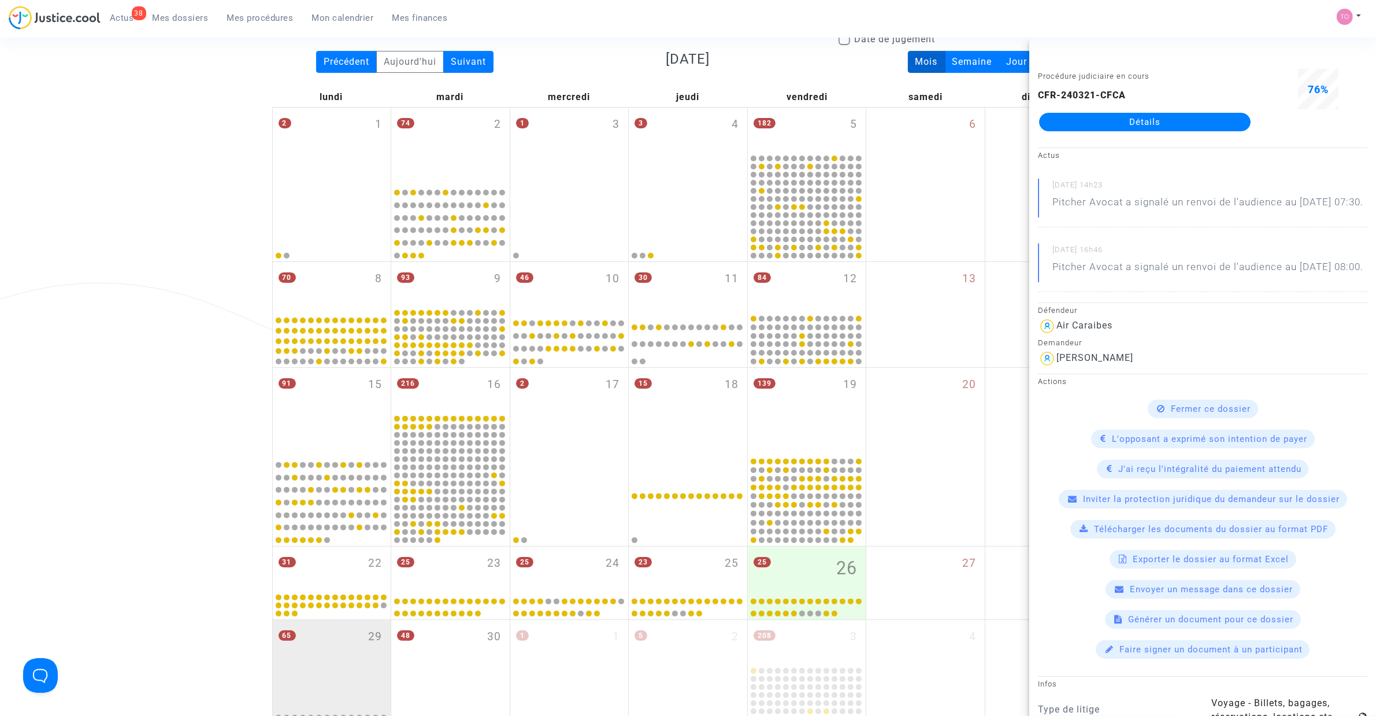
scroll to position [88, 0]
click at [177, 16] on span "Mes dossiers" at bounding box center [181, 18] width 56 height 10
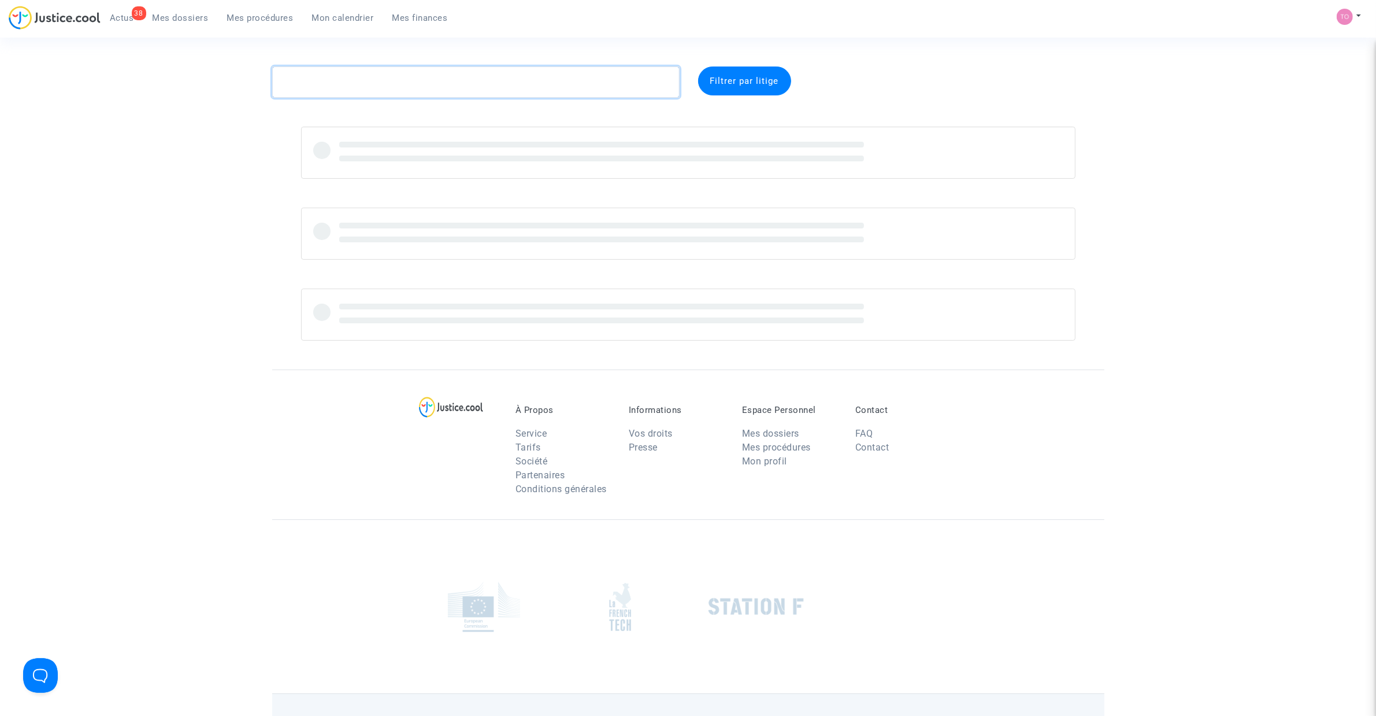
click at [334, 75] on textarea at bounding box center [475, 81] width 407 height 31
paste textarea "LECOMTE"
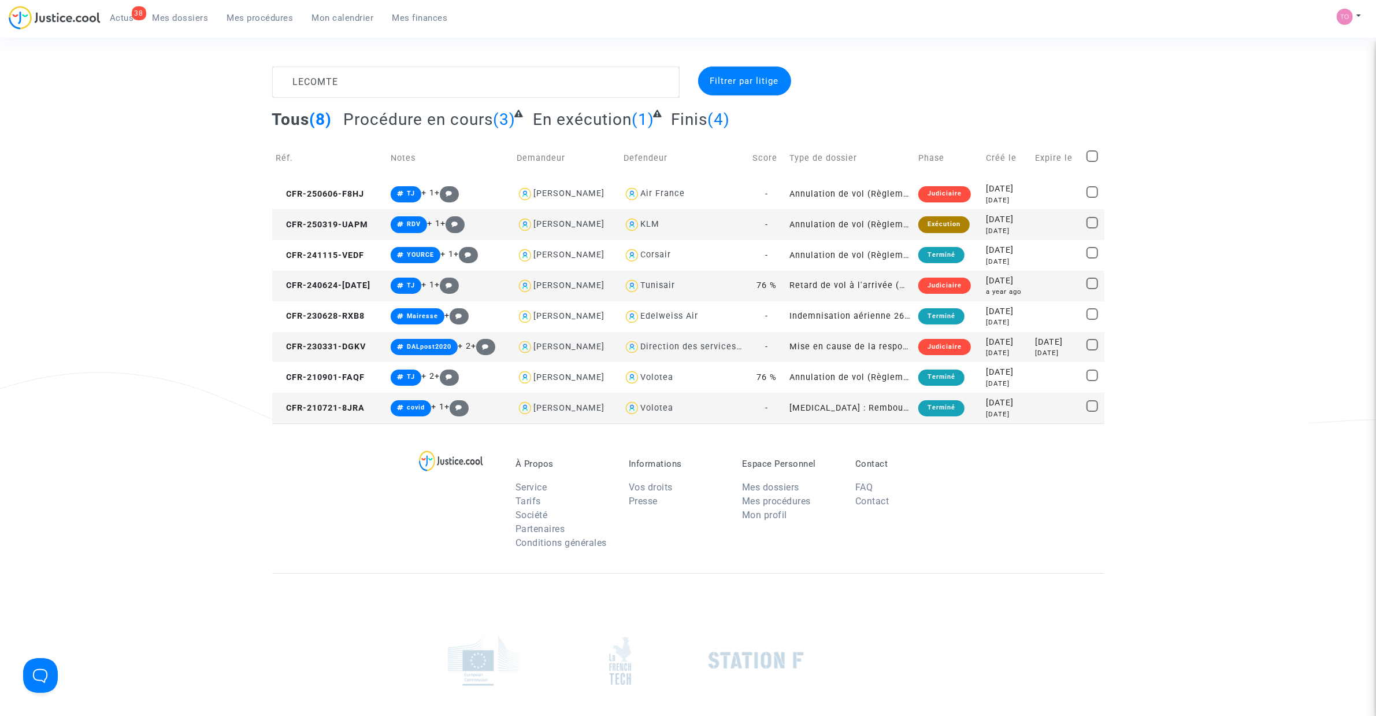
click at [651, 290] on div "Tunisair" at bounding box center [657, 285] width 35 height 10
type textarea "LECOMTE @Tunisair"
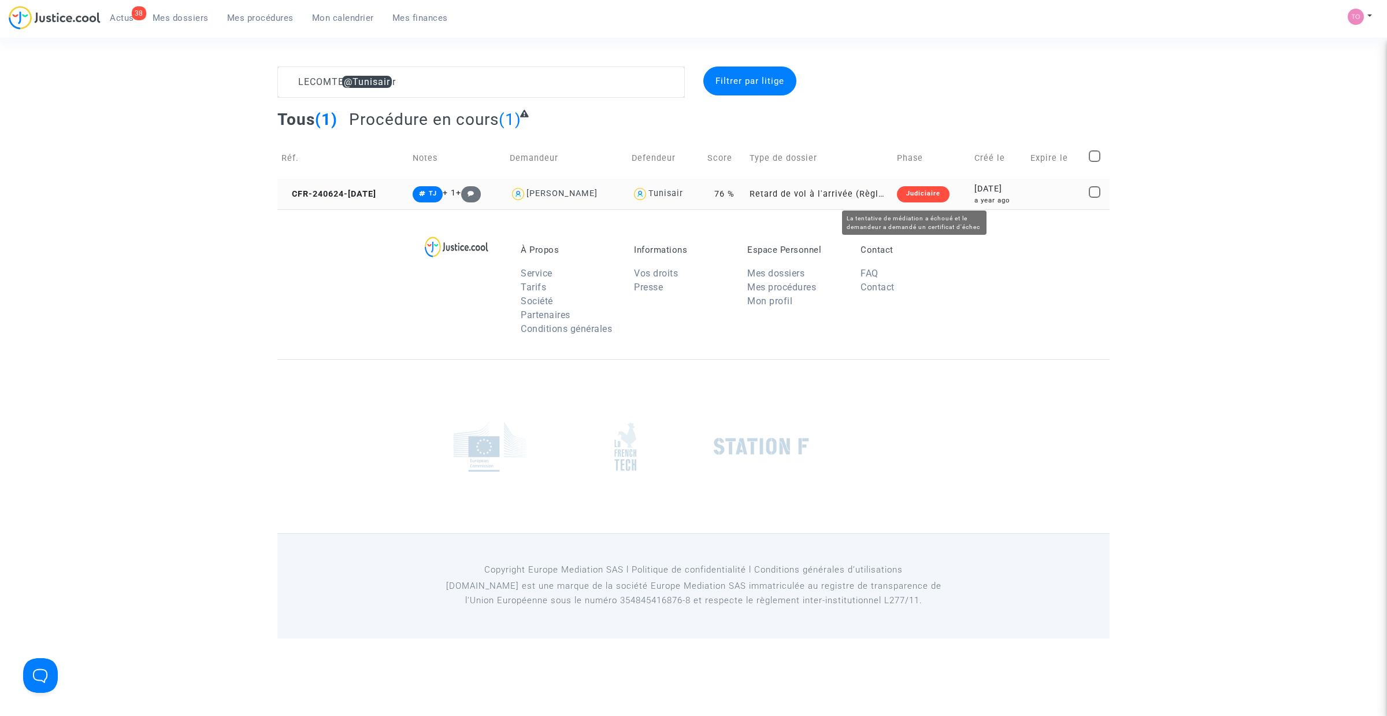
click at [913, 188] on div "2024-06-24" at bounding box center [998, 189] width 48 height 13
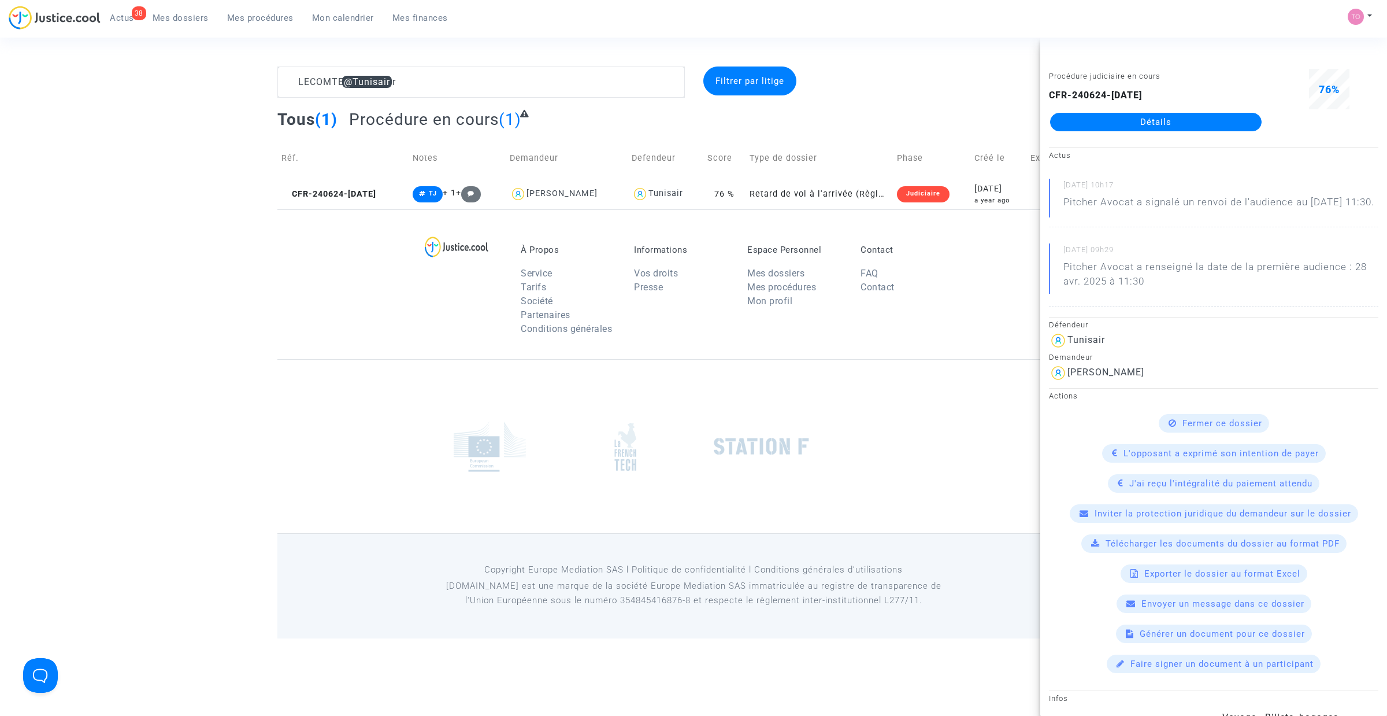
click at [913, 118] on link "Détails" at bounding box center [1156, 122] width 212 height 18
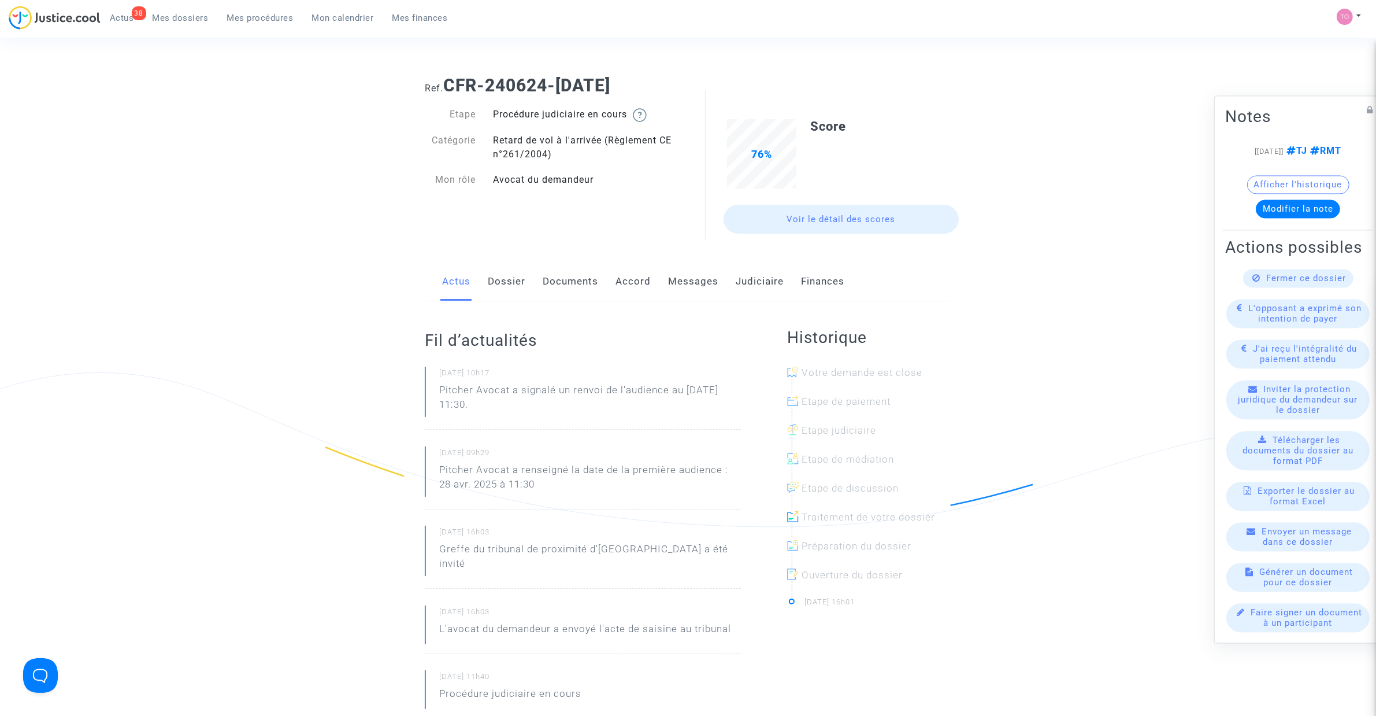
click at [744, 287] on link "Judiciaire" at bounding box center [760, 281] width 48 height 38
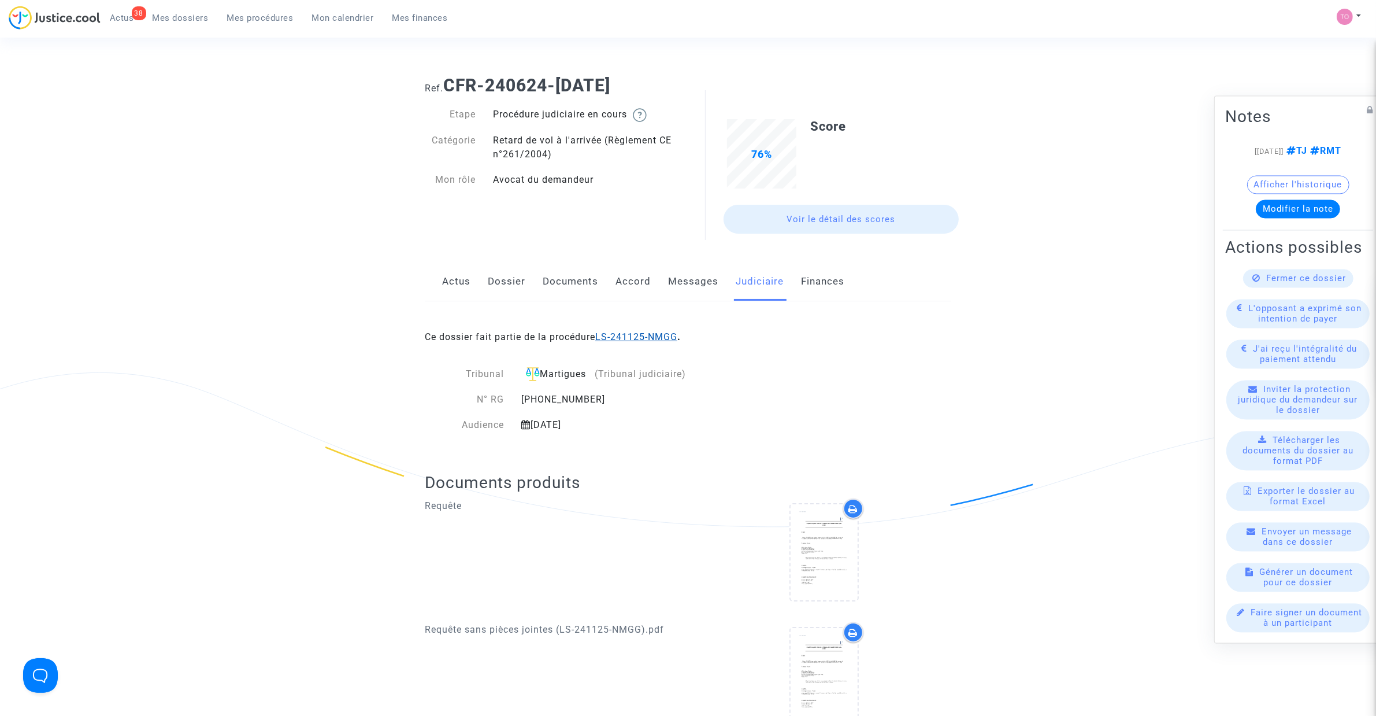
click at [642, 336] on link "LS-241125-NMGG" at bounding box center [636, 336] width 82 height 11
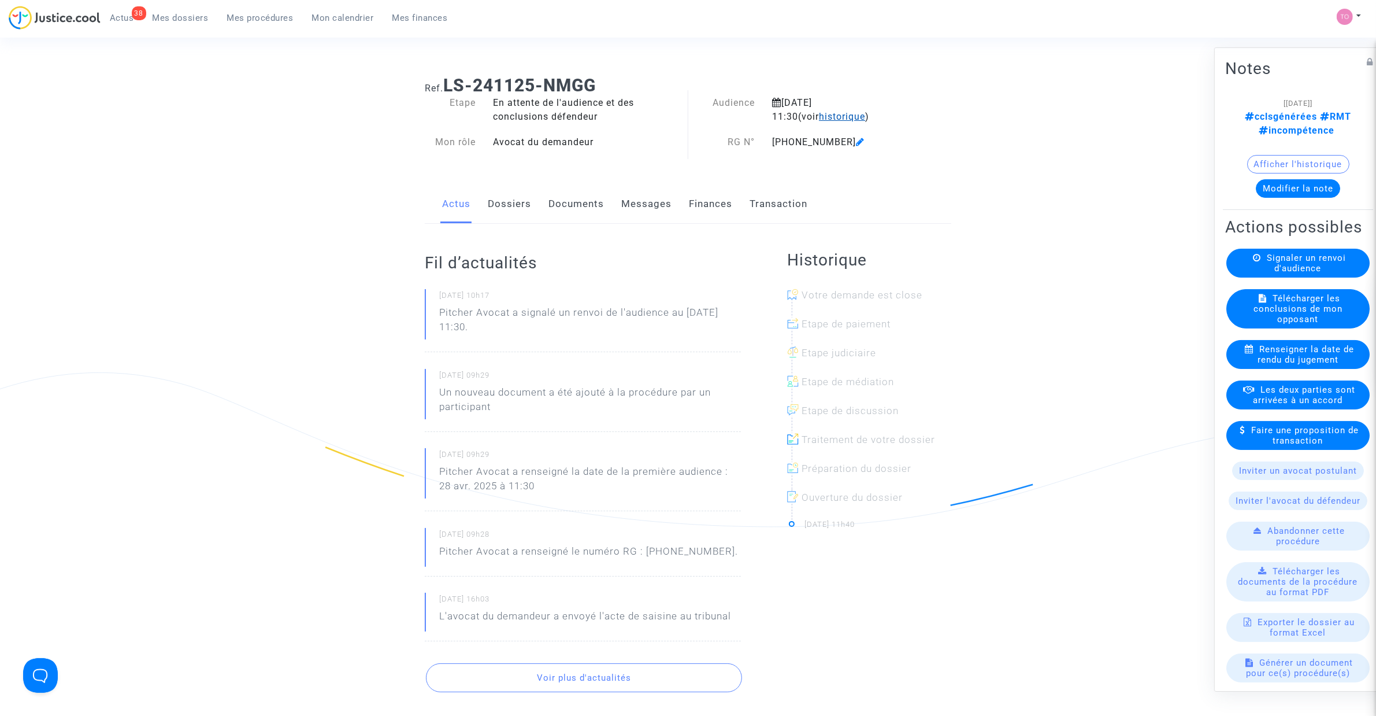
click at [819, 118] on span "historique" at bounding box center [842, 116] width 46 height 11
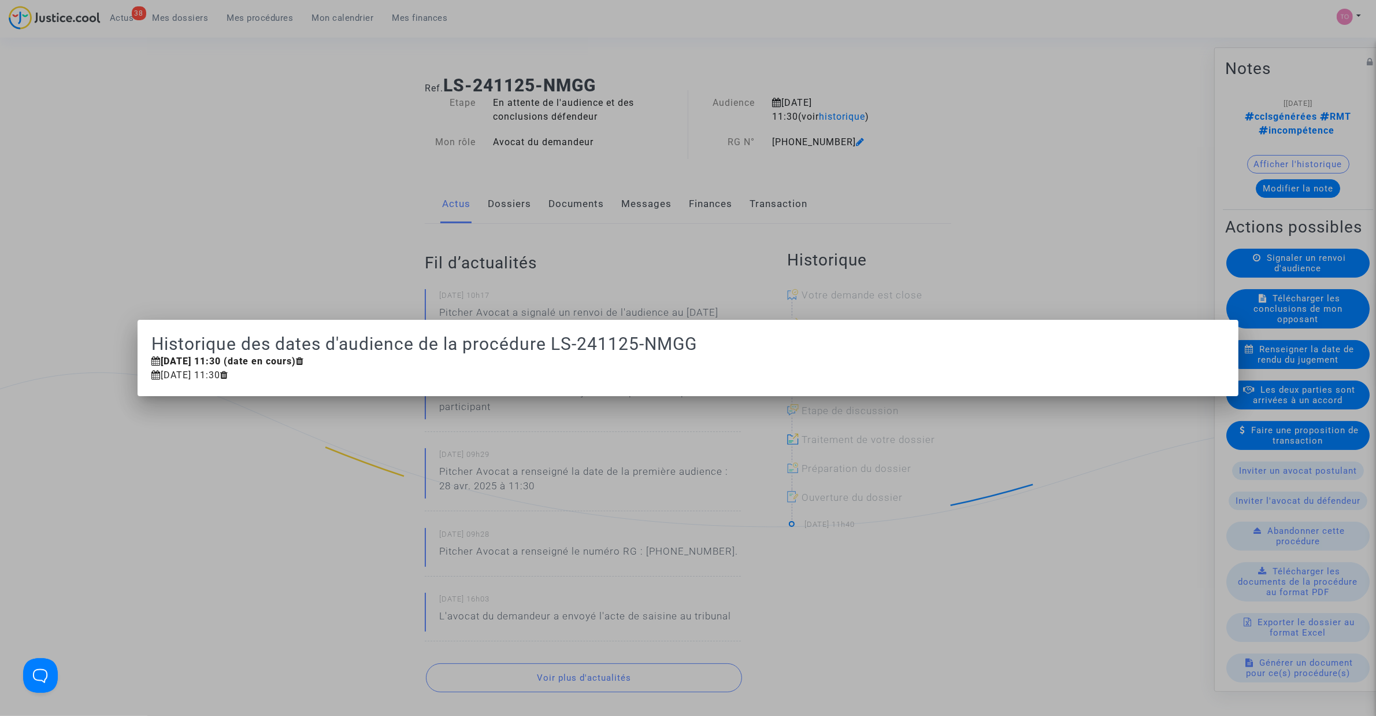
click at [905, 132] on div at bounding box center [688, 358] width 1376 height 716
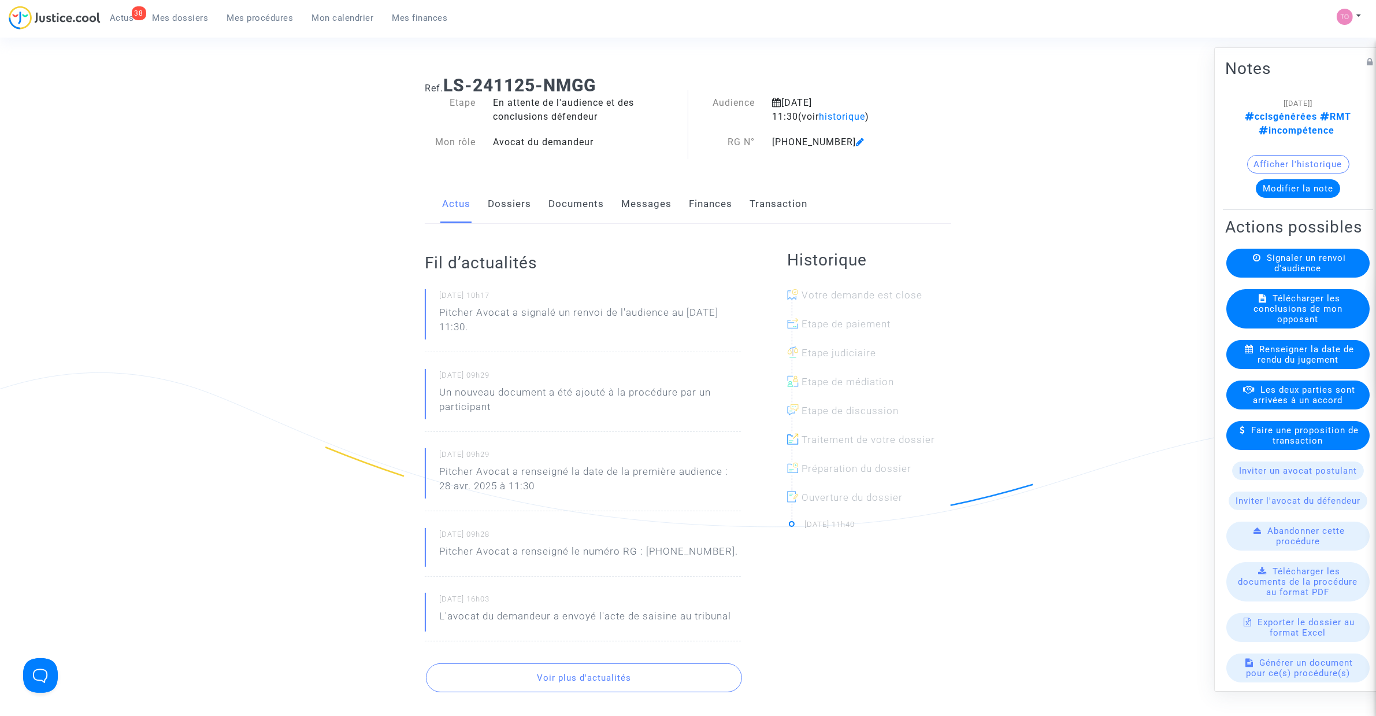
click at [913, 179] on button "Modifier la note" at bounding box center [1298, 188] width 84 height 18
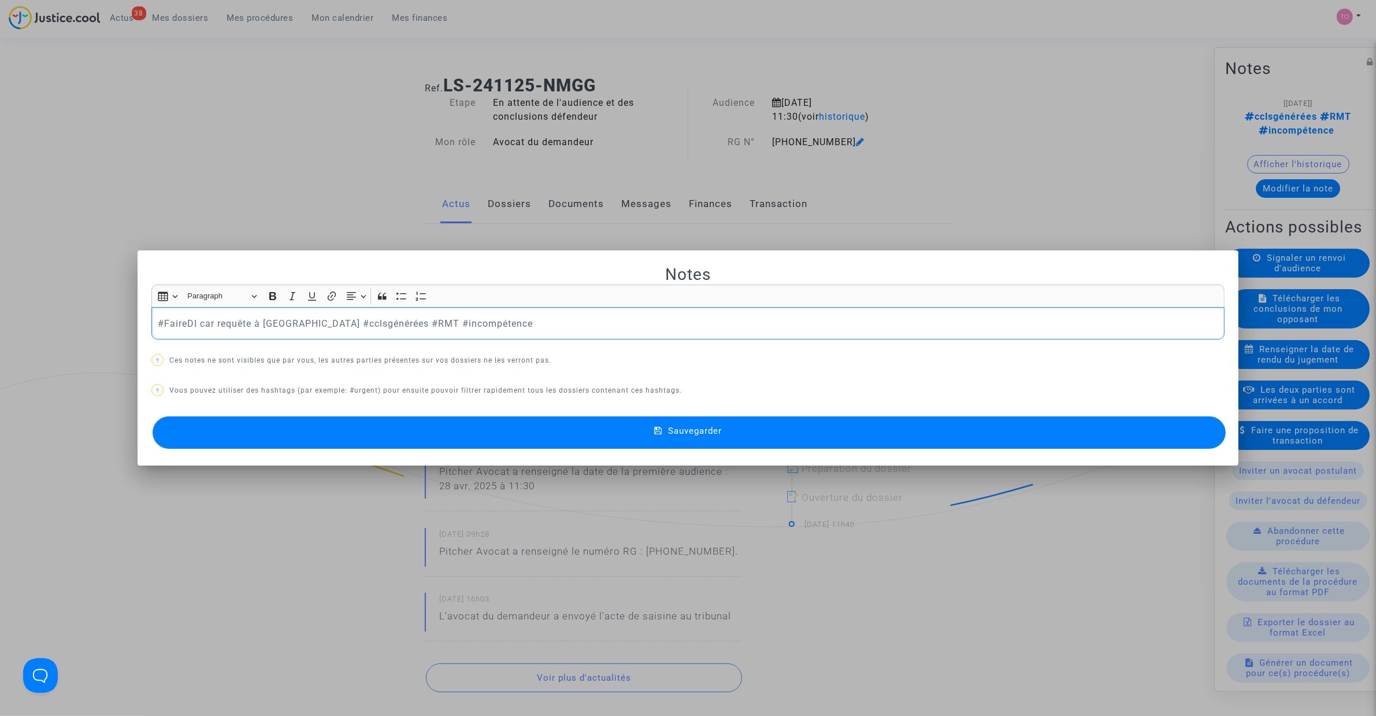
click at [249, 321] on p "#FaireDI car requête à Ivry #cclsgénérées #RMT #incompétence" at bounding box center [688, 323] width 1061 height 14
click at [250, 321] on p "#FaireDI car requête à Ivry #cclsgénérées #RMT #incompétence" at bounding box center [688, 323] width 1061 height 14
click at [253, 321] on p "#FaireDI car requête à Ivry #cclsgénérées #RMT #incompétence" at bounding box center [688, 323] width 1061 height 14
click at [266, 321] on p "#FaireDI car requête Ivry #cclsgénérées #RMT #incompétence" at bounding box center [688, 323] width 1061 height 14
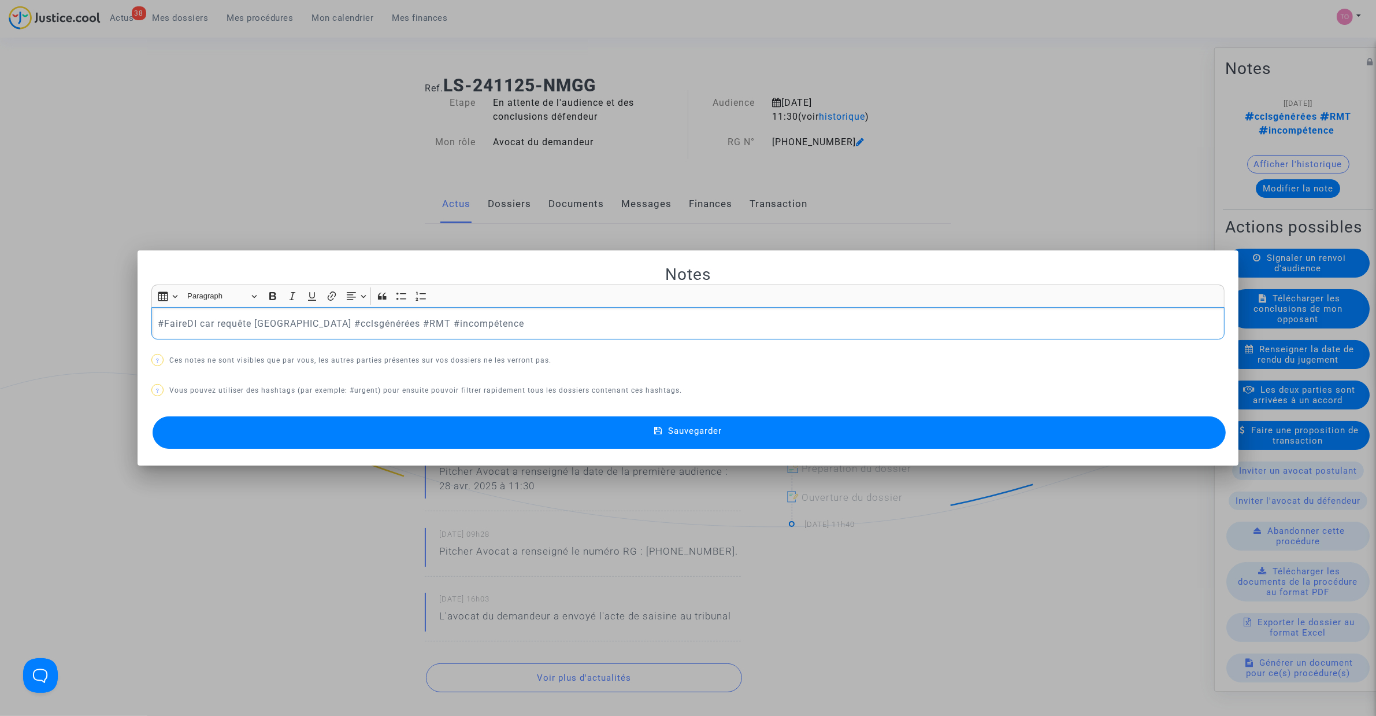
click at [454, 446] on button "Sauvegarder" at bounding box center [689, 432] width 1073 height 32
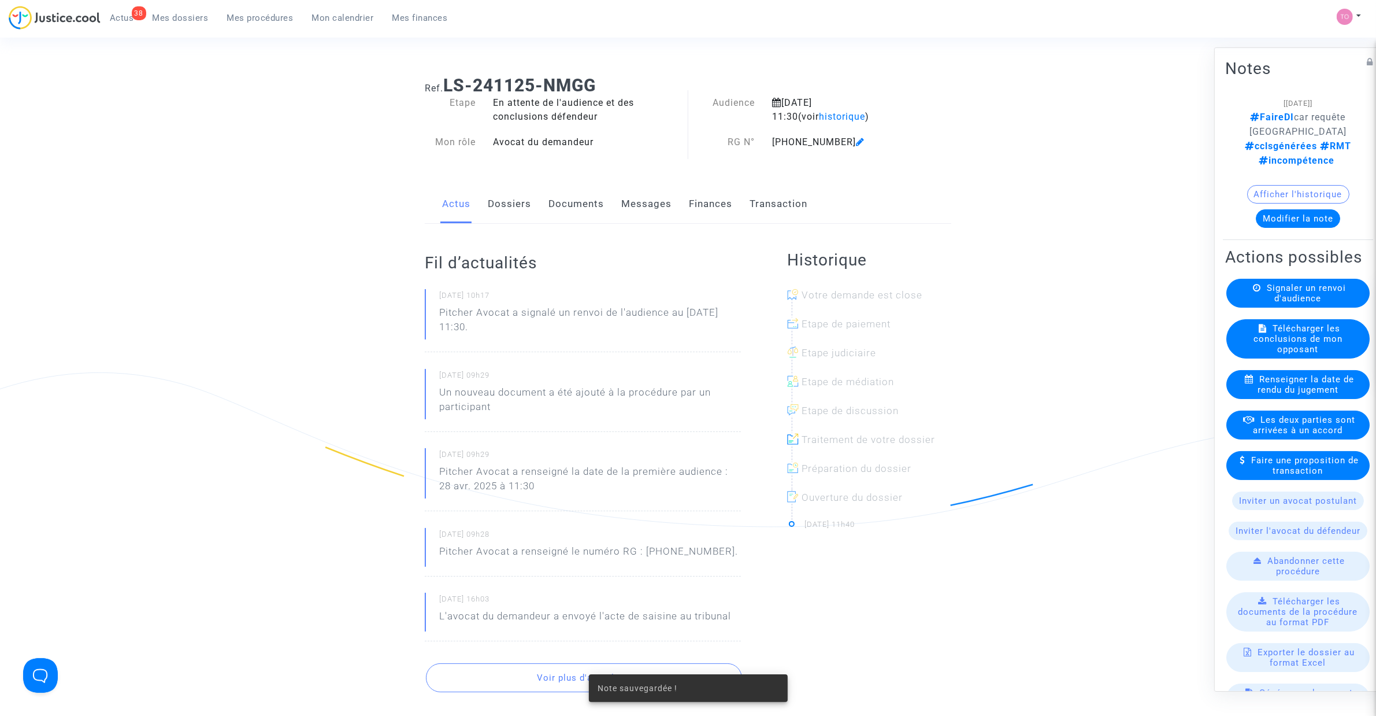
click at [257, 321] on div "Ref. LS-241125-NMGG Etape En attente de l'audience et des conclusions défendeur…" at bounding box center [688, 499] width 1376 height 866
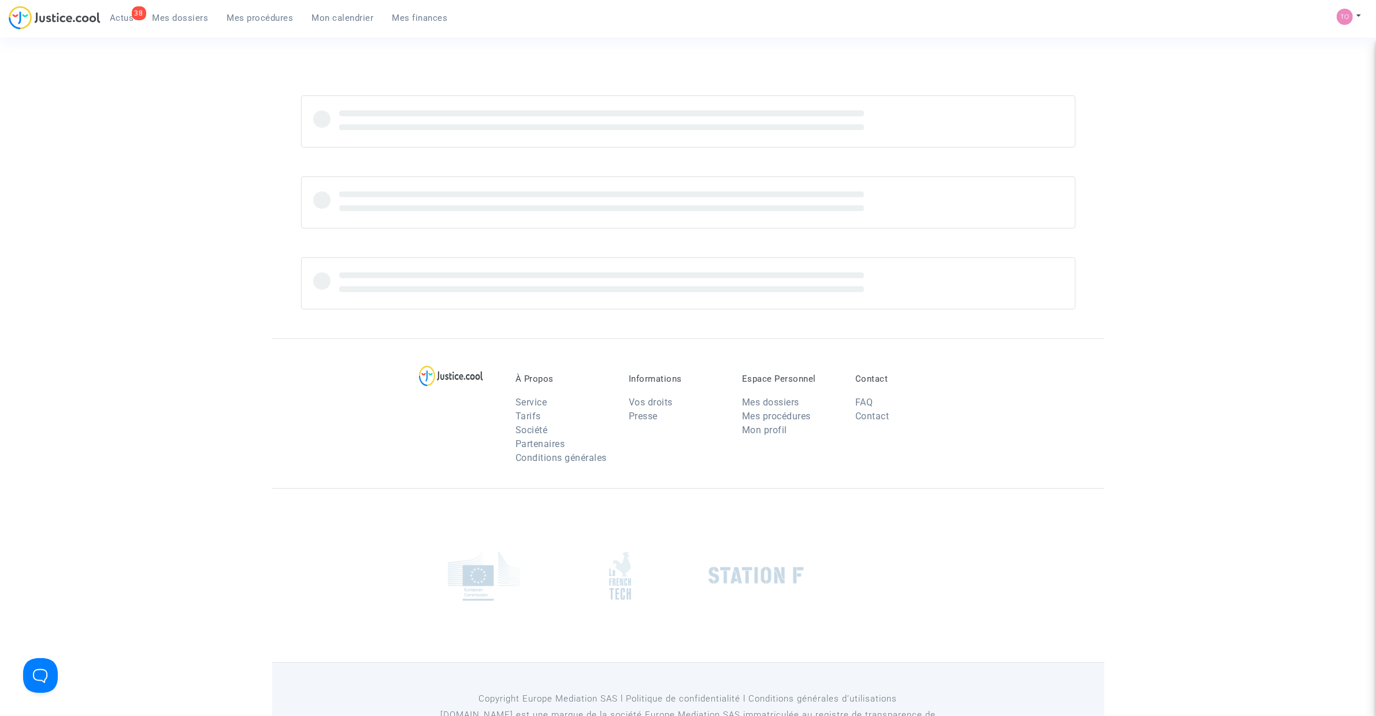
click at [346, 21] on span "Mon calendrier" at bounding box center [343, 18] width 62 height 10
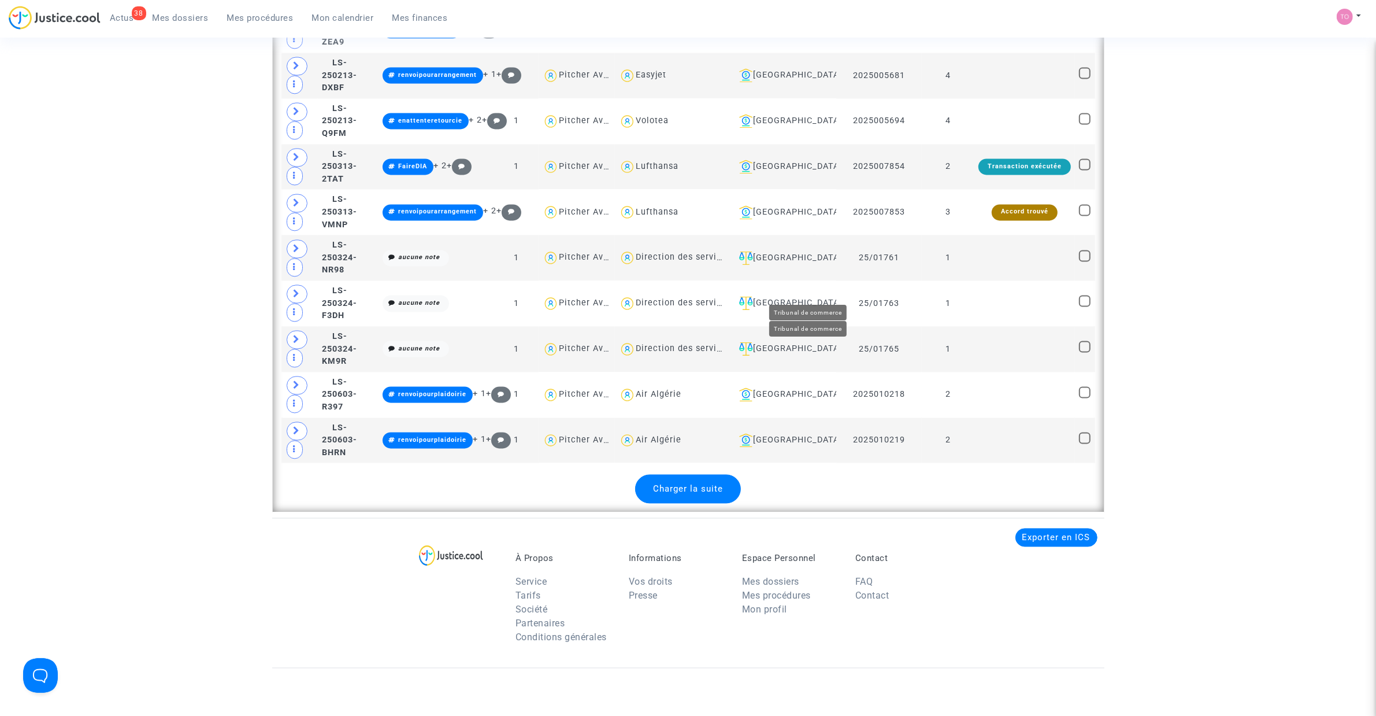
scroll to position [2793, 0]
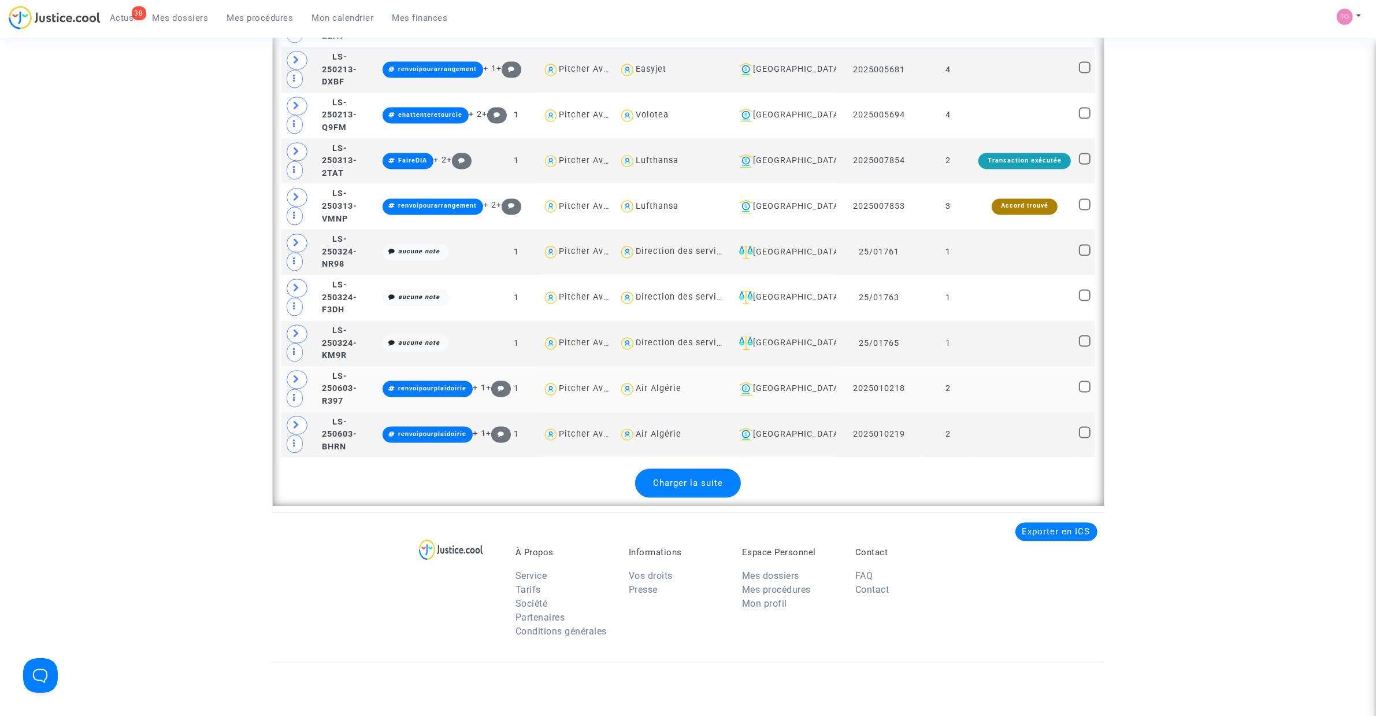
click at [815, 395] on div "Aix-en-Provence" at bounding box center [784, 388] width 98 height 14
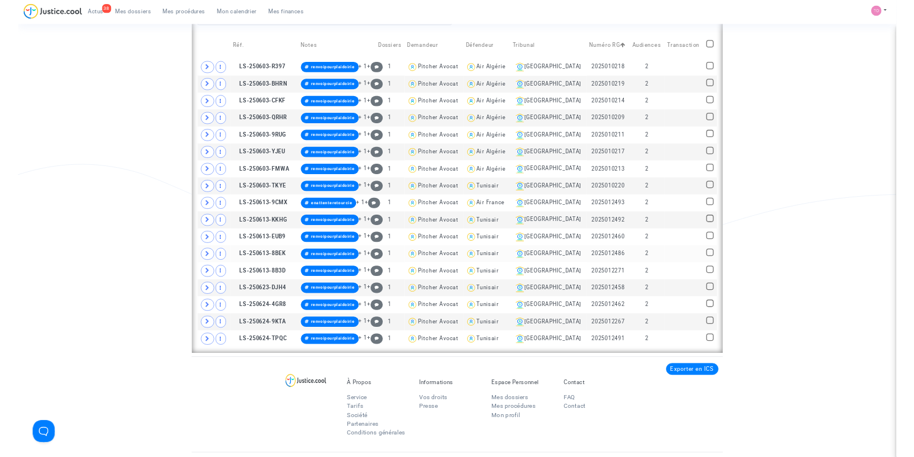
scroll to position [868, 0]
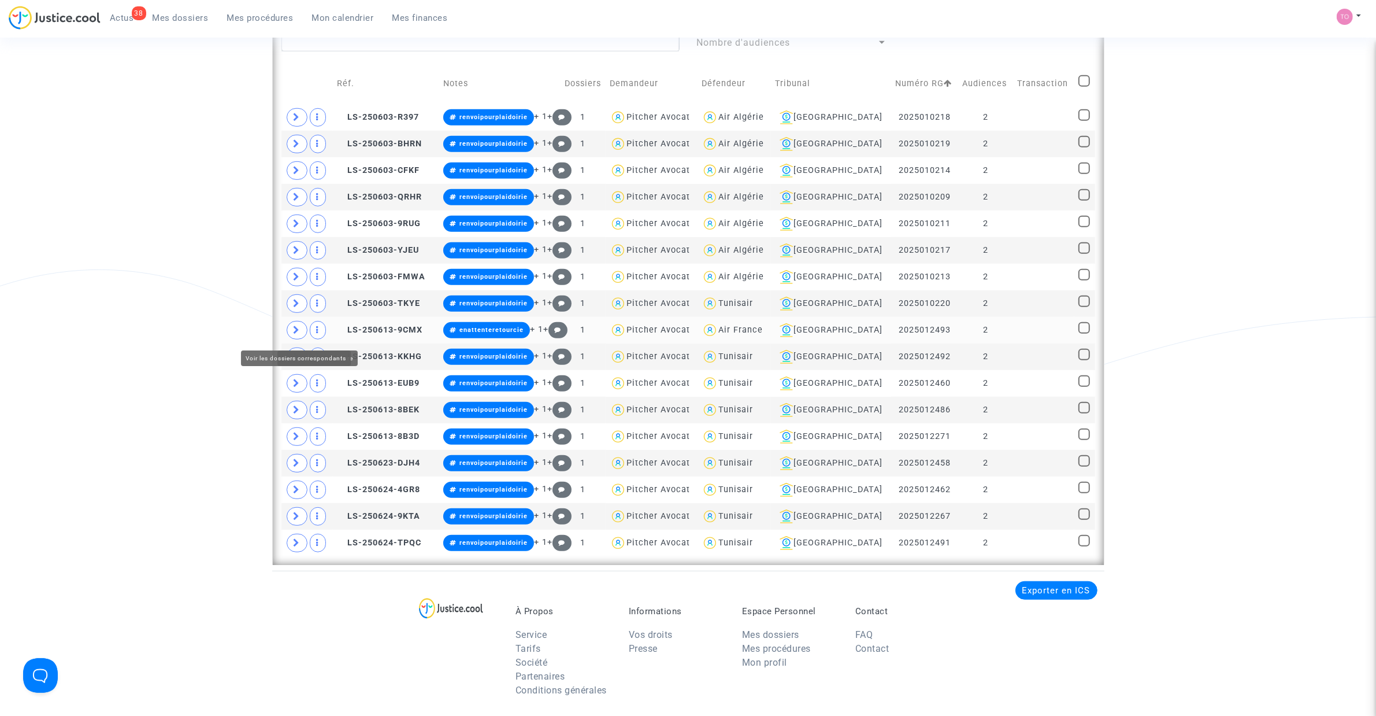
click at [301, 331] on span at bounding box center [297, 330] width 21 height 18
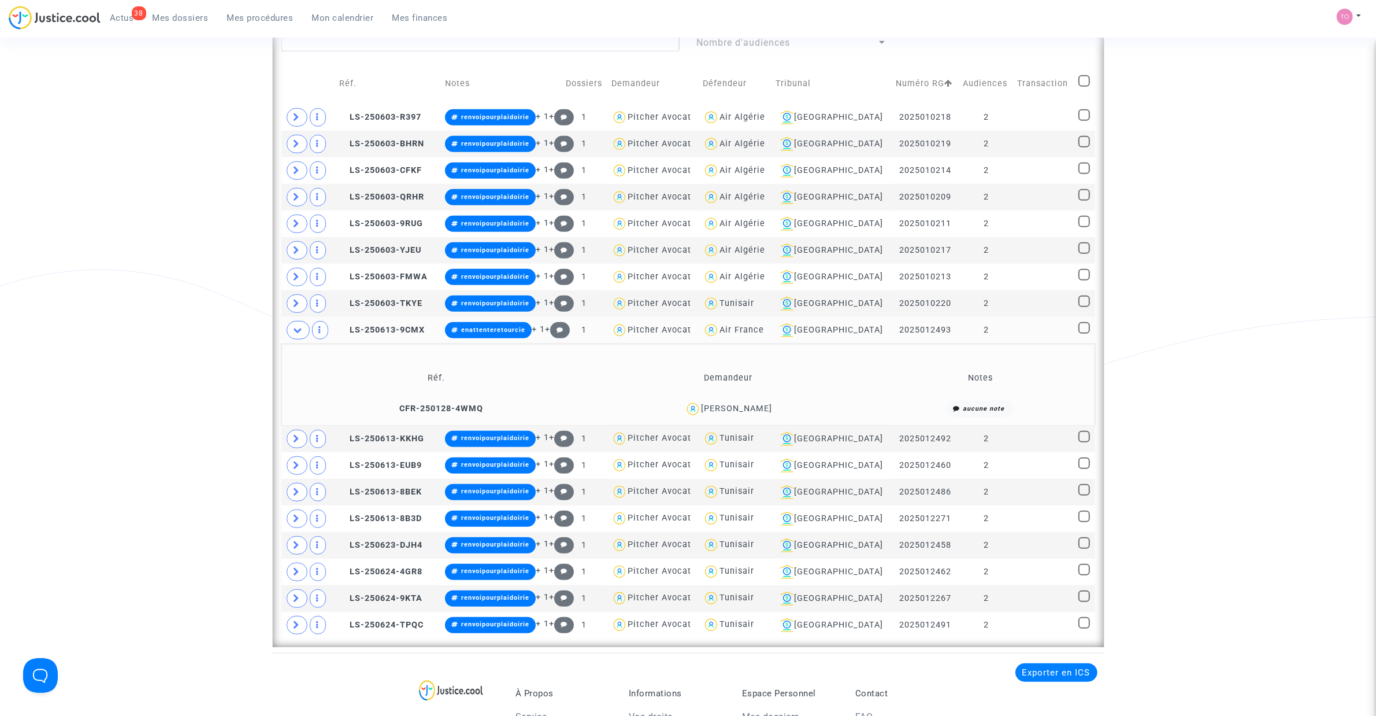
click at [758, 410] on div "Francis Tudela" at bounding box center [736, 408] width 71 height 10
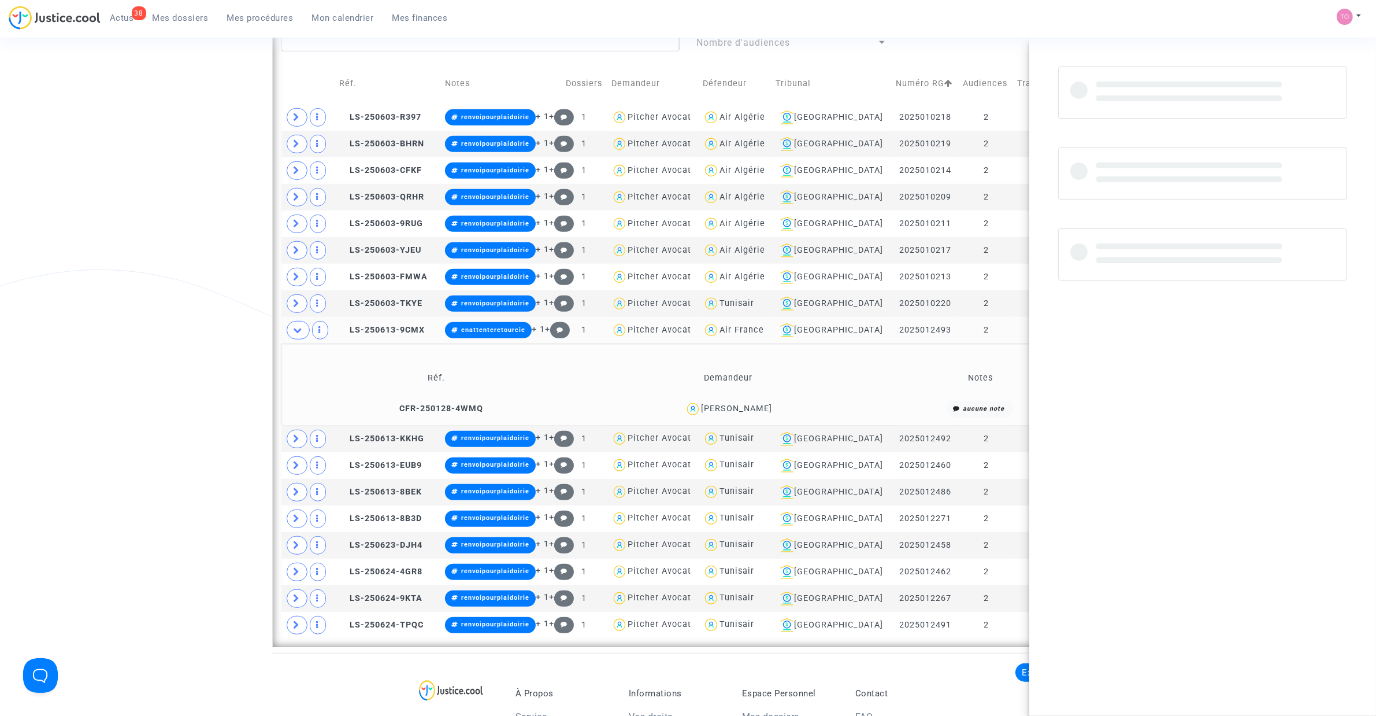
click at [758, 410] on div "Francis Tudela" at bounding box center [736, 408] width 71 height 10
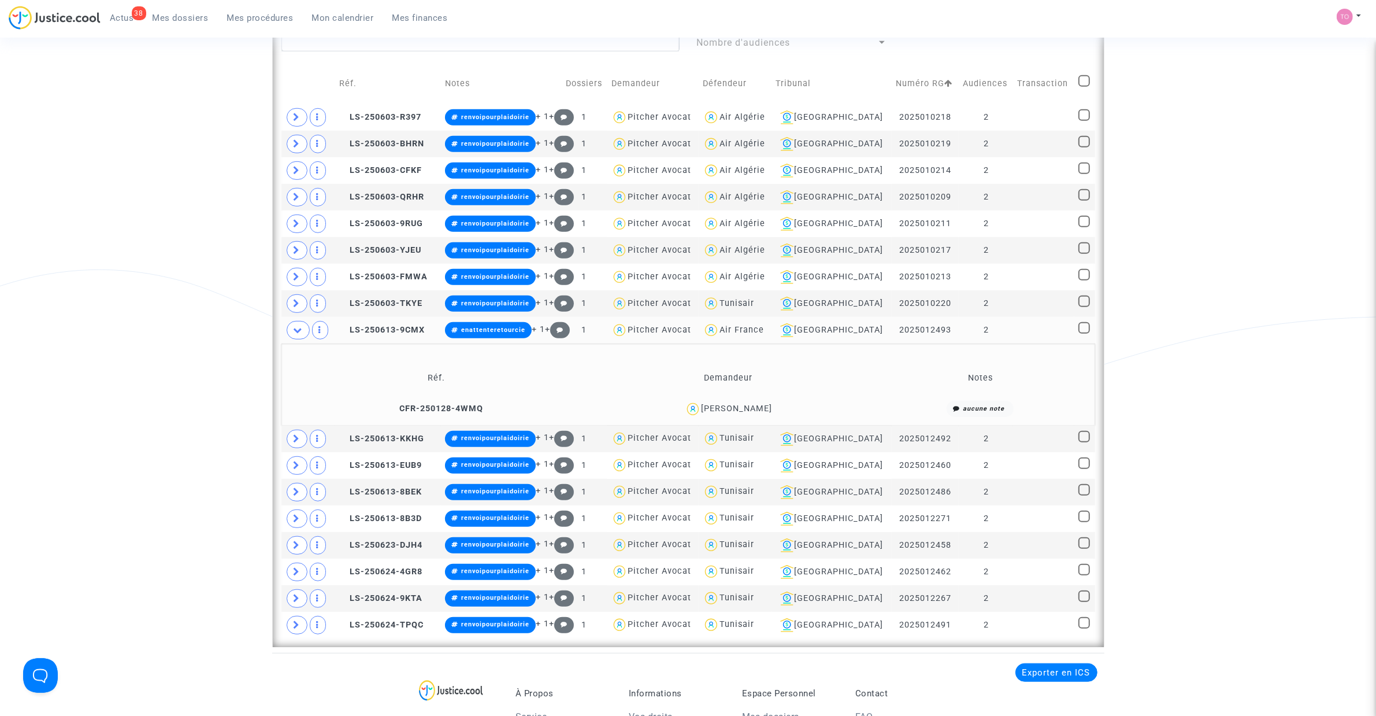
drag, startPoint x: 789, startPoint y: 411, endPoint x: 707, endPoint y: 414, distance: 82.1
click at [707, 414] on div "Francis Tudela" at bounding box center [728, 409] width 275 height 17
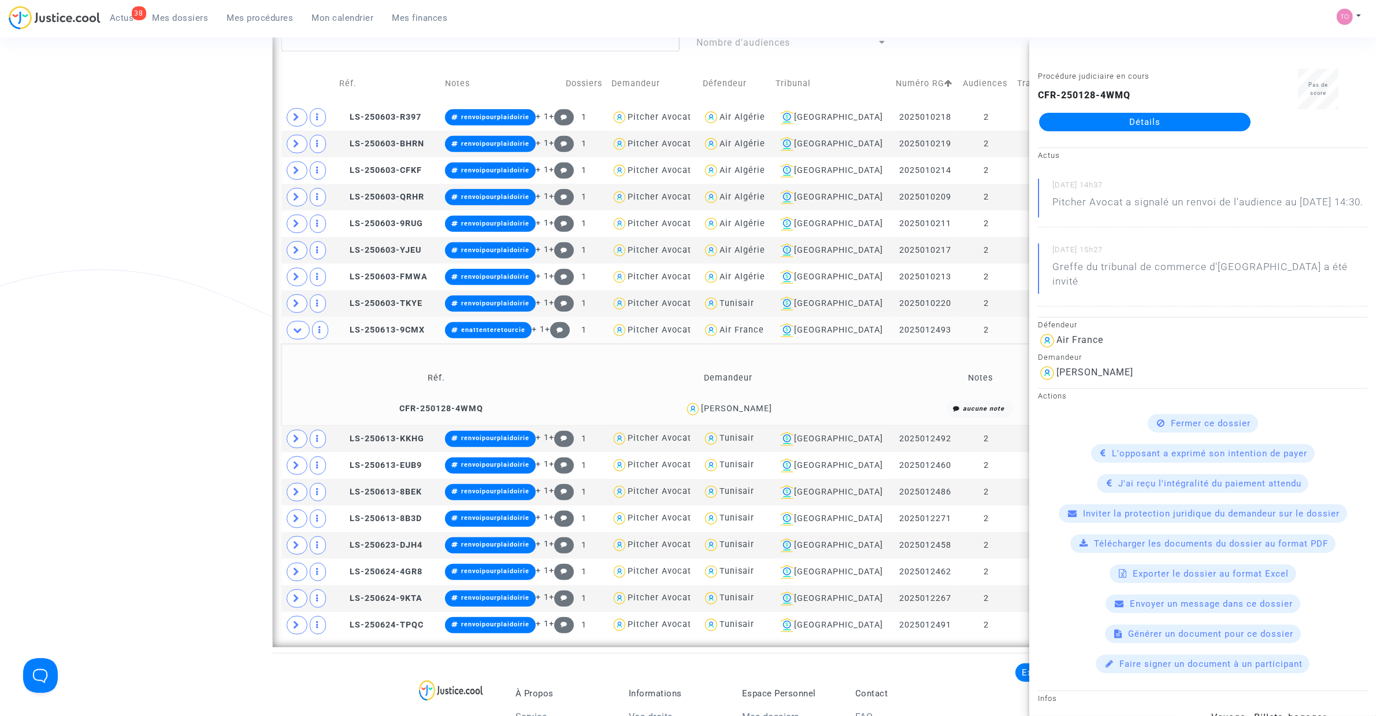
drag, startPoint x: 955, startPoint y: 333, endPoint x: 891, endPoint y: 336, distance: 64.2
click at [892, 336] on td "2025012493" at bounding box center [925, 330] width 67 height 27
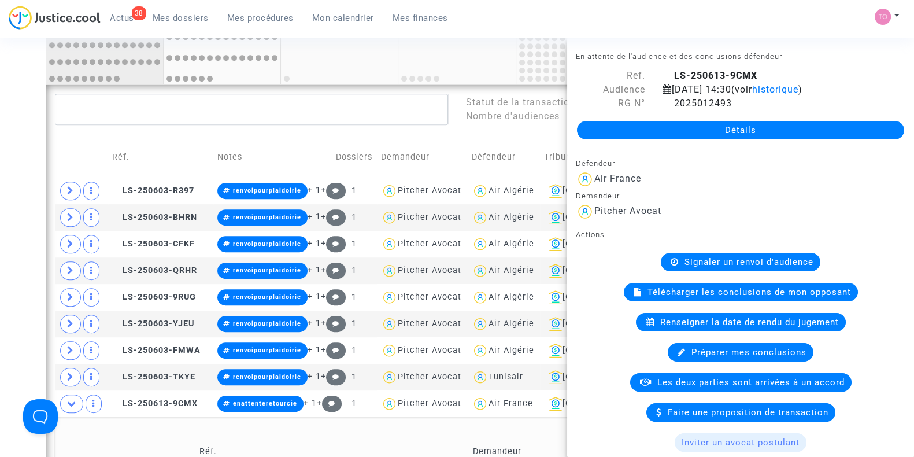
scroll to position [748, 0]
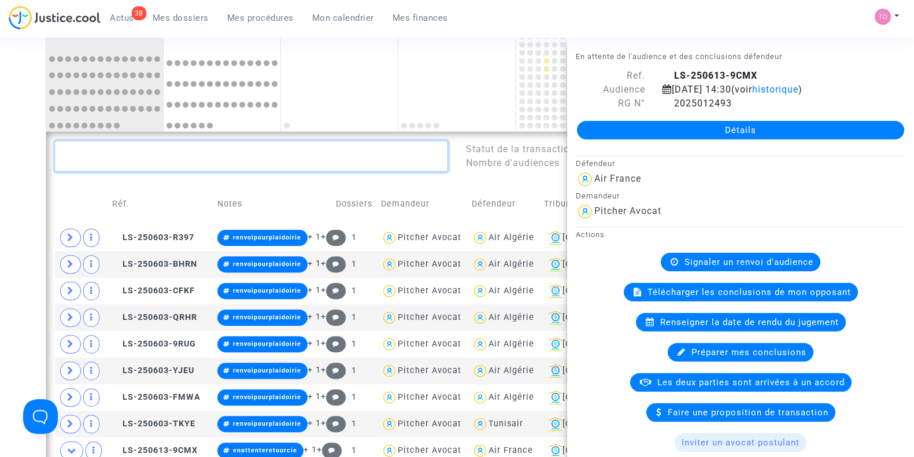
click at [94, 162] on textarea at bounding box center [251, 155] width 393 height 31
paste textarea "DECAUX"
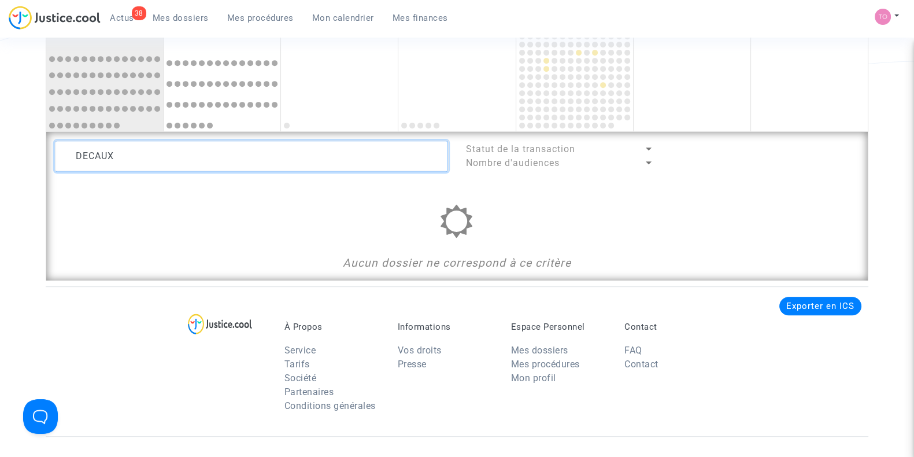
type textarea "DECAUX"
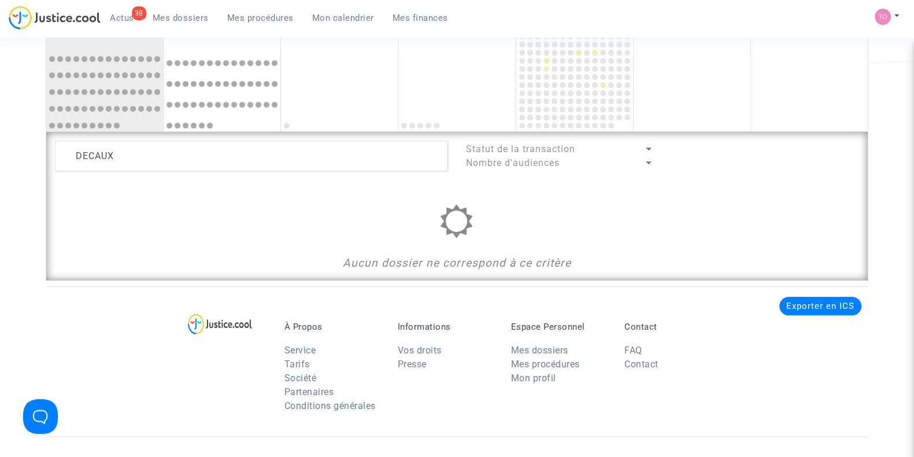
click at [171, 10] on link "Mes dossiers" at bounding box center [180, 17] width 75 height 17
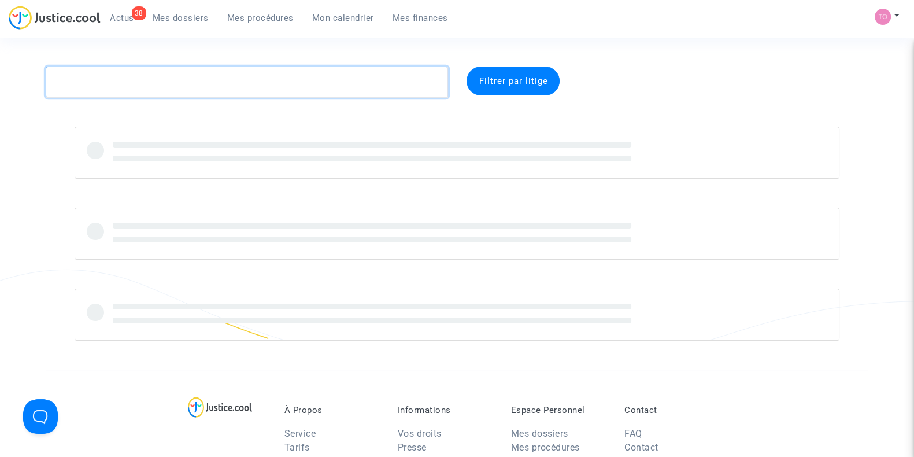
click at [116, 88] on textarea at bounding box center [247, 81] width 402 height 31
paste textarea "DECAUX"
type textarea "DECAUX"
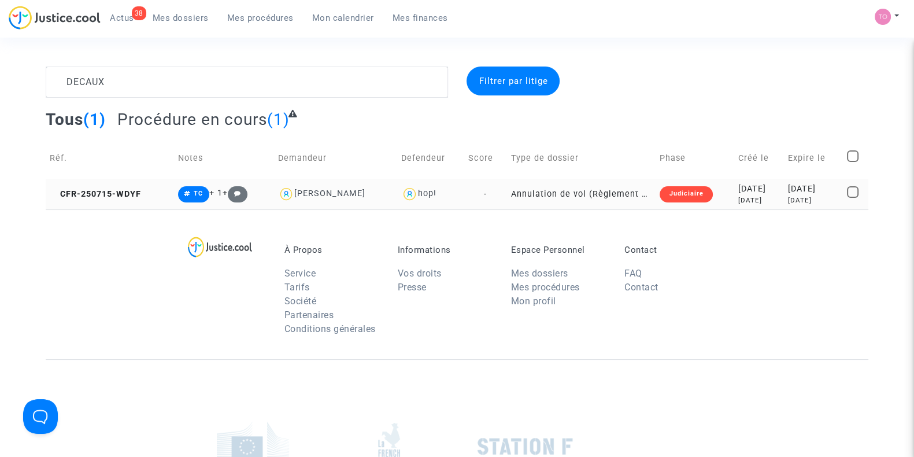
click at [738, 200] on div "[DATE]" at bounding box center [759, 200] width 42 height 10
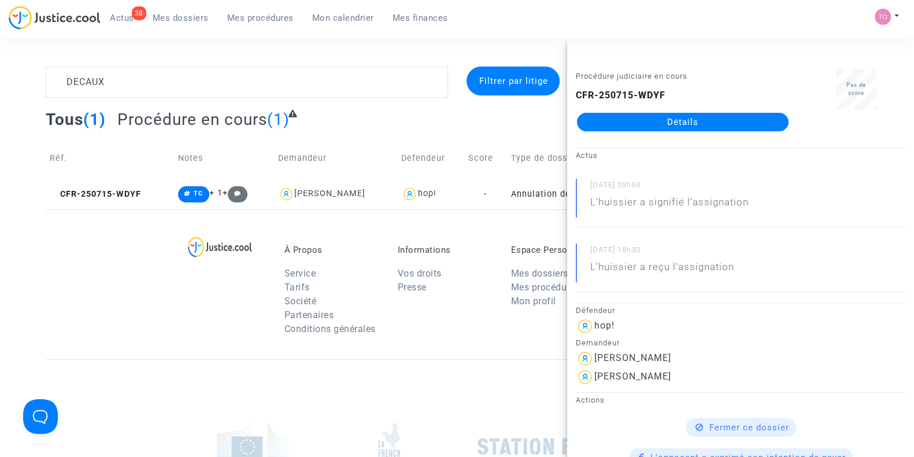
click at [676, 120] on link "Détails" at bounding box center [683, 122] width 212 height 18
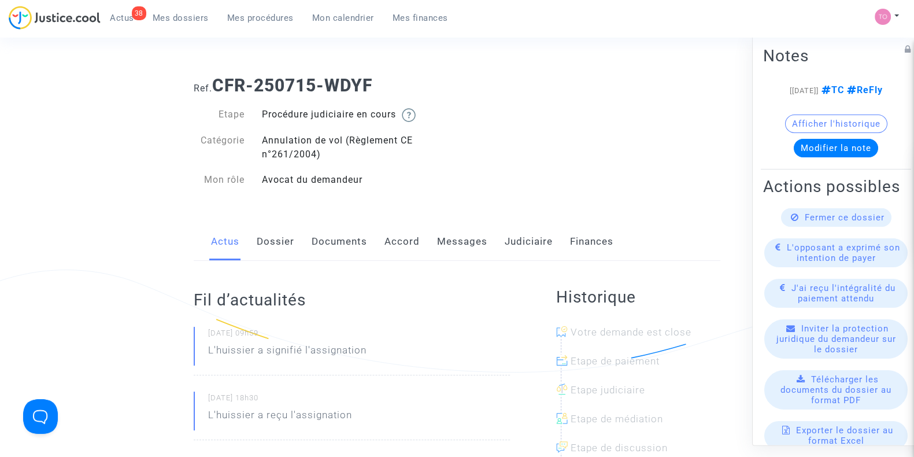
click at [536, 236] on link "Judiciaire" at bounding box center [529, 242] width 48 height 38
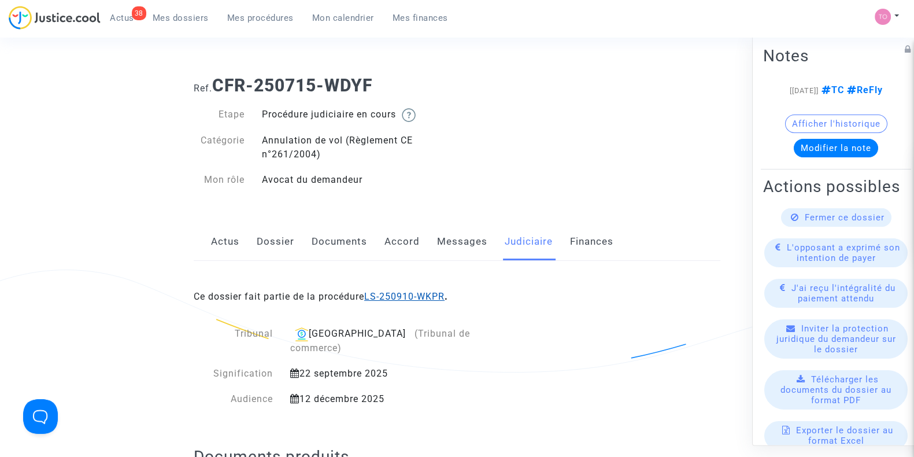
click at [376, 292] on link "LS-250910-WKPR" at bounding box center [404, 296] width 80 height 11
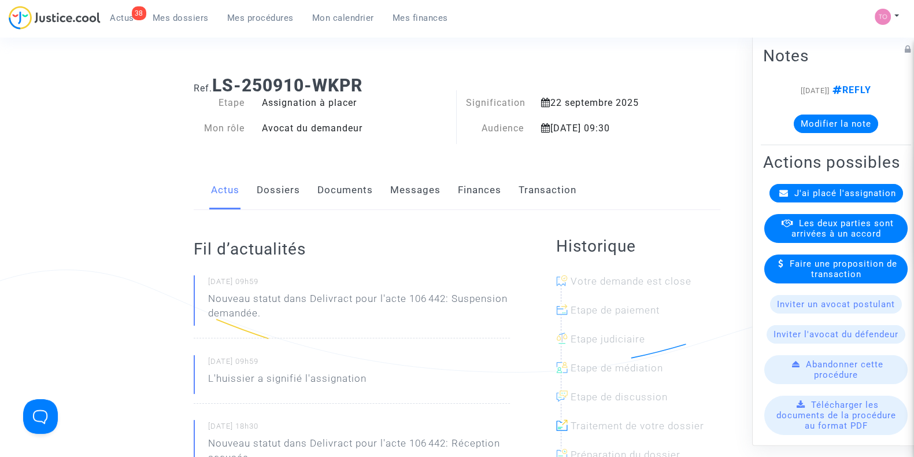
click at [344, 190] on link "Documents" at bounding box center [344, 190] width 55 height 38
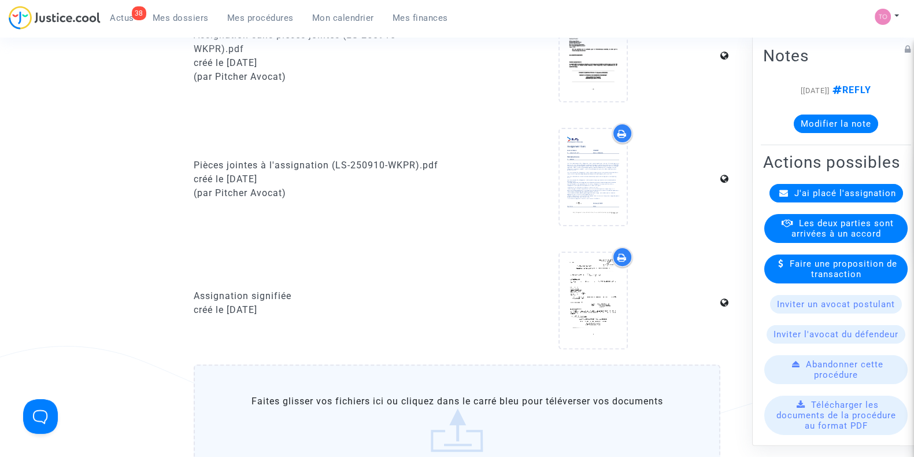
scroll to position [481, 0]
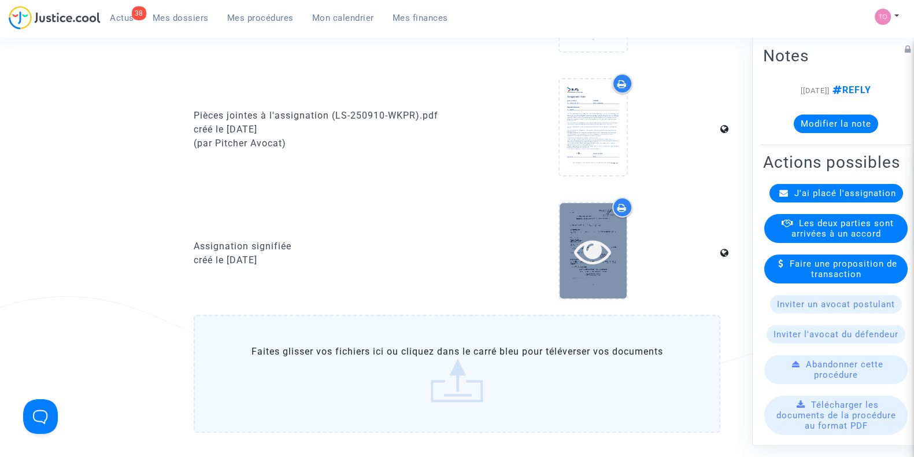
click at [592, 236] on icon at bounding box center [593, 250] width 38 height 37
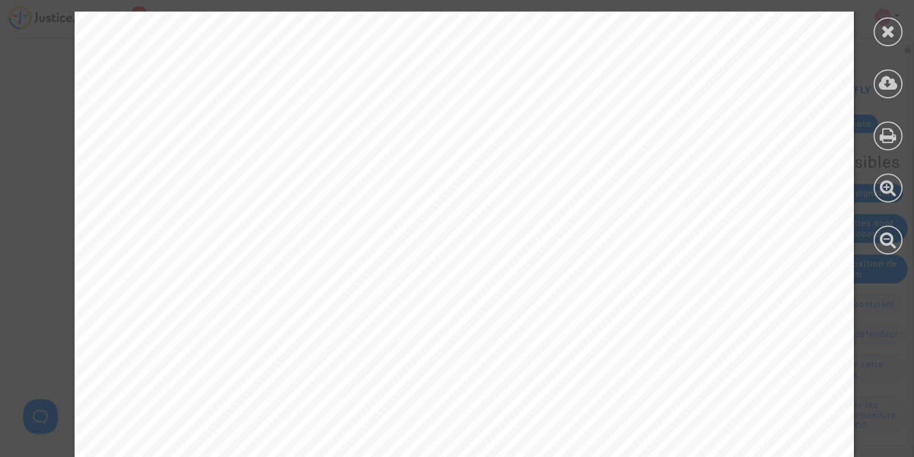
scroll to position [144, 0]
click at [883, 134] on icon at bounding box center [888, 135] width 17 height 17
click at [887, 27] on icon at bounding box center [888, 31] width 14 height 17
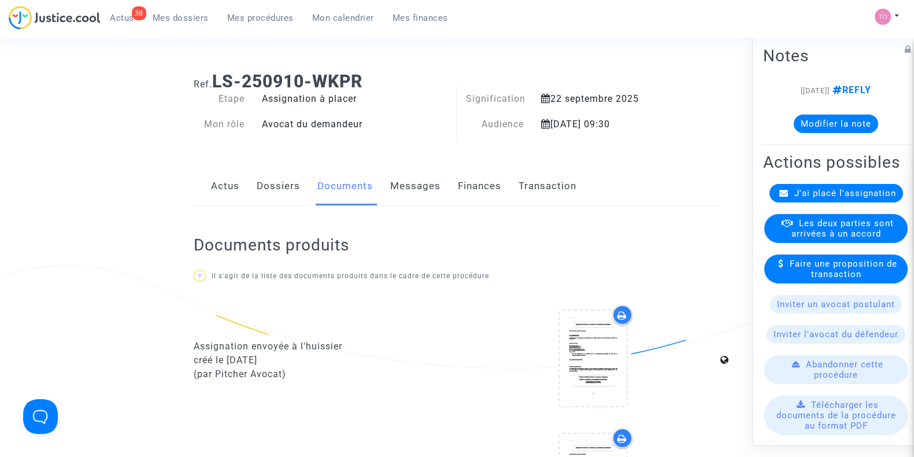
scroll to position [0, 0]
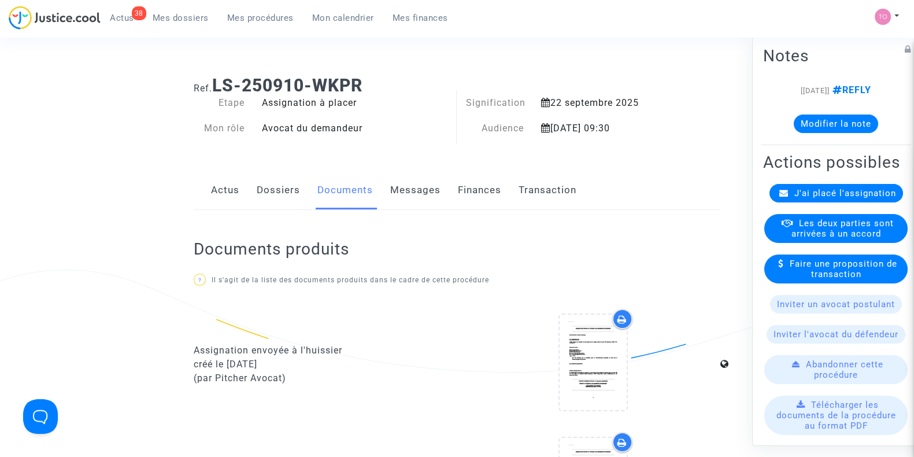
click at [261, 185] on link "Dossiers" at bounding box center [278, 190] width 43 height 38
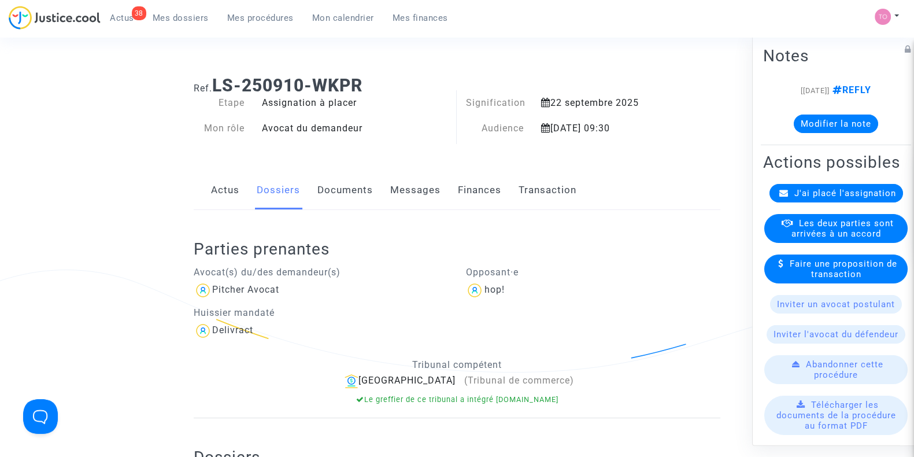
click at [365, 194] on link "Documents" at bounding box center [344, 190] width 55 height 38
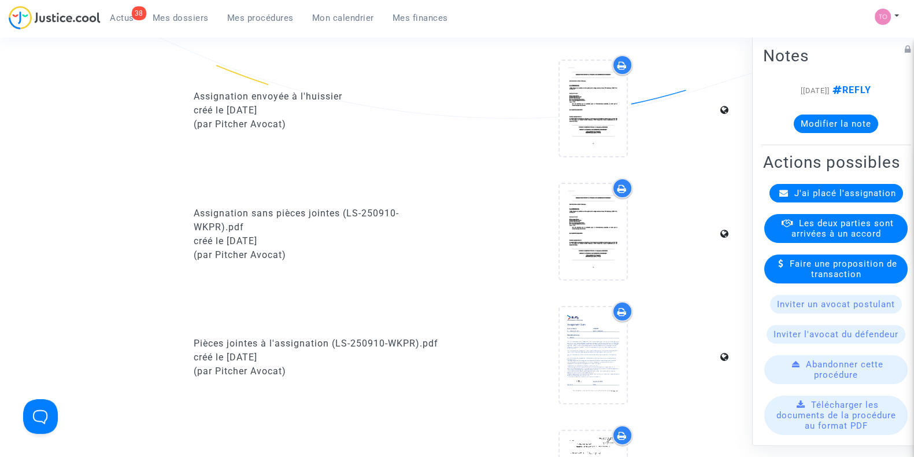
scroll to position [529, 0]
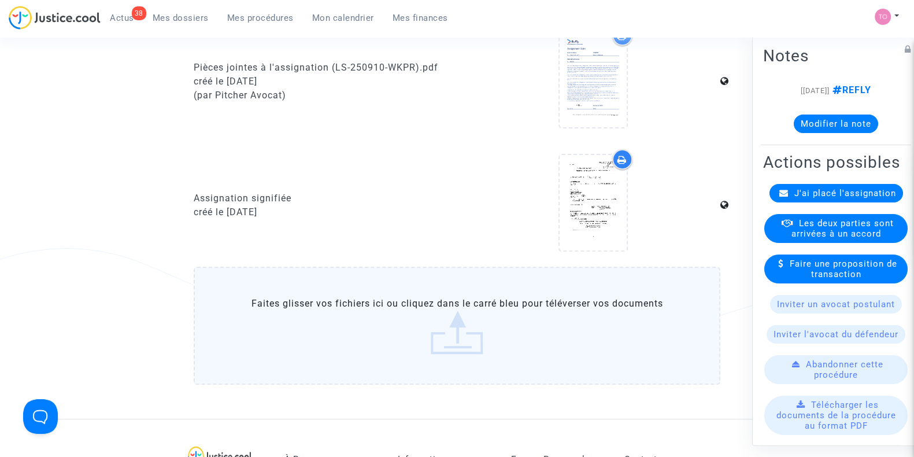
click at [622, 160] on icon at bounding box center [621, 159] width 9 height 9
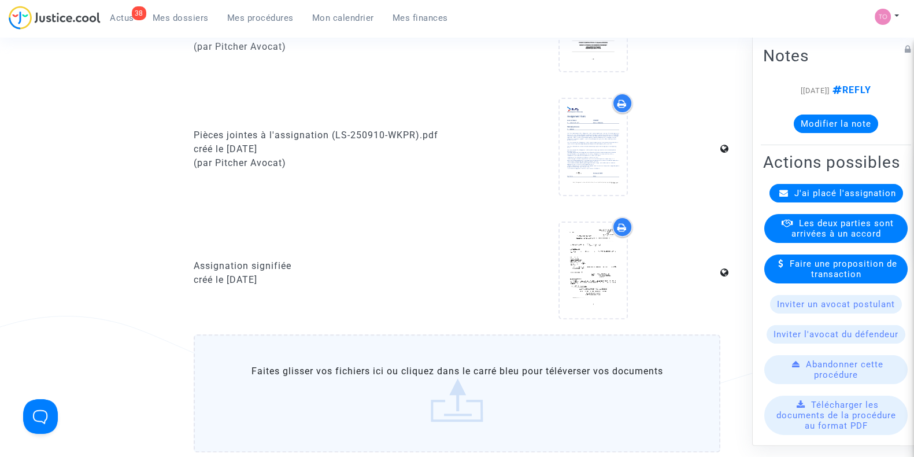
scroll to position [433, 0]
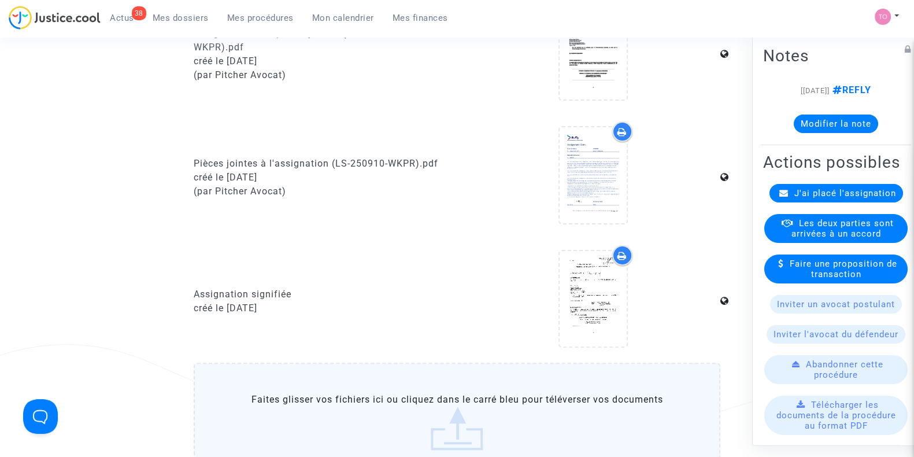
click at [624, 131] on icon at bounding box center [621, 131] width 9 height 9
click at [359, 18] on span "Mon calendrier" at bounding box center [343, 18] width 62 height 10
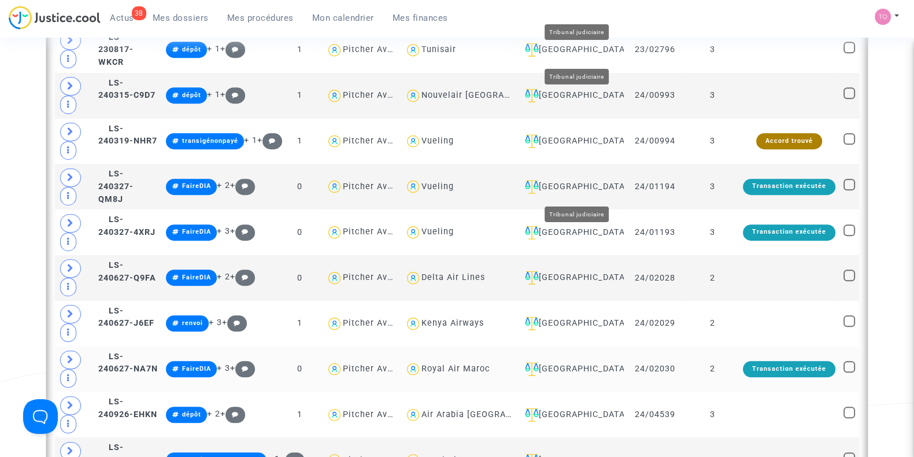
scroll to position [1204, 0]
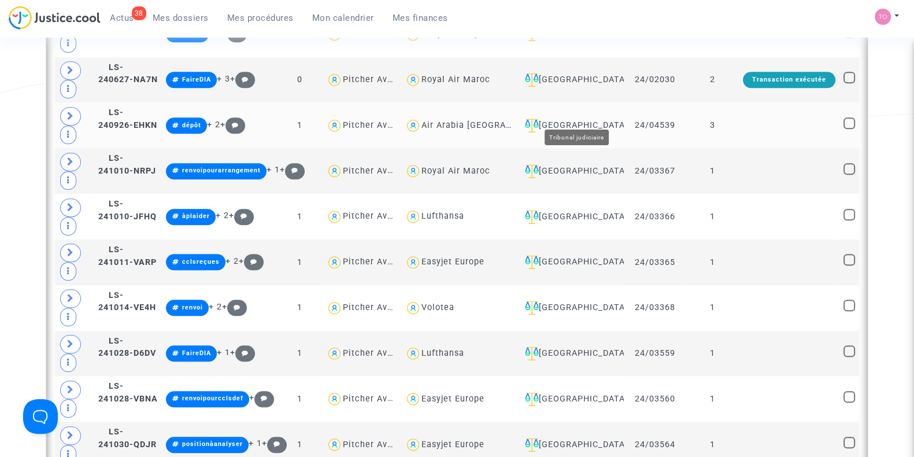
click at [580, 118] on div "Toulouse" at bounding box center [569, 125] width 99 height 14
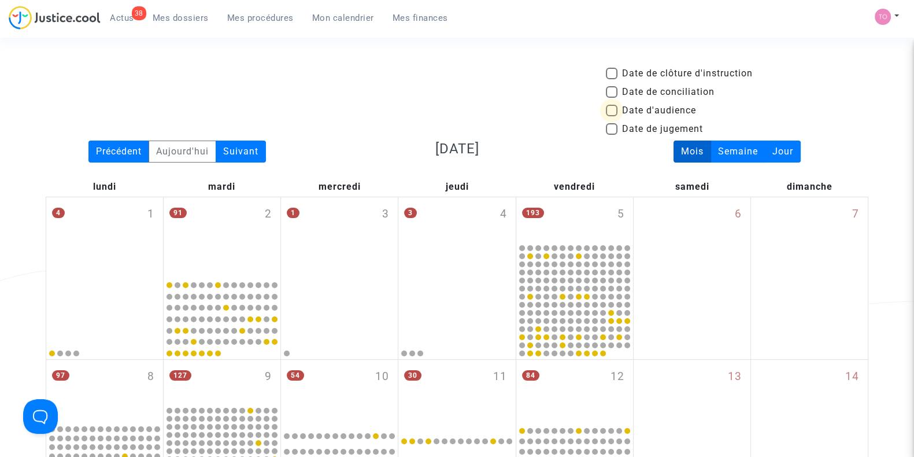
click at [616, 113] on span at bounding box center [612, 111] width 12 height 12
click at [611, 116] on input "Date d'audience" at bounding box center [611, 116] width 1 height 1
checkbox input "true"
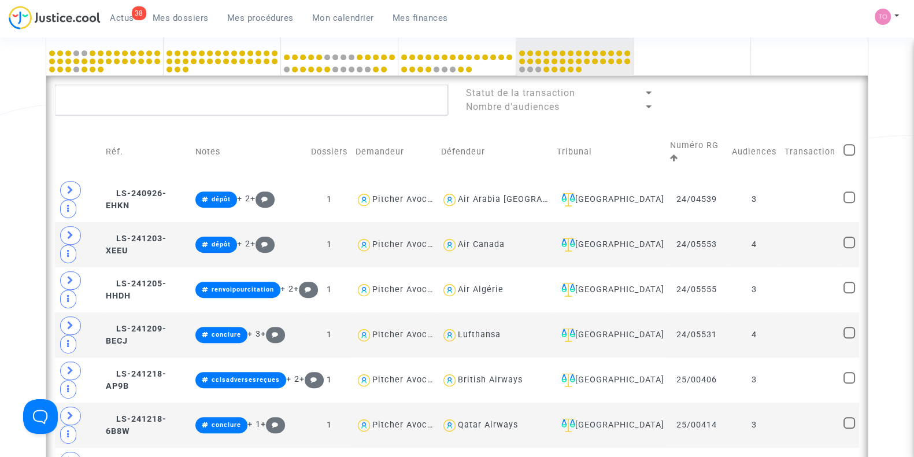
scroll to position [963, 0]
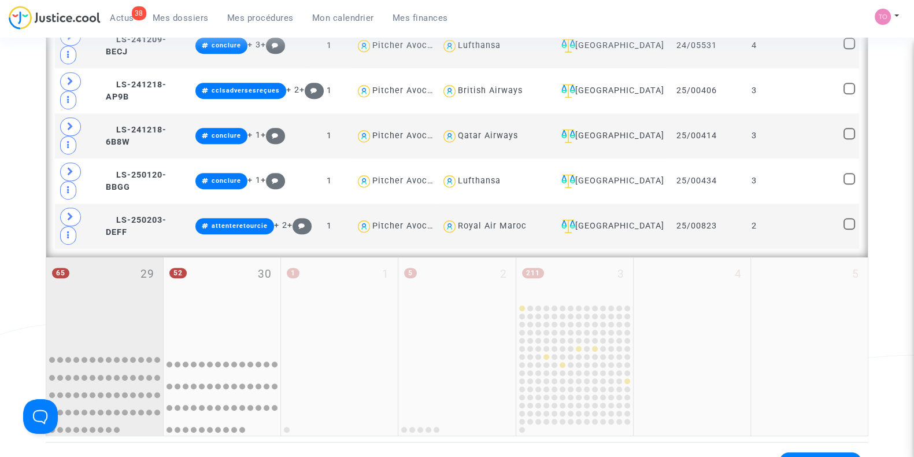
click at [97, 257] on div "65 29" at bounding box center [104, 300] width 117 height 87
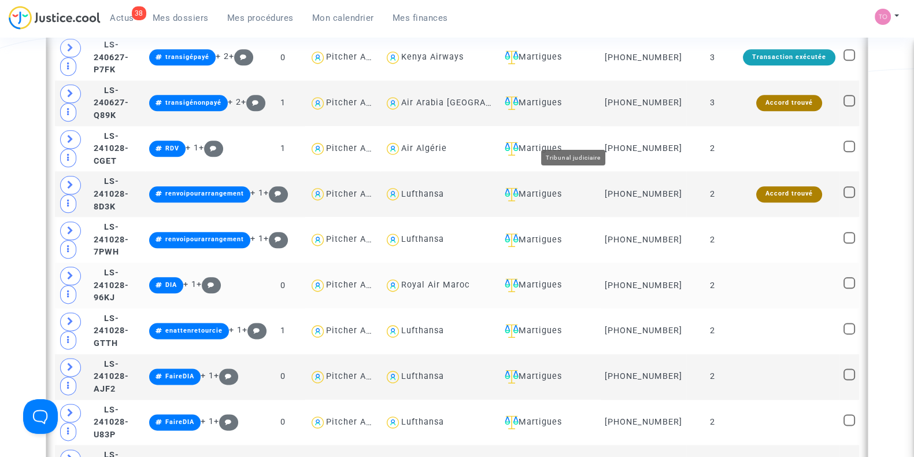
scroll to position [2071, 0]
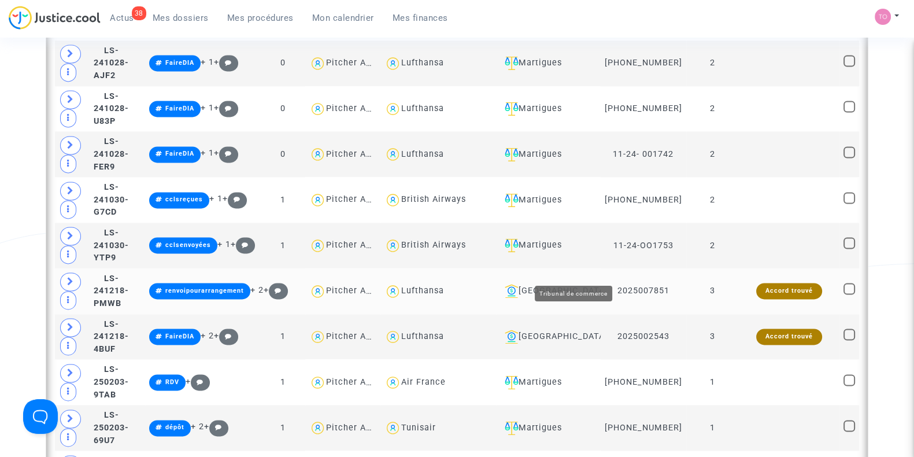
click at [567, 284] on div "Toulouse" at bounding box center [548, 291] width 97 height 14
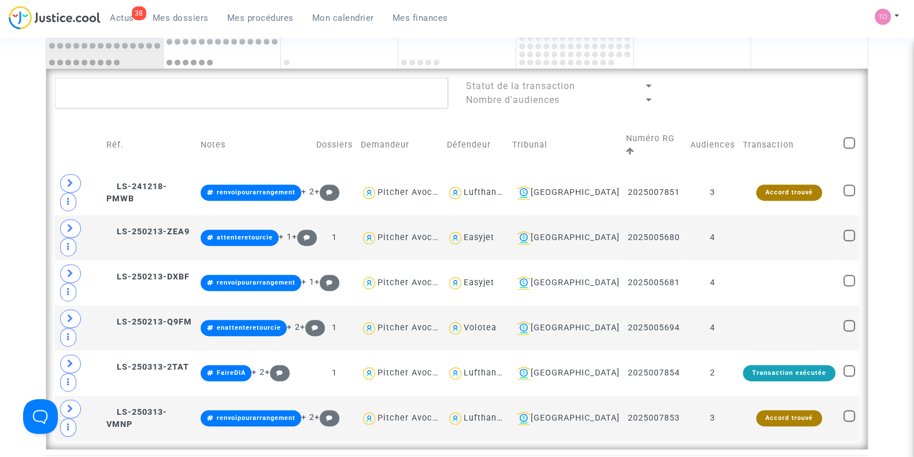
scroll to position [802, 0]
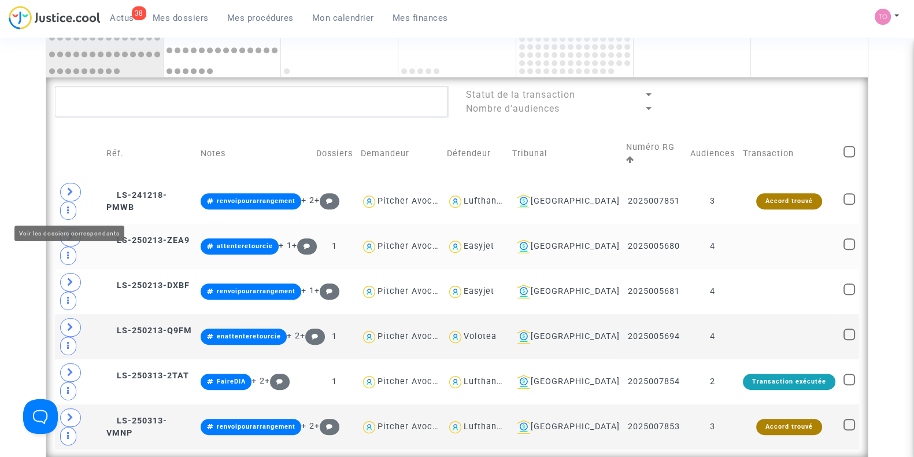
click at [64, 228] on span at bounding box center [70, 237] width 21 height 18
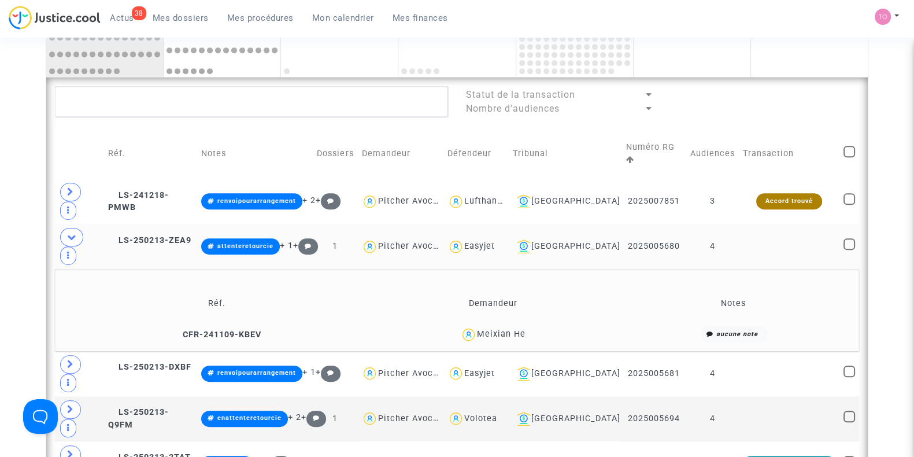
click at [522, 329] on div "Meixian He" at bounding box center [501, 334] width 49 height 10
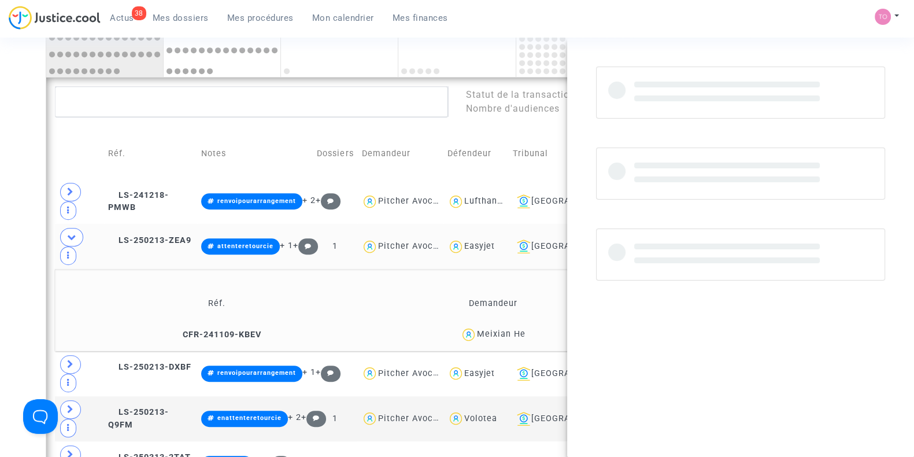
click at [522, 329] on div "Meixian He" at bounding box center [501, 334] width 49 height 10
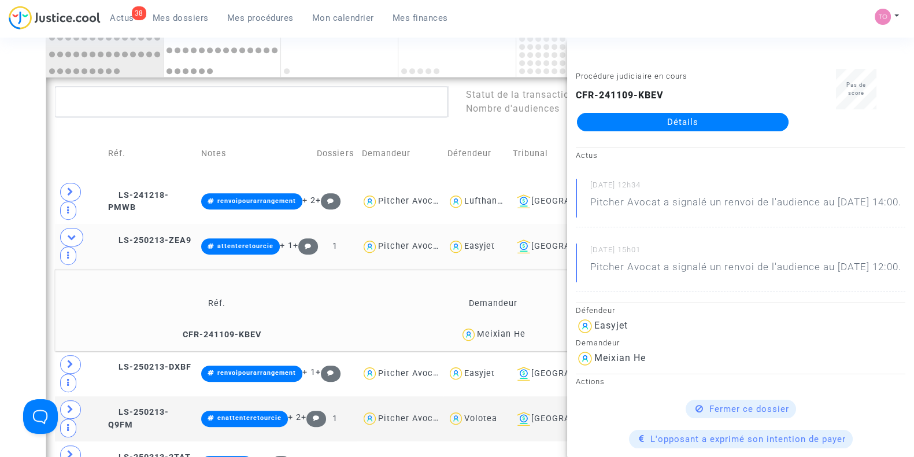
click at [522, 329] on div "Meixian He" at bounding box center [501, 334] width 49 height 10
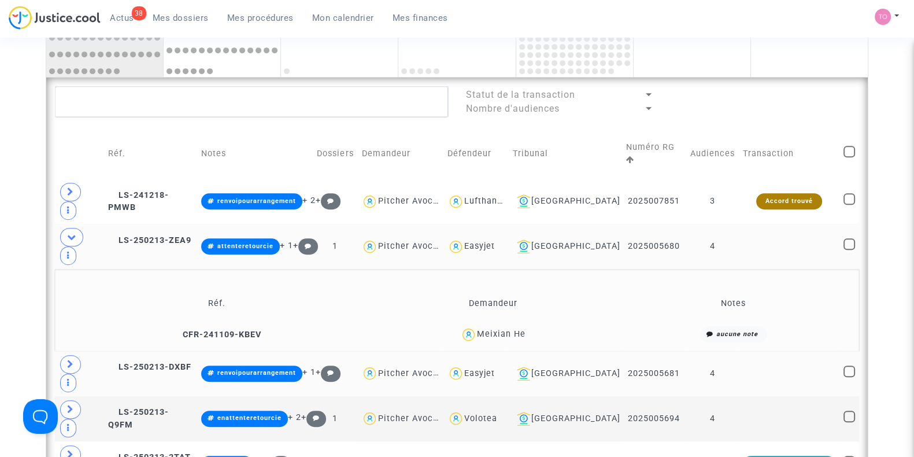
click at [61, 355] on span at bounding box center [70, 364] width 21 height 18
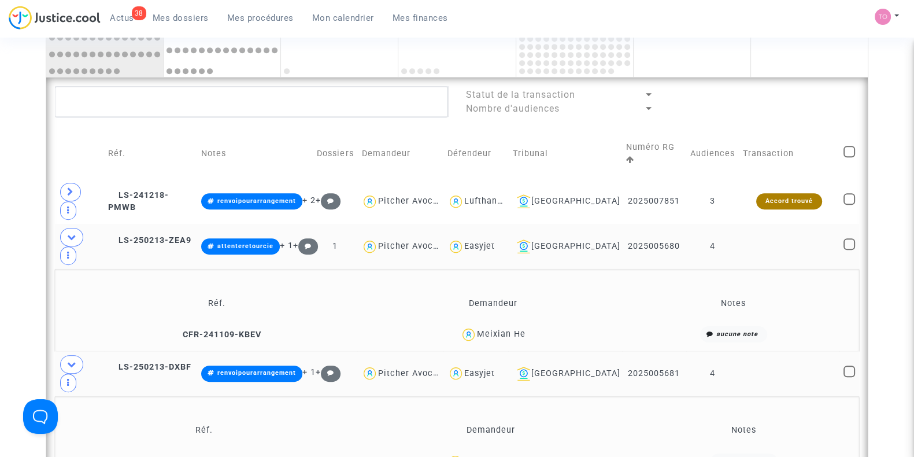
click at [525, 390] on span "Abdelkader Belhachemi" at bounding box center [499, 428] width 71 height 76
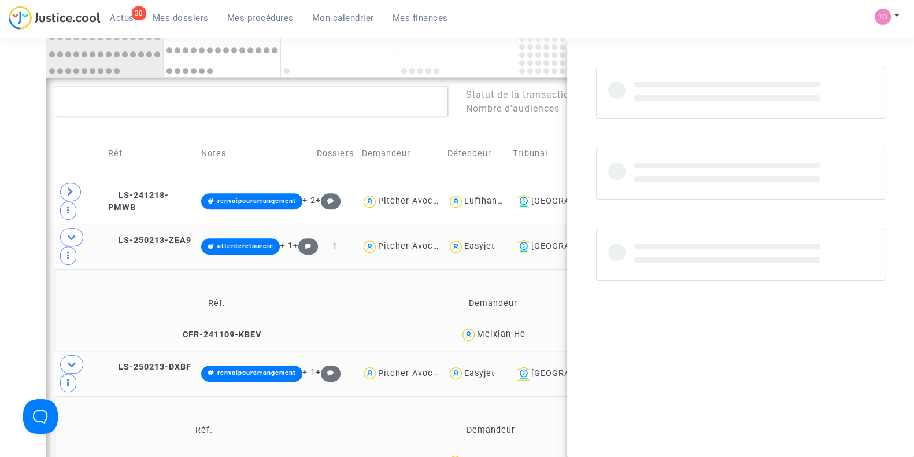
click at [525, 390] on span "Abdelkader Belhachemi" at bounding box center [499, 428] width 71 height 76
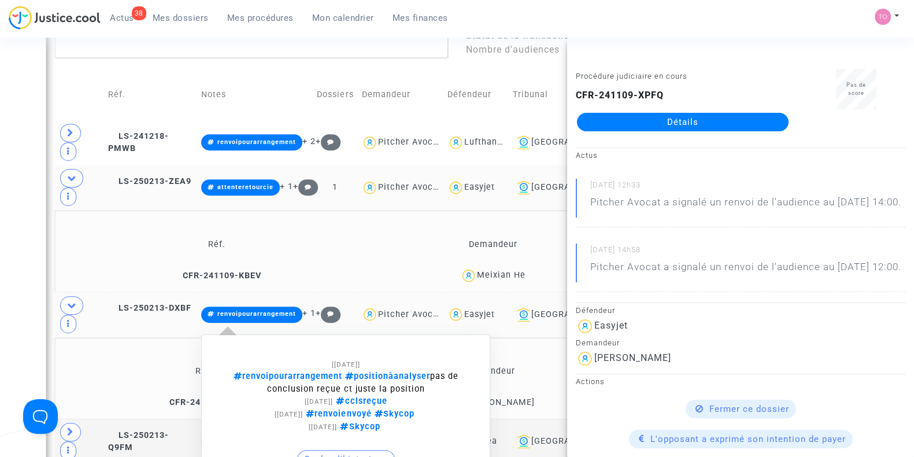
scroll to position [874, 0]
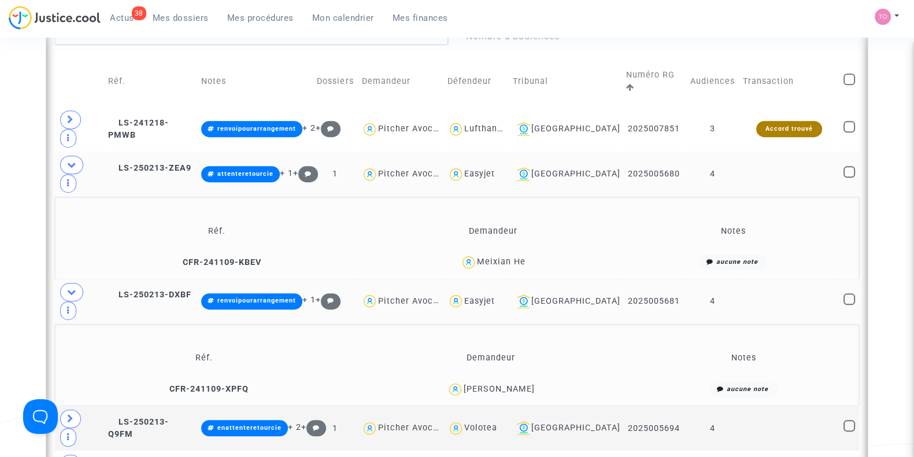
click at [513, 384] on div "Abdelkader Belhachemi" at bounding box center [499, 389] width 71 height 10
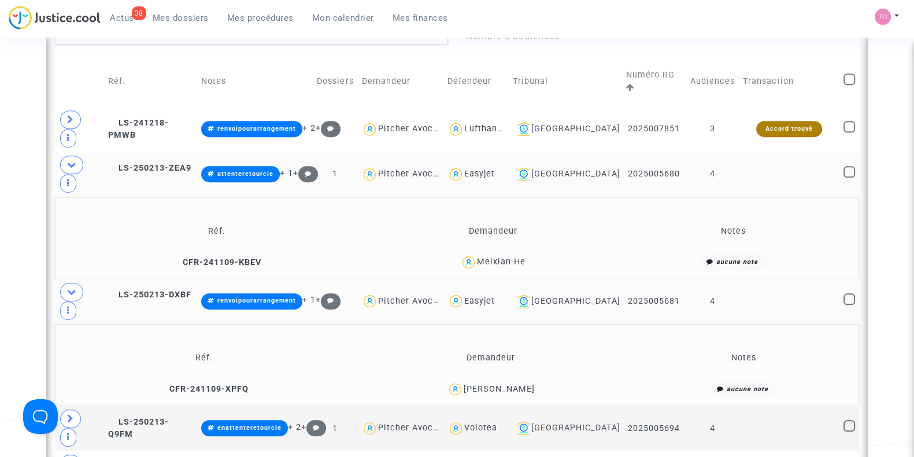
click at [62, 283] on span at bounding box center [71, 292] width 23 height 18
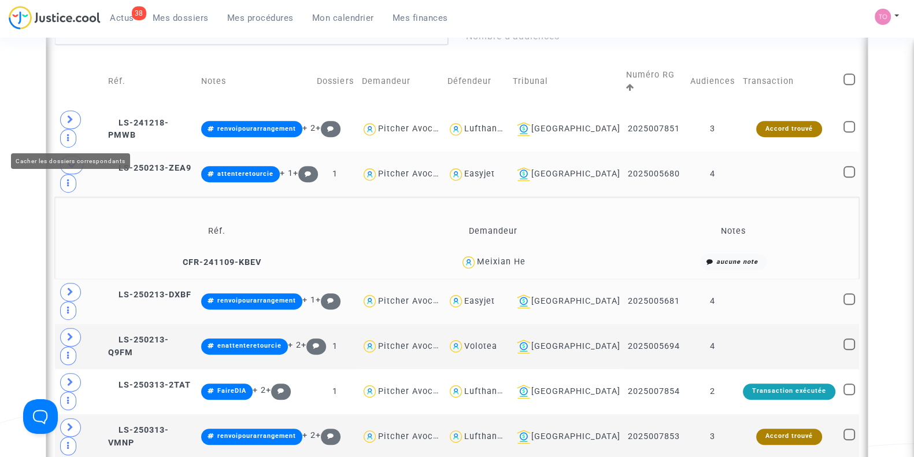
click at [77, 155] on span at bounding box center [71, 164] width 23 height 18
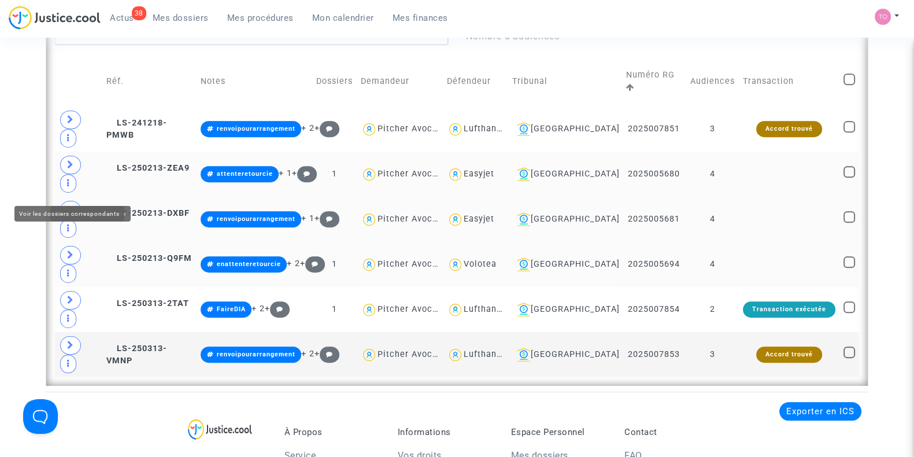
click at [76, 246] on span at bounding box center [70, 255] width 21 height 18
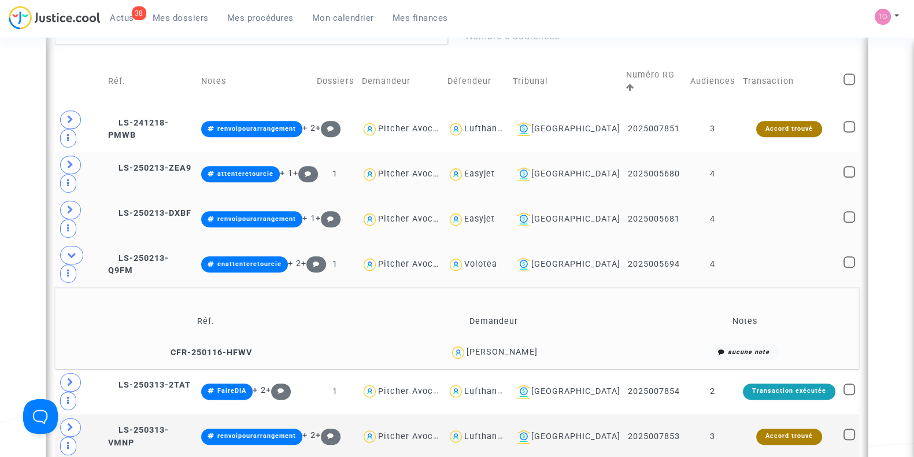
click at [523, 347] on div "Renaud COMPOZIEUX" at bounding box center [501, 352] width 71 height 10
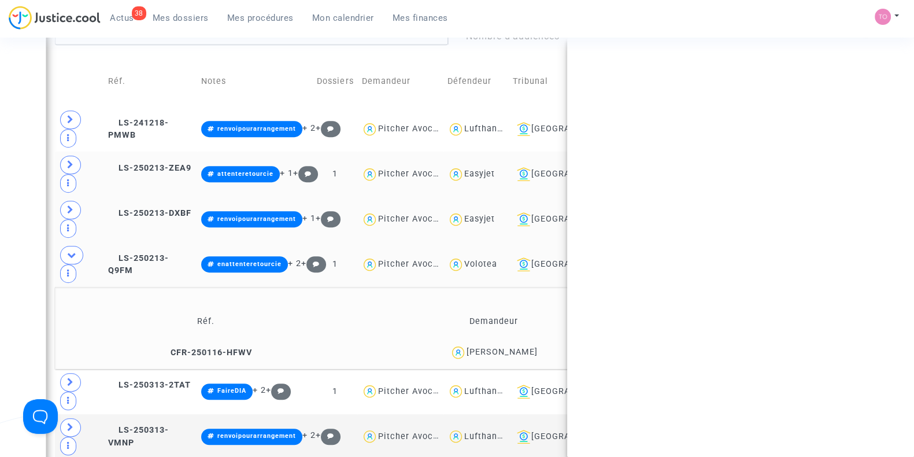
click at [523, 347] on div "Renaud COMPOZIEUX" at bounding box center [501, 352] width 71 height 10
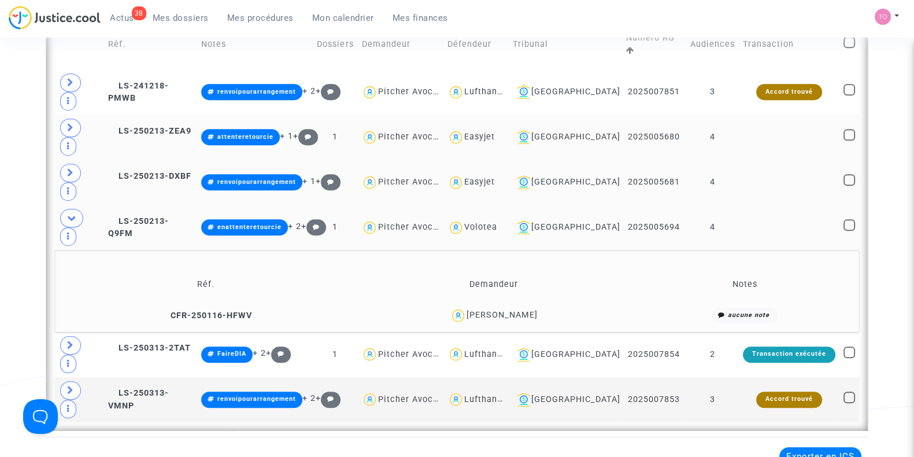
scroll to position [922, 0]
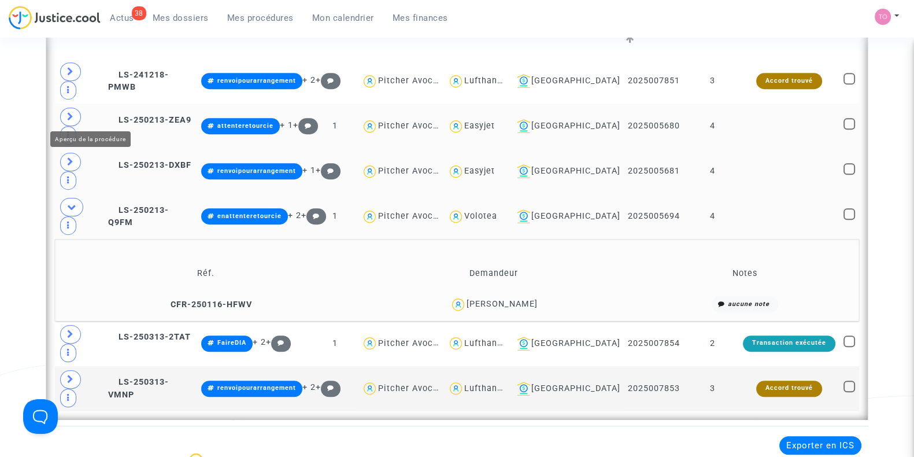
click at [81, 149] on td at bounding box center [79, 171] width 49 height 45
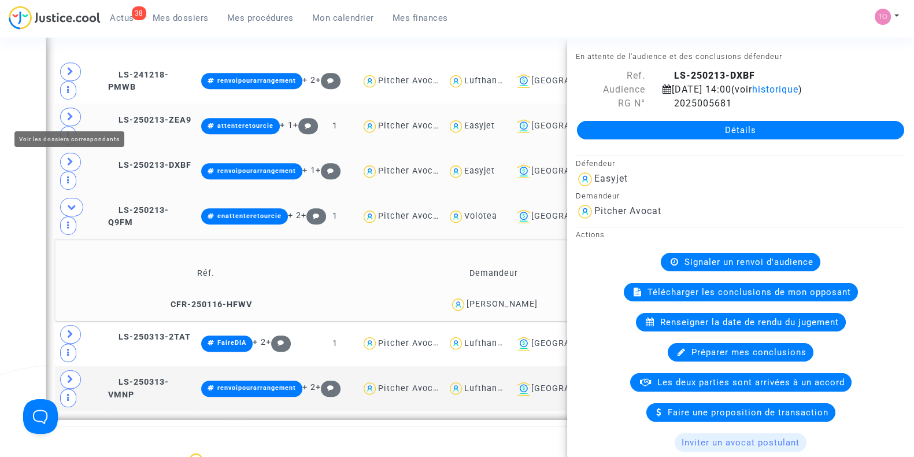
click at [75, 153] on span at bounding box center [70, 162] width 21 height 18
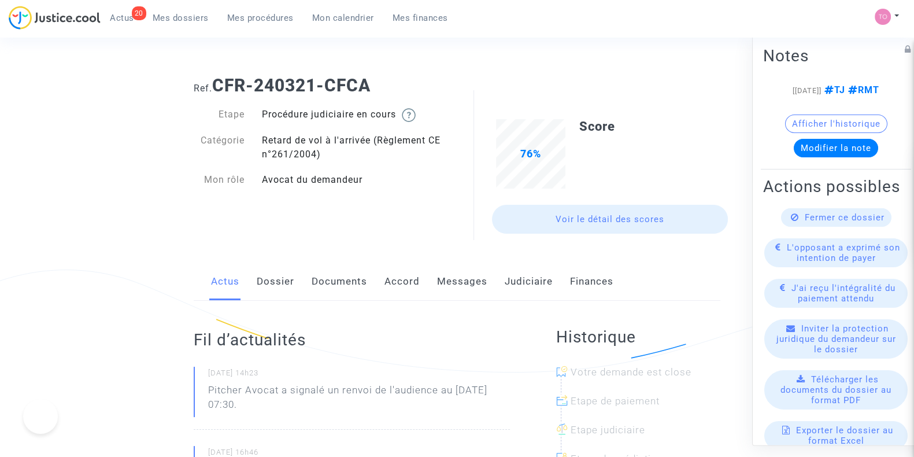
drag, startPoint x: 0, startPoint y: 0, endPoint x: 329, endPoint y: 280, distance: 432.2
click at [329, 280] on link "Documents" at bounding box center [339, 281] width 55 height 38
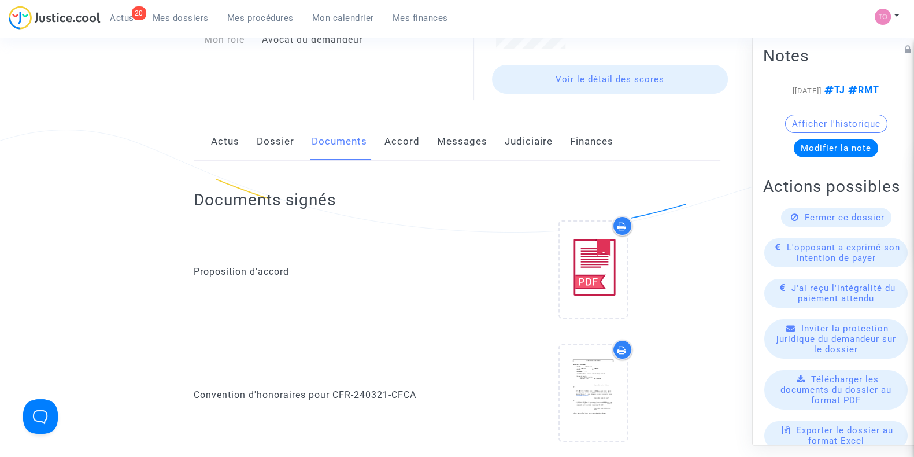
scroll to position [144, 0]
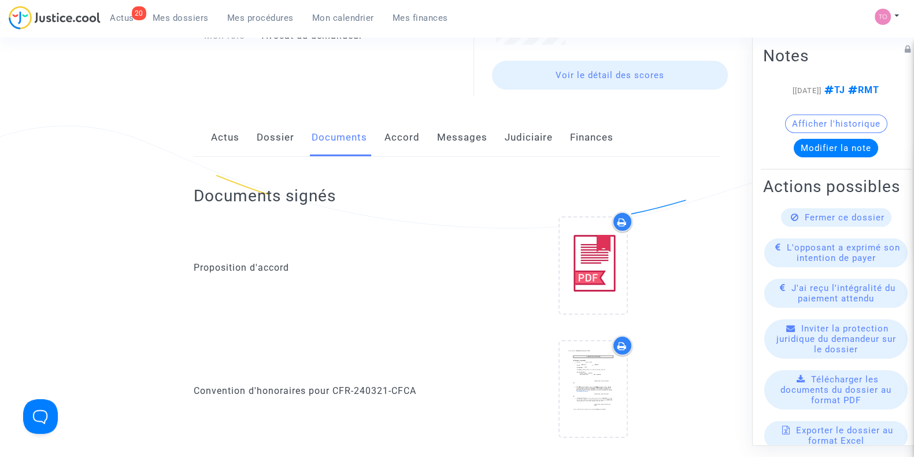
click at [384, 142] on link "Accord" at bounding box center [401, 137] width 35 height 38
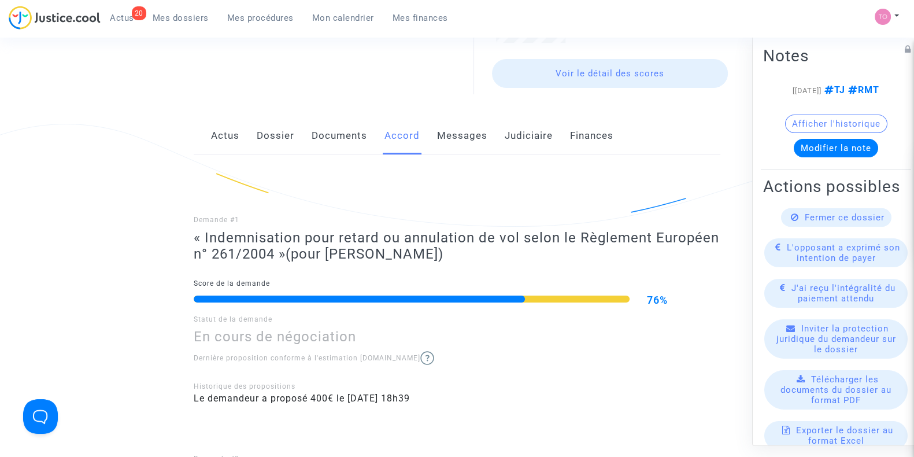
scroll to position [144, 0]
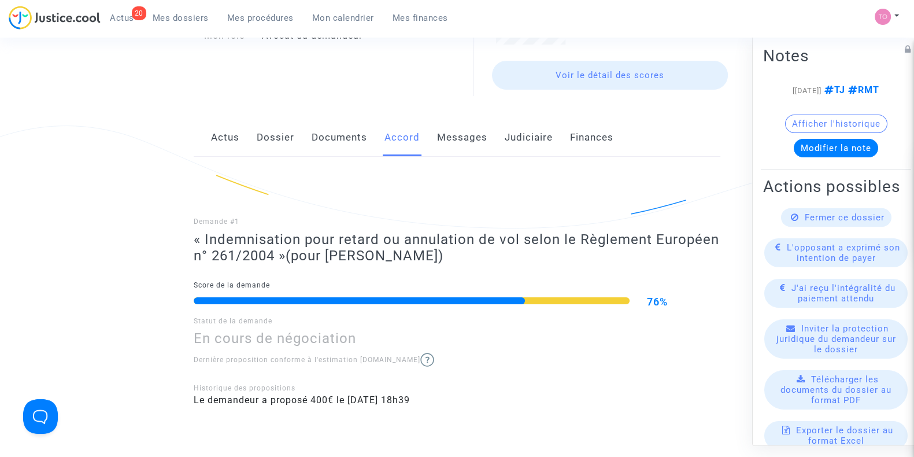
click at [443, 141] on link "Messages" at bounding box center [462, 137] width 50 height 38
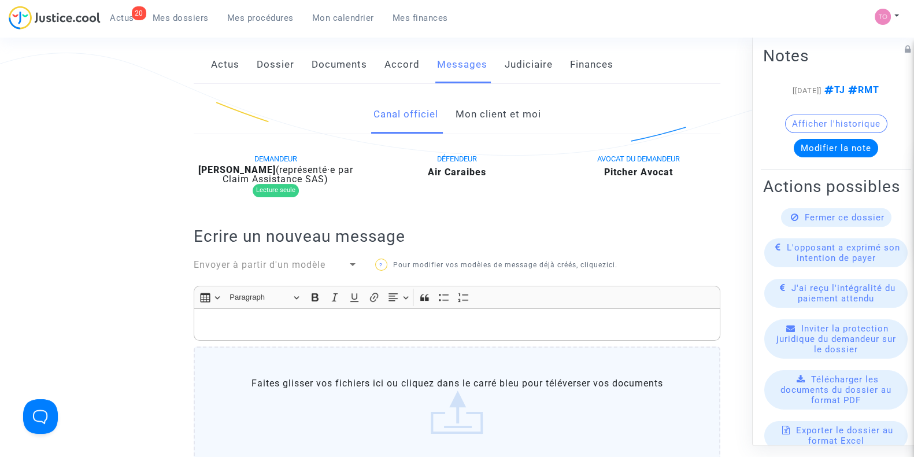
scroll to position [217, 0]
click at [496, 118] on link "Mon client et moi" at bounding box center [498, 114] width 86 height 38
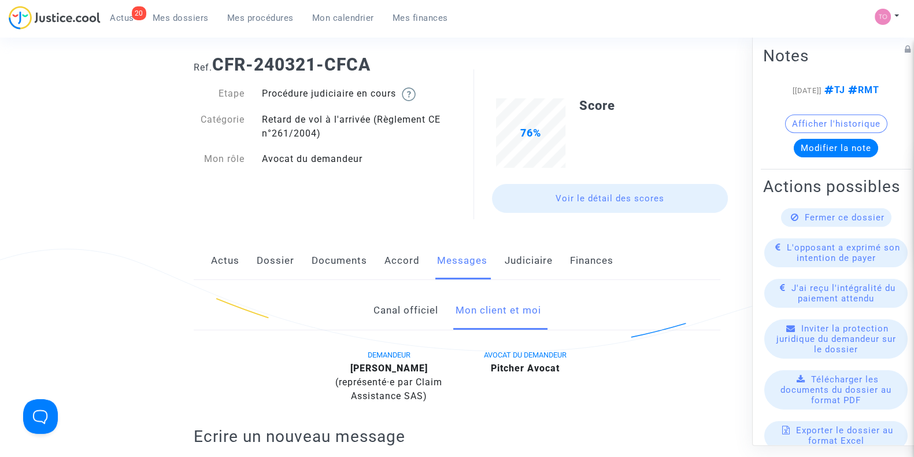
scroll to position [3, 0]
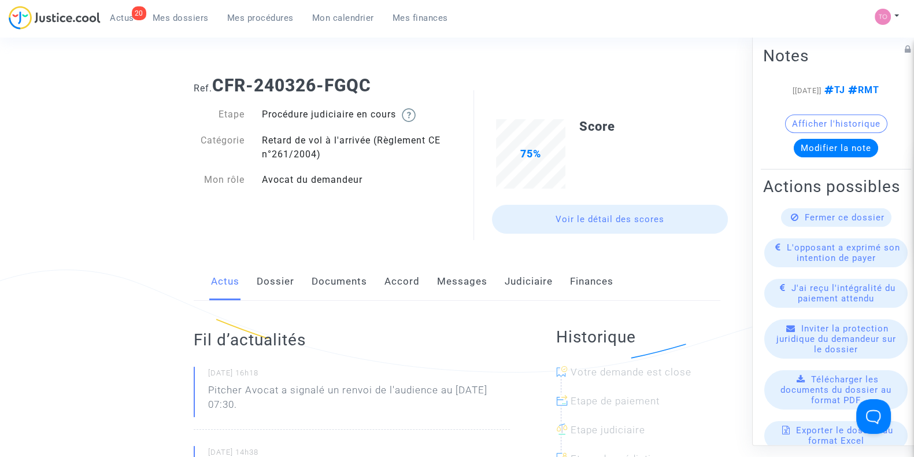
click at [267, 280] on link "Dossier" at bounding box center [276, 281] width 38 height 38
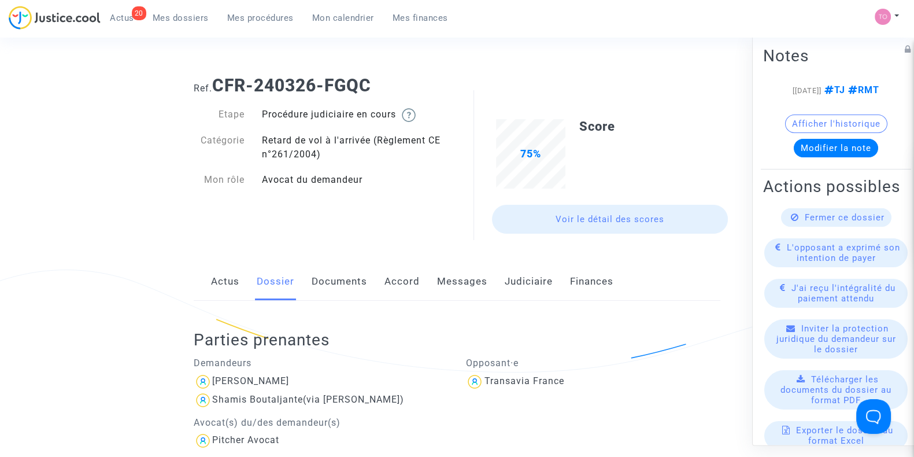
click at [335, 283] on link "Documents" at bounding box center [339, 281] width 55 height 38
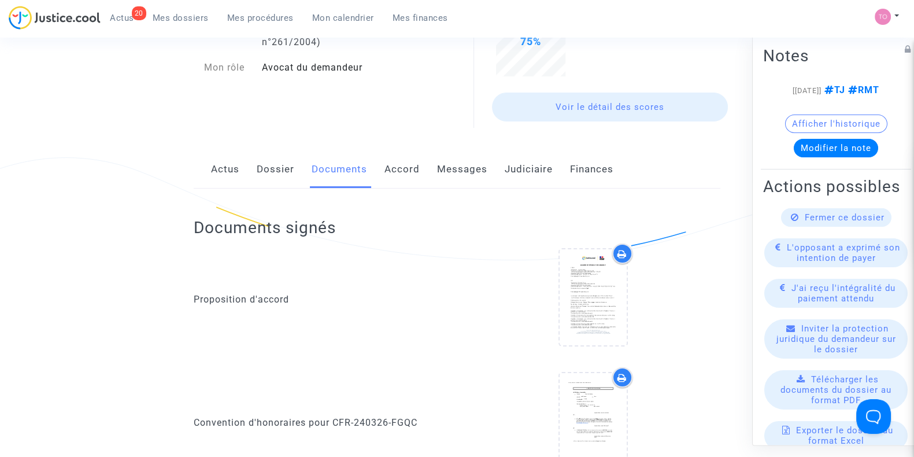
scroll to position [120, 0]
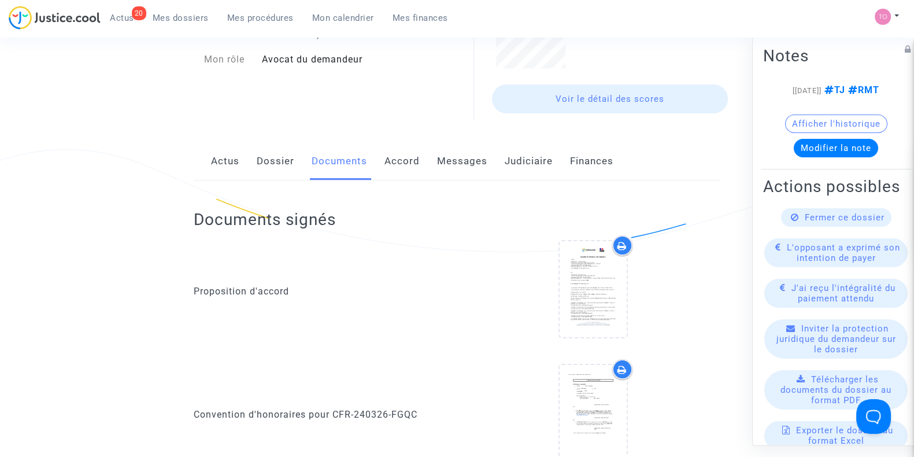
click at [394, 166] on link "Accord" at bounding box center [401, 161] width 35 height 38
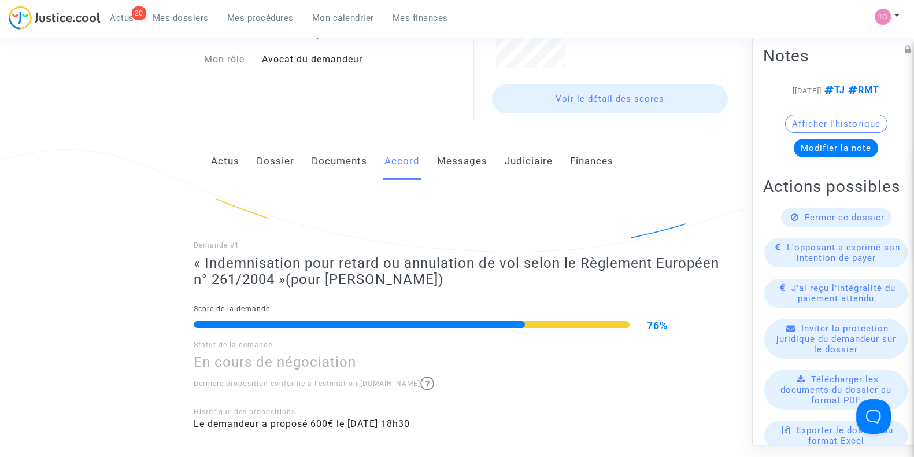
click at [240, 169] on div "Actus Dossier Documents Accord Messages Judiciaire Finances" at bounding box center [457, 161] width 527 height 39
click at [227, 166] on link "Actus" at bounding box center [225, 161] width 28 height 38
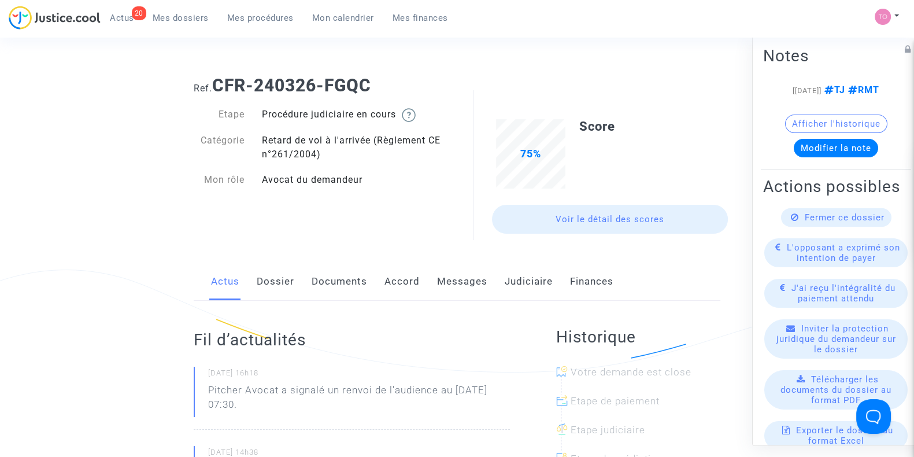
click at [280, 277] on link "Dossier" at bounding box center [276, 281] width 38 height 38
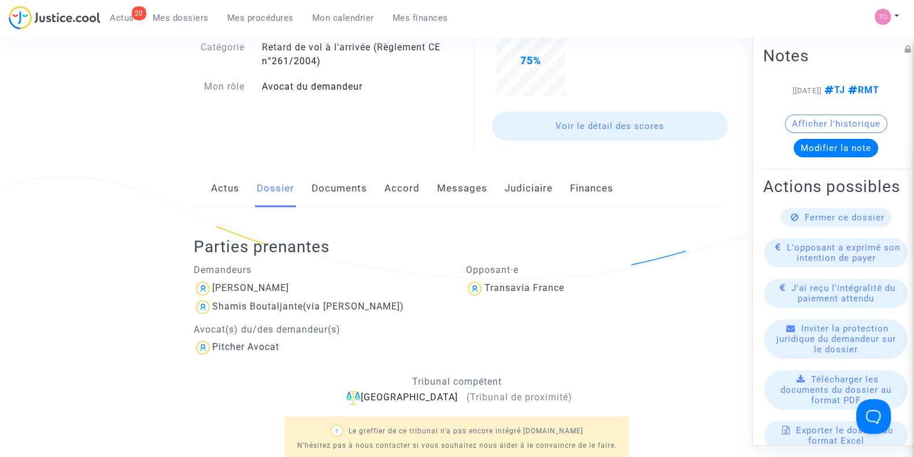
scroll to position [72, 0]
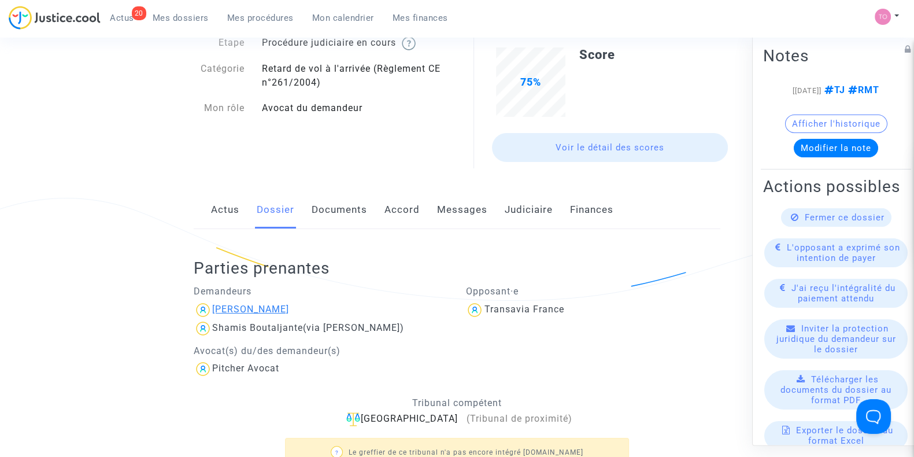
click at [247, 304] on div "Ines Barthelemy" at bounding box center [250, 308] width 77 height 11
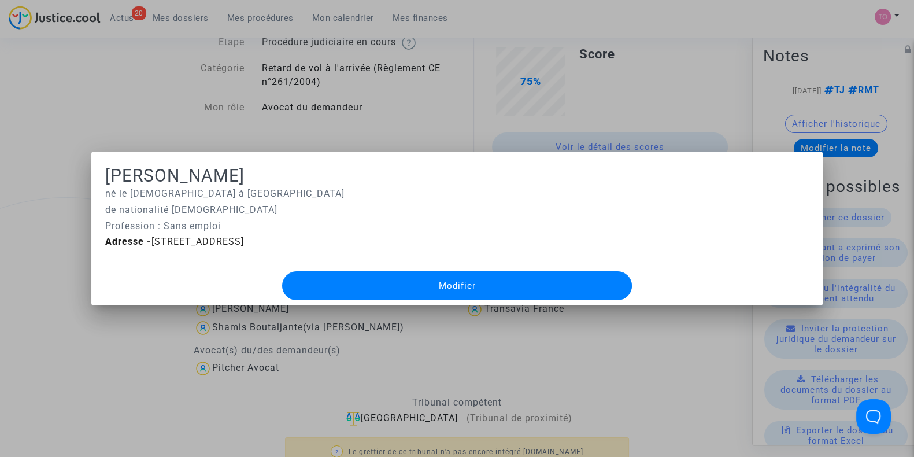
drag, startPoint x: 150, startPoint y: 241, endPoint x: 284, endPoint y: 240, distance: 133.5
click at [244, 240] on span "Adresse - 58 rue de brie 94000 Creteil, FR" at bounding box center [174, 241] width 139 height 11
click at [41, 201] on div at bounding box center [457, 228] width 914 height 457
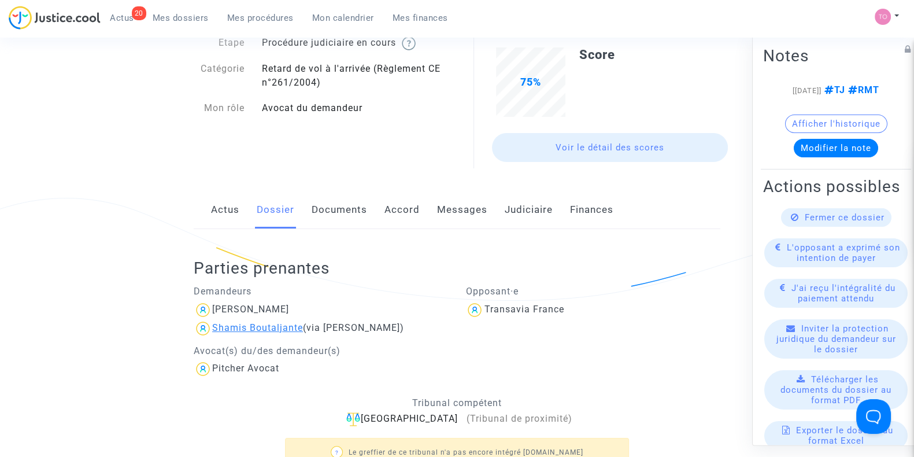
click at [265, 323] on div "Shamis Boutaljante" at bounding box center [257, 327] width 91 height 11
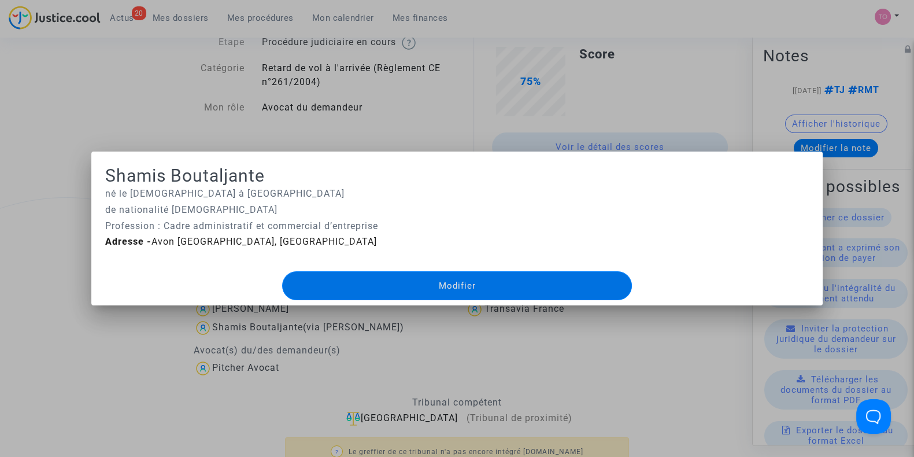
click at [98, 83] on div at bounding box center [457, 228] width 914 height 457
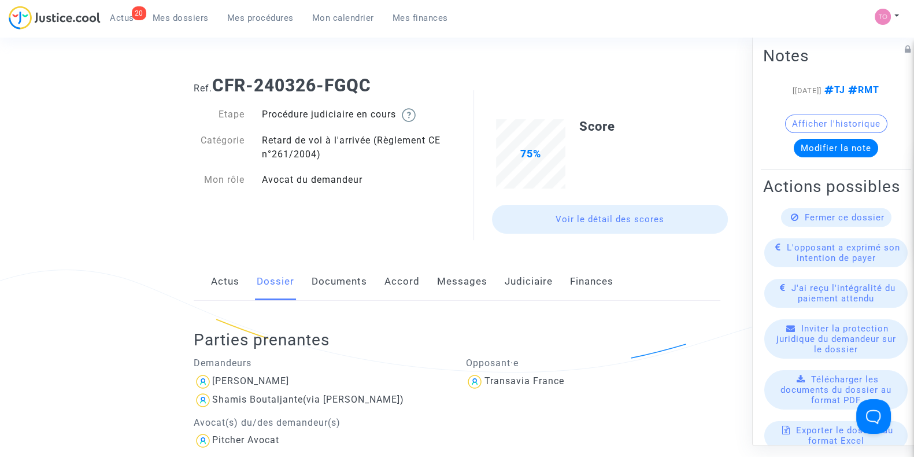
click at [179, 22] on span "Mes dossiers" at bounding box center [181, 18] width 56 height 10
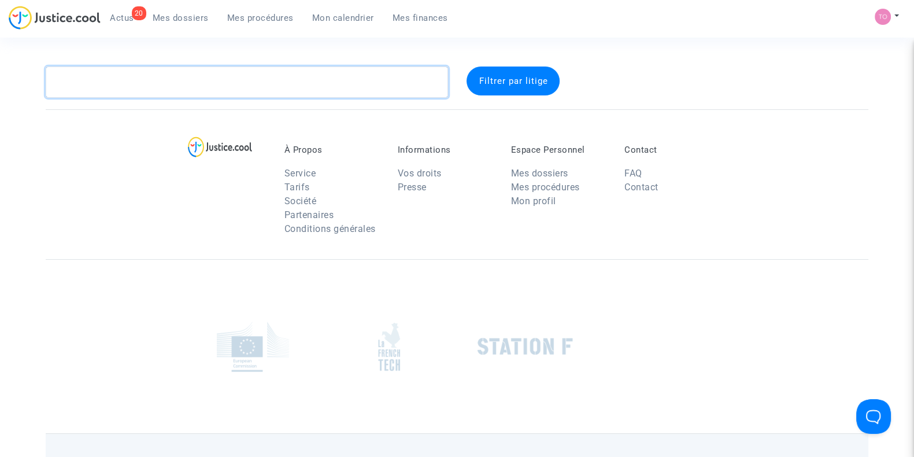
click at [156, 80] on textarea at bounding box center [247, 81] width 402 height 31
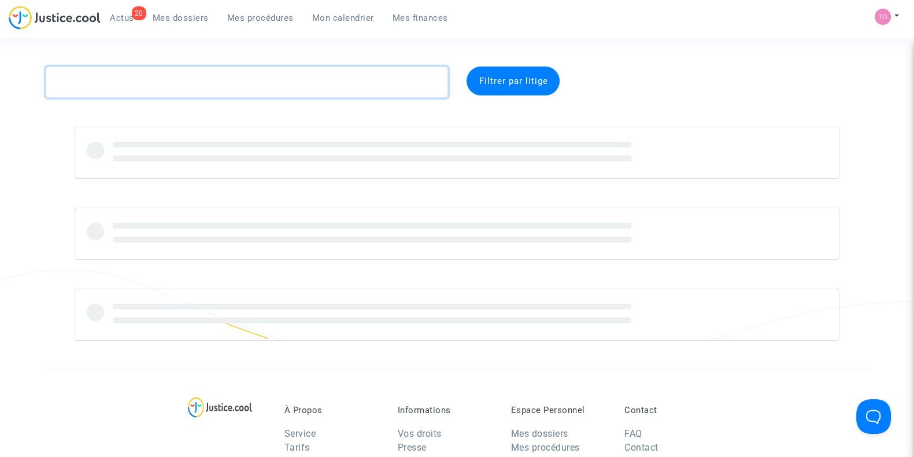
paste textarea "Mota Dias"
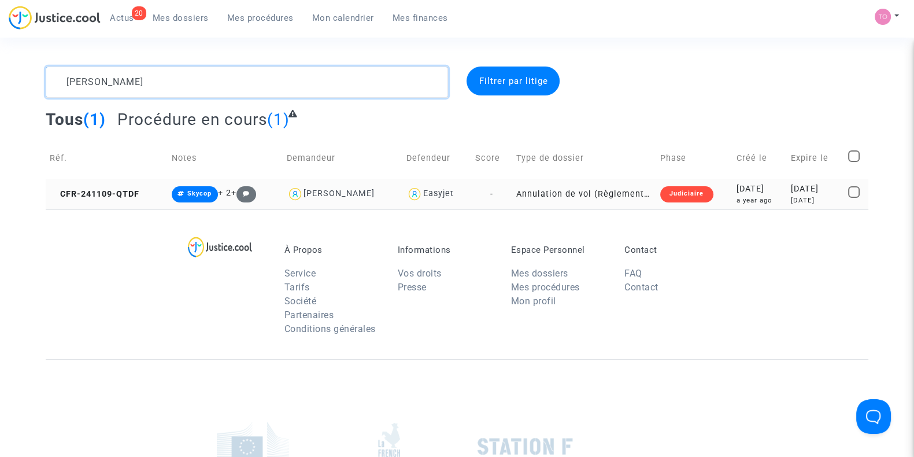
type textarea "Mota Dias"
click at [736, 195] on div "a year ago" at bounding box center [759, 200] width 47 height 10
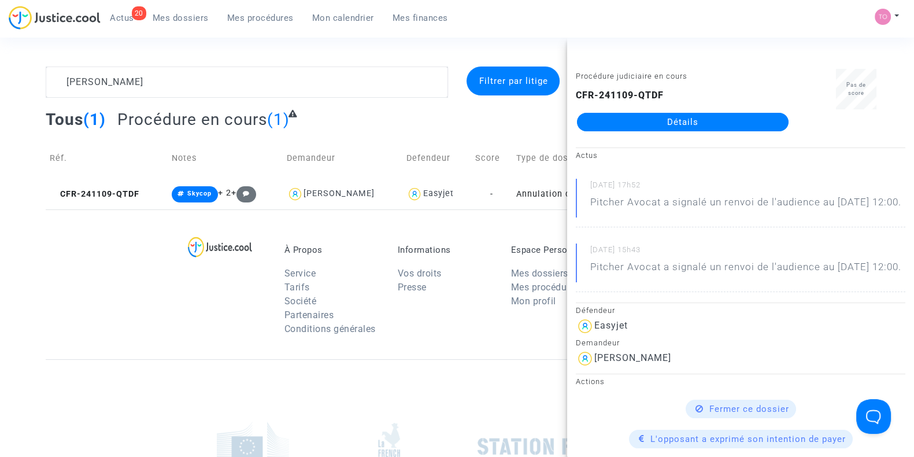
click at [686, 126] on link "Détails" at bounding box center [683, 122] width 212 height 18
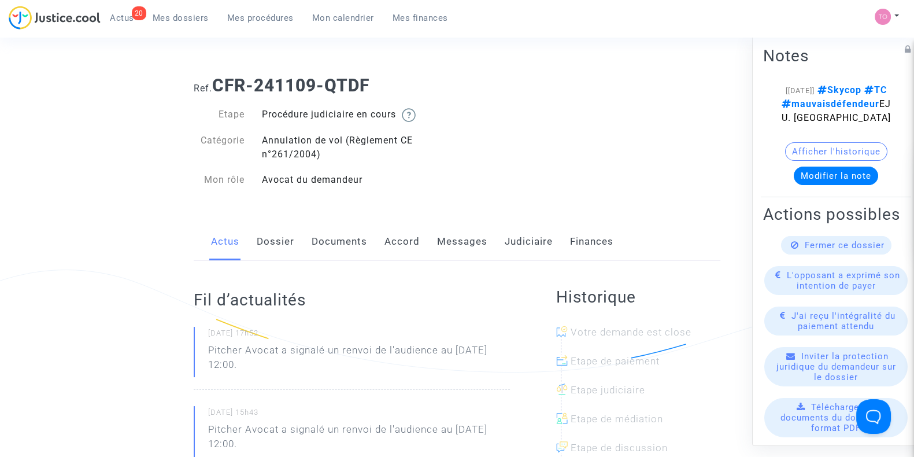
click at [265, 247] on link "Dossier" at bounding box center [276, 242] width 38 height 38
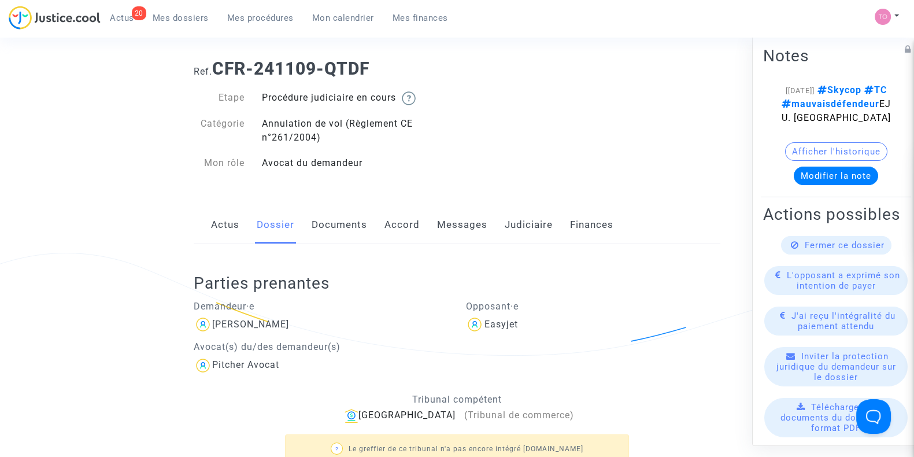
scroll to position [144, 0]
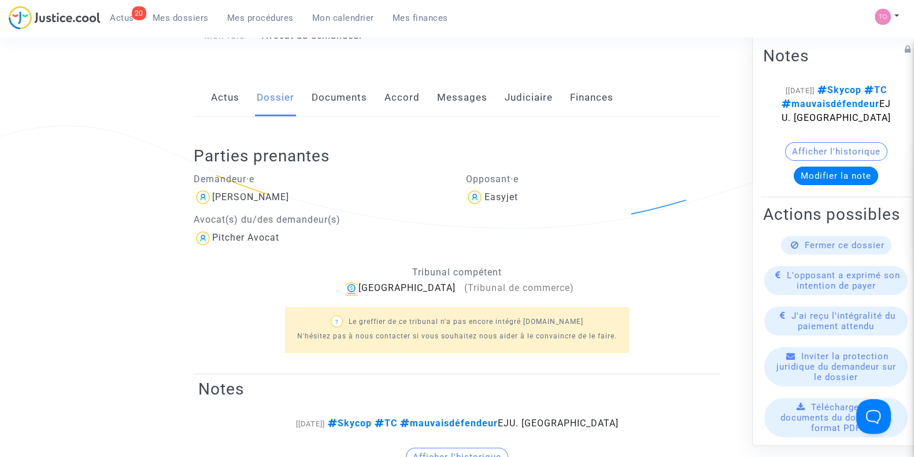
click at [828, 161] on button "Afficher l'historique" at bounding box center [836, 151] width 102 height 18
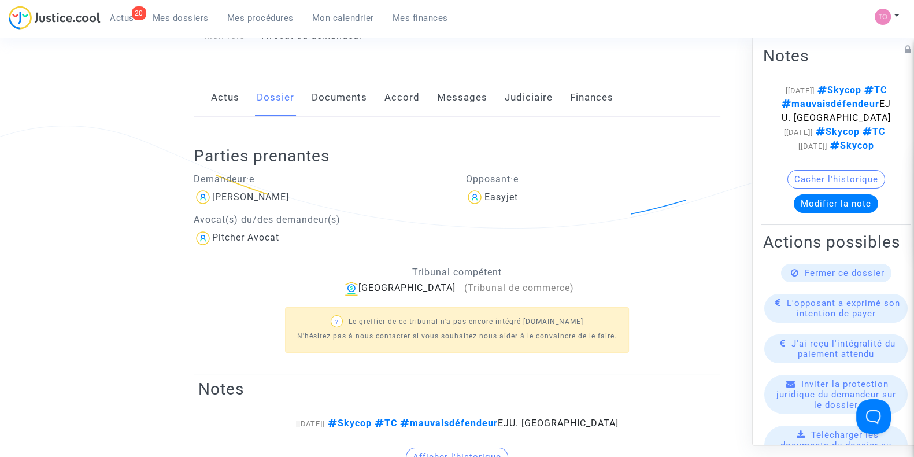
click at [321, 91] on link "Documents" at bounding box center [339, 98] width 55 height 38
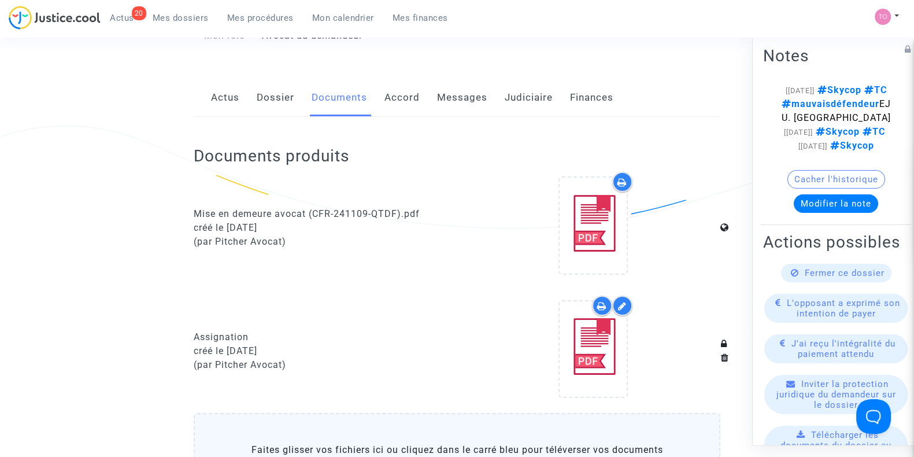
click at [410, 101] on link "Accord" at bounding box center [401, 98] width 35 height 38
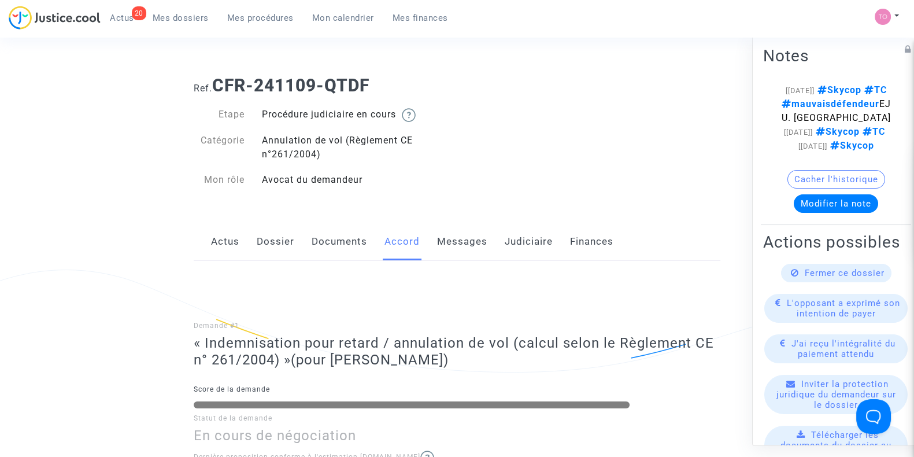
click at [214, 250] on link "Actus" at bounding box center [225, 242] width 28 height 38
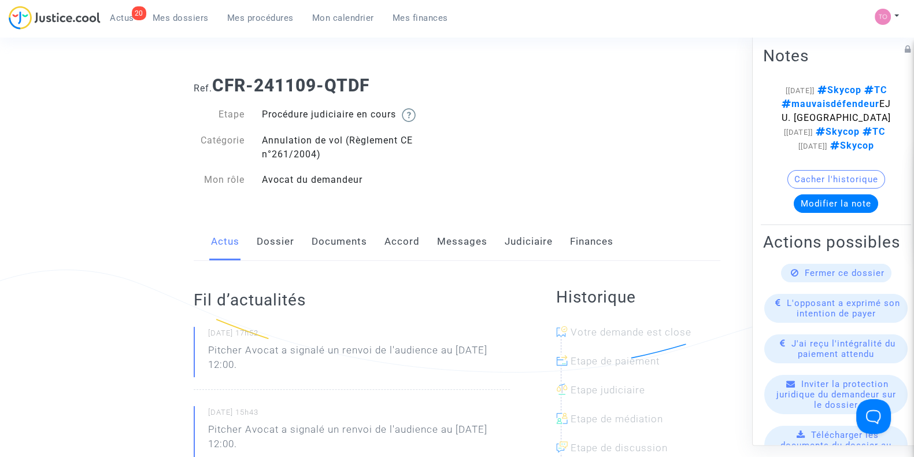
click at [276, 241] on link "Dossier" at bounding box center [276, 242] width 38 height 38
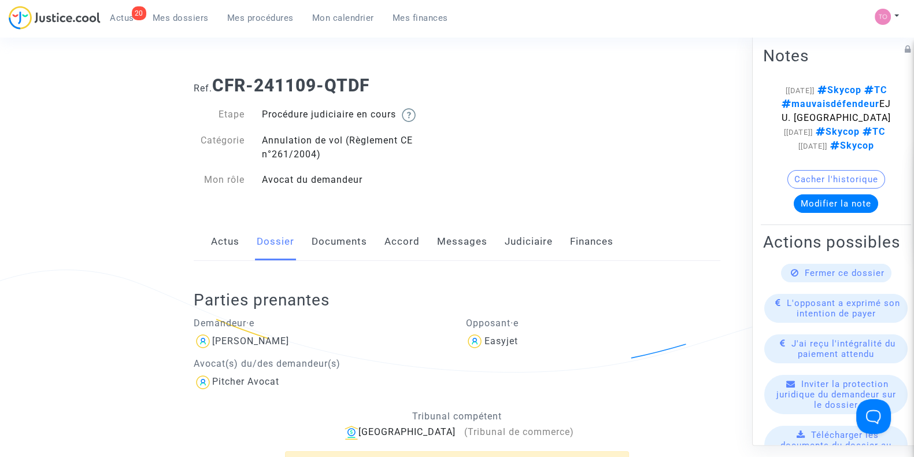
click at [461, 253] on link "Messages" at bounding box center [462, 242] width 50 height 38
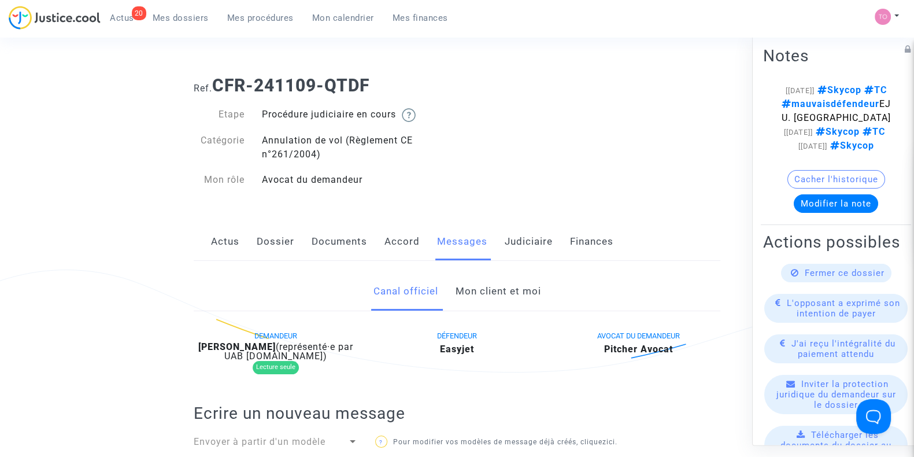
click at [475, 287] on link "Mon client et moi" at bounding box center [498, 291] width 86 height 38
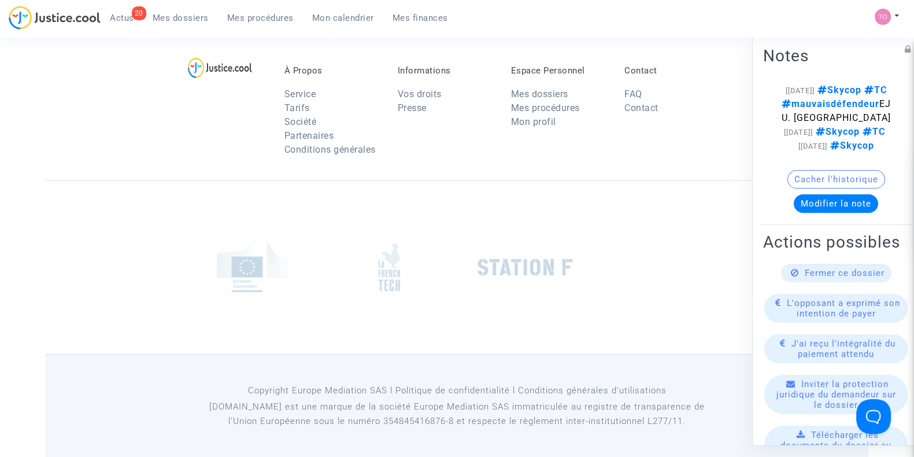
scroll to position [782, 0]
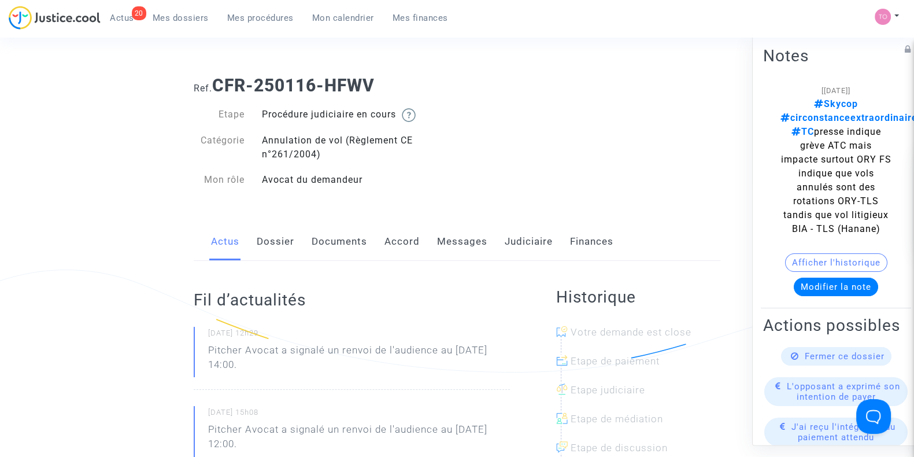
drag, startPoint x: 275, startPoint y: 239, endPoint x: 283, endPoint y: 240, distance: 8.2
click at [275, 240] on link "Dossier" at bounding box center [276, 242] width 38 height 38
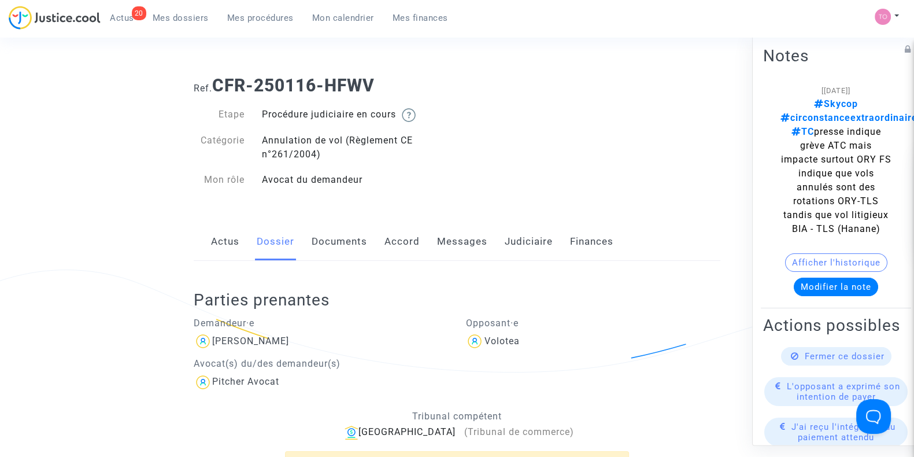
click at [390, 241] on link "Accord" at bounding box center [401, 242] width 35 height 38
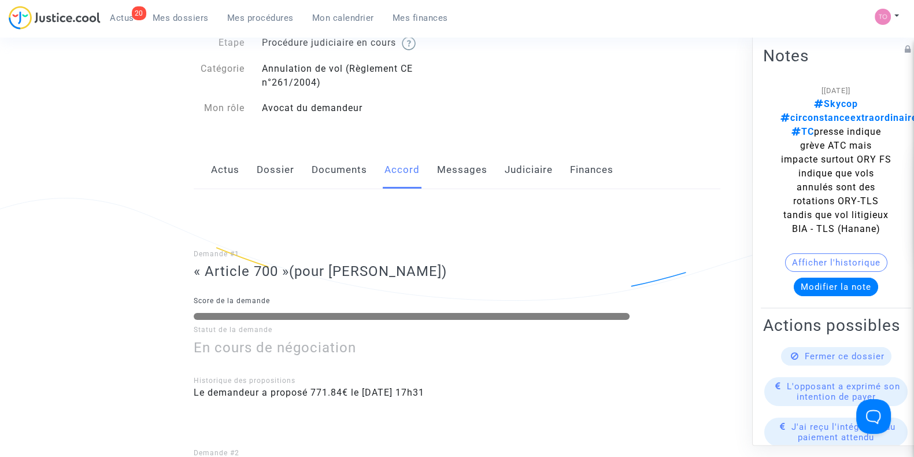
click at [275, 183] on link "Dossier" at bounding box center [276, 170] width 38 height 38
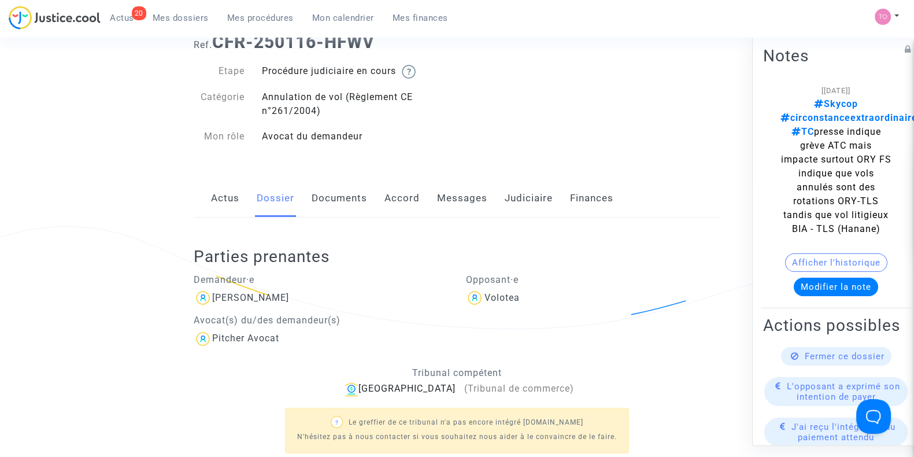
scroll to position [48, 0]
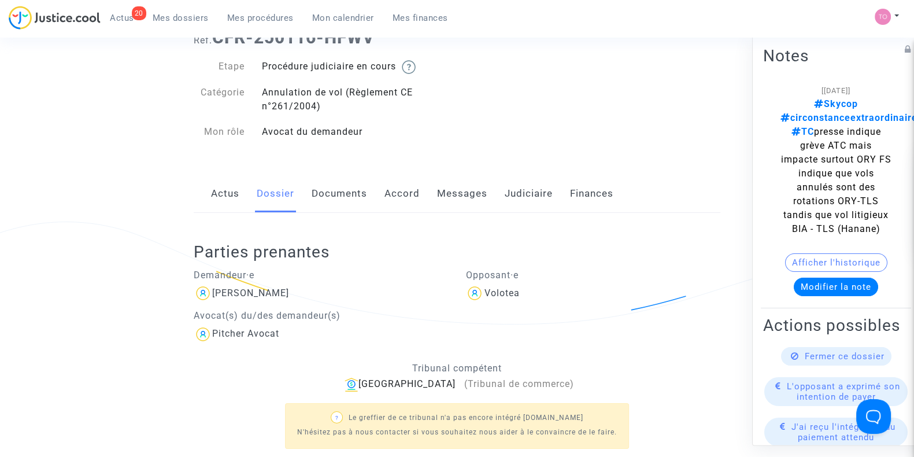
click at [464, 201] on link "Messages" at bounding box center [462, 194] width 50 height 38
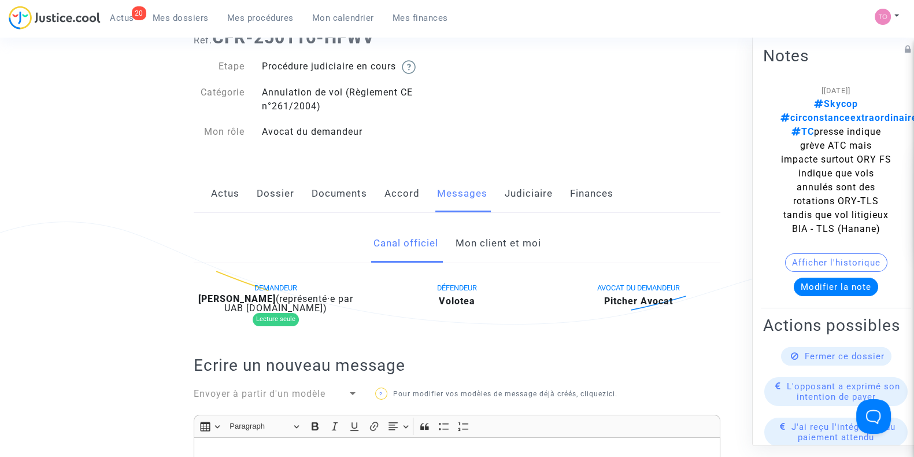
click at [497, 240] on link "Mon client et moi" at bounding box center [498, 243] width 86 height 38
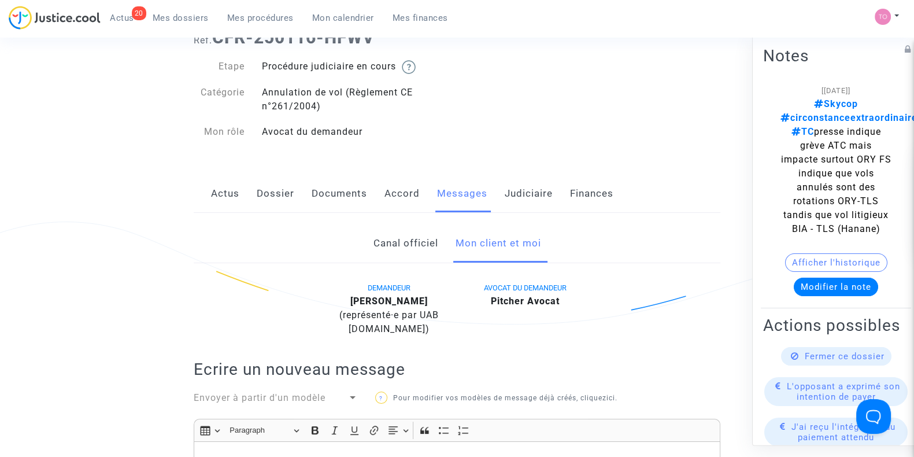
click at [223, 189] on link "Actus" at bounding box center [225, 194] width 28 height 38
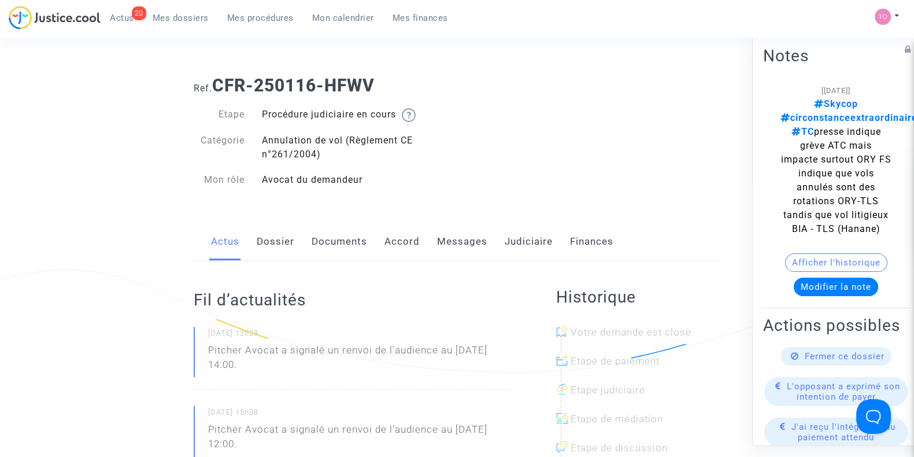
click at [277, 234] on link "Dossier" at bounding box center [276, 242] width 38 height 38
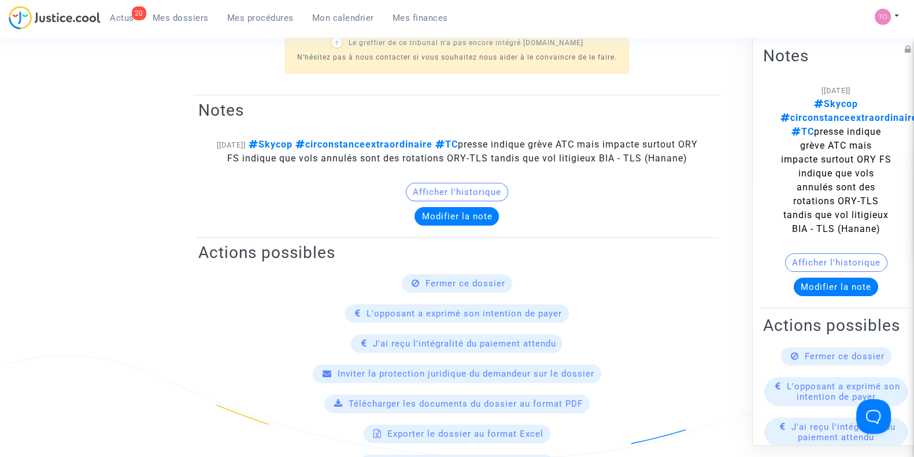
scroll to position [364, 0]
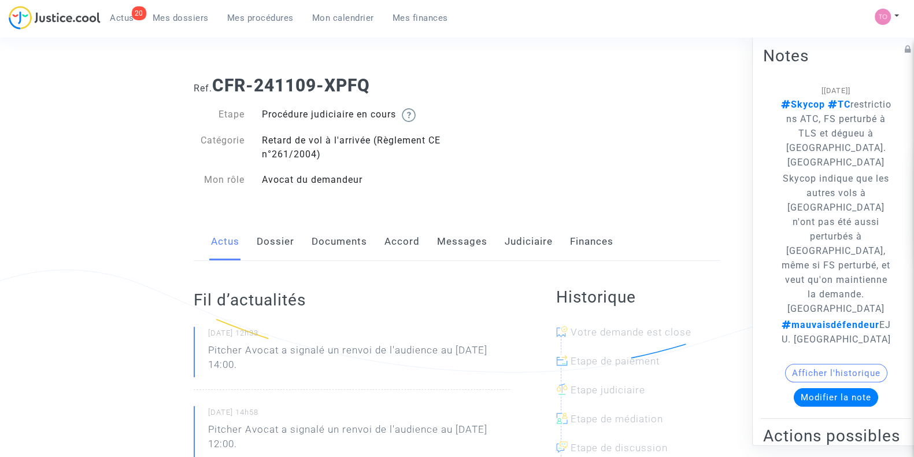
click at [538, 242] on link "Judiciaire" at bounding box center [529, 242] width 48 height 38
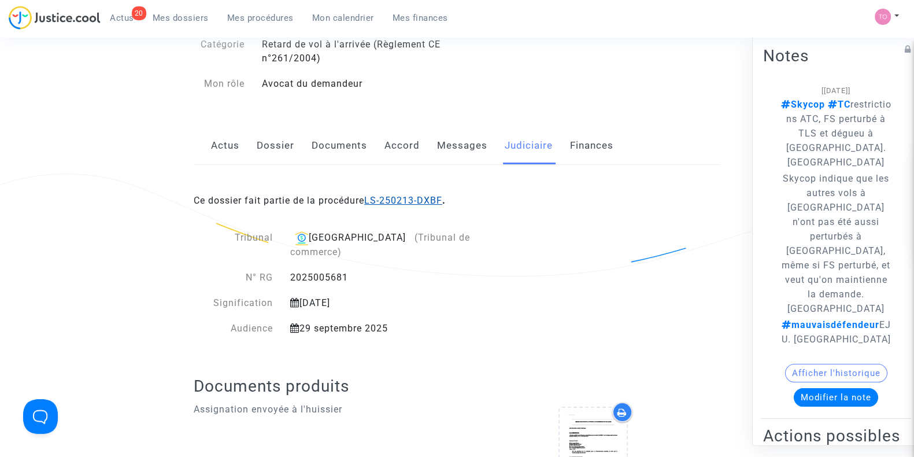
click at [399, 195] on link "LS-250213-DXBF" at bounding box center [403, 200] width 78 height 11
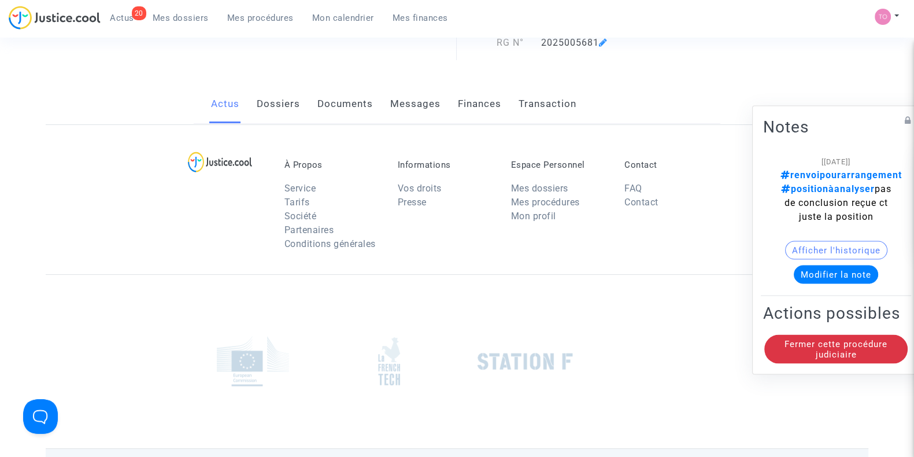
scroll to position [96, 0]
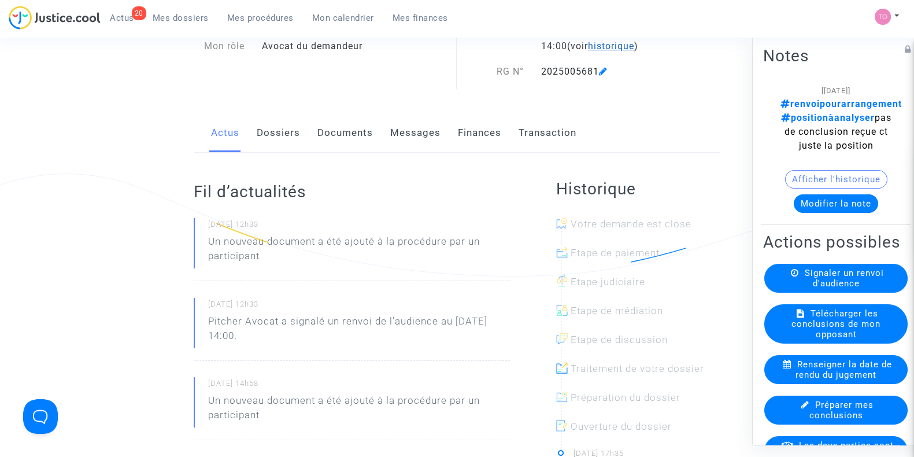
click at [588, 47] on span "historique" at bounding box center [611, 45] width 46 height 11
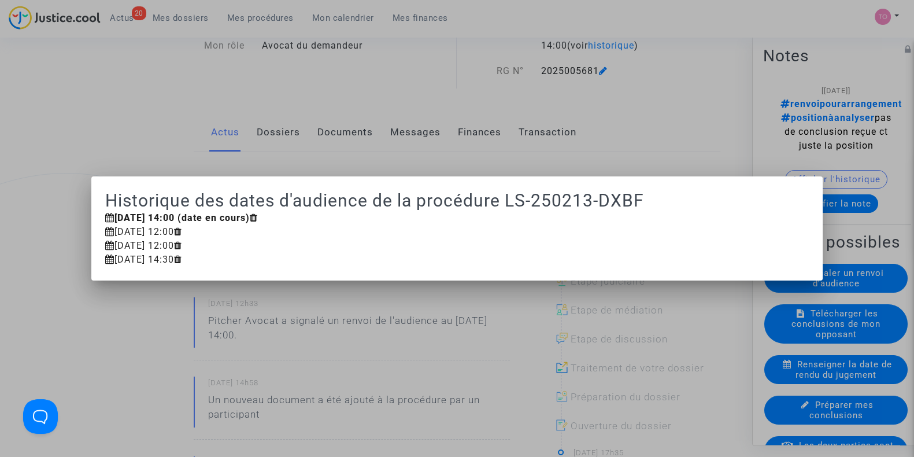
click at [379, 72] on div at bounding box center [457, 228] width 914 height 457
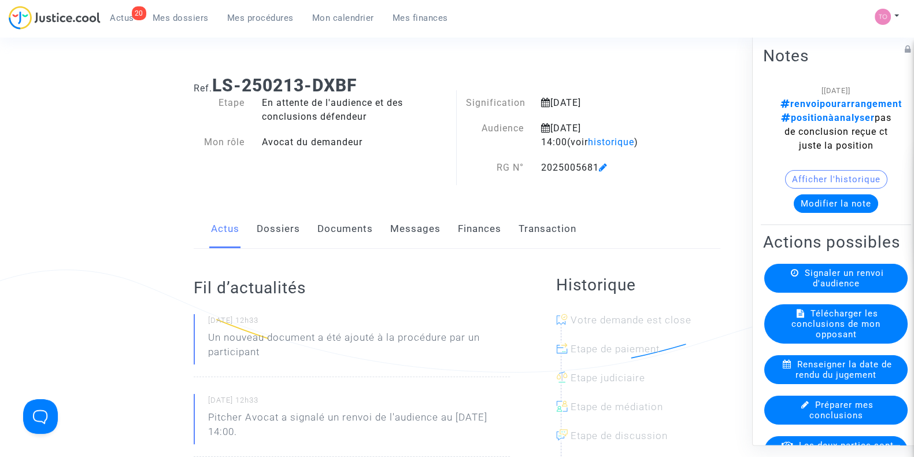
scroll to position [96, 0]
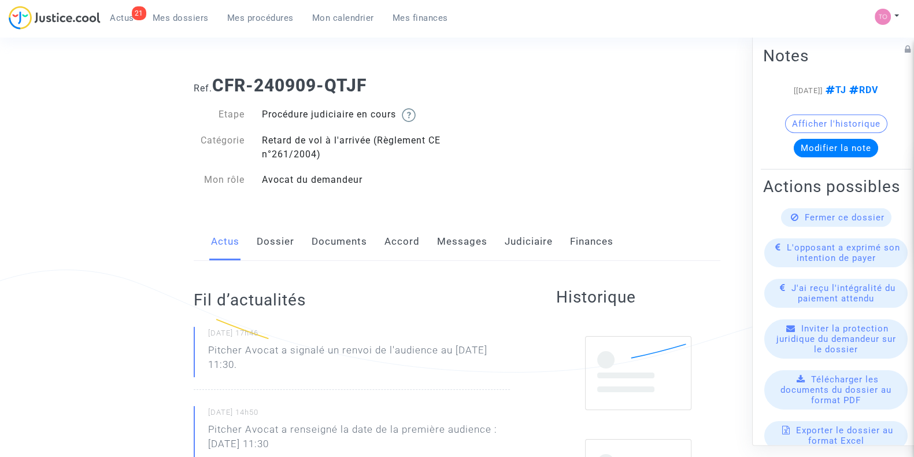
click at [387, 247] on link "Accord" at bounding box center [401, 242] width 35 height 38
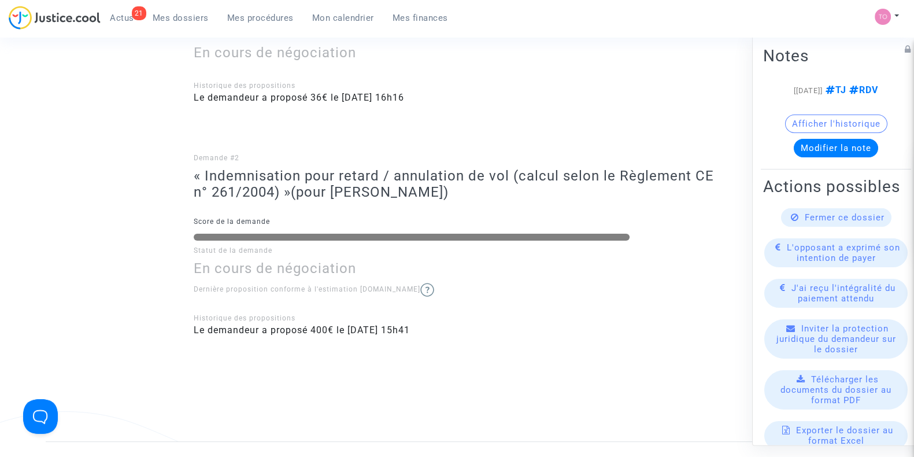
scroll to position [361, 0]
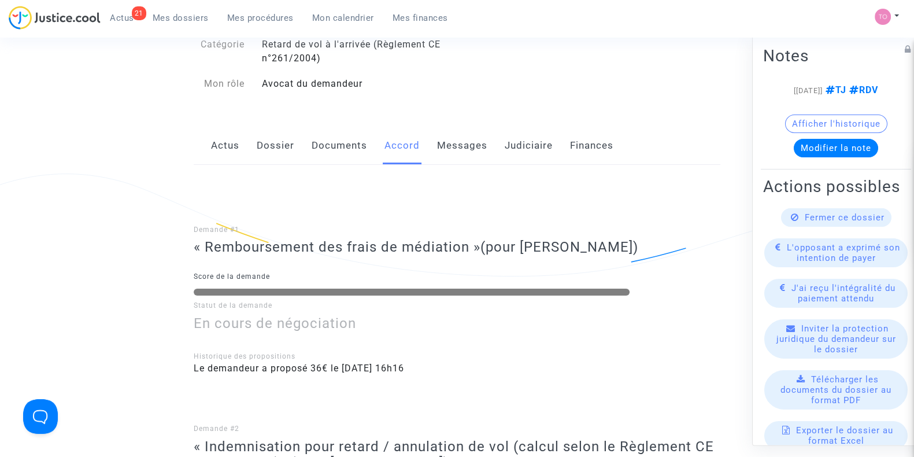
click at [283, 143] on link "Dossier" at bounding box center [276, 146] width 38 height 38
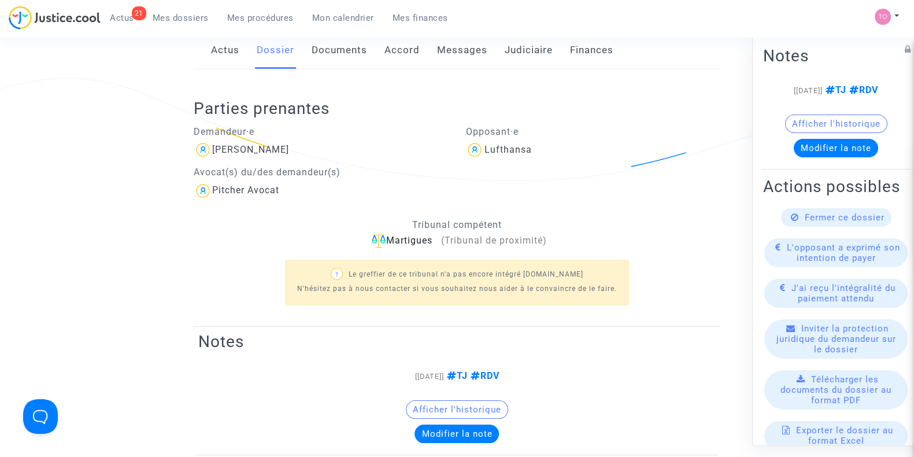
scroll to position [192, 0]
click at [398, 54] on link "Accord" at bounding box center [401, 49] width 35 height 38
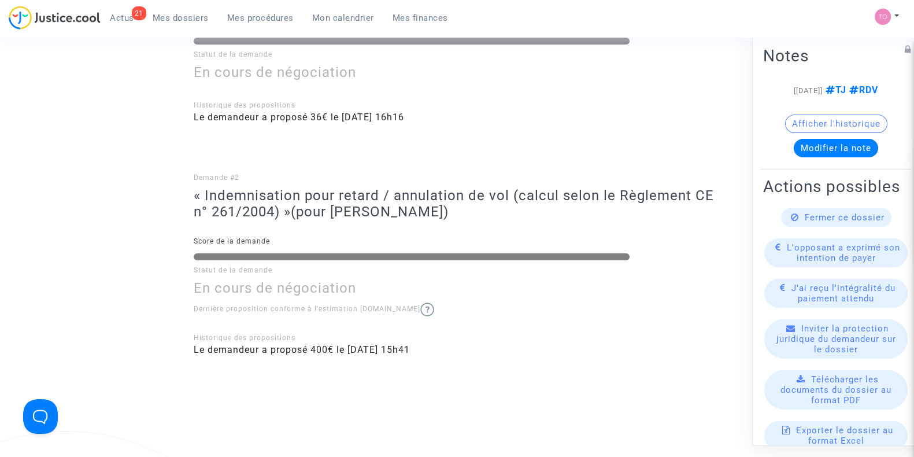
scroll to position [361, 0]
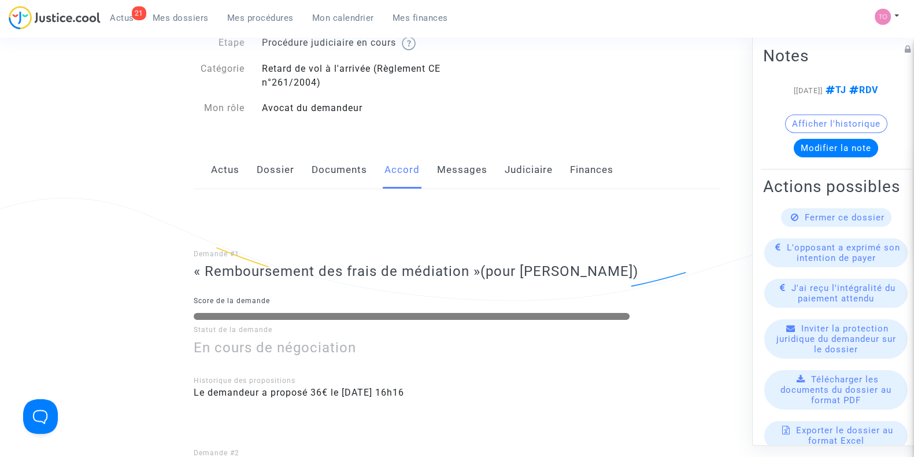
click at [266, 169] on link "Dossier" at bounding box center [276, 170] width 38 height 38
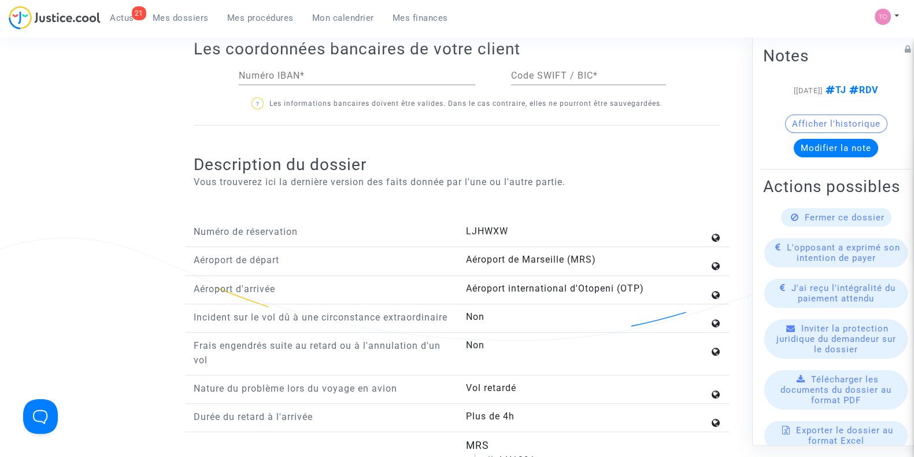
scroll to position [1035, 0]
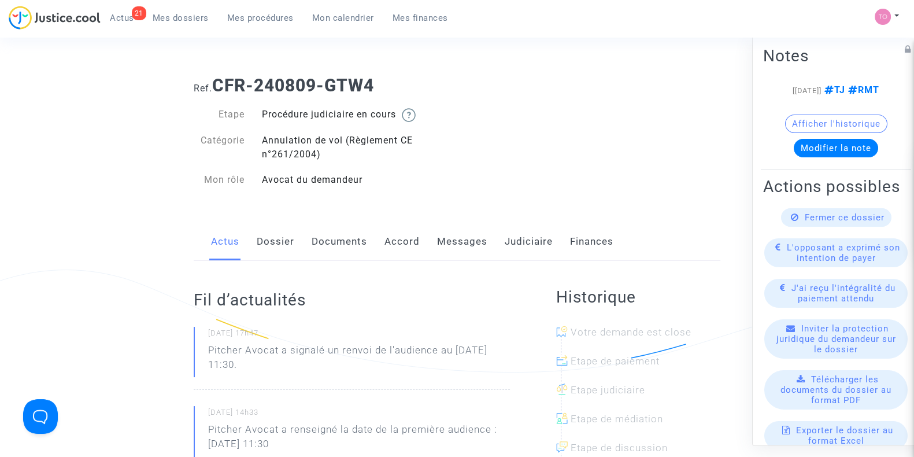
click at [283, 238] on link "Dossier" at bounding box center [276, 242] width 38 height 38
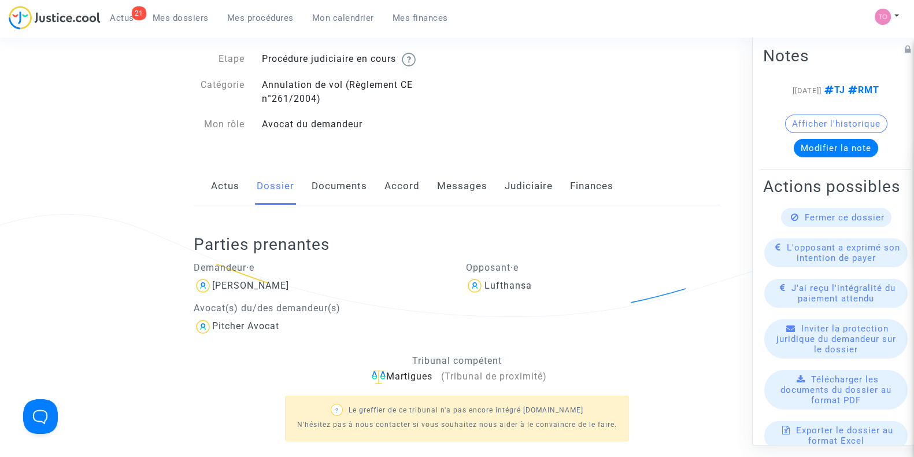
scroll to position [24, 0]
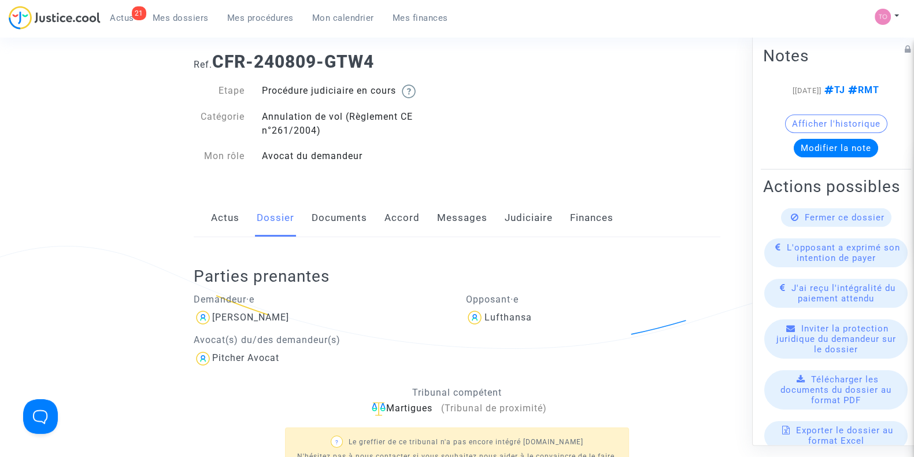
click at [376, 218] on div "Actus Dossier Documents Accord Messages Judiciaire Finances" at bounding box center [457, 218] width 527 height 39
click at [390, 218] on link "Accord" at bounding box center [401, 218] width 35 height 38
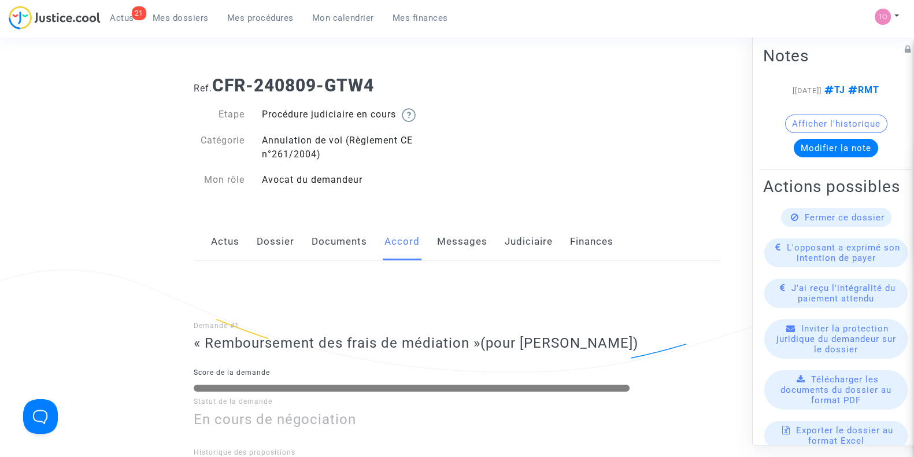
click at [331, 242] on link "Documents" at bounding box center [339, 242] width 55 height 38
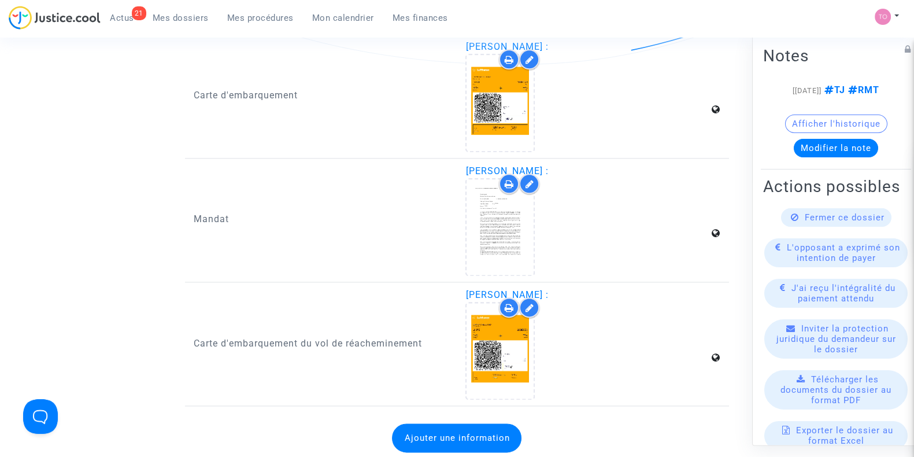
scroll to position [1878, 0]
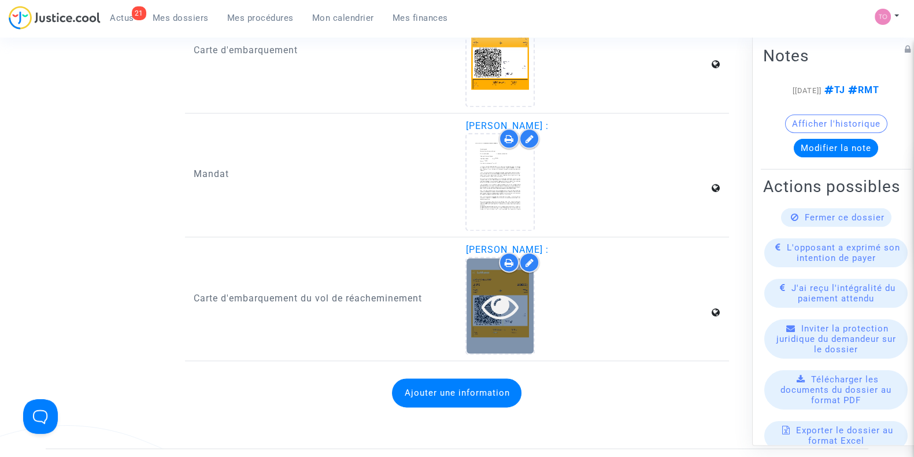
click at [518, 316] on div at bounding box center [499, 305] width 67 height 95
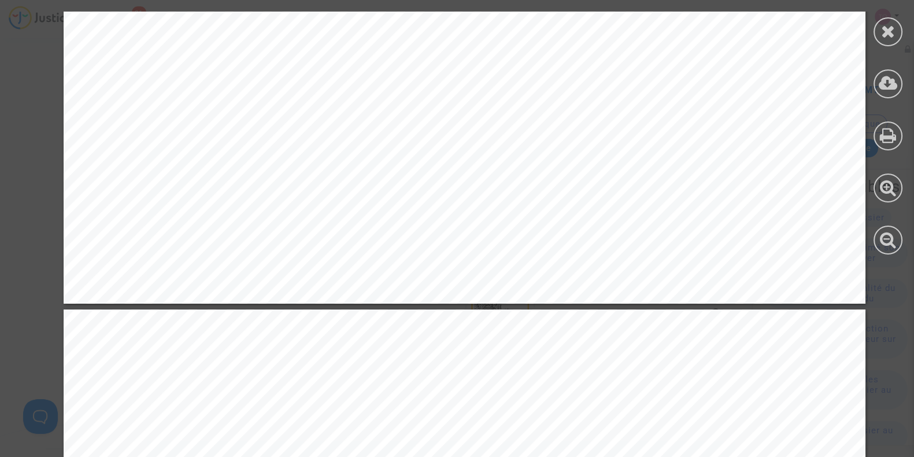
scroll to position [746, 0]
click at [874, 31] on div at bounding box center [887, 31] width 29 height 29
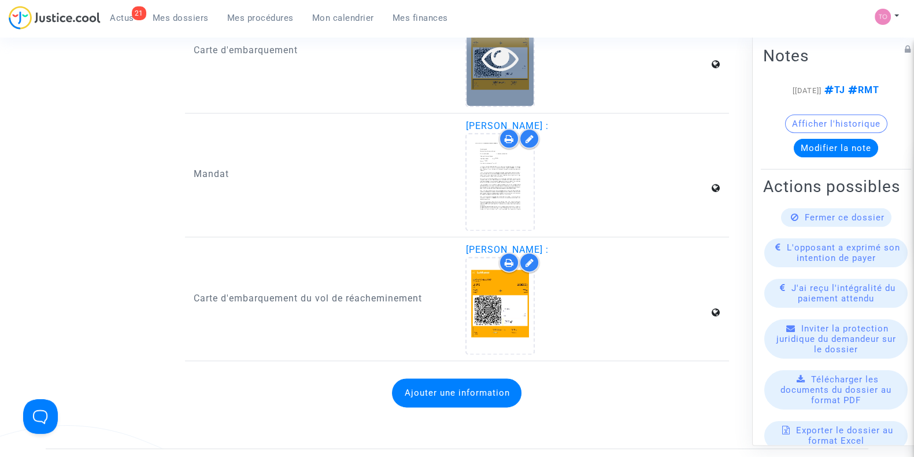
click at [494, 73] on div at bounding box center [499, 57] width 67 height 95
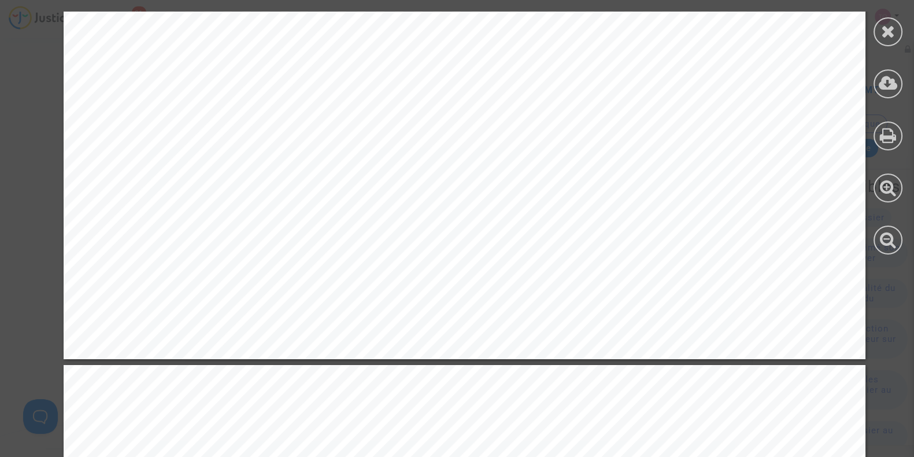
scroll to position [698, 0]
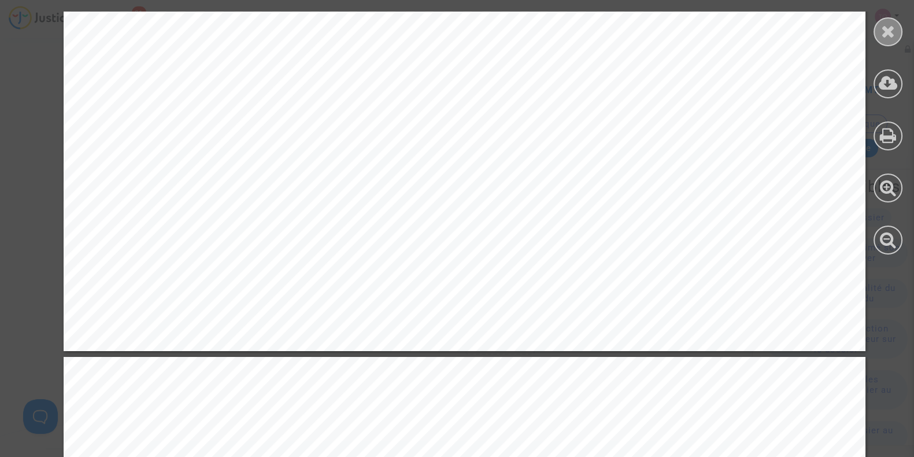
click at [881, 33] on icon at bounding box center [888, 31] width 14 height 17
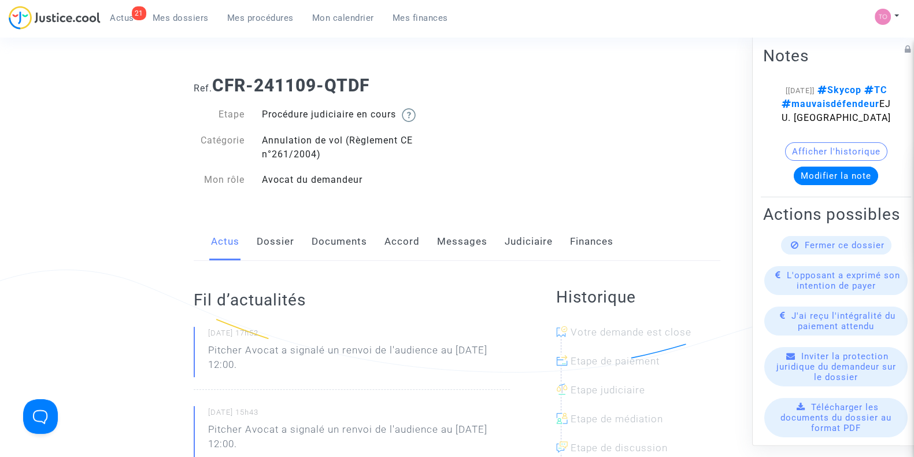
click at [350, 239] on link "Documents" at bounding box center [339, 242] width 55 height 38
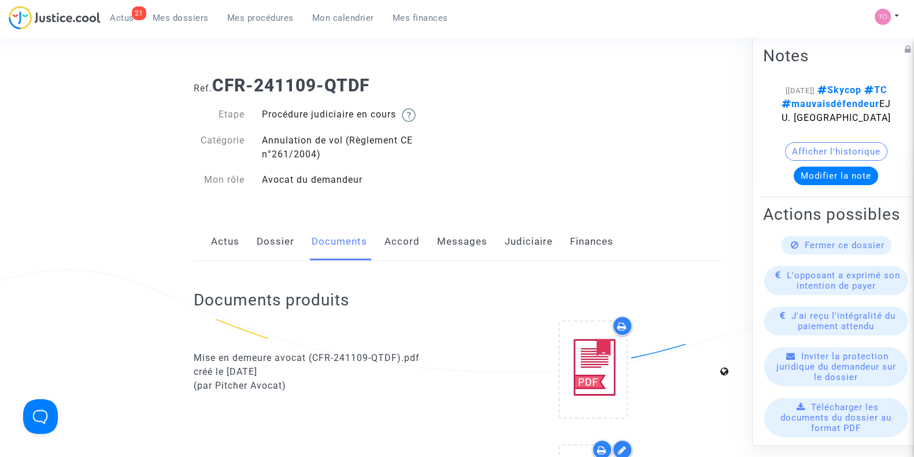
click at [505, 239] on link "Judiciaire" at bounding box center [529, 242] width 48 height 38
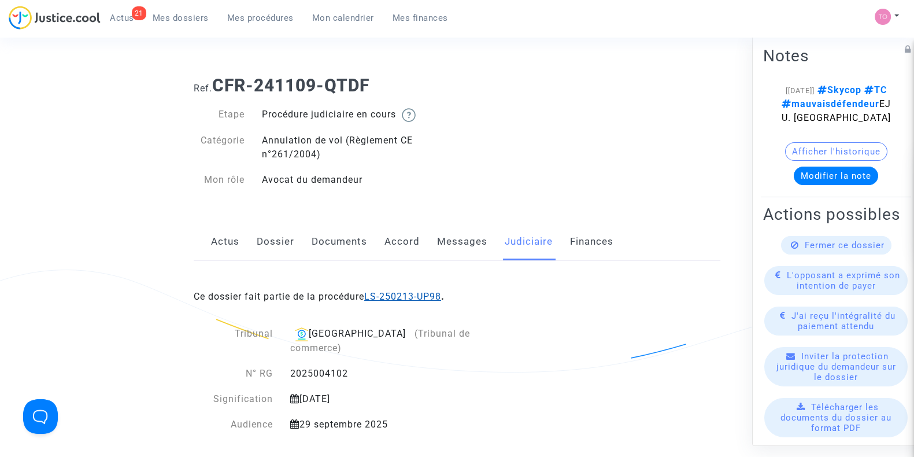
click at [390, 294] on link "LS-250213-UP98" at bounding box center [402, 296] width 77 height 11
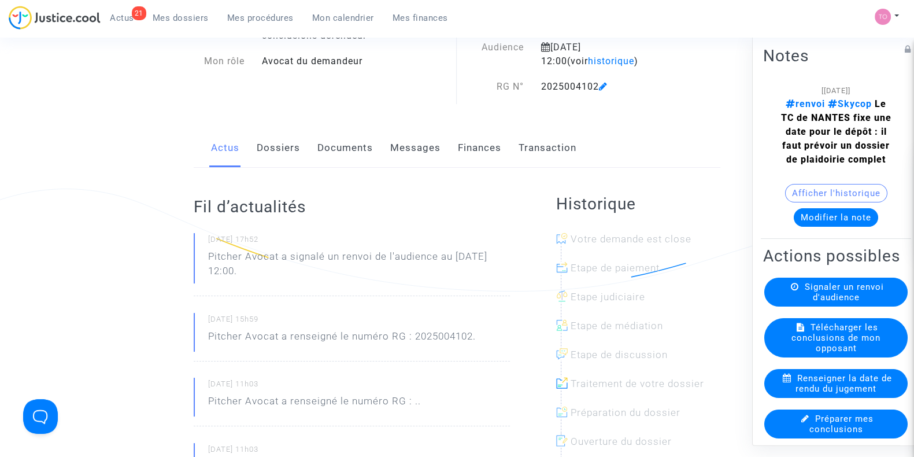
click at [292, 149] on link "Dossiers" at bounding box center [278, 148] width 43 height 38
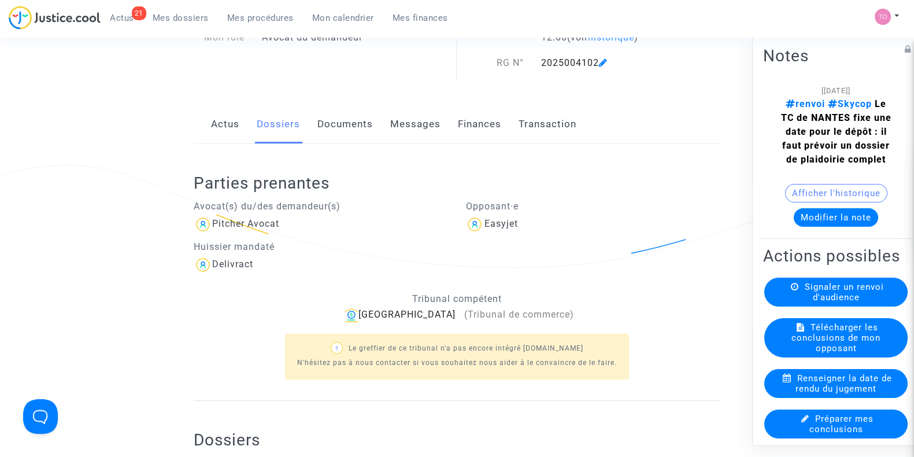
click at [342, 112] on link "Documents" at bounding box center [344, 124] width 55 height 38
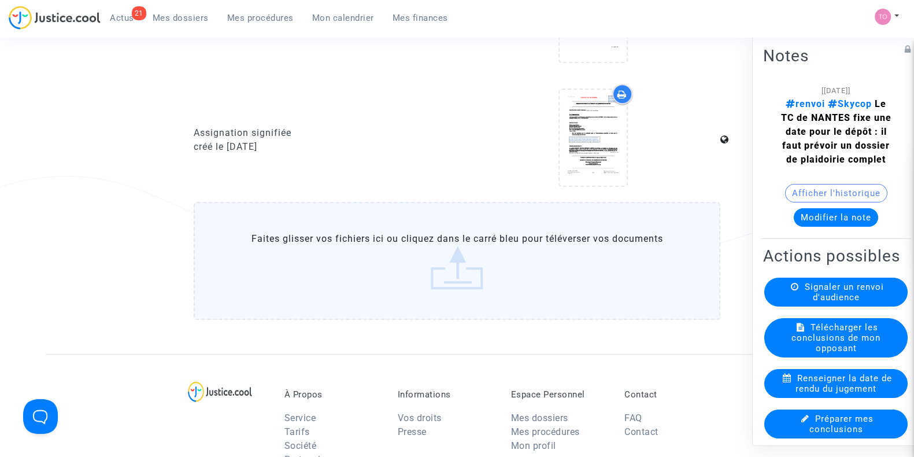
scroll to position [1116, 0]
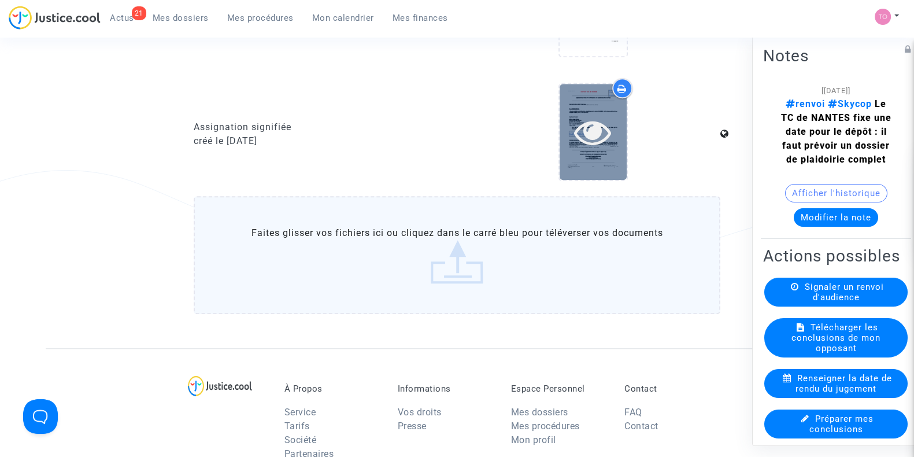
click at [588, 132] on icon at bounding box center [593, 131] width 38 height 37
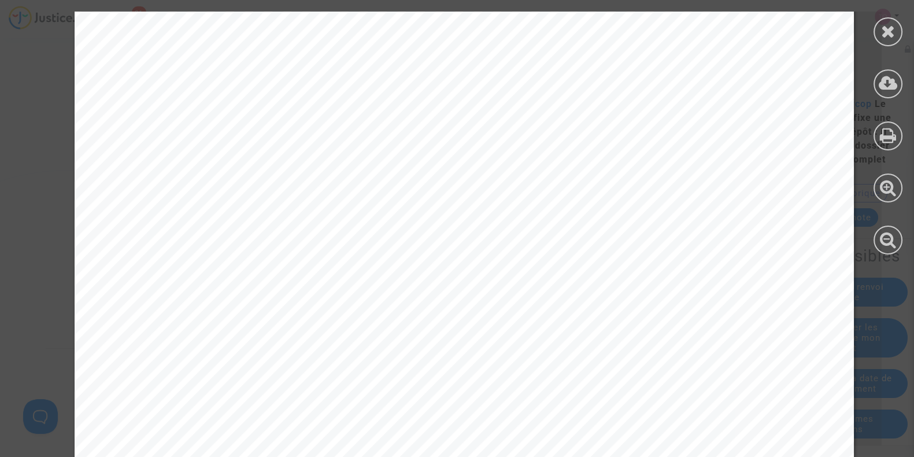
scroll to position [626, 0]
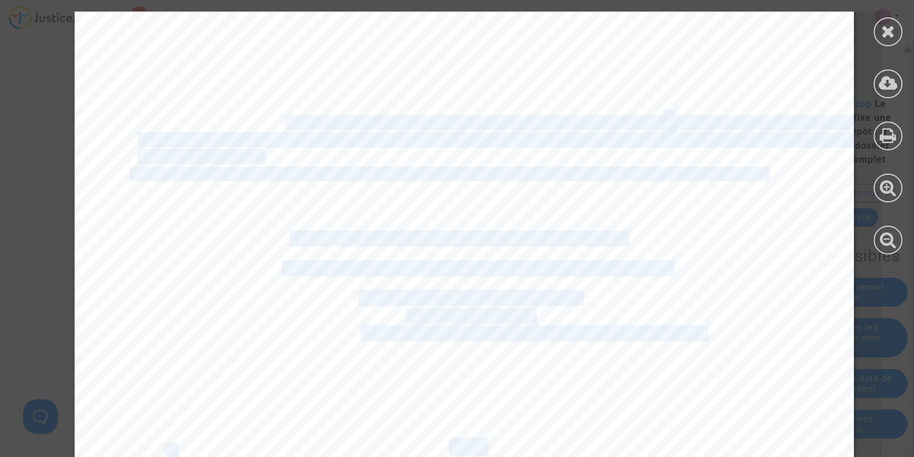
drag, startPoint x: 125, startPoint y: 108, endPoint x: 273, endPoint y: 115, distance: 148.1
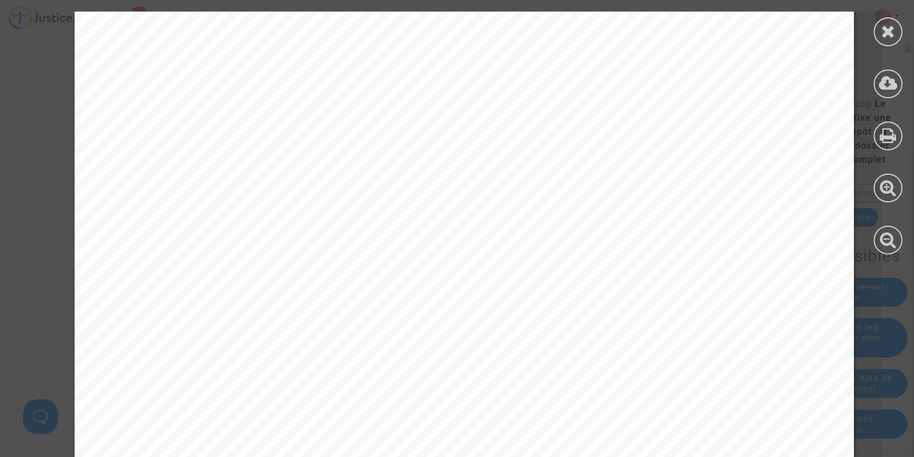
click at [246, 105] on span "EASYJET AIRLINE COMPANY LIMITED" at bounding box center [345, 106] width 283 height 14
drag, startPoint x: 200, startPoint y: 105, endPoint x: 465, endPoint y: 105, distance: 265.3
click at [465, 105] on span "EASYJET AIRLINE COMPANY LIMITED" at bounding box center [345, 106] width 283 height 14
click at [484, 106] on span "immatriculée au Registre du Commerce et des" at bounding box center [652, 106] width 336 height 14
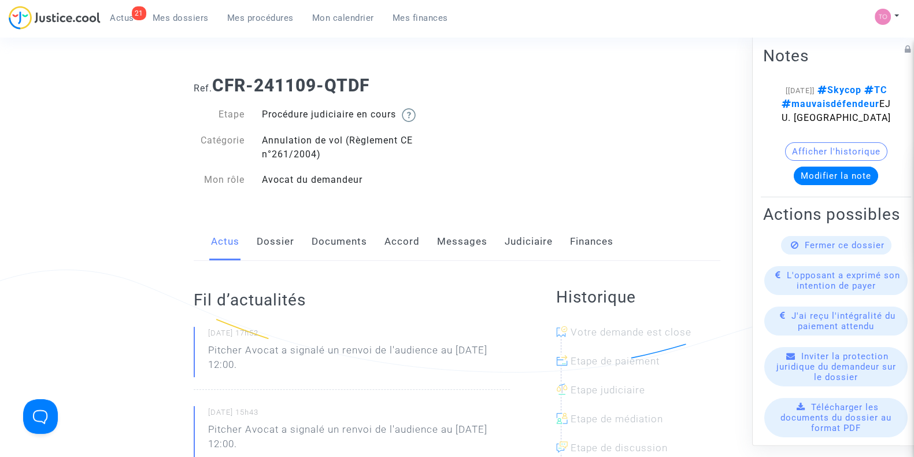
click at [276, 243] on link "Dossier" at bounding box center [276, 242] width 38 height 38
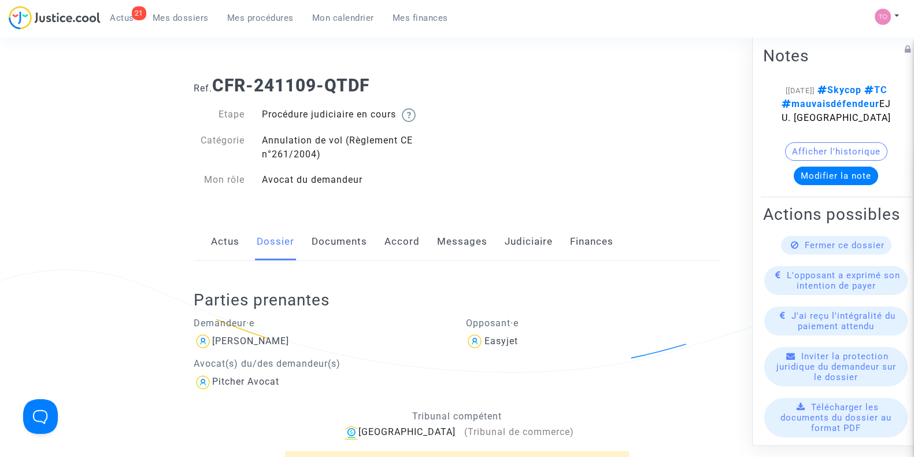
click at [532, 238] on link "Judiciaire" at bounding box center [529, 242] width 48 height 38
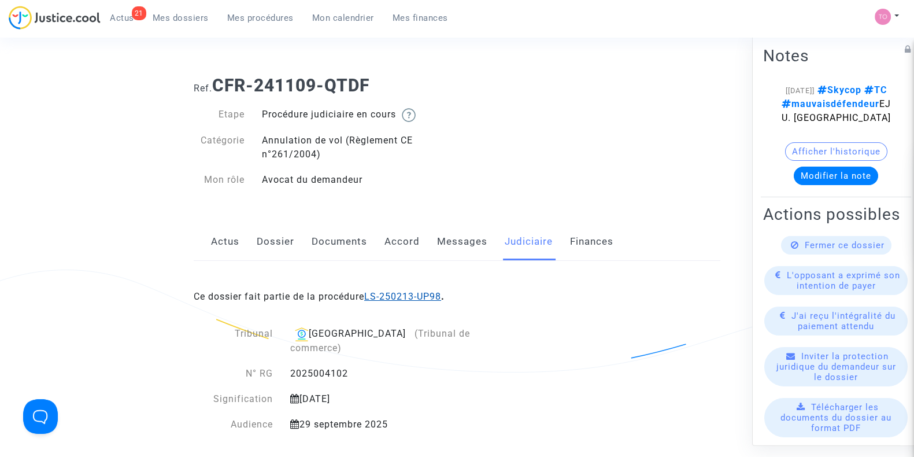
click at [405, 293] on link "LS-250213-UP98" at bounding box center [402, 296] width 77 height 11
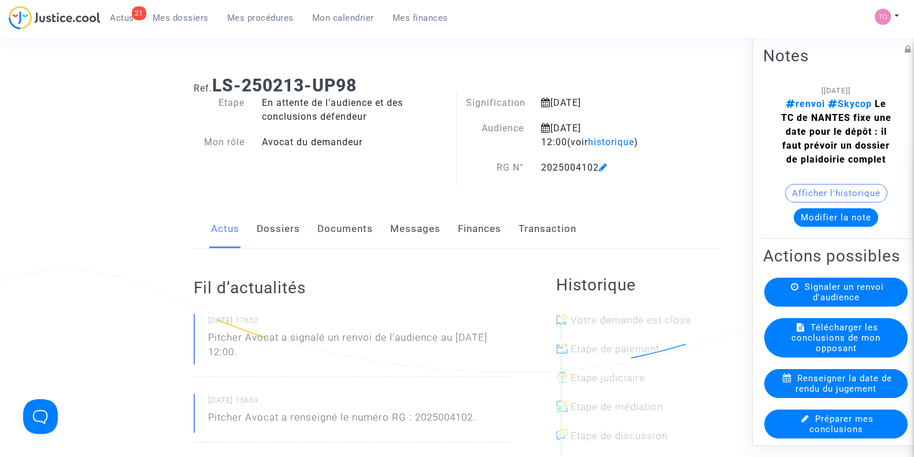
click at [280, 234] on link "Dossiers" at bounding box center [278, 229] width 43 height 38
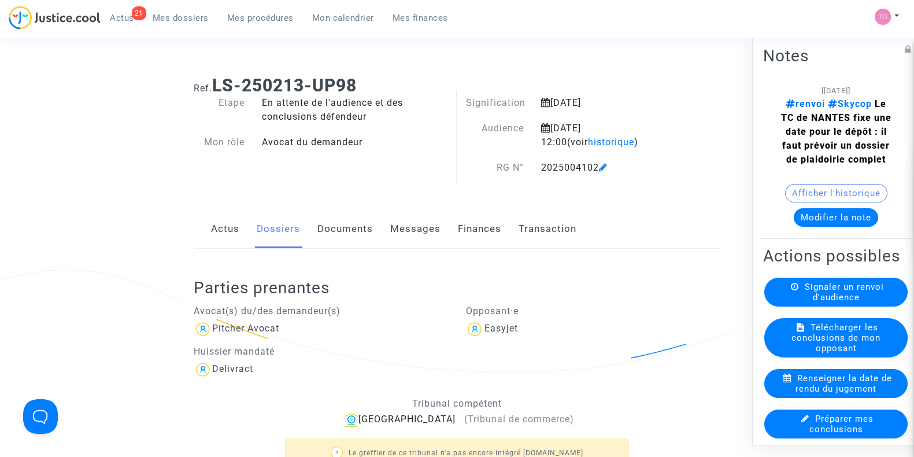
click at [341, 224] on link "Documents" at bounding box center [344, 229] width 55 height 38
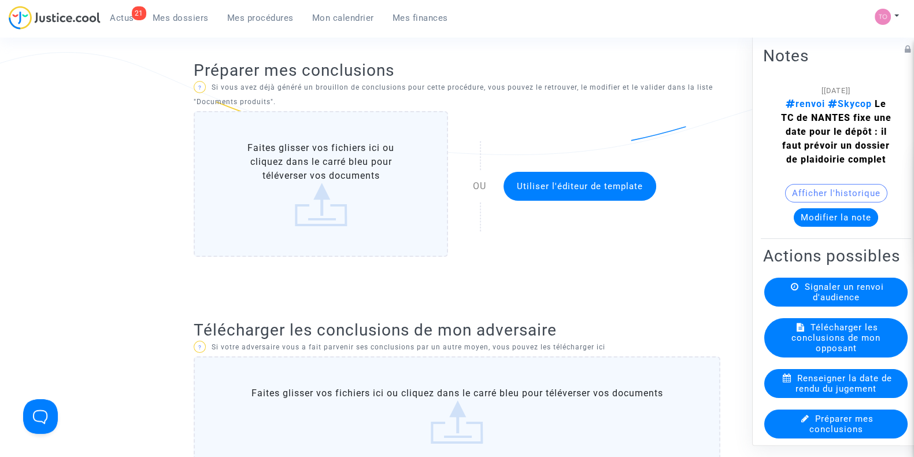
scroll to position [217, 0]
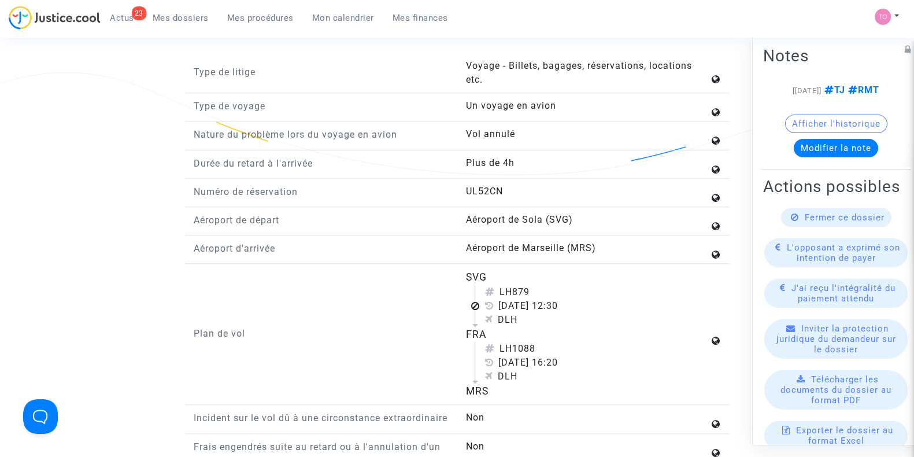
scroll to position [1228, 0]
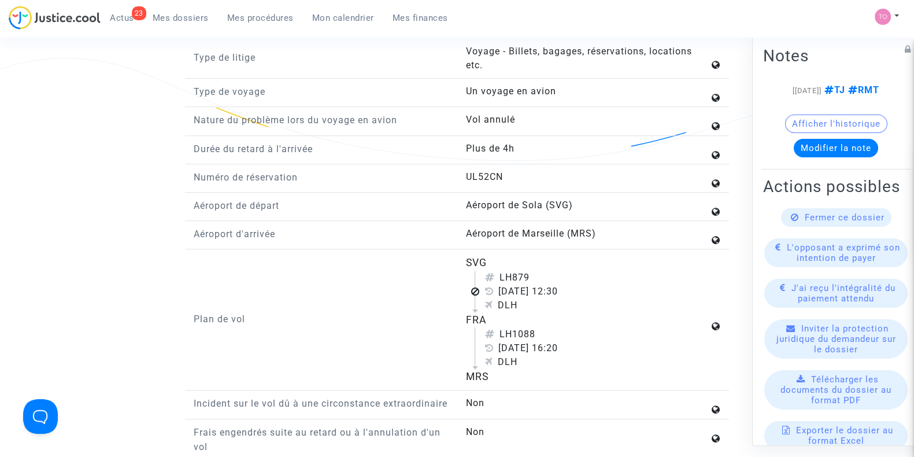
drag, startPoint x: 470, startPoint y: 255, endPoint x: 505, endPoint y: 320, distance: 74.2
click at [505, 320] on div "SVG LH879 [DATE] 12:30 DLH FRA LH1088 [DATE] 16:20 DLH MRS" at bounding box center [593, 319] width 272 height 129
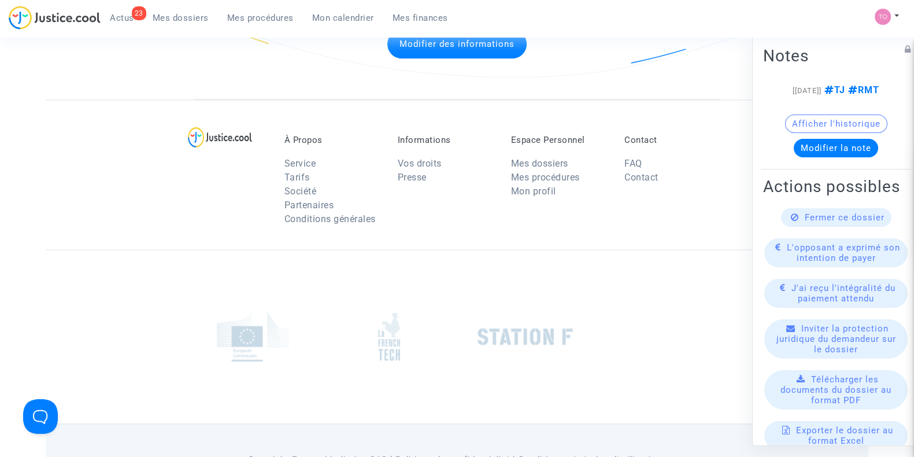
scroll to position [1684, 0]
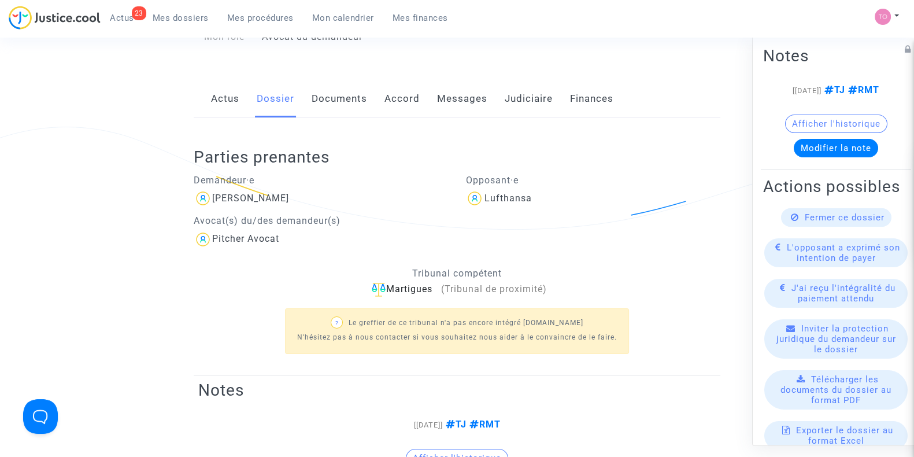
click at [349, 97] on link "Documents" at bounding box center [339, 99] width 55 height 38
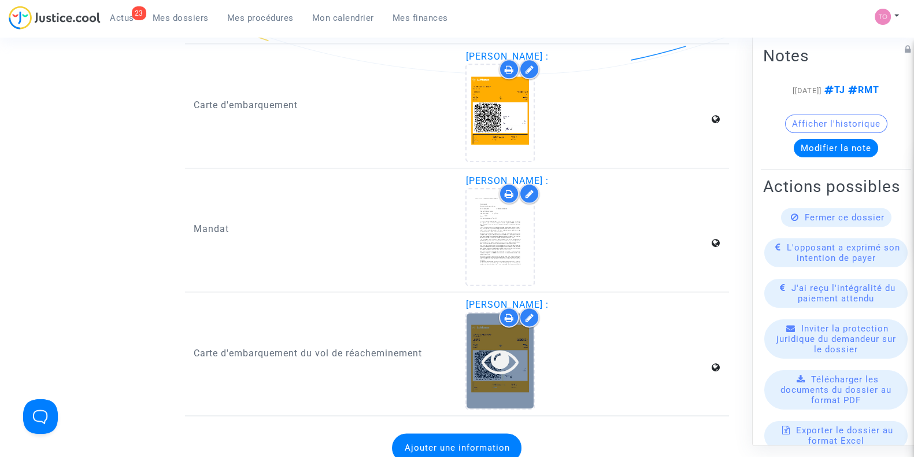
scroll to position [1829, 0]
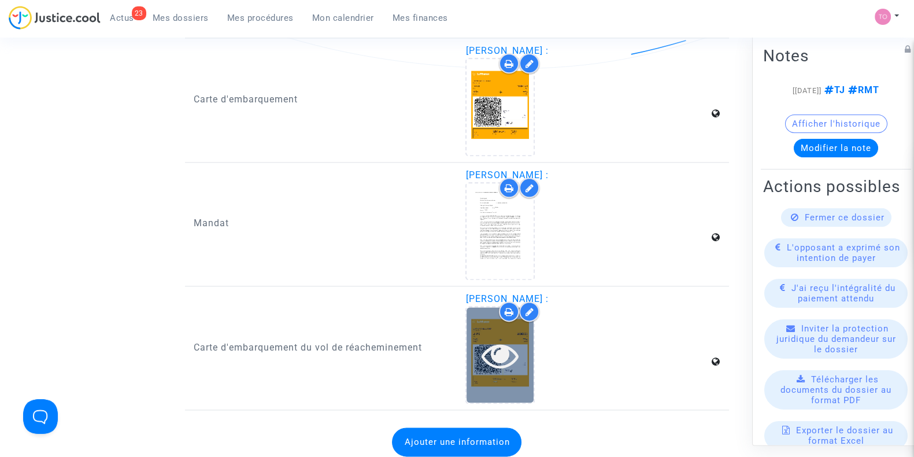
click at [497, 339] on icon at bounding box center [500, 354] width 38 height 37
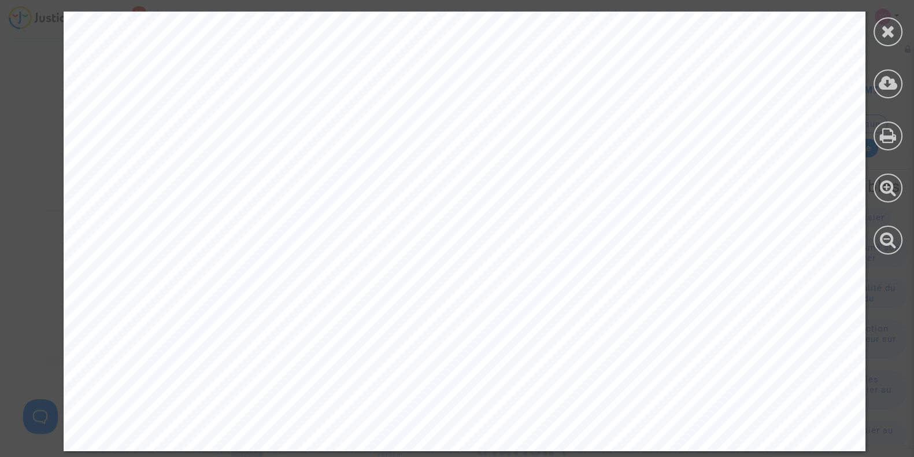
scroll to position [2118, 0]
click at [878, 39] on div at bounding box center [887, 31] width 29 height 29
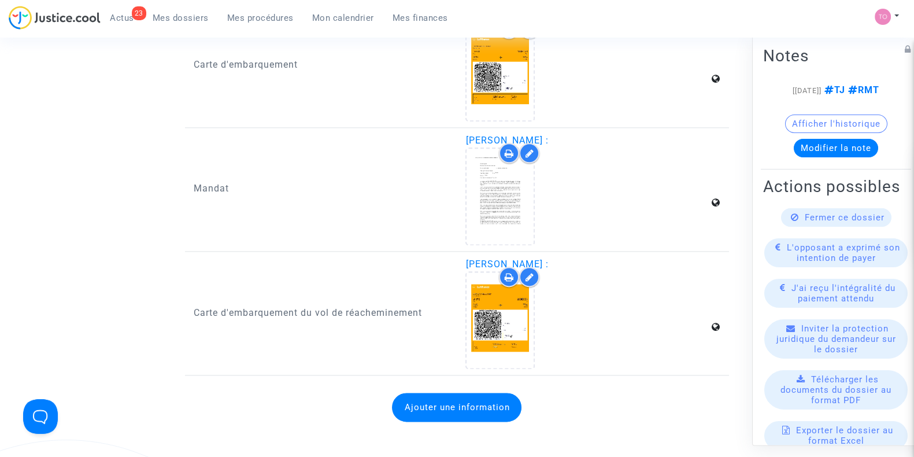
scroll to position [1852, 0]
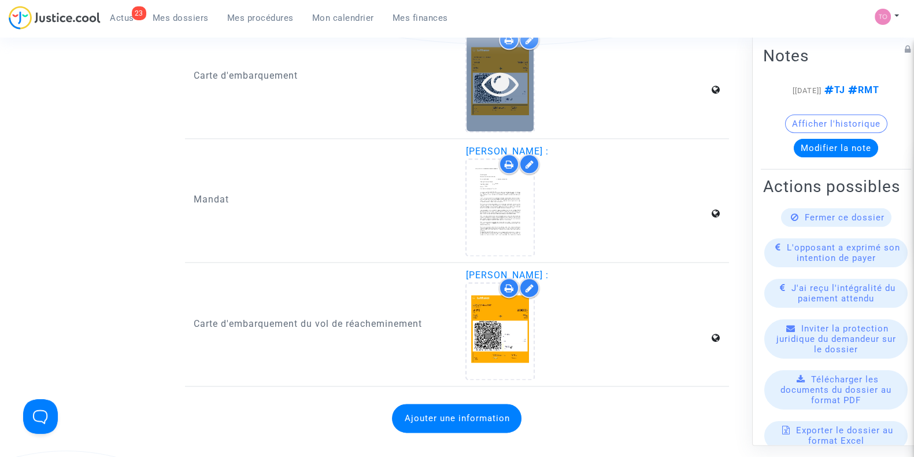
click at [527, 98] on div at bounding box center [499, 82] width 67 height 95
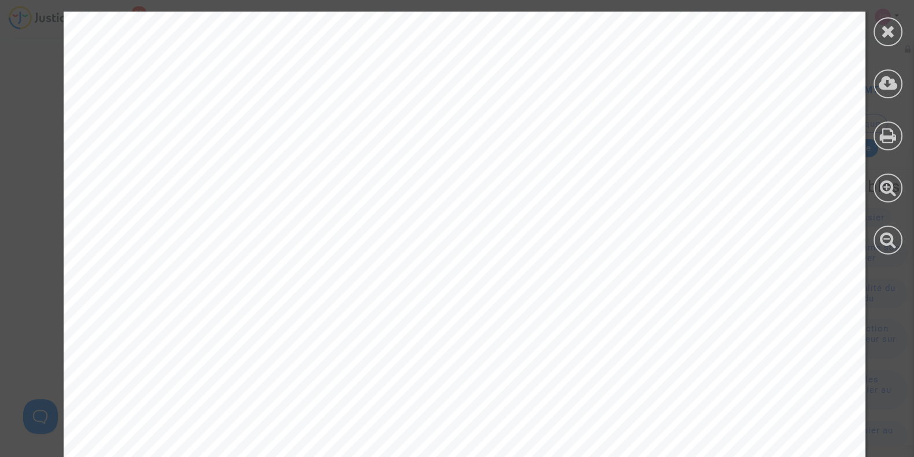
scroll to position [192, 0]
click at [880, 34] on div at bounding box center [887, 31] width 29 height 29
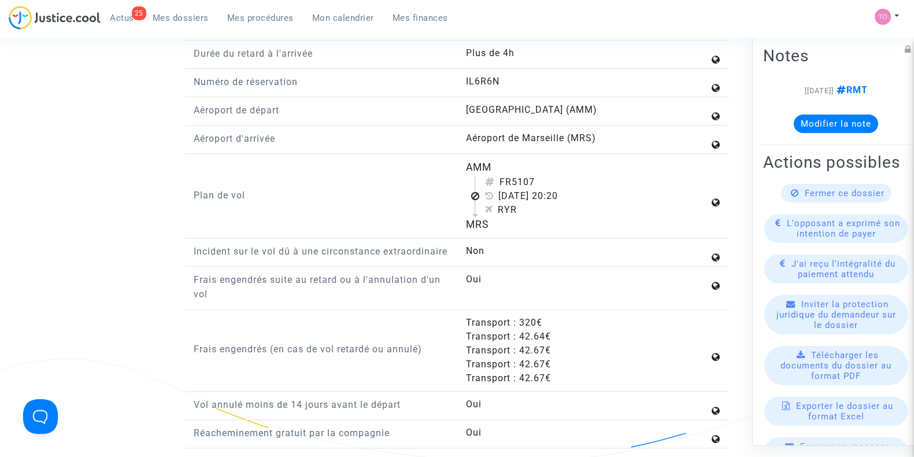
scroll to position [1469, 0]
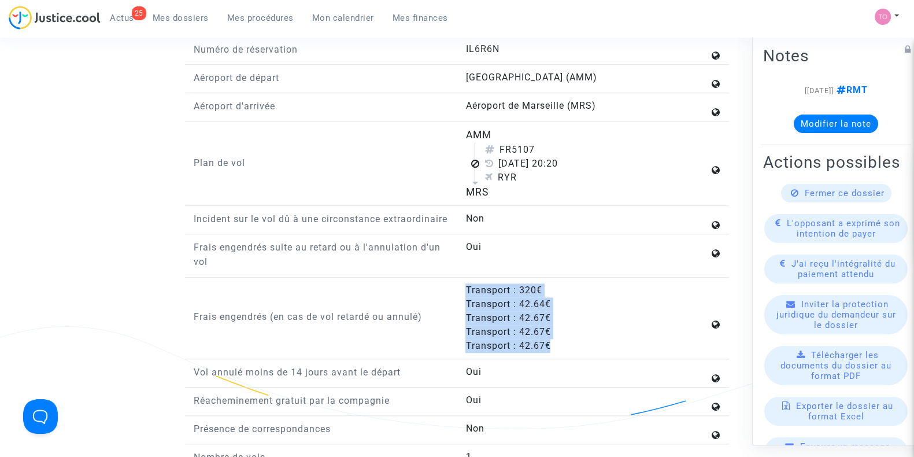
drag, startPoint x: 465, startPoint y: 299, endPoint x: 570, endPoint y: 351, distance: 116.8
click at [570, 351] on extra-fees "Transport : 320€ Transport : 42.64€ Transport : 42.67€ Transport : 42.67€ Trans…" at bounding box center [586, 317] width 243 height 69
copy extra-fees "Transport : 320€ Transport : 42.64€ Transport : 42.67€ Transport : 42.67€ Trans…"
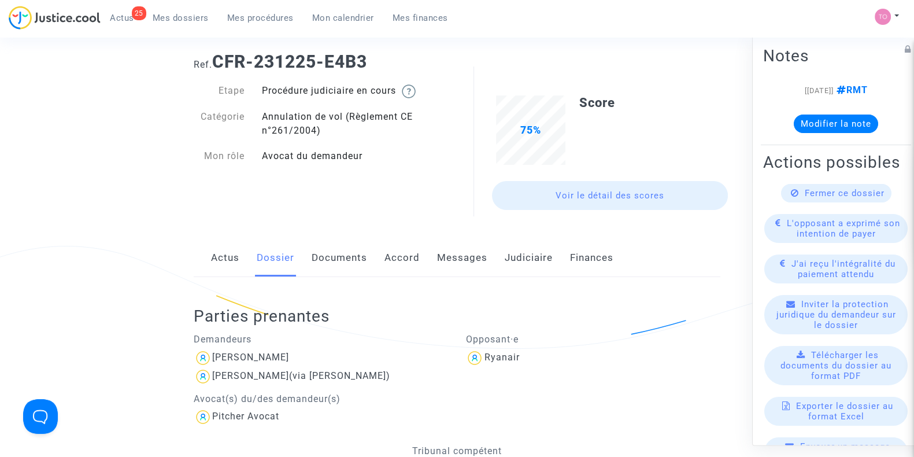
click at [412, 275] on link "Accord" at bounding box center [401, 258] width 35 height 38
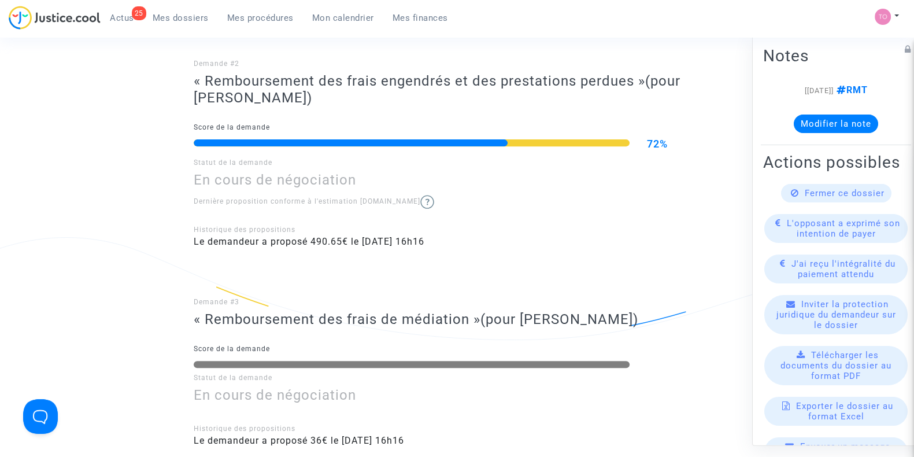
scroll to position [529, 0]
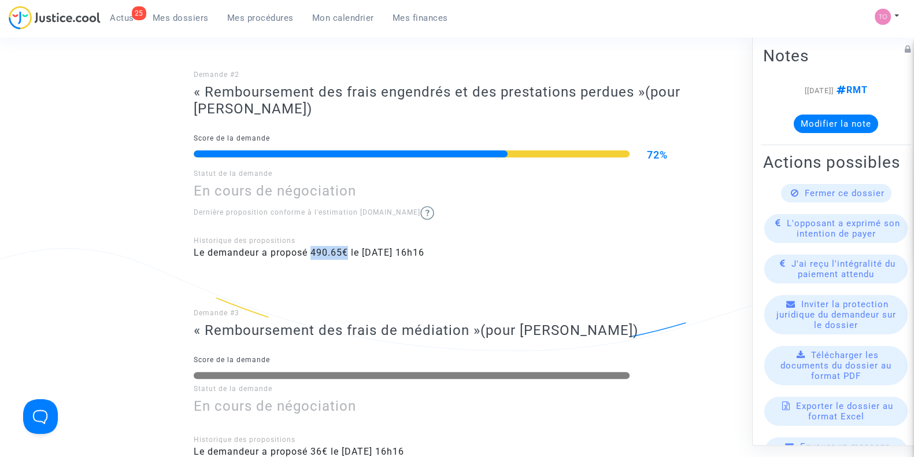
drag, startPoint x: 311, startPoint y: 251, endPoint x: 350, endPoint y: 250, distance: 38.8
click at [350, 250] on span "Le demandeur a proposé 490.65€ le [DATE] 16h16" at bounding box center [309, 252] width 231 height 11
copy span "490.65€"
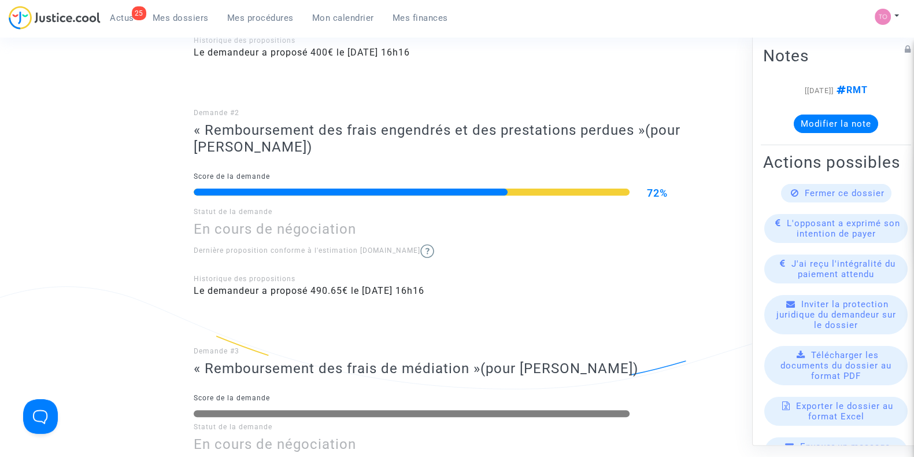
click at [286, 213] on div "Demande #2 « Remboursement des frais engendrés et des prestations perdues » (po…" at bounding box center [457, 193] width 527 height 232
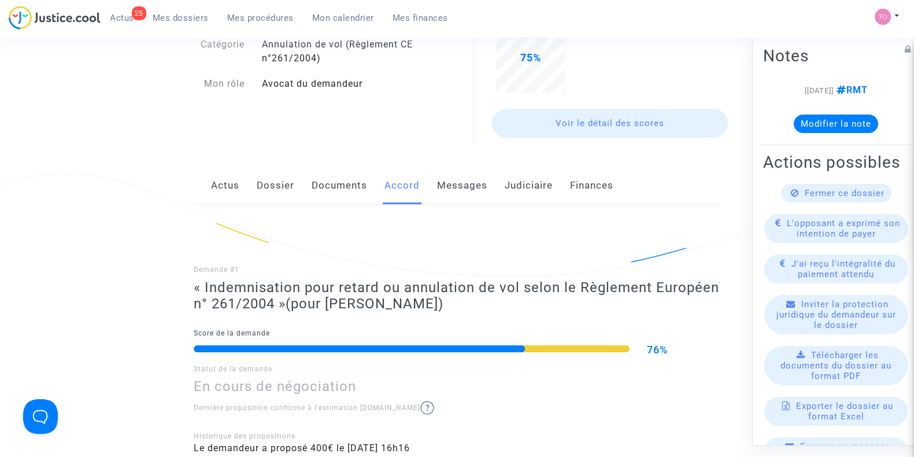
click at [336, 190] on link "Documents" at bounding box center [339, 185] width 55 height 38
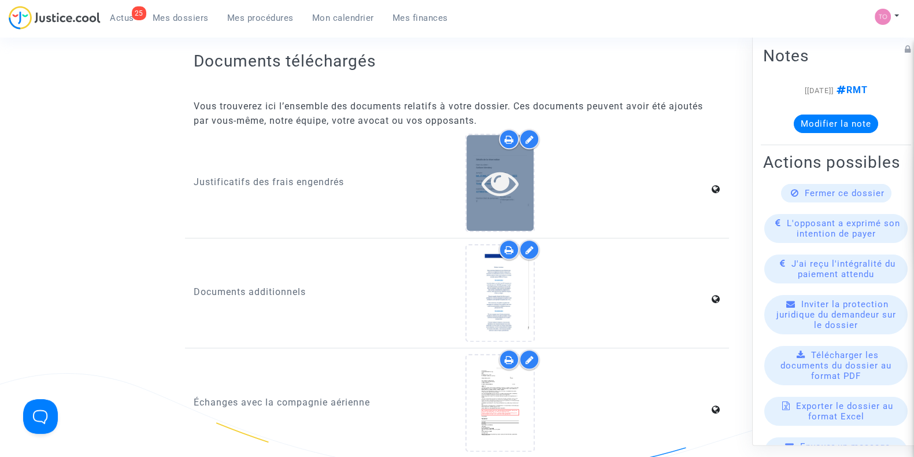
scroll to position [1445, 0]
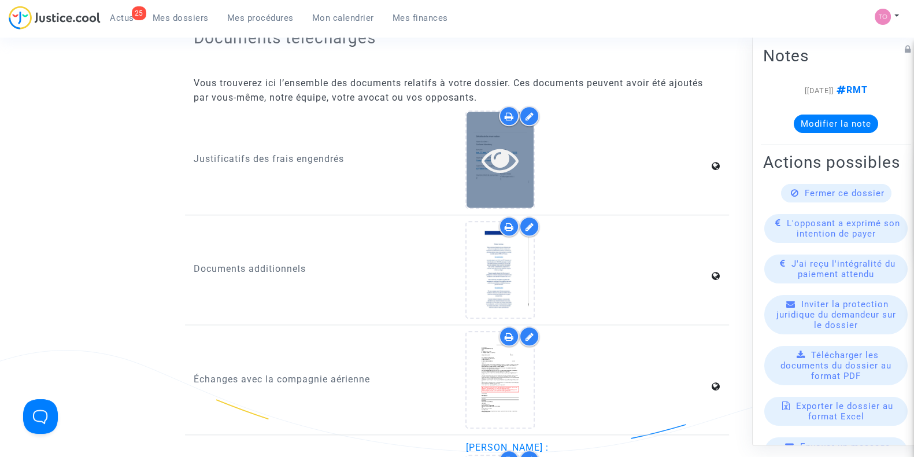
click at [503, 176] on div at bounding box center [499, 159] width 67 height 95
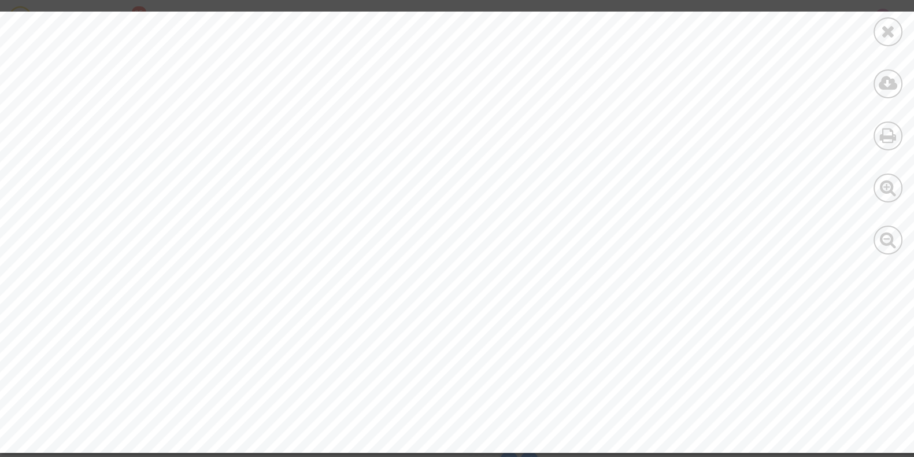
scroll to position [3662, 0]
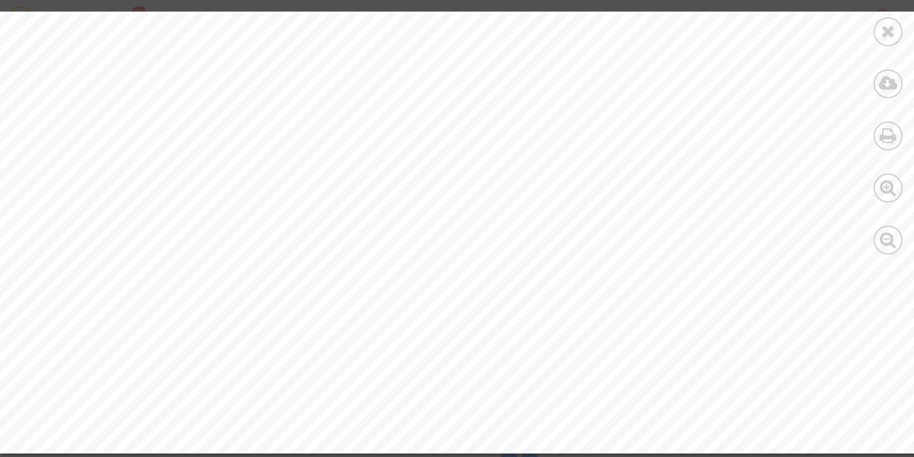
click at [901, 25] on div at bounding box center [888, 133] width 52 height 266
click at [896, 26] on div at bounding box center [887, 31] width 29 height 29
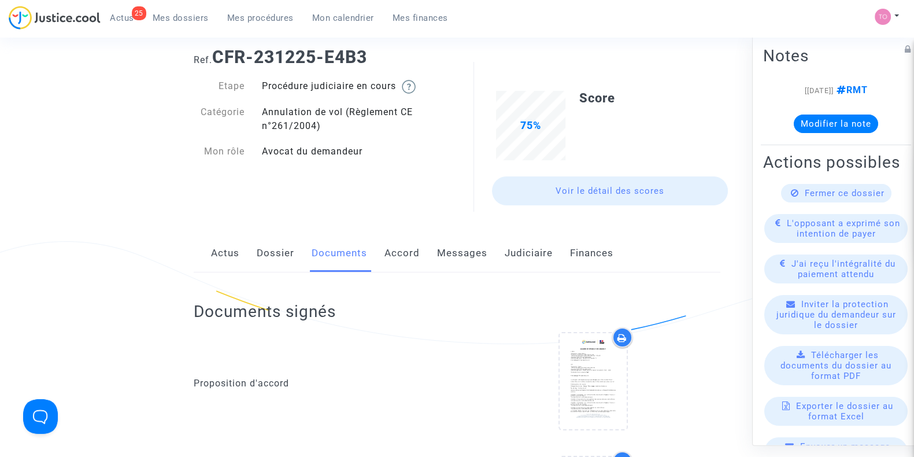
scroll to position [0, 0]
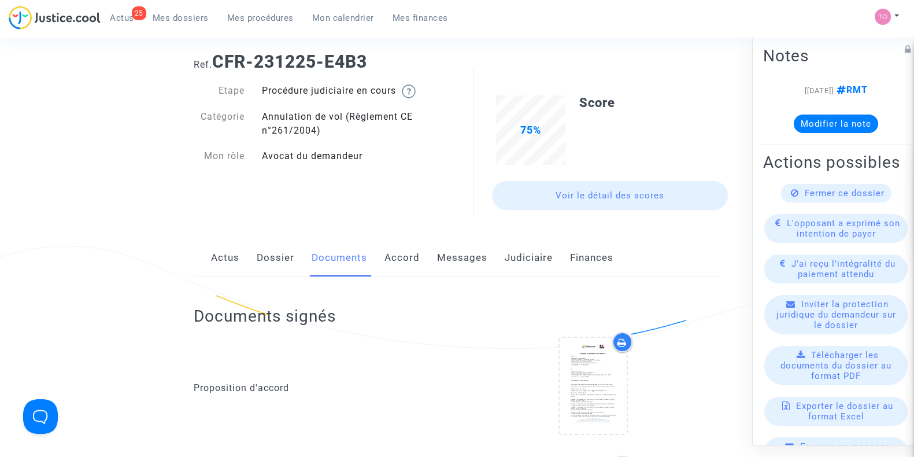
click at [265, 240] on link "Dossier" at bounding box center [276, 258] width 38 height 38
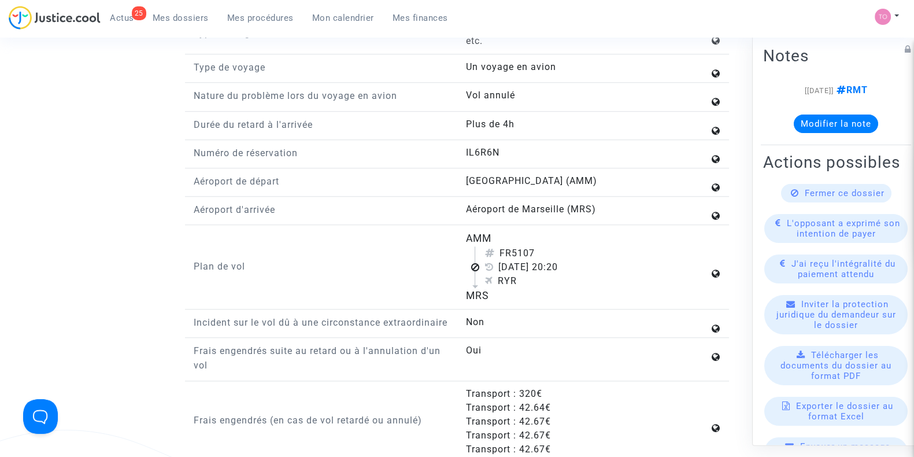
scroll to position [1373, 0]
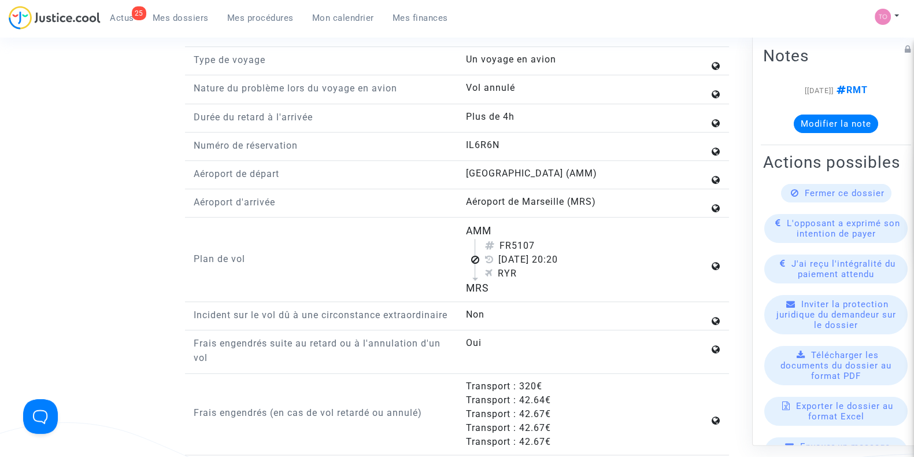
drag, startPoint x: 462, startPoint y: 225, endPoint x: 524, endPoint y: 284, distance: 86.3
click at [524, 284] on div "AMM FR5107 [DATE] 20:20 RYR MRS" at bounding box center [593, 259] width 272 height 72
copy flight-plan "AMM FR5107 [DATE] 20:20 RYR MRS"
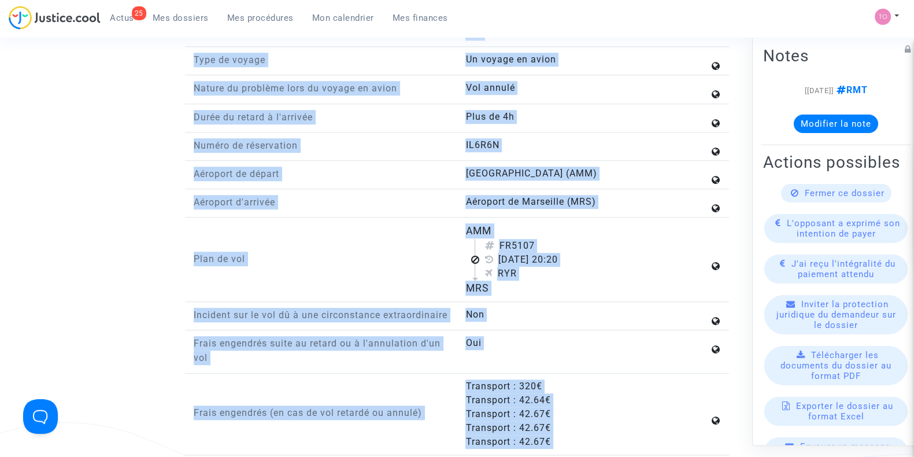
drag, startPoint x: 810, startPoint y: 11, endPoint x: 842, endPoint y: -24, distance: 47.0
click at [367, 234] on div "Plan de vol" at bounding box center [321, 259] width 272 height 72
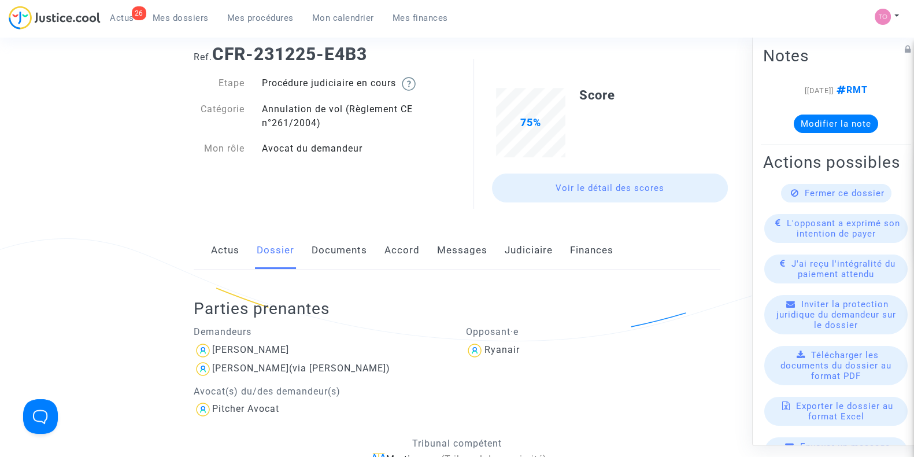
scroll to position [0, 0]
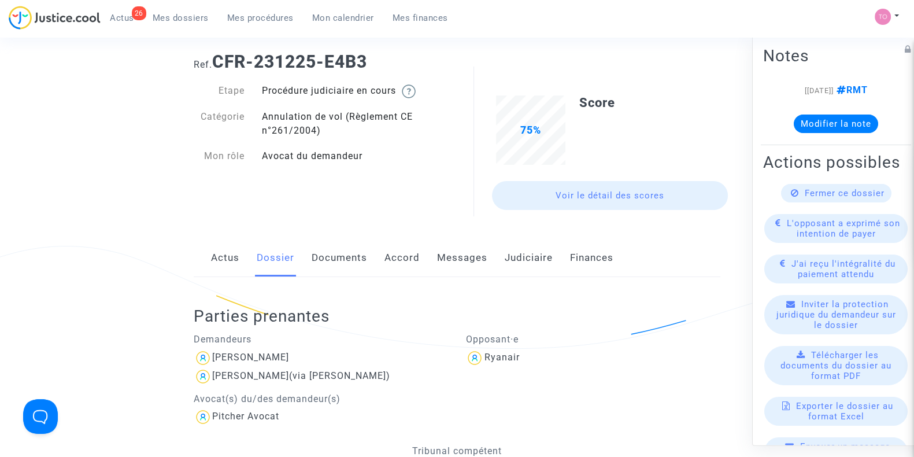
click at [350, 263] on link "Documents" at bounding box center [339, 258] width 55 height 38
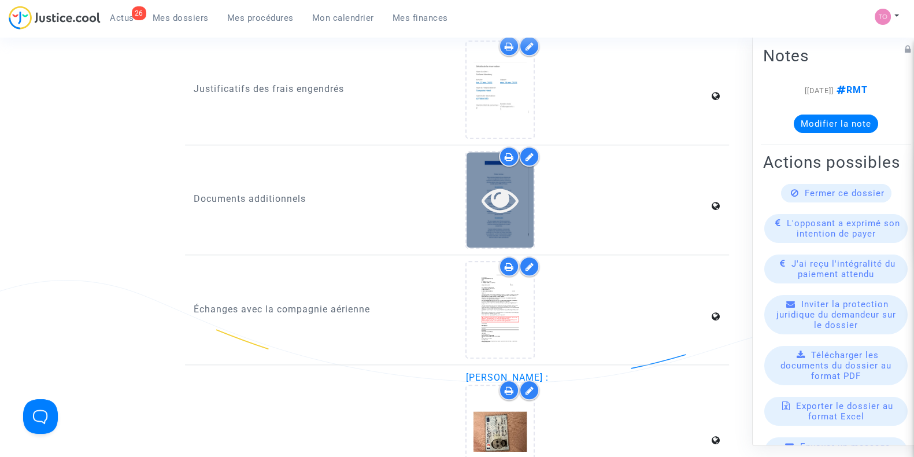
scroll to position [1517, 0]
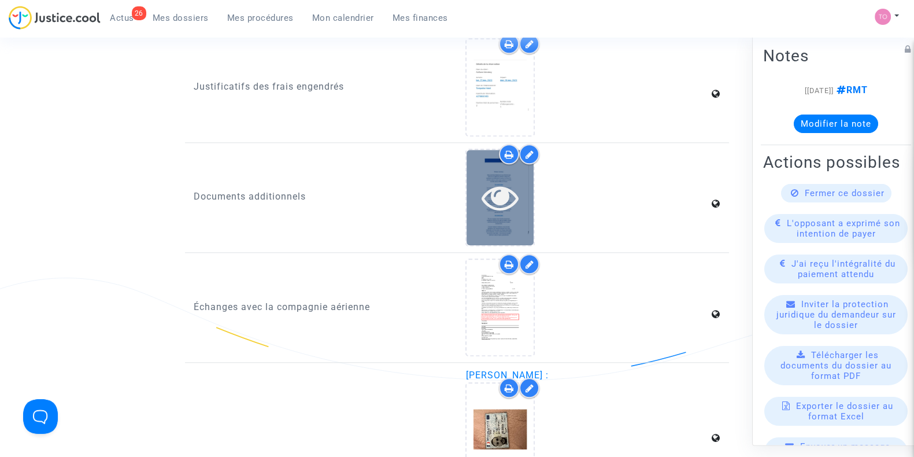
click at [496, 195] on icon at bounding box center [500, 197] width 38 height 37
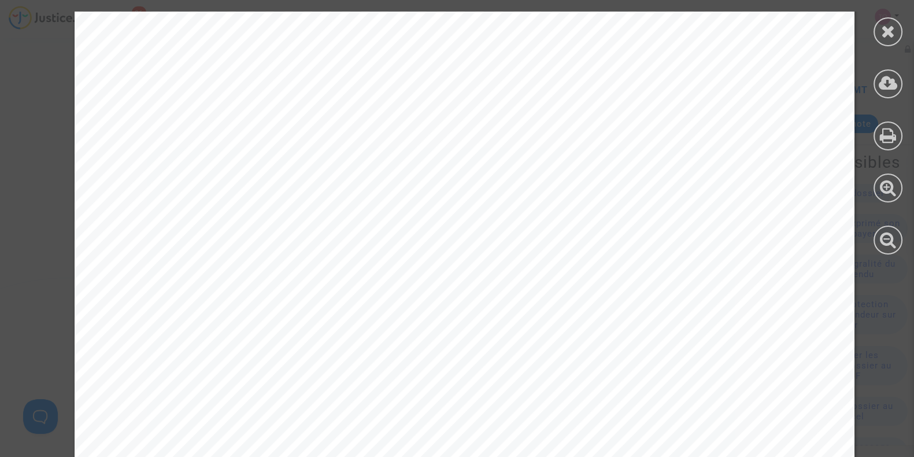
scroll to position [1445, 0]
drag, startPoint x: 403, startPoint y: 217, endPoint x: 470, endPoint y: 218, distance: 66.5
click at [470, 218] on div at bounding box center [465, 226] width 780 height 1103
click at [878, 34] on div at bounding box center [887, 31] width 29 height 29
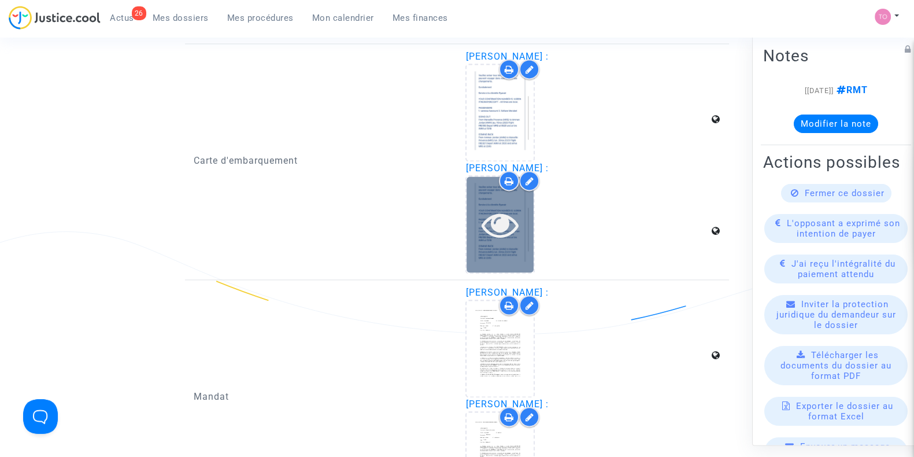
scroll to position [2071, 0]
click at [506, 218] on icon at bounding box center [500, 224] width 38 height 37
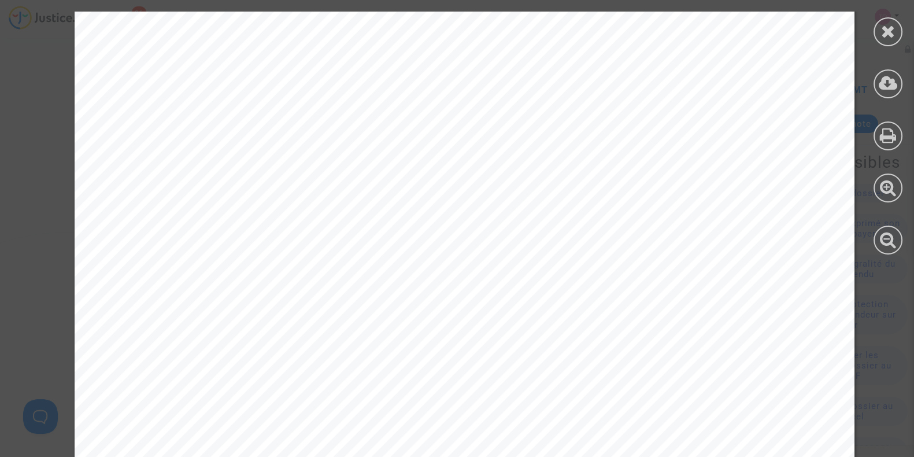
scroll to position [650, 0]
click at [876, 36] on div at bounding box center [887, 31] width 29 height 29
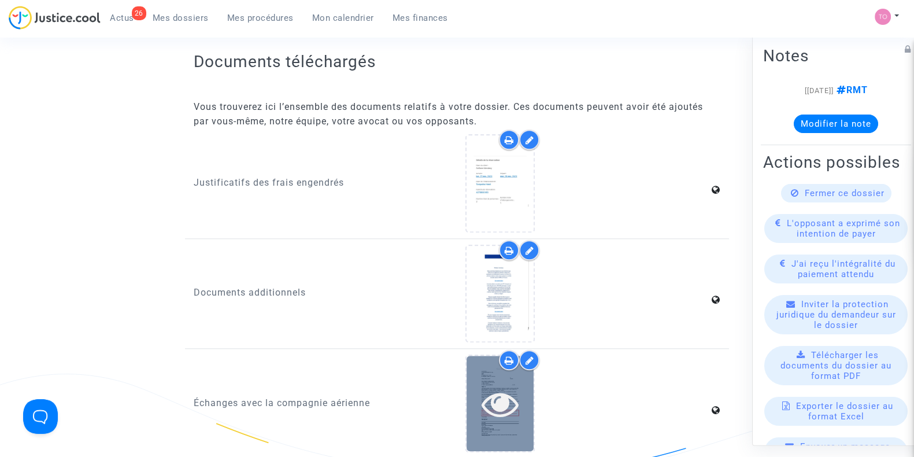
scroll to position [1421, 0]
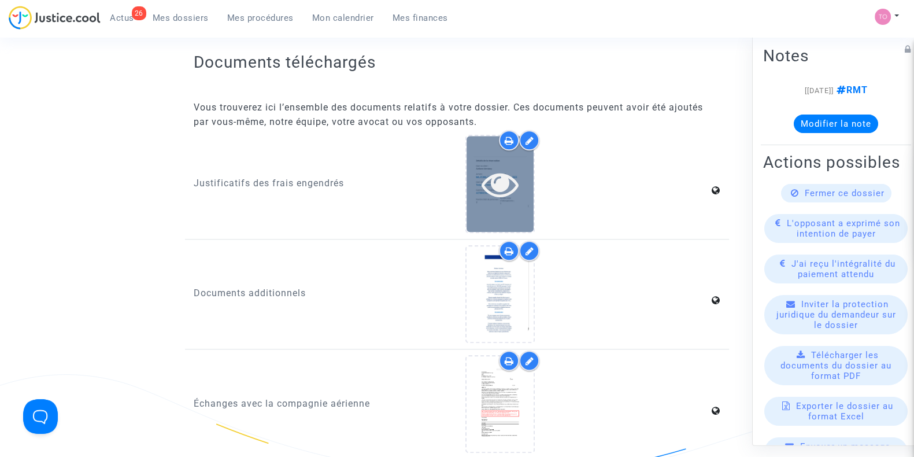
click at [507, 186] on icon at bounding box center [500, 183] width 38 height 37
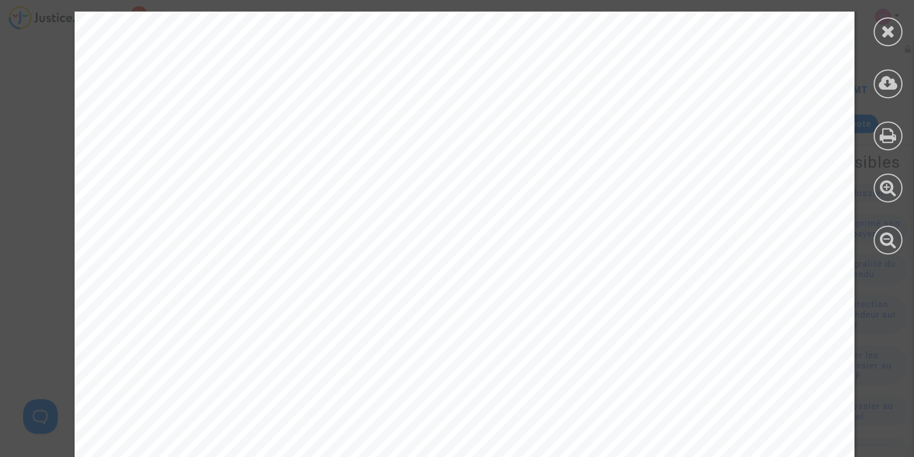
scroll to position [577, 0]
click at [881, 36] on icon at bounding box center [888, 31] width 14 height 17
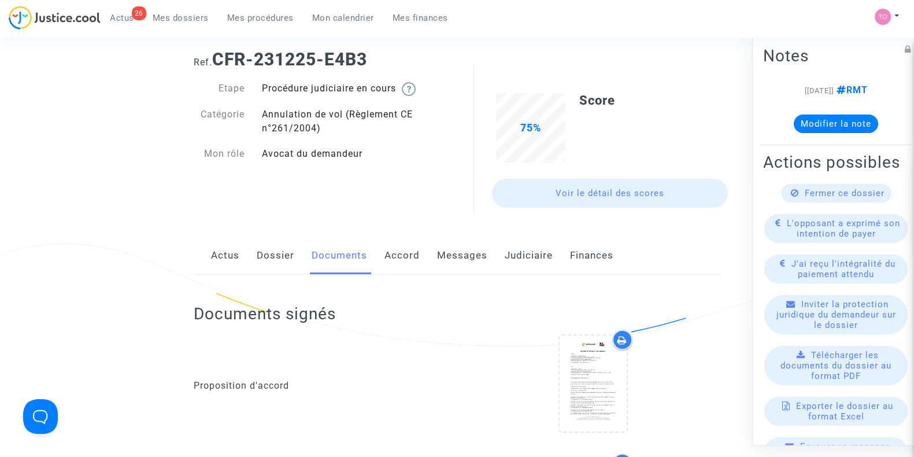
scroll to position [24, 0]
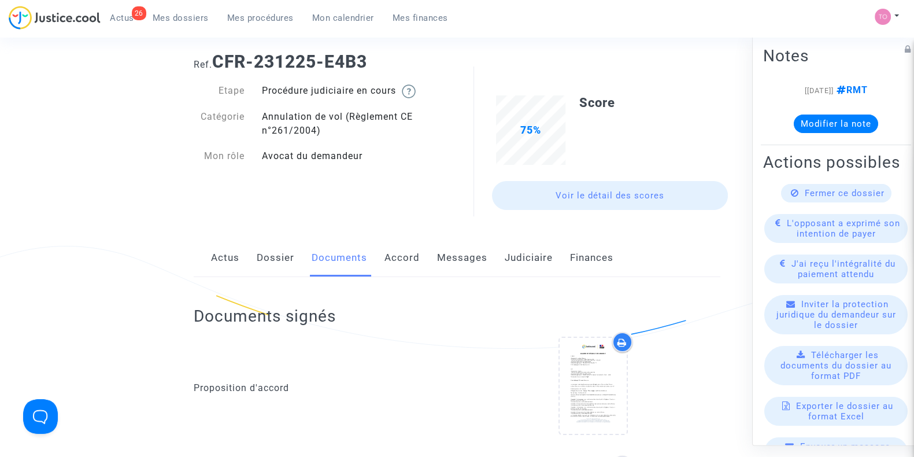
click at [454, 268] on link "Messages" at bounding box center [462, 258] width 50 height 38
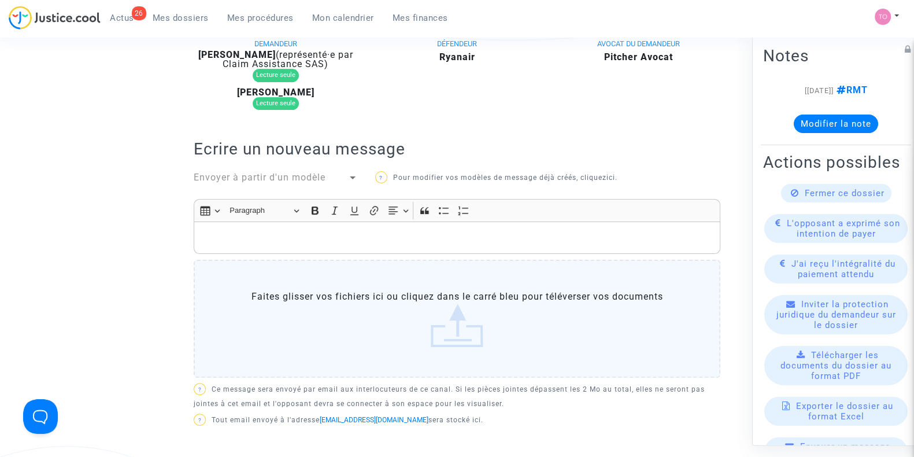
scroll to position [337, 0]
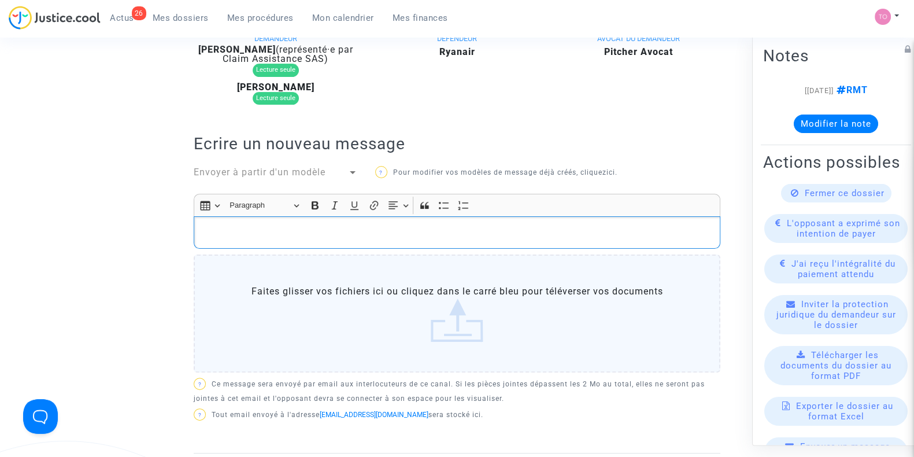
click at [422, 228] on p "Rich Text Editor, main" at bounding box center [457, 232] width 514 height 14
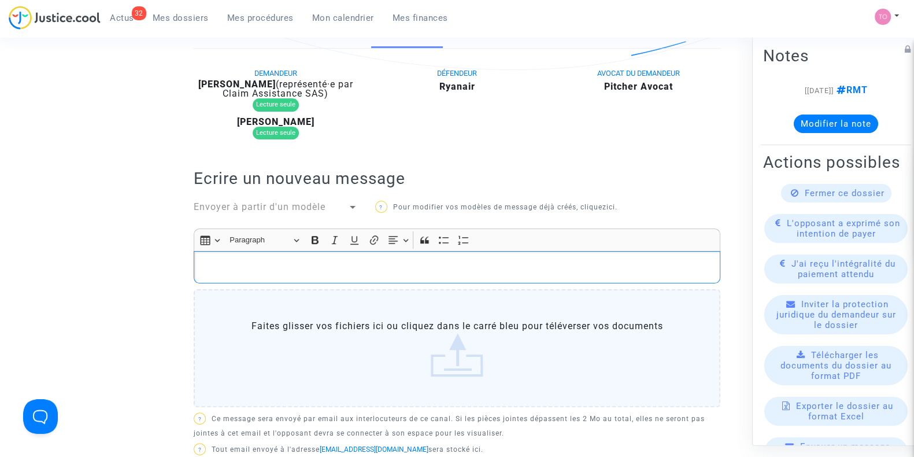
scroll to position [265, 0]
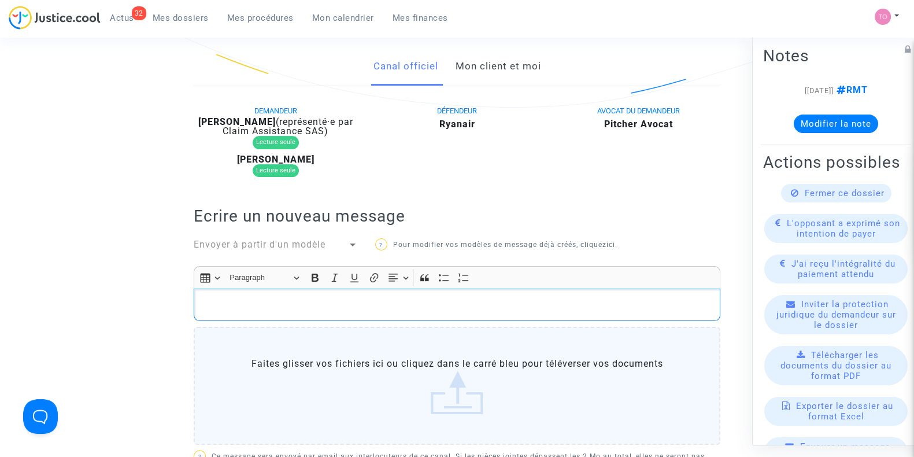
click at [494, 64] on link "Mon client et moi" at bounding box center [498, 66] width 86 height 38
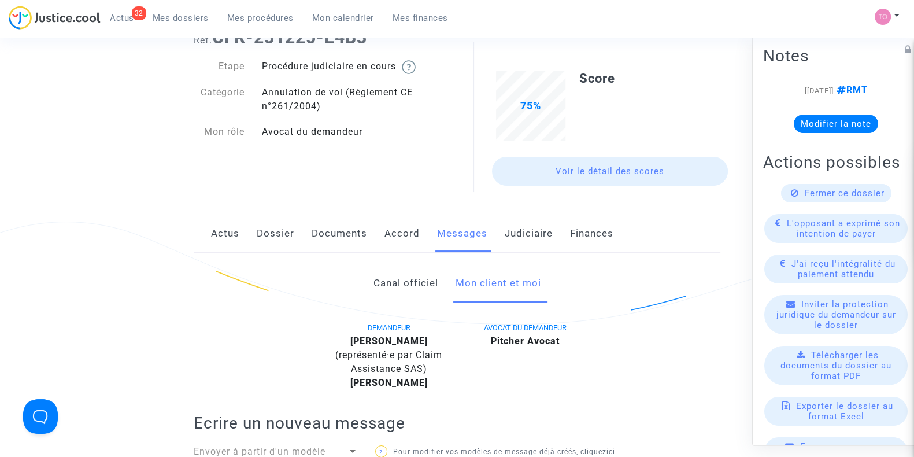
click at [262, 234] on link "Dossier" at bounding box center [276, 233] width 38 height 38
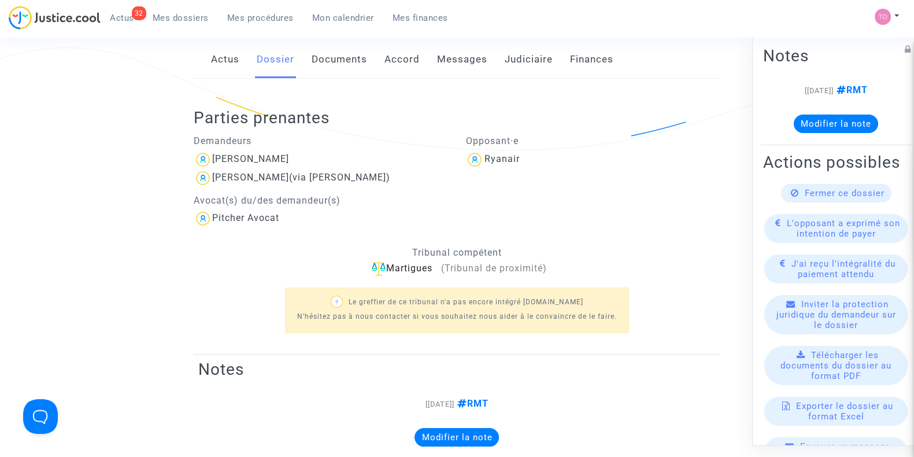
scroll to position [217, 0]
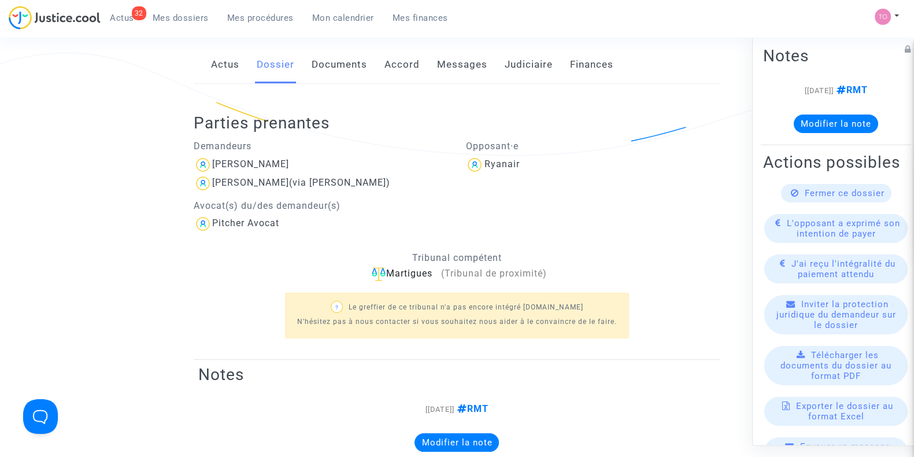
click at [228, 75] on link "Actus" at bounding box center [225, 65] width 28 height 38
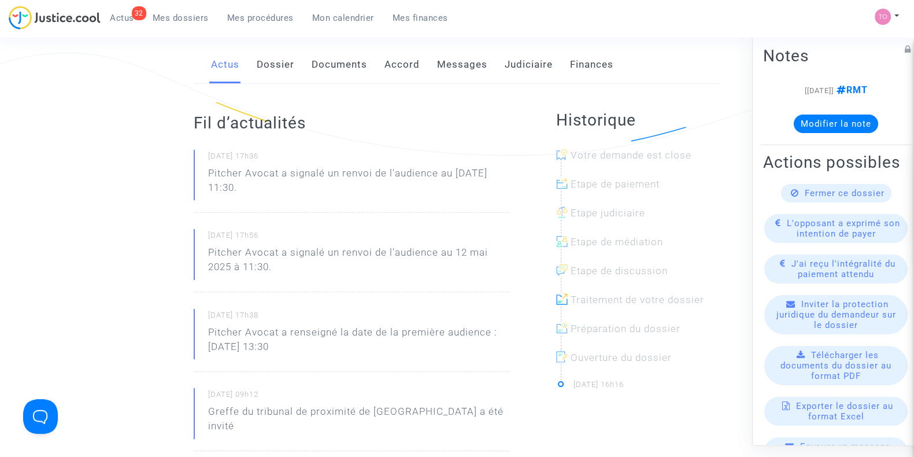
click at [342, 71] on link "Documents" at bounding box center [339, 65] width 55 height 38
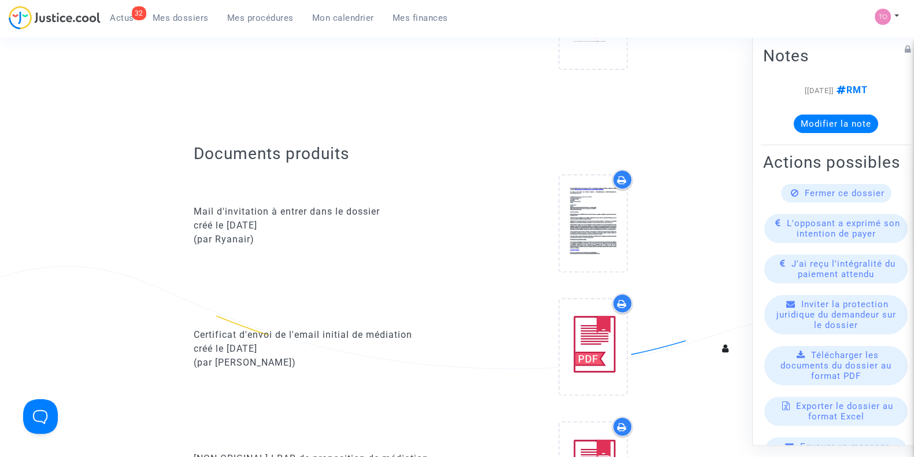
scroll to position [505, 0]
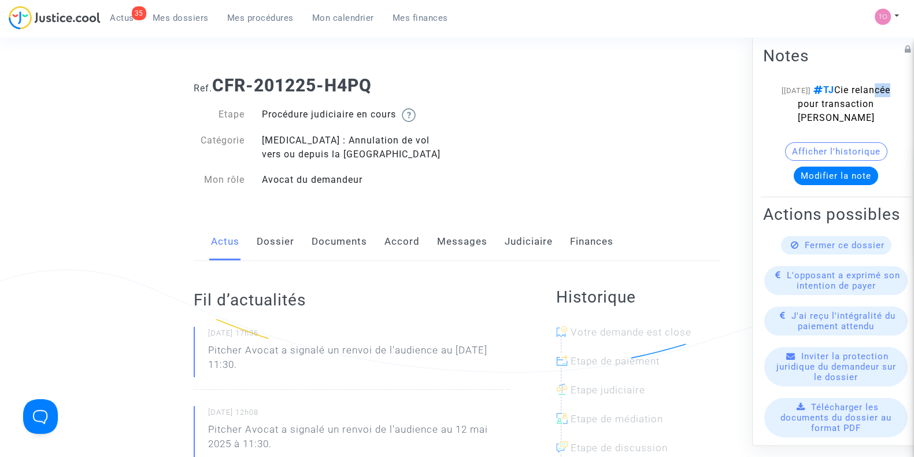
drag, startPoint x: 829, startPoint y: 103, endPoint x: 835, endPoint y: 103, distance: 6.4
click at [835, 103] on span "TJ Cie relancée pour transaction [PERSON_NAME]" at bounding box center [844, 103] width 93 height 39
drag, startPoint x: 824, startPoint y: 112, endPoint x: 837, endPoint y: 120, distance: 15.6
click at [853, 115] on span "TJ Cie relancée pour transaction [PERSON_NAME]" at bounding box center [844, 103] width 93 height 39
click at [277, 240] on link "Dossier" at bounding box center [276, 242] width 38 height 38
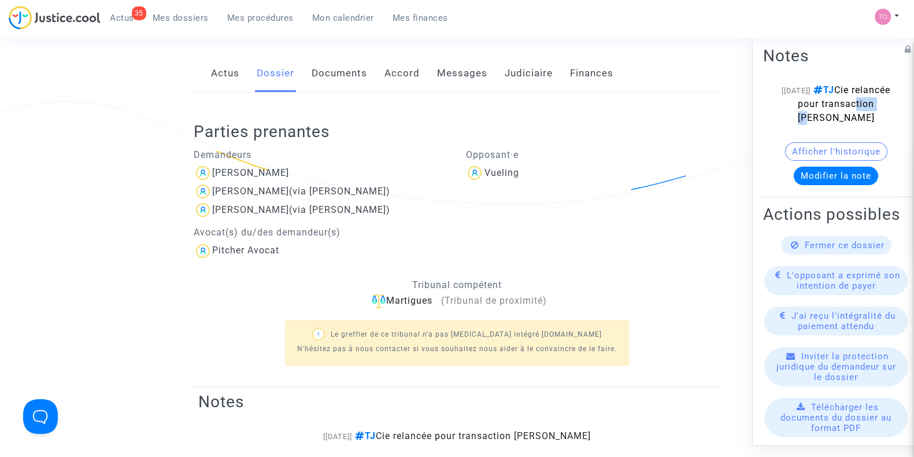
click at [357, 77] on link "Documents" at bounding box center [339, 73] width 55 height 38
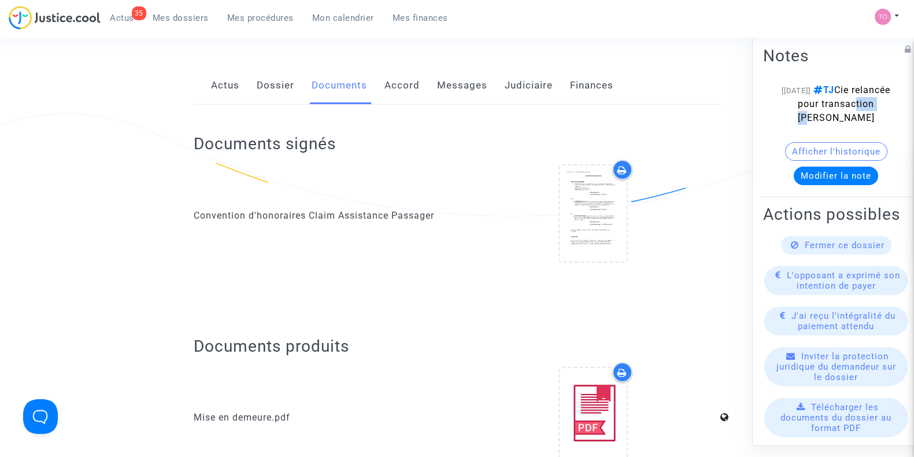
scroll to position [144, 0]
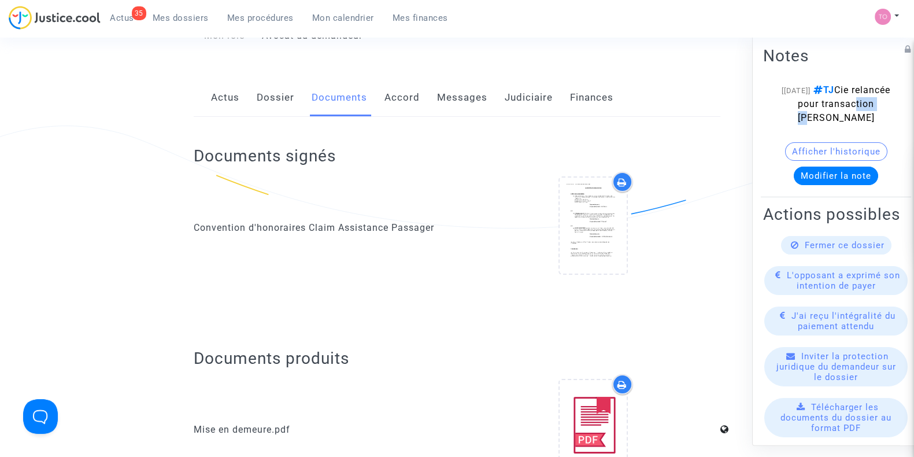
click at [816, 151] on button "Afficher l'historique" at bounding box center [836, 151] width 102 height 18
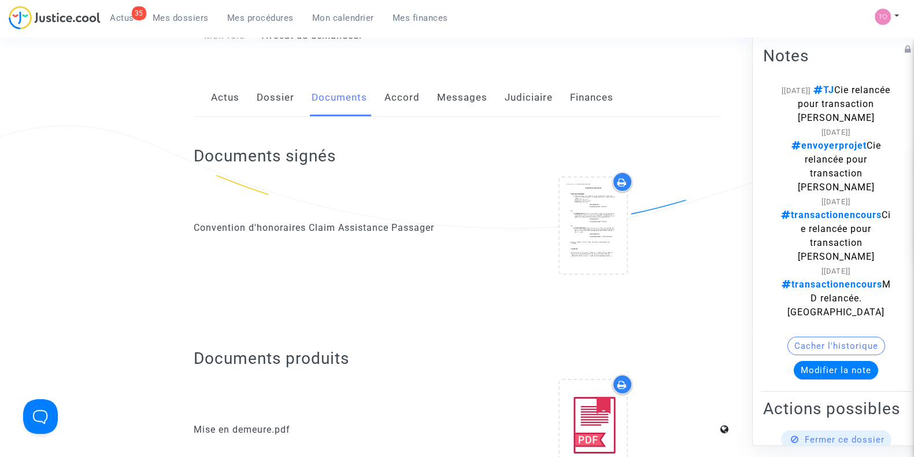
click at [522, 102] on link "Judiciaire" at bounding box center [529, 98] width 48 height 38
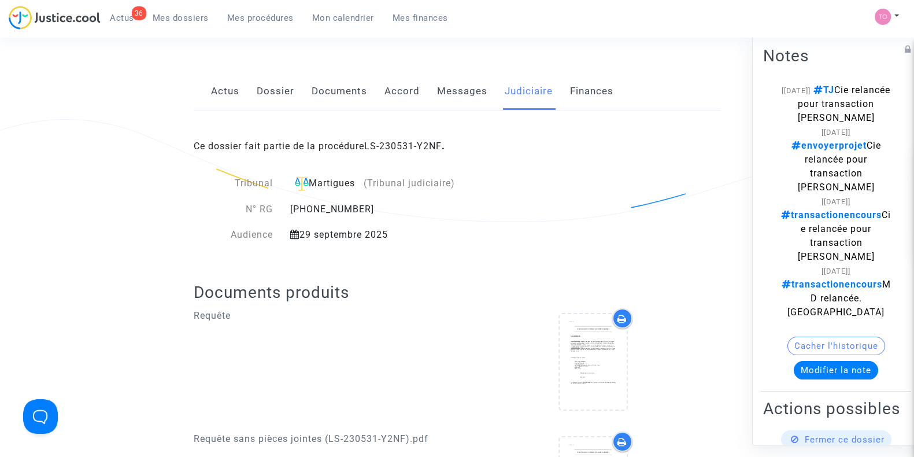
scroll to position [144, 0]
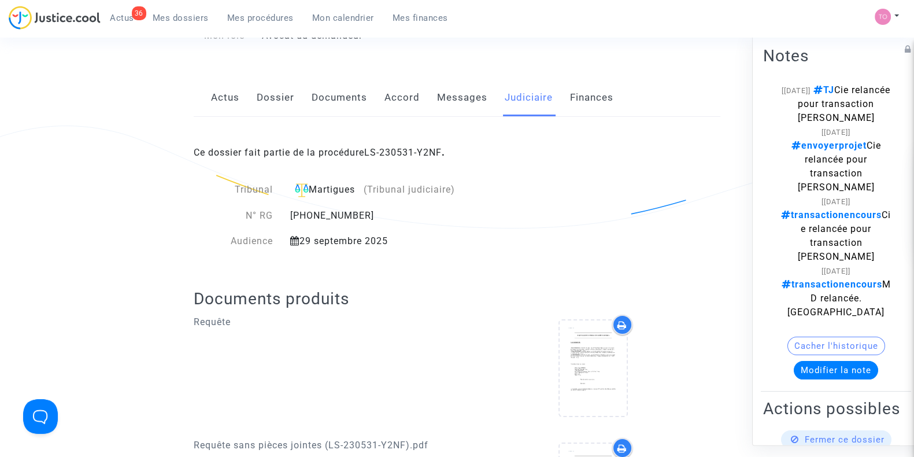
click at [389, 96] on link "Accord" at bounding box center [401, 98] width 35 height 38
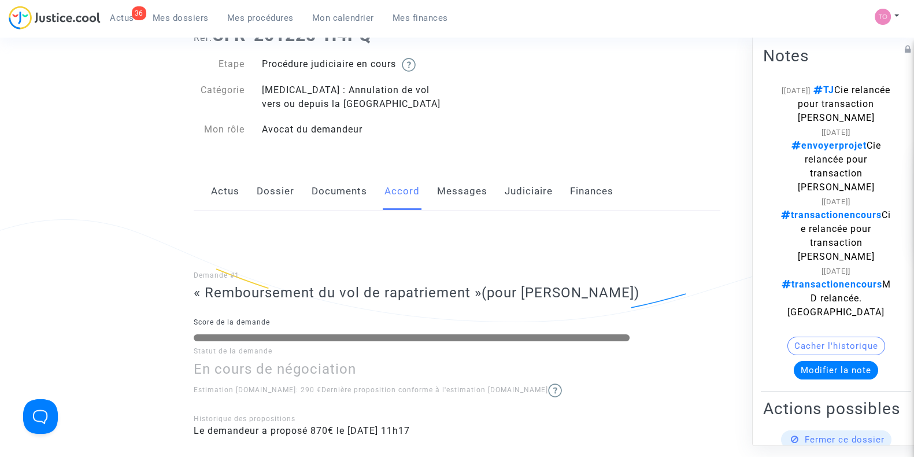
scroll to position [48, 0]
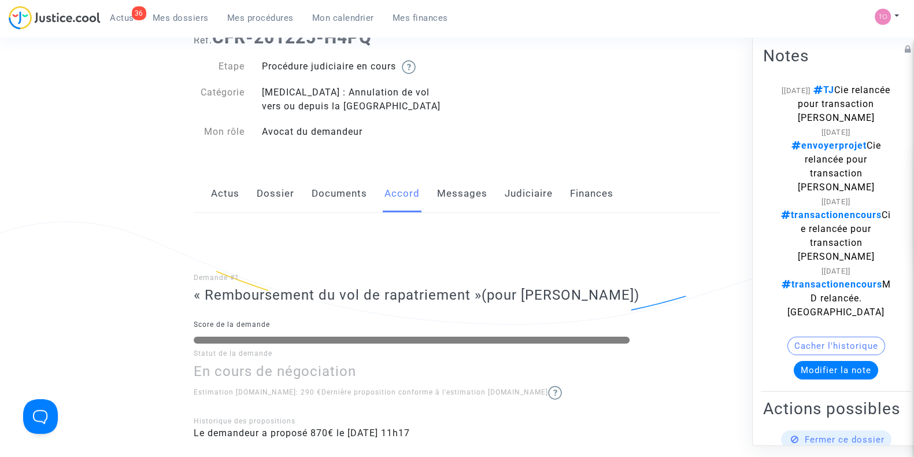
click at [280, 189] on link "Dossier" at bounding box center [276, 194] width 38 height 38
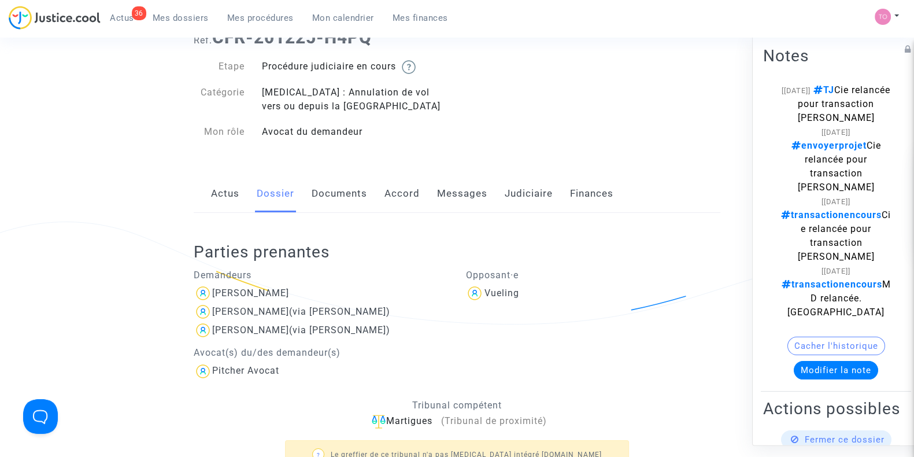
click at [458, 191] on link "Messages" at bounding box center [462, 194] width 50 height 38
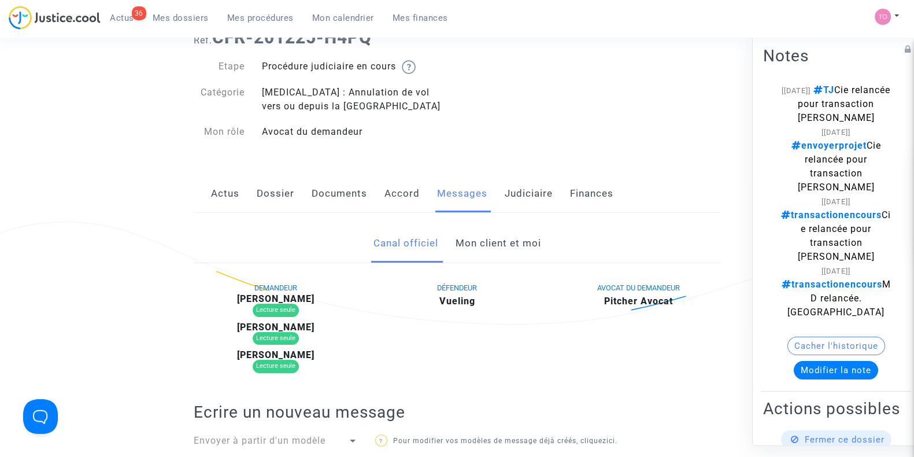
click at [482, 241] on link "Mon client et moi" at bounding box center [498, 243] width 86 height 38
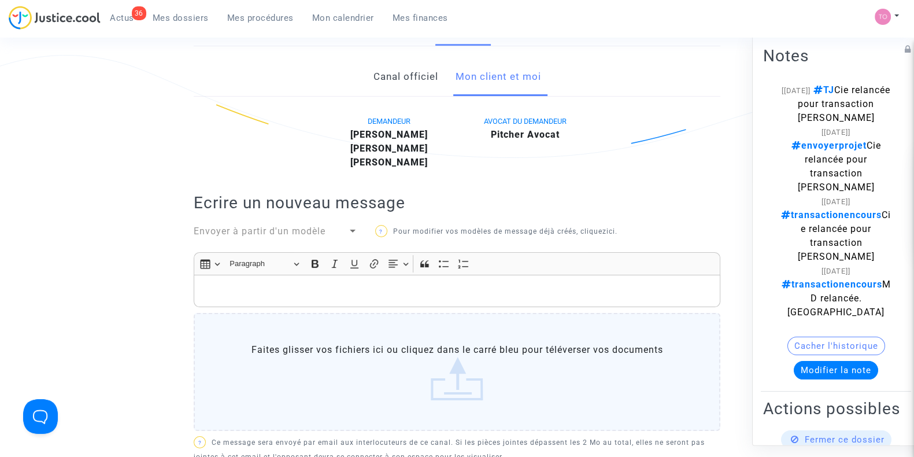
scroll to position [168, 0]
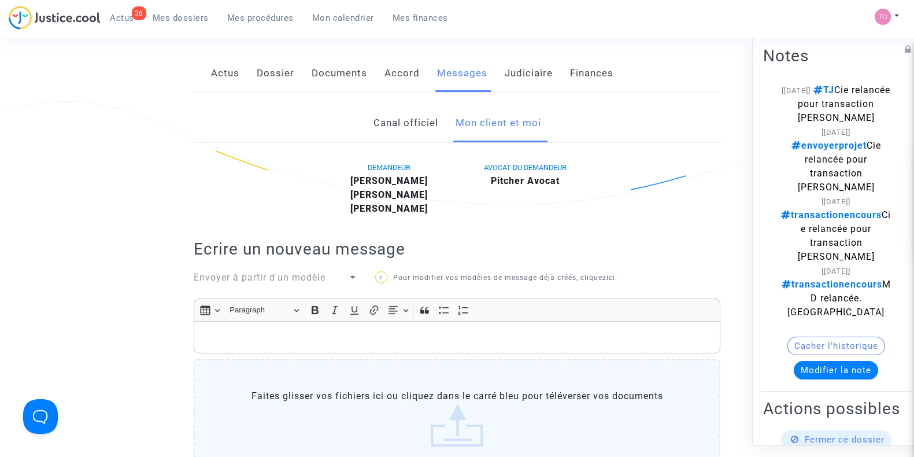
click at [393, 131] on link "Canal officiel" at bounding box center [405, 123] width 65 height 38
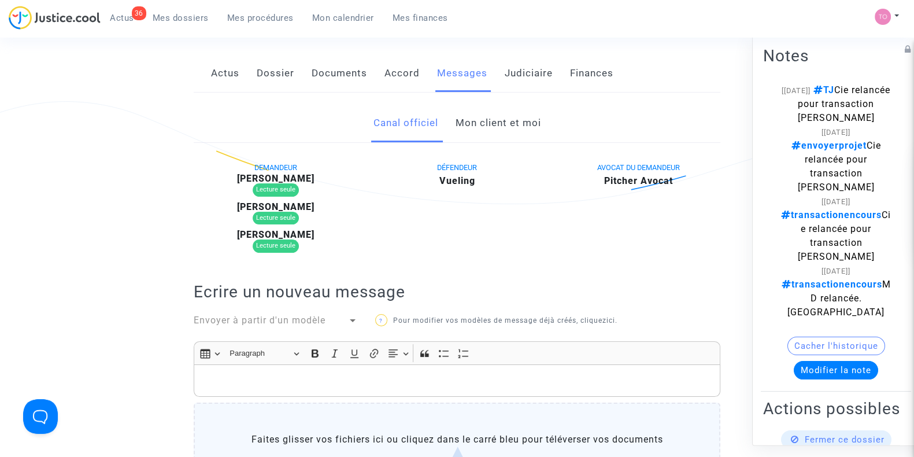
click at [504, 128] on link "Mon client et moi" at bounding box center [498, 123] width 86 height 38
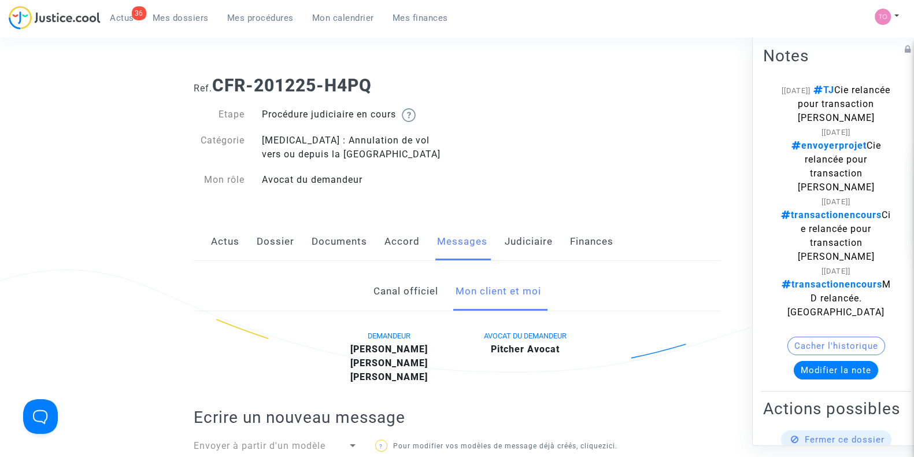
click at [396, 280] on link "Canal officiel" at bounding box center [405, 291] width 65 height 38
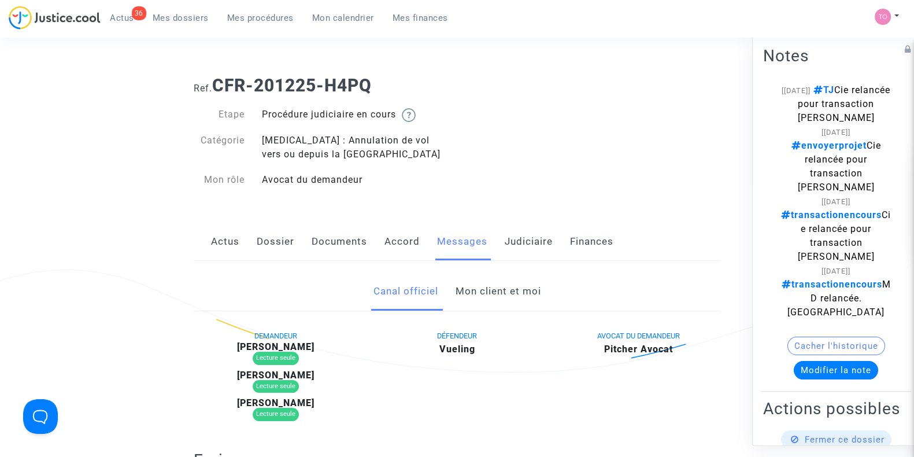
click at [503, 287] on link "Mon client et moi" at bounding box center [498, 291] width 86 height 38
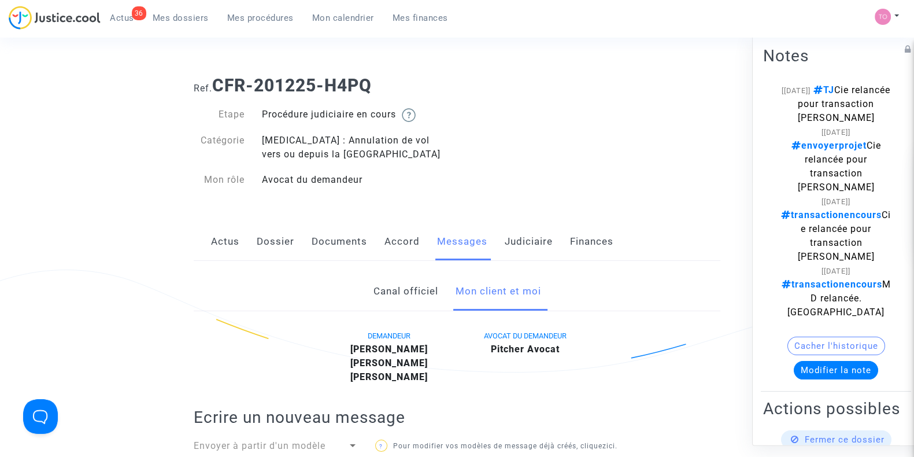
click at [331, 238] on link "Documents" at bounding box center [339, 242] width 55 height 38
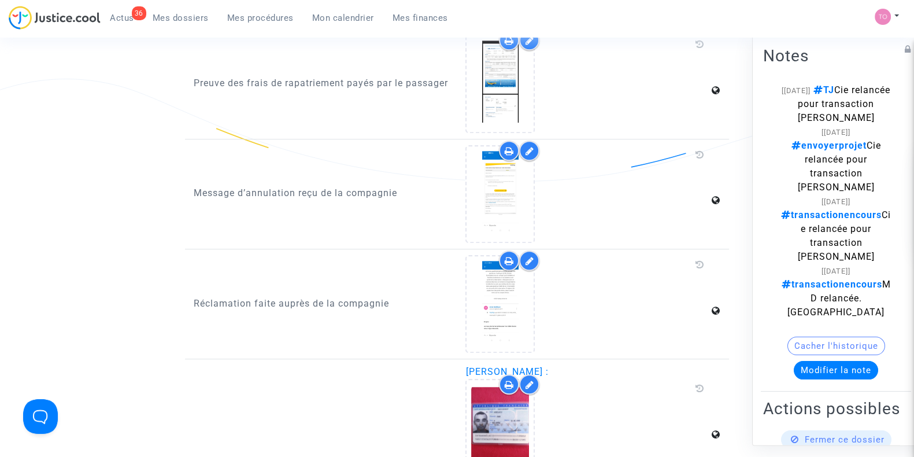
scroll to position [1204, 0]
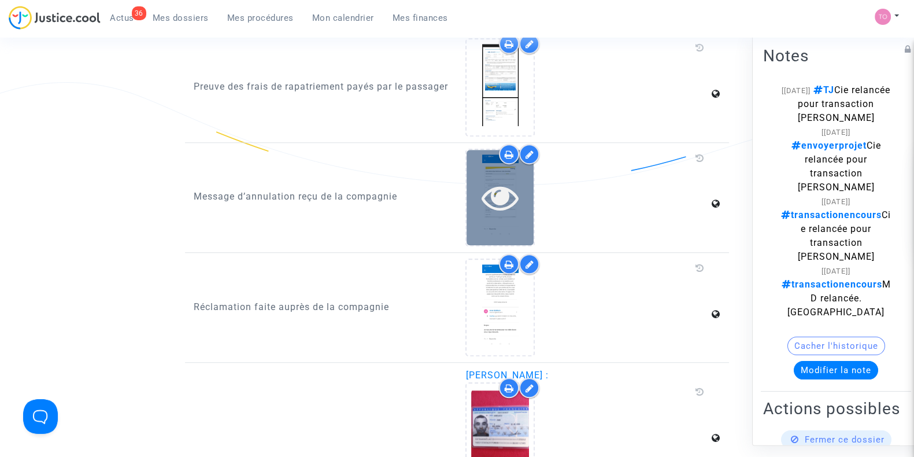
click at [494, 192] on icon at bounding box center [500, 197] width 38 height 37
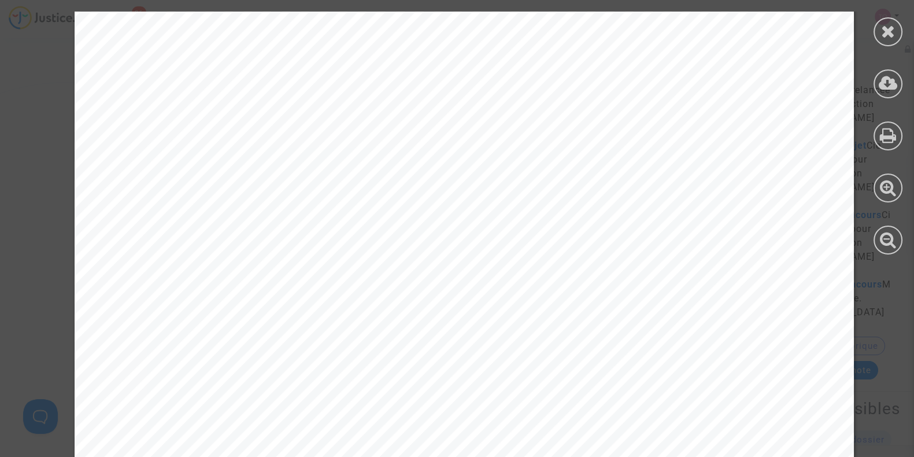
scroll to position [361, 0]
click at [886, 39] on icon at bounding box center [888, 31] width 14 height 17
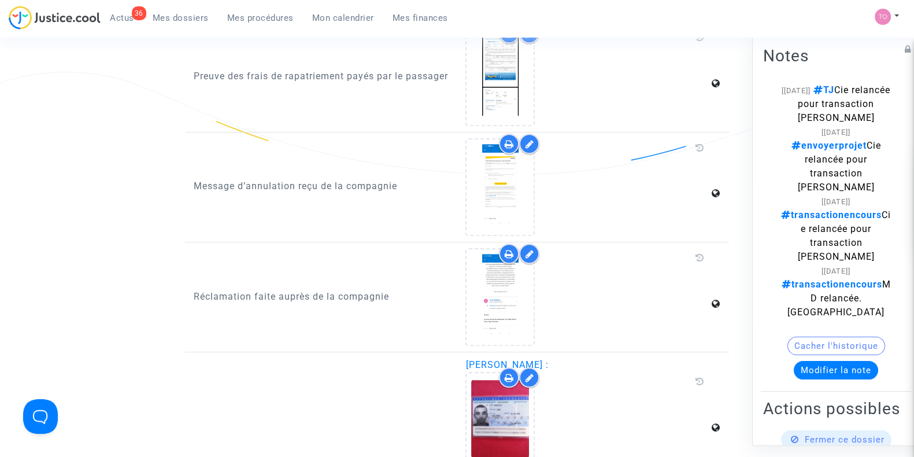
scroll to position [1252, 0]
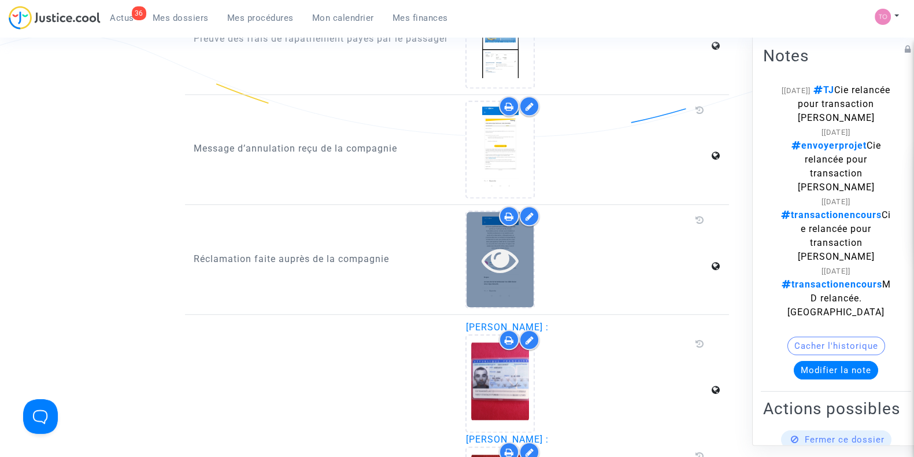
click at [482, 261] on icon at bounding box center [500, 259] width 38 height 37
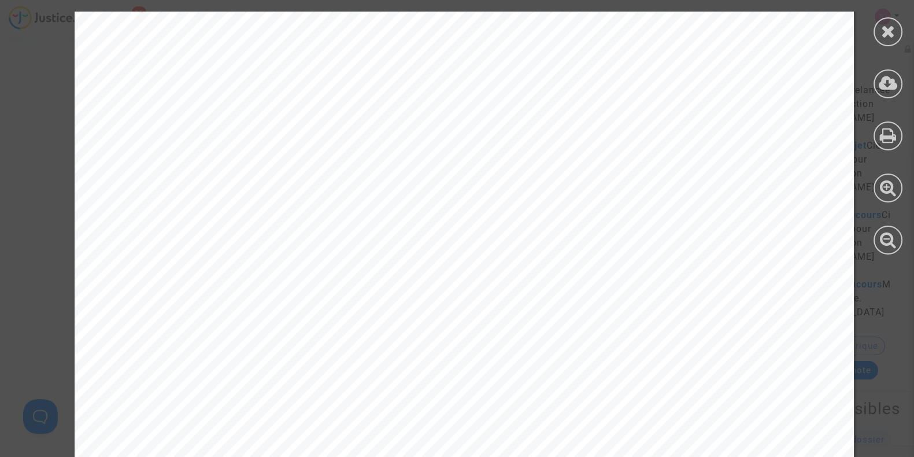
scroll to position [385, 0]
click at [871, 36] on div at bounding box center [888, 133] width 52 height 266
click at [877, 34] on div at bounding box center [887, 31] width 29 height 29
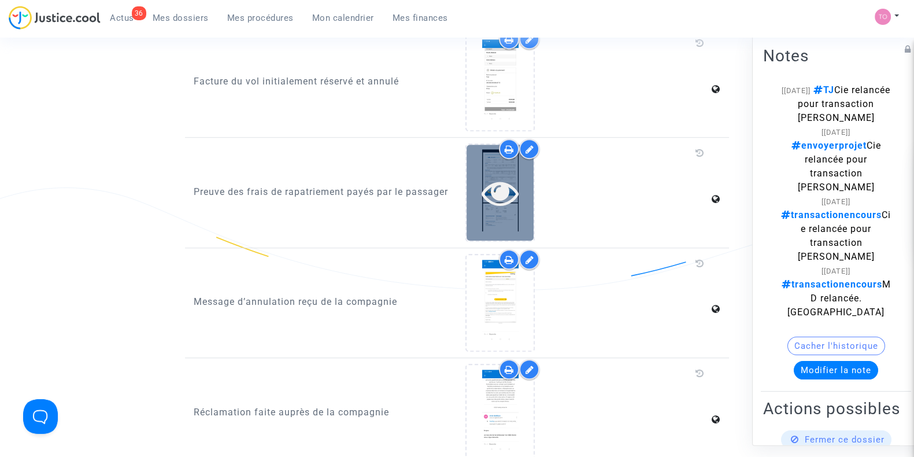
scroll to position [1083, 0]
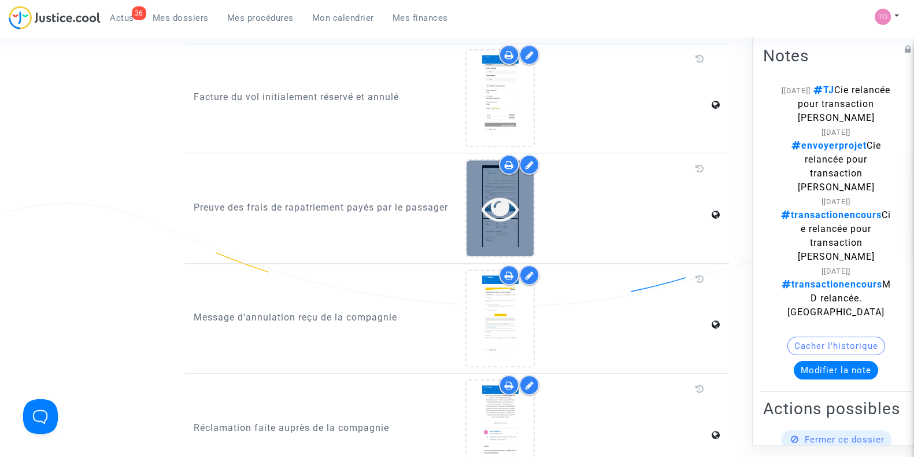
click at [500, 201] on icon at bounding box center [500, 208] width 38 height 37
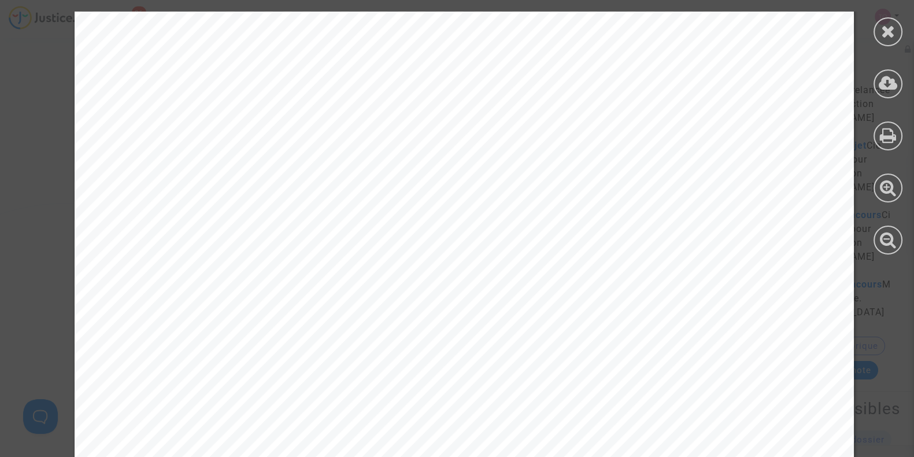
scroll to position [192, 0]
click at [889, 34] on icon at bounding box center [888, 31] width 14 height 17
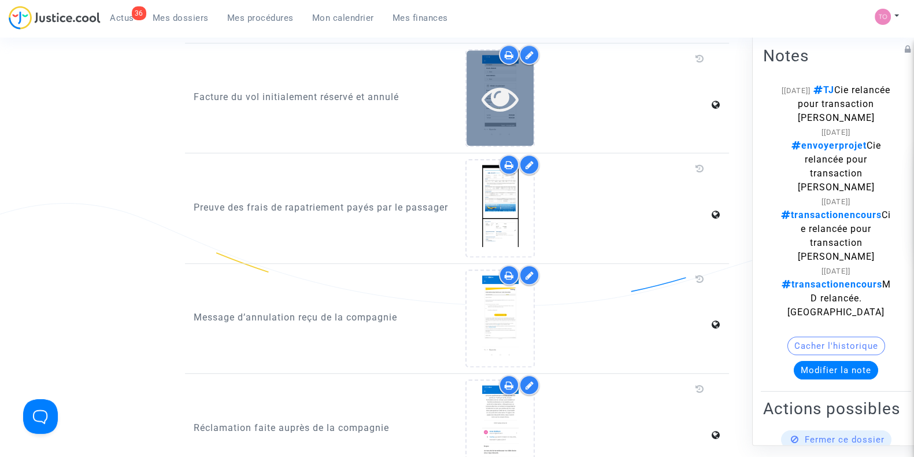
click at [495, 105] on icon at bounding box center [500, 98] width 38 height 37
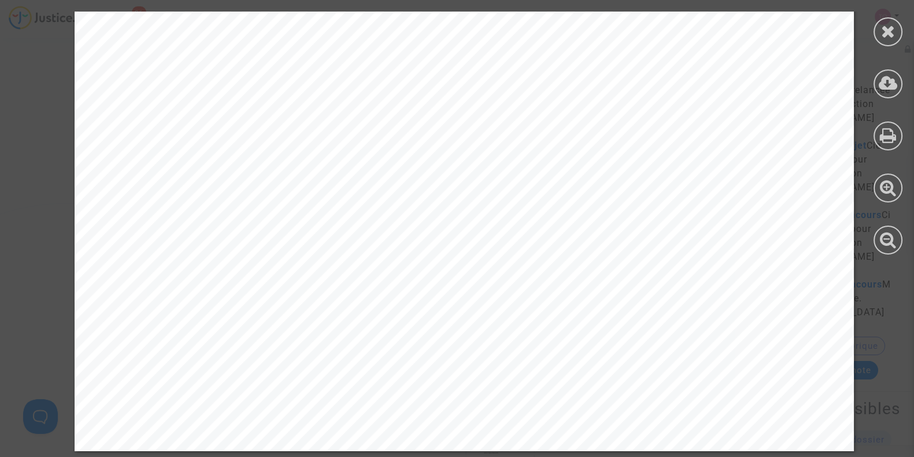
scroll to position [1782, 0]
click at [892, 35] on icon at bounding box center [888, 31] width 14 height 17
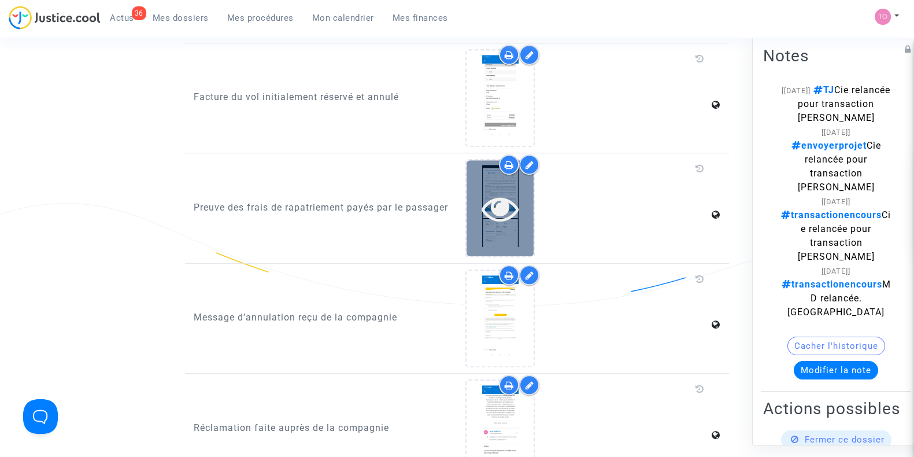
click at [507, 201] on icon at bounding box center [500, 208] width 38 height 37
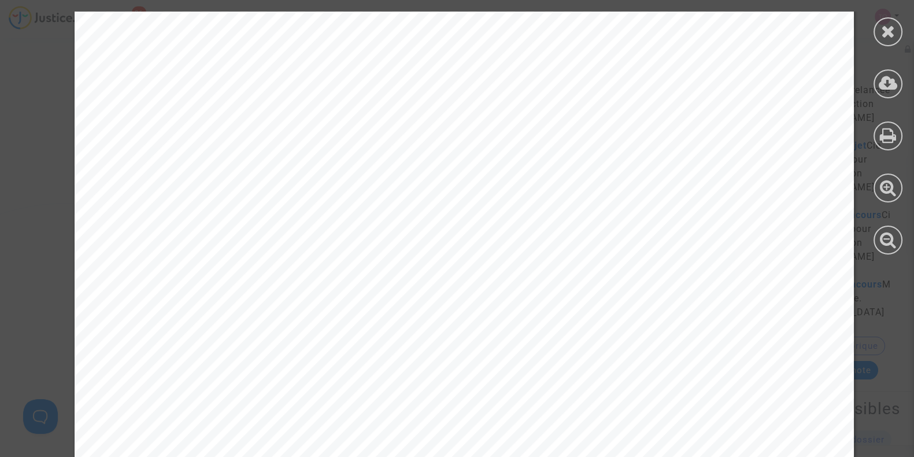
scroll to position [265, 0]
click at [883, 32] on icon at bounding box center [888, 31] width 14 height 17
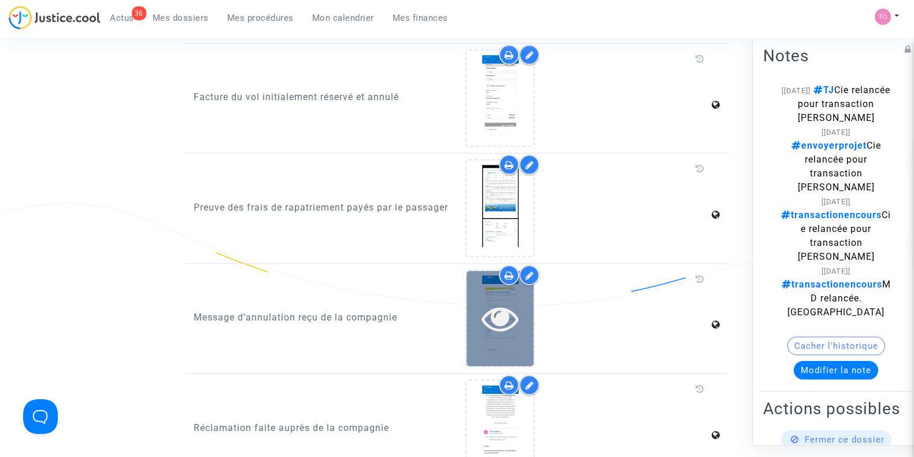
click at [488, 322] on icon at bounding box center [500, 317] width 38 height 37
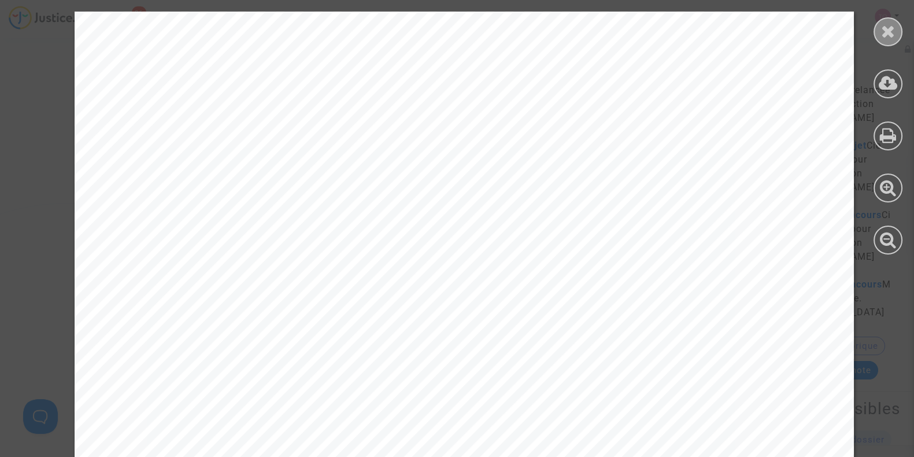
click at [884, 38] on icon at bounding box center [888, 31] width 14 height 17
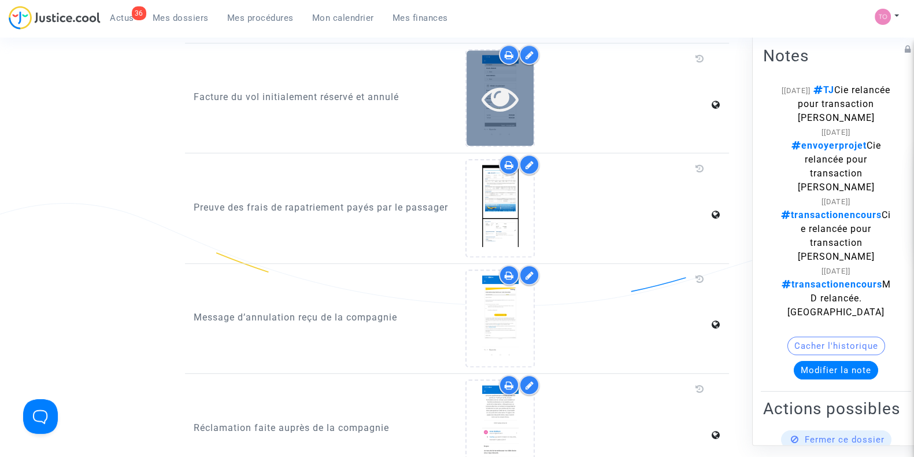
click at [488, 97] on icon at bounding box center [500, 98] width 38 height 37
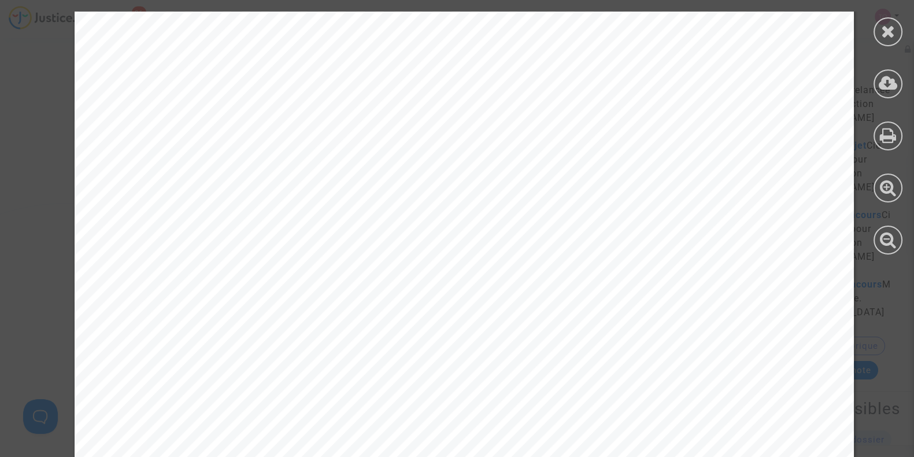
scroll to position [0, 0]
click at [894, 24] on div at bounding box center [887, 31] width 29 height 29
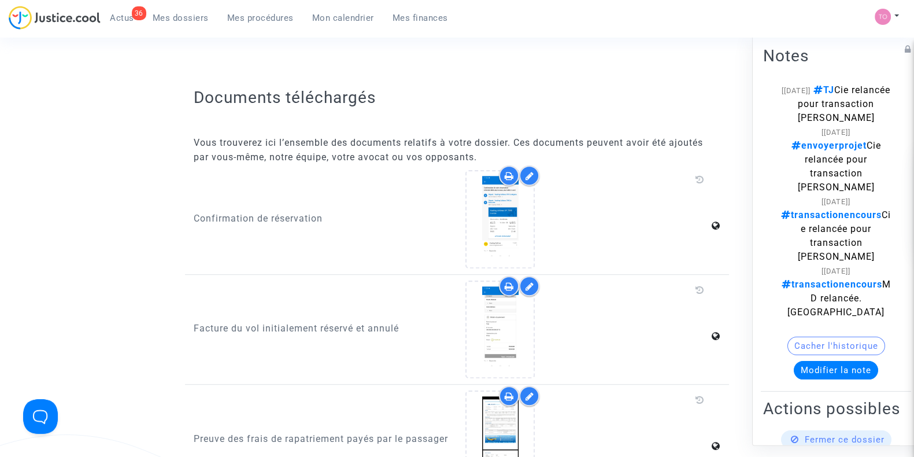
scroll to position [843, 0]
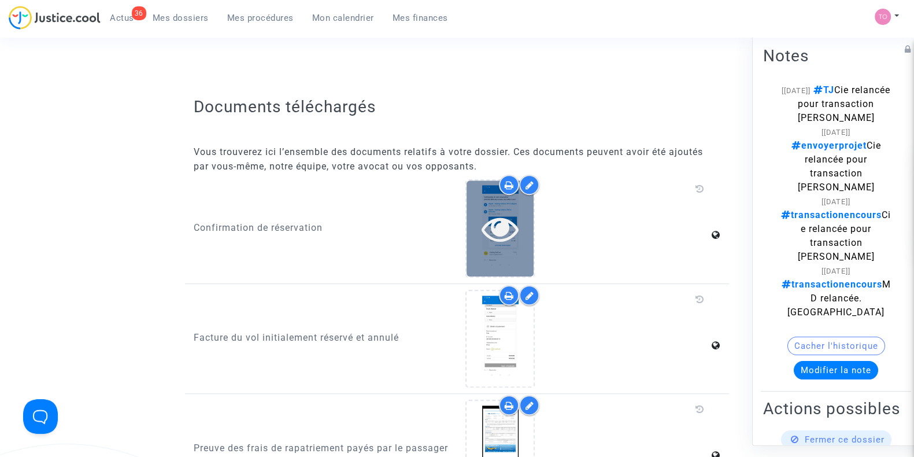
click at [510, 218] on icon at bounding box center [500, 228] width 38 height 37
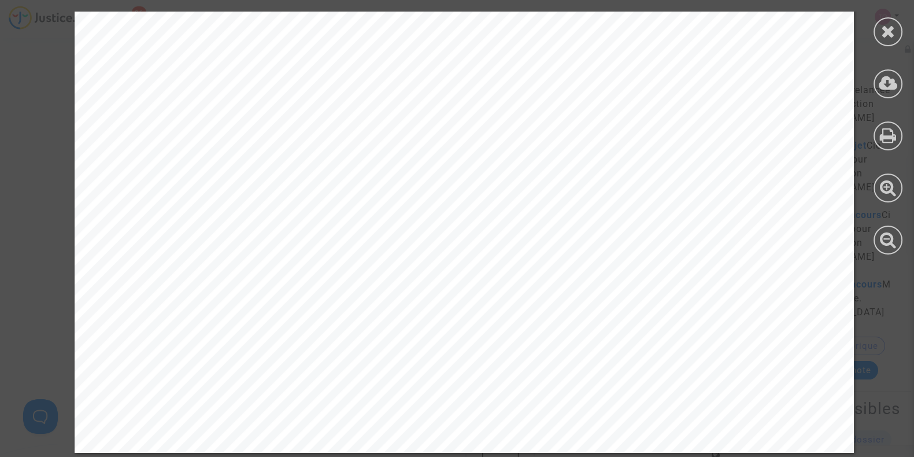
scroll to position [1782, 0]
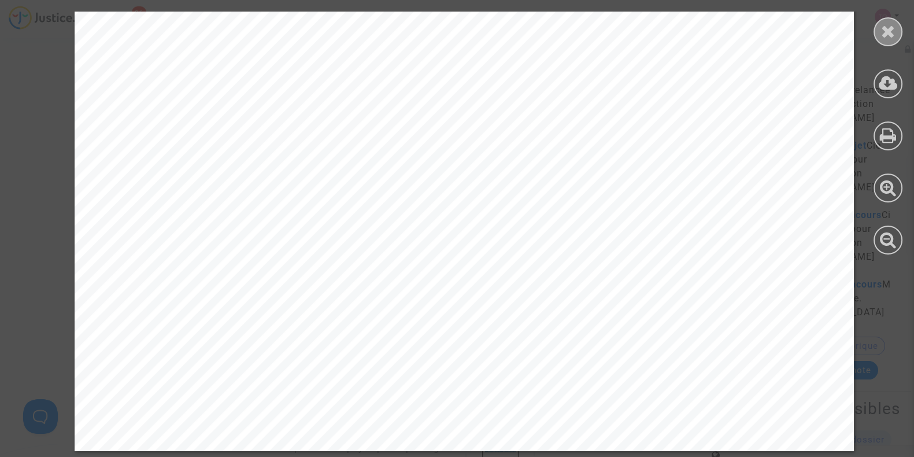
click at [887, 27] on icon at bounding box center [888, 31] width 14 height 17
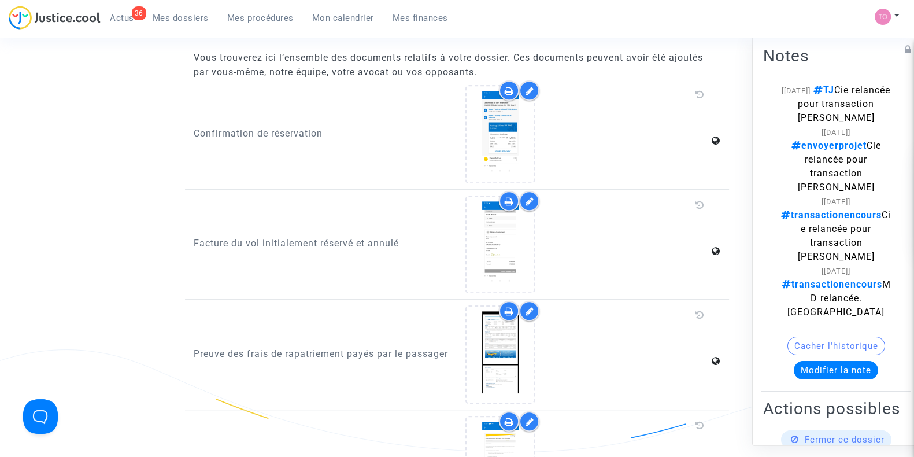
scroll to position [987, 0]
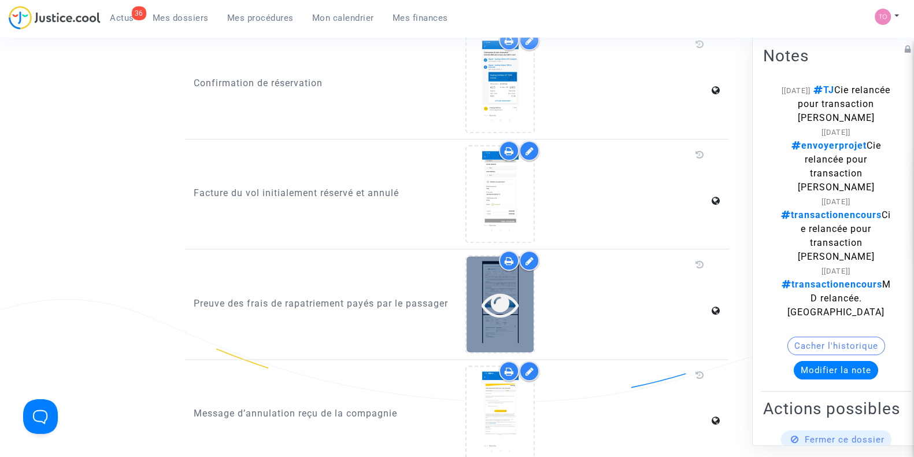
click at [491, 276] on div at bounding box center [499, 303] width 67 height 95
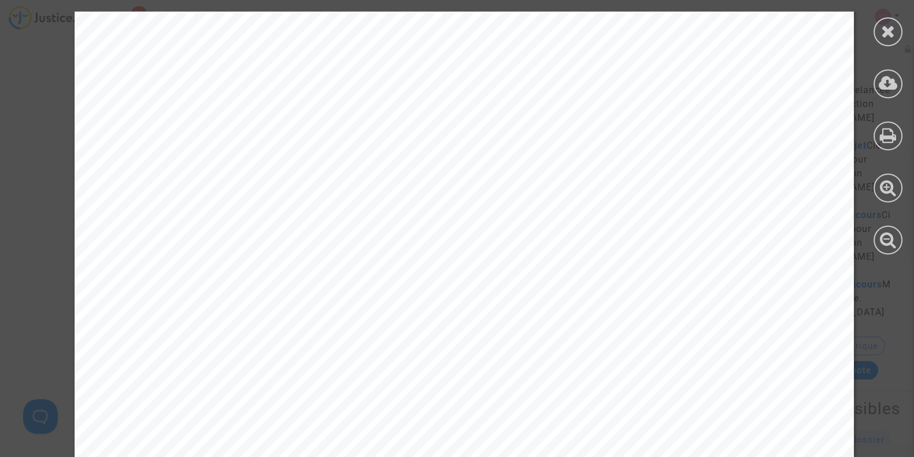
scroll to position [144, 0]
click at [887, 27] on icon at bounding box center [888, 31] width 14 height 17
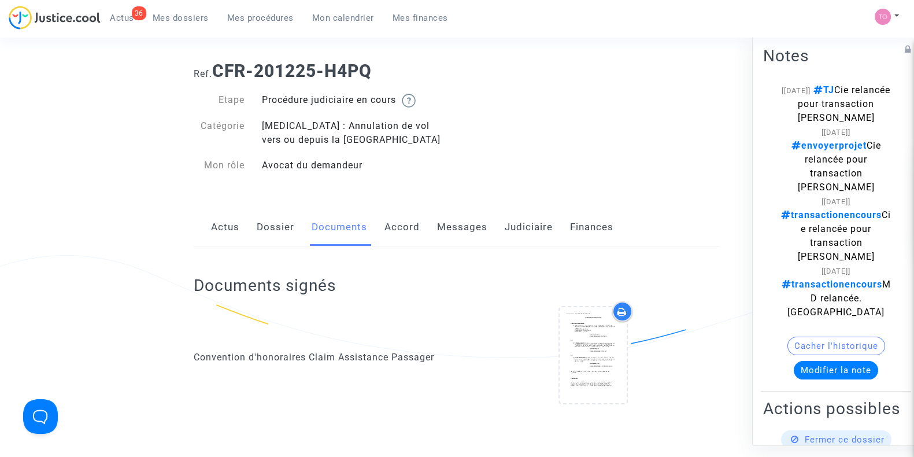
scroll to position [0, 0]
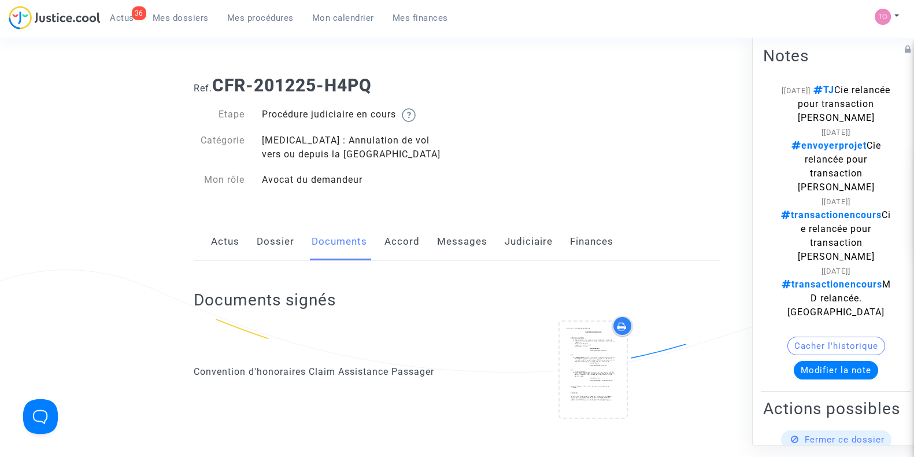
click at [280, 243] on link "Dossier" at bounding box center [276, 242] width 38 height 38
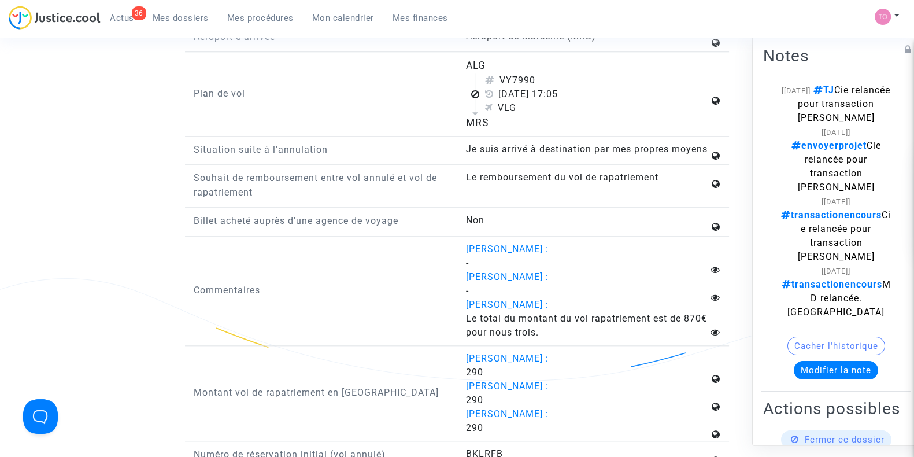
scroll to position [1517, 0]
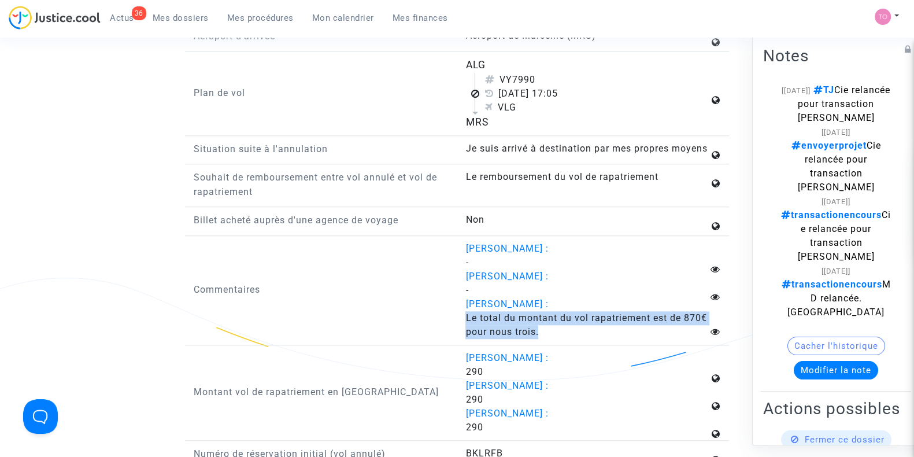
drag, startPoint x: 467, startPoint y: 325, endPoint x: 539, endPoint y: 335, distance: 73.0
click at [539, 335] on answer "Le total du montant du vol rapatriement est de 870€ pour nous trois." at bounding box center [586, 325] width 243 height 28
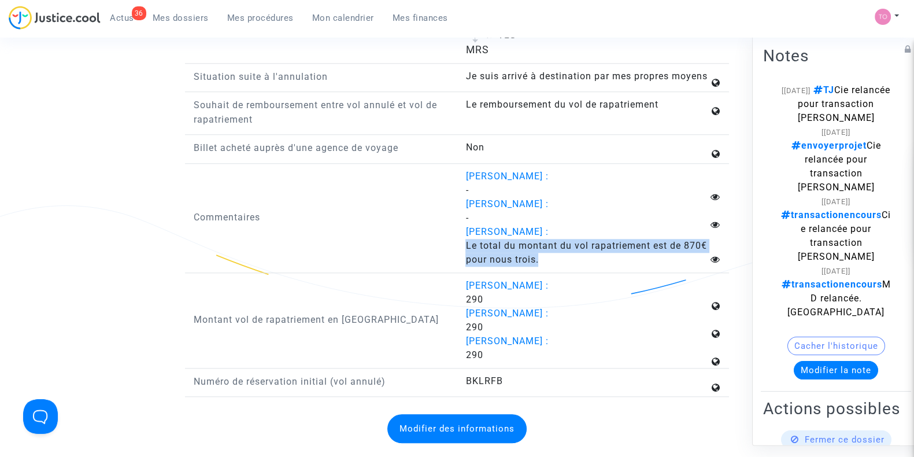
scroll to position [1613, 0]
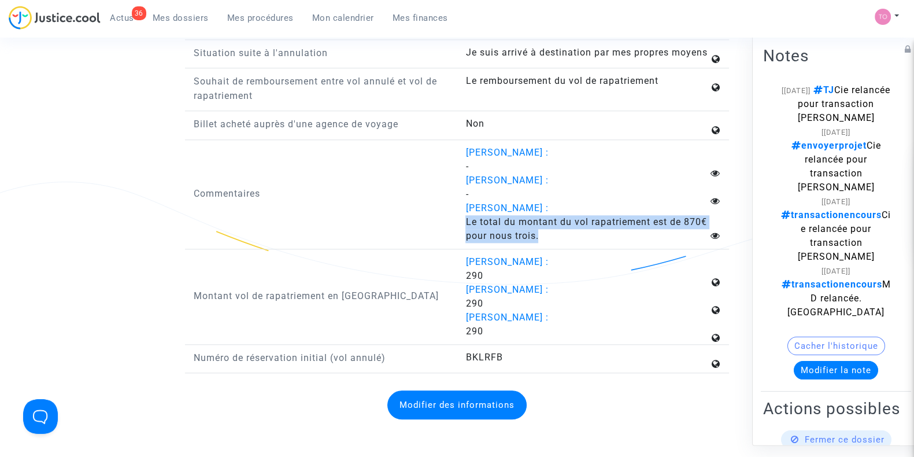
click at [641, 232] on span "Le total du montant du vol rapatriement est de 870€ pour nous trois." at bounding box center [585, 228] width 241 height 25
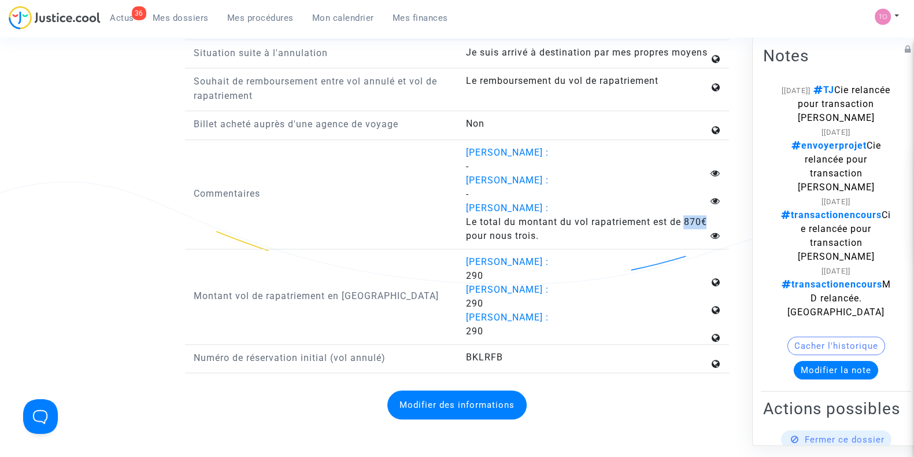
drag, startPoint x: 683, startPoint y: 227, endPoint x: 708, endPoint y: 227, distance: 24.9
click at [708, 227] on answer "Le total du montant du vol rapatriement est de 870€ pour nous trois." at bounding box center [586, 229] width 243 height 28
copy span "870€"
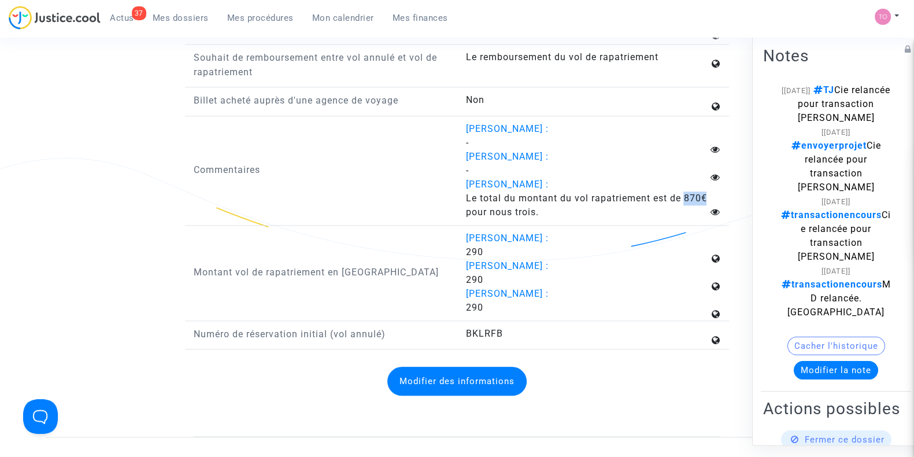
scroll to position [1637, 0]
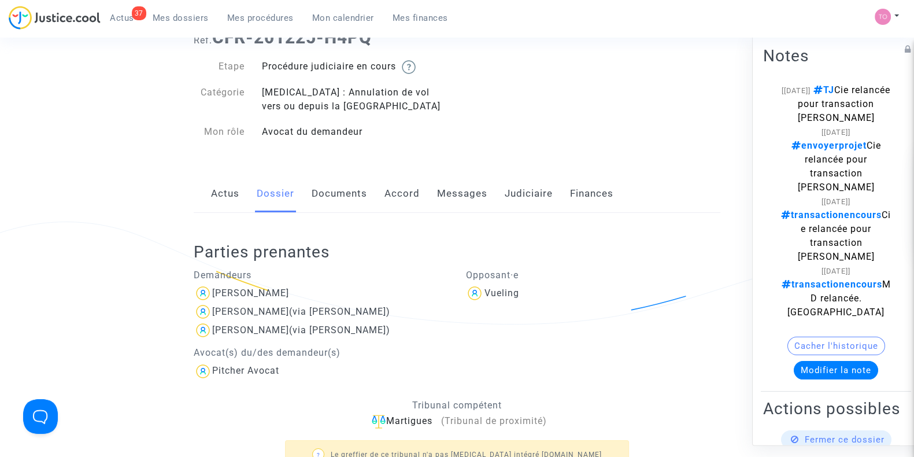
click at [334, 192] on link "Documents" at bounding box center [339, 194] width 55 height 38
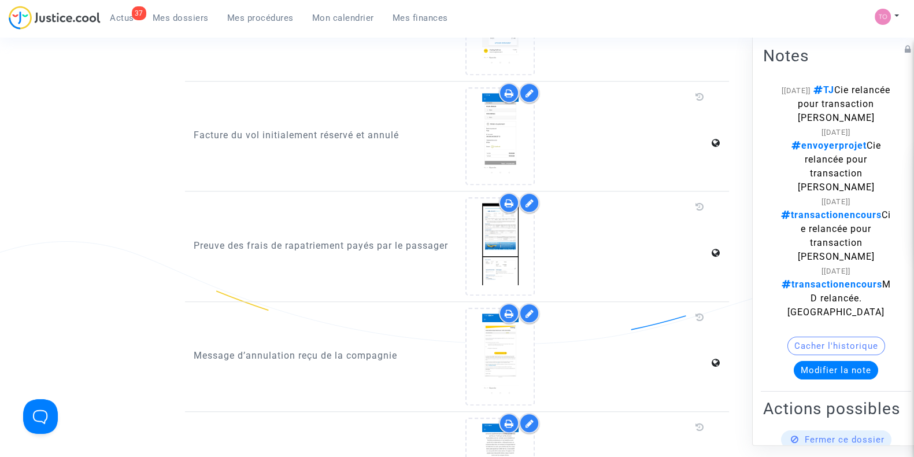
scroll to position [1035, 0]
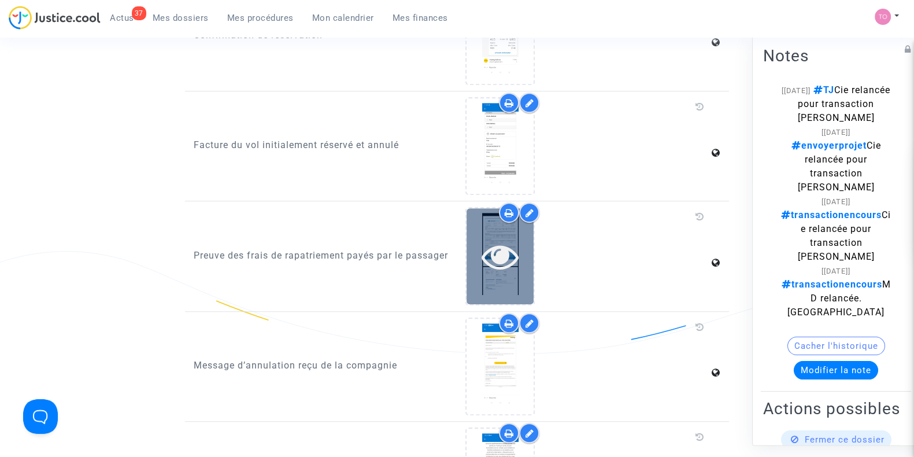
click at [489, 257] on icon at bounding box center [500, 256] width 38 height 37
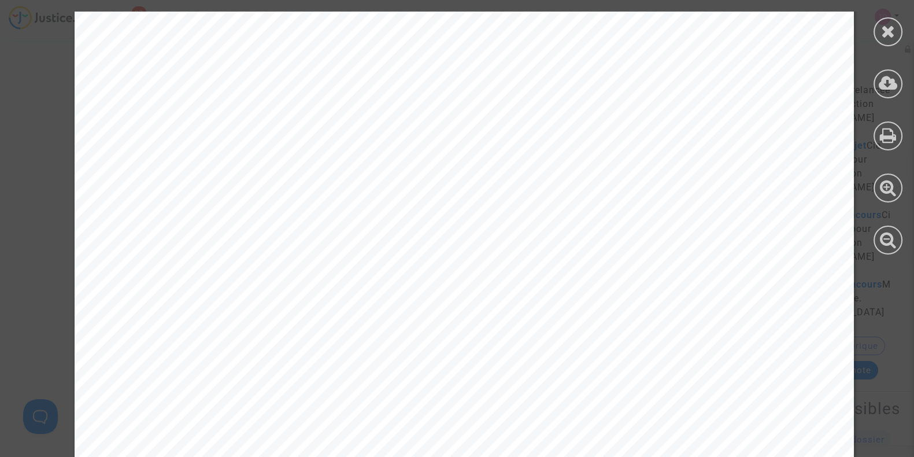
scroll to position [265, 0]
click at [892, 27] on icon at bounding box center [888, 31] width 14 height 17
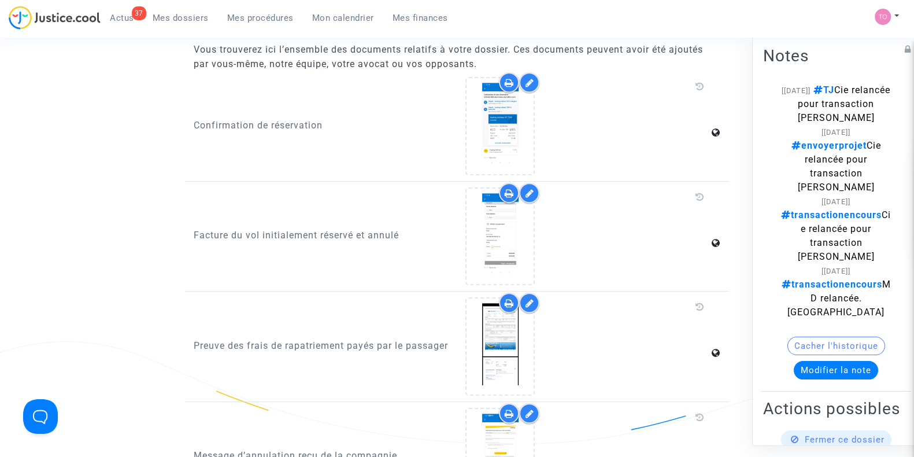
scroll to position [939, 0]
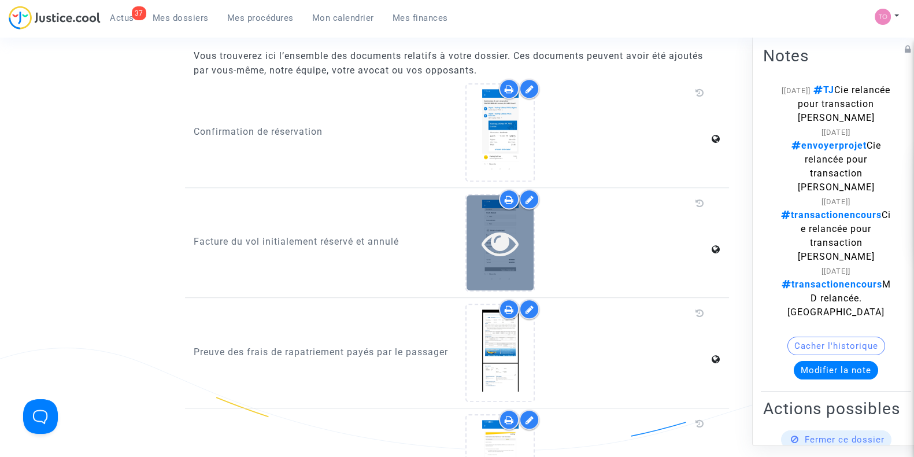
click at [518, 234] on icon at bounding box center [500, 242] width 38 height 37
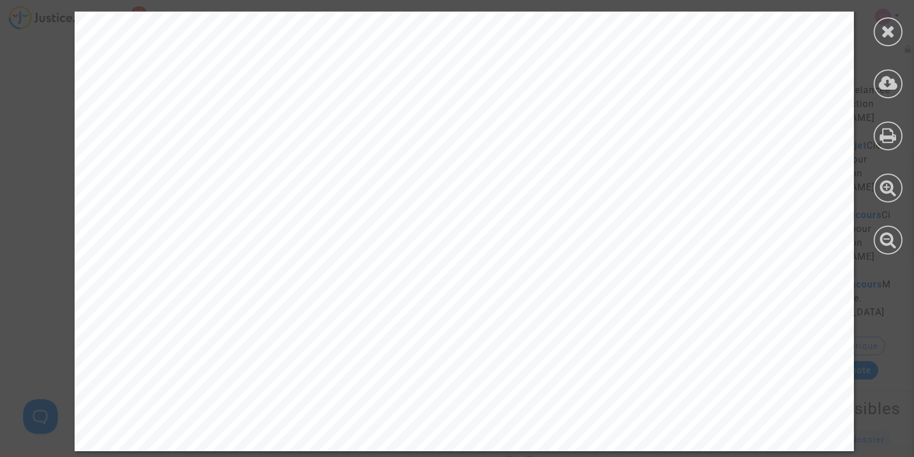
scroll to position [1011, 0]
click at [896, 35] on div at bounding box center [887, 31] width 29 height 29
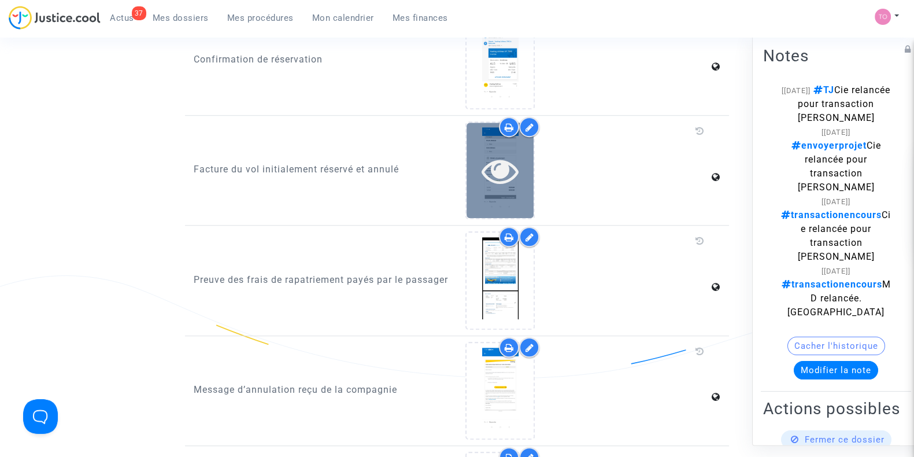
click at [476, 186] on div at bounding box center [499, 170] width 67 height 95
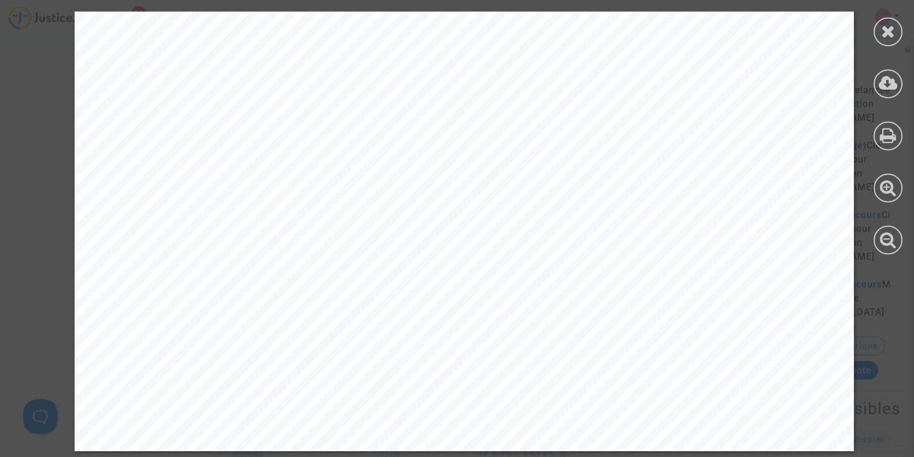
scroll to position [2074, 0]
click at [874, 31] on div at bounding box center [887, 31] width 29 height 29
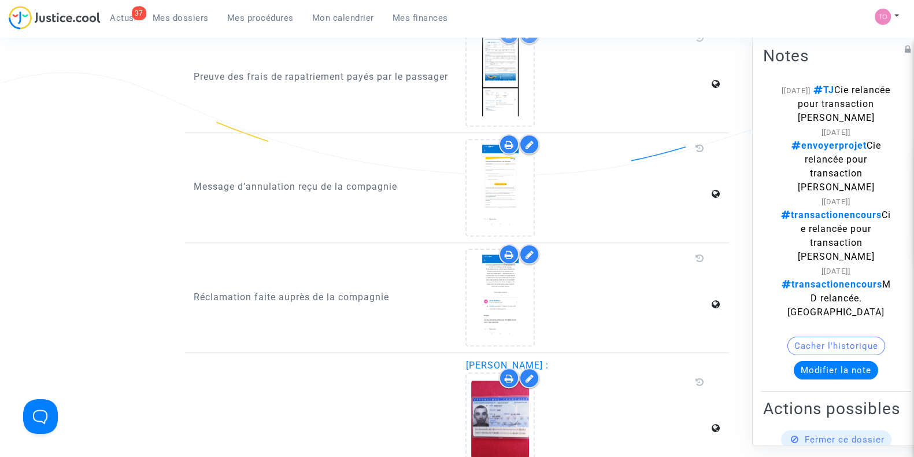
scroll to position [1183, 0]
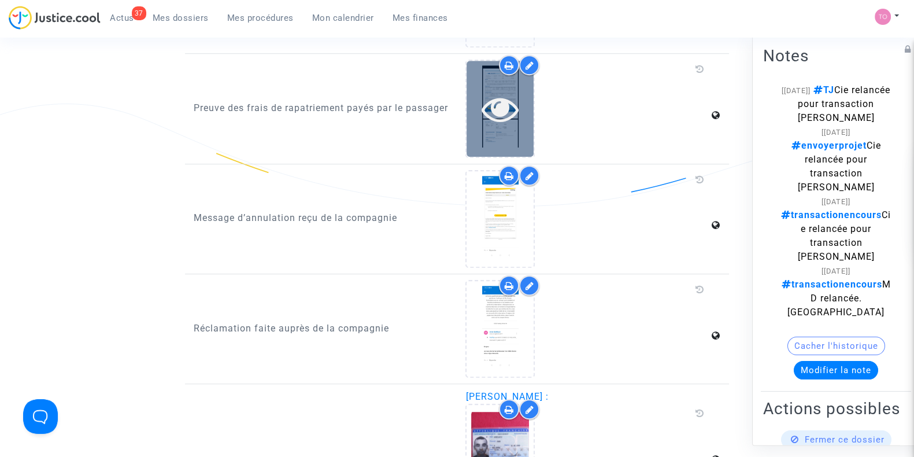
click at [487, 111] on icon at bounding box center [500, 108] width 38 height 37
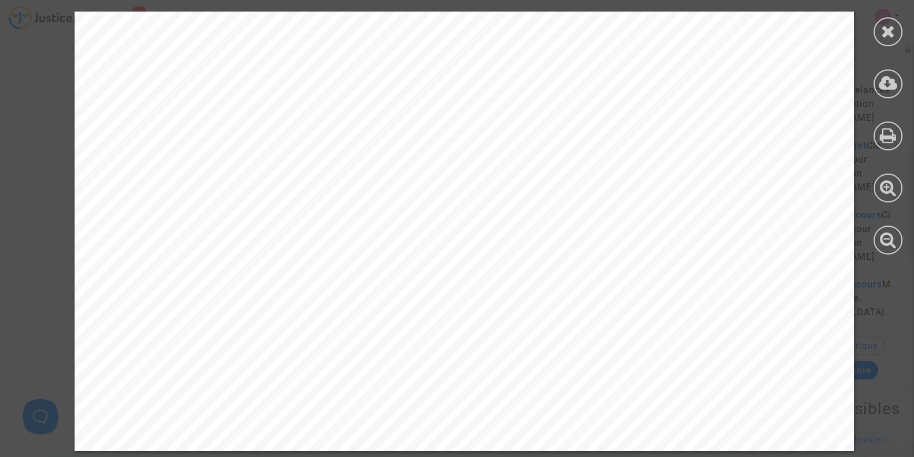
scroll to position [2074, 0]
click at [881, 28] on icon at bounding box center [888, 31] width 14 height 17
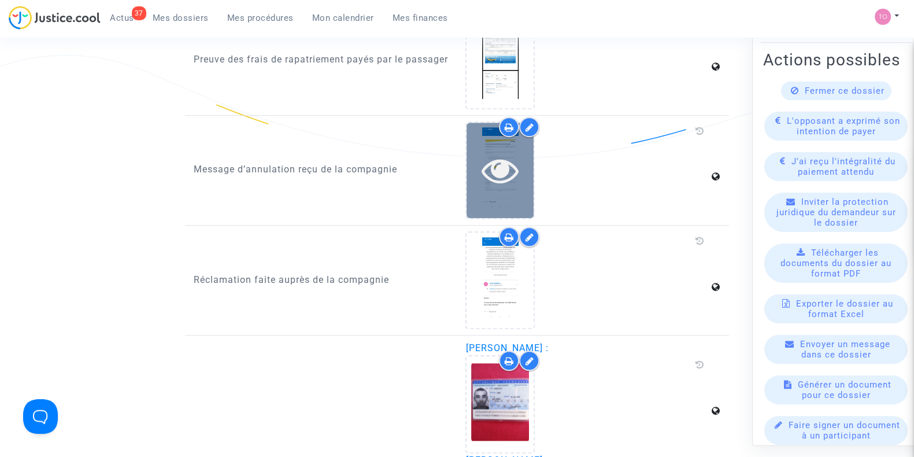
scroll to position [1231, 0]
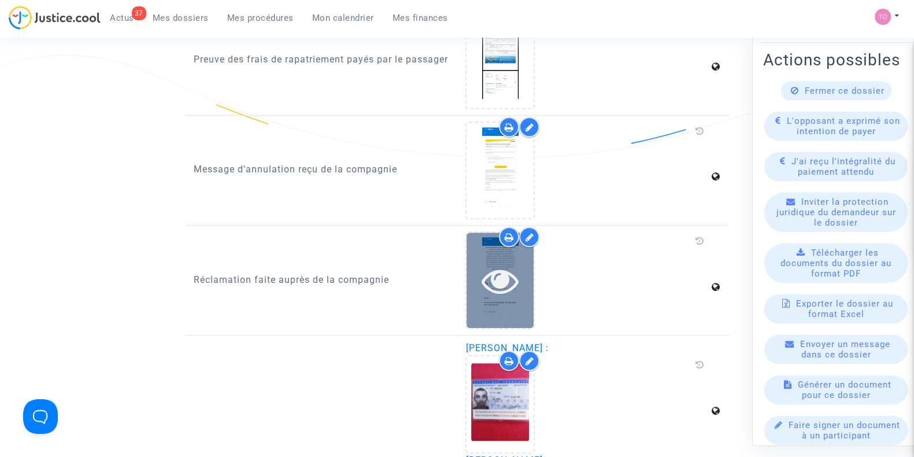
click at [491, 264] on icon at bounding box center [500, 280] width 38 height 37
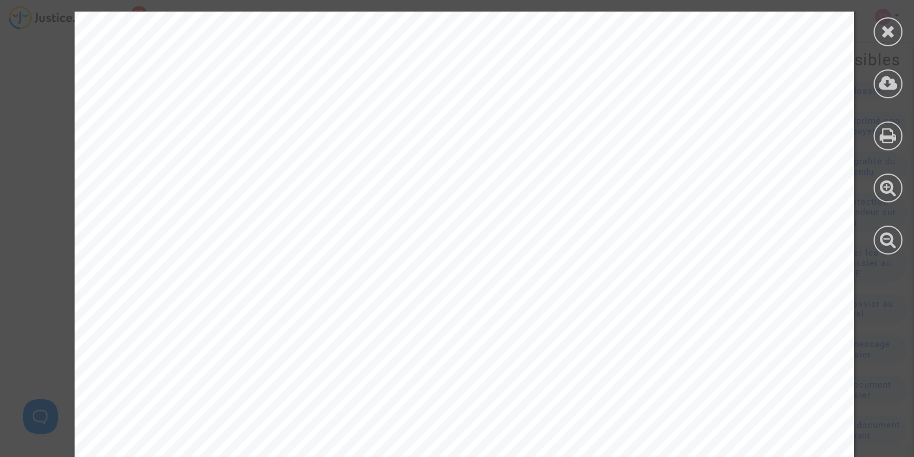
scroll to position [121, 0]
drag, startPoint x: 883, startPoint y: 33, endPoint x: 868, endPoint y: 48, distance: 21.3
click at [883, 33] on icon at bounding box center [888, 31] width 14 height 17
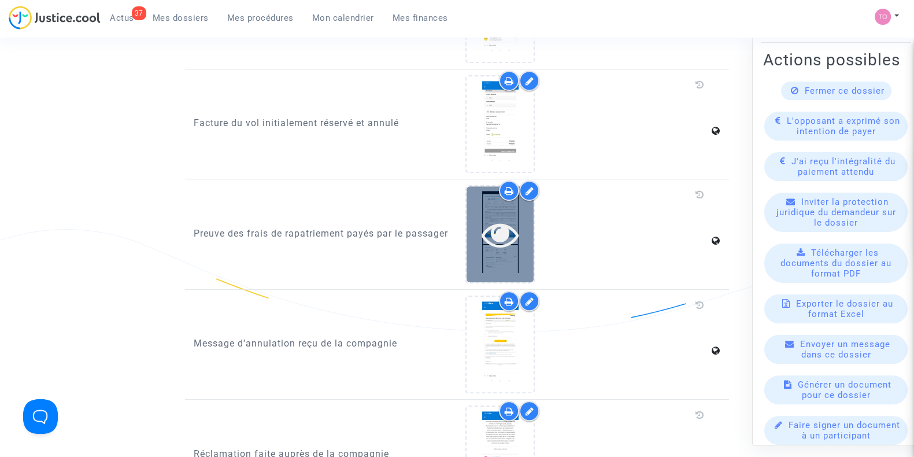
scroll to position [1038, 0]
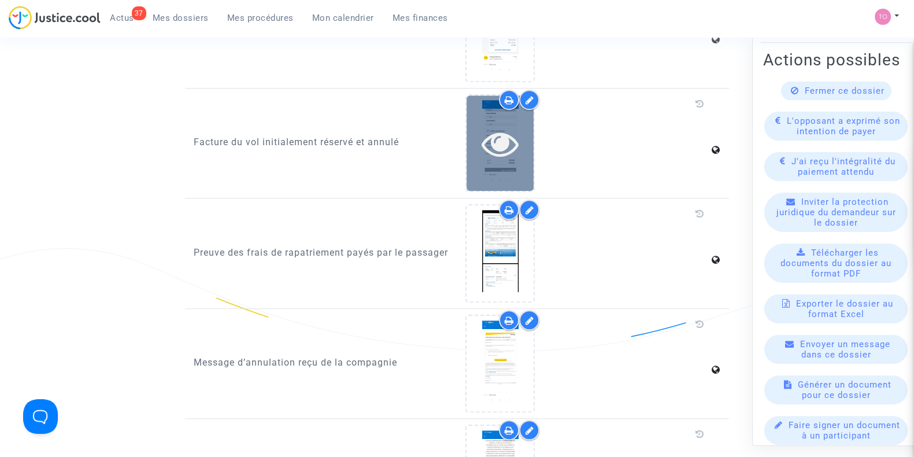
click at [505, 143] on icon at bounding box center [500, 143] width 38 height 37
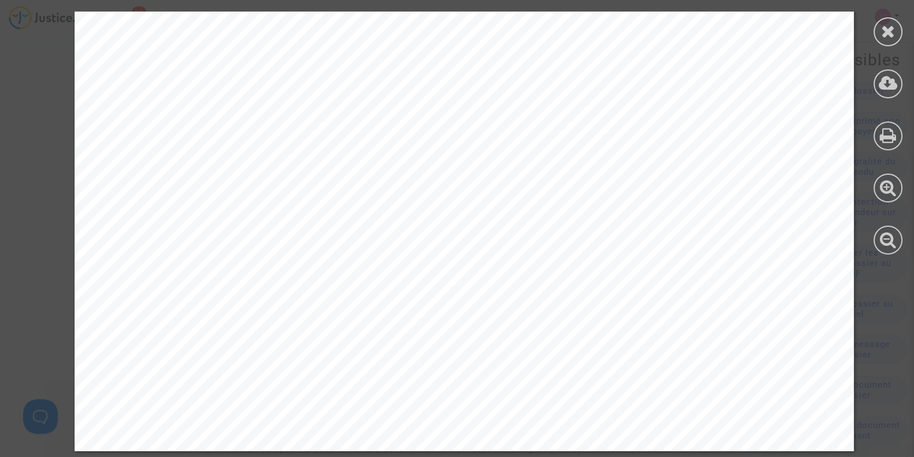
scroll to position [2074, 0]
click at [876, 33] on div at bounding box center [887, 31] width 29 height 29
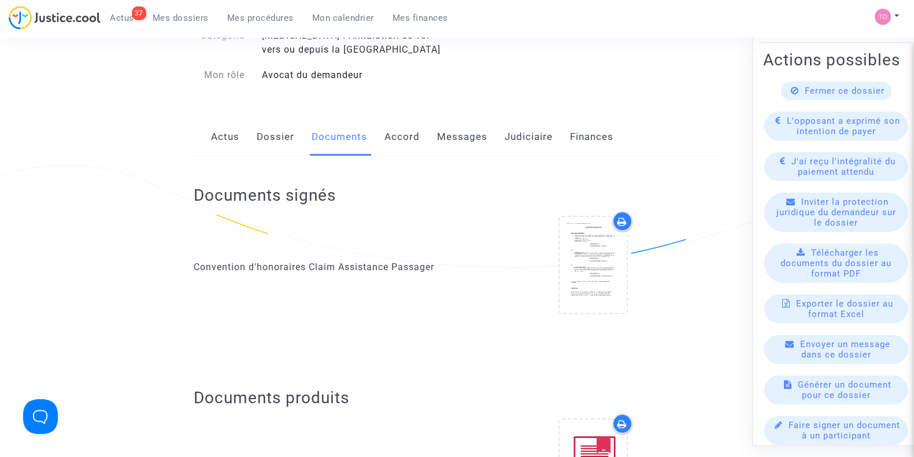
scroll to position [99, 0]
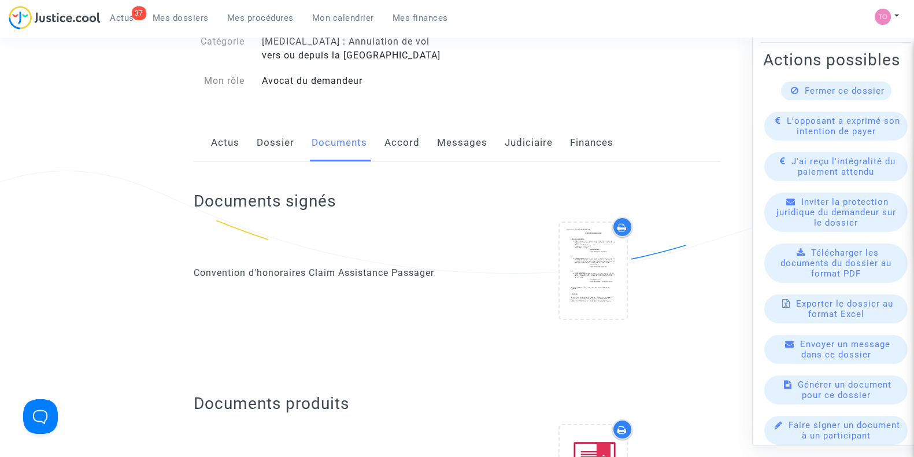
click at [392, 149] on link "Accord" at bounding box center [401, 143] width 35 height 38
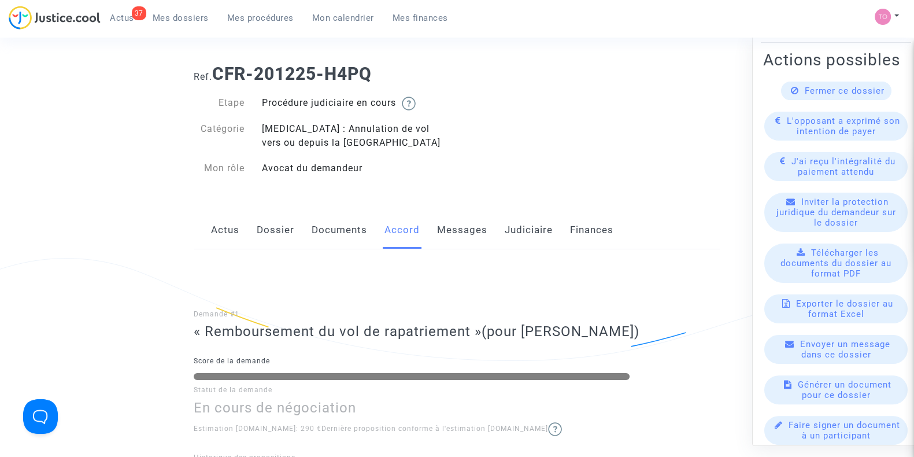
scroll to position [24, 0]
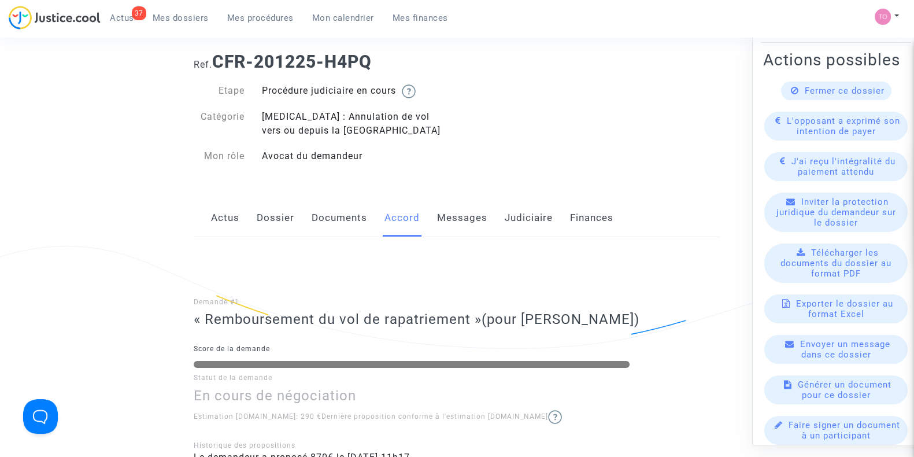
click at [290, 221] on link "Dossier" at bounding box center [276, 218] width 38 height 38
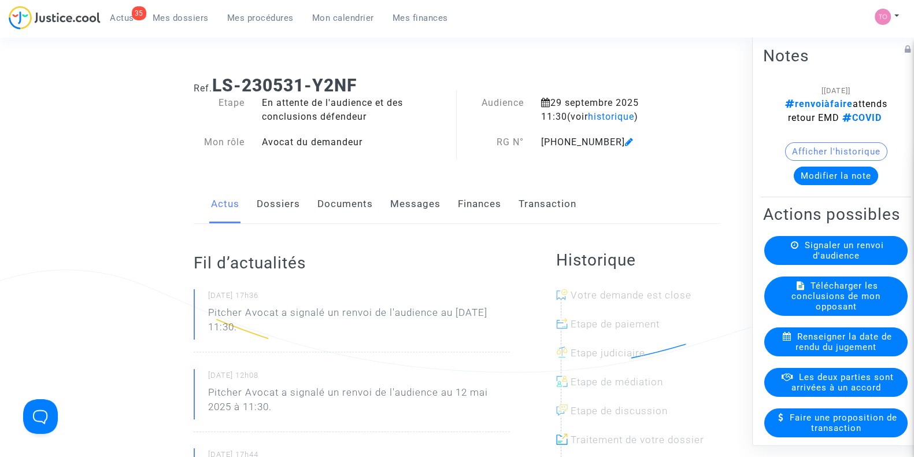
click at [825, 161] on button "Afficher l'historique" at bounding box center [836, 151] width 102 height 18
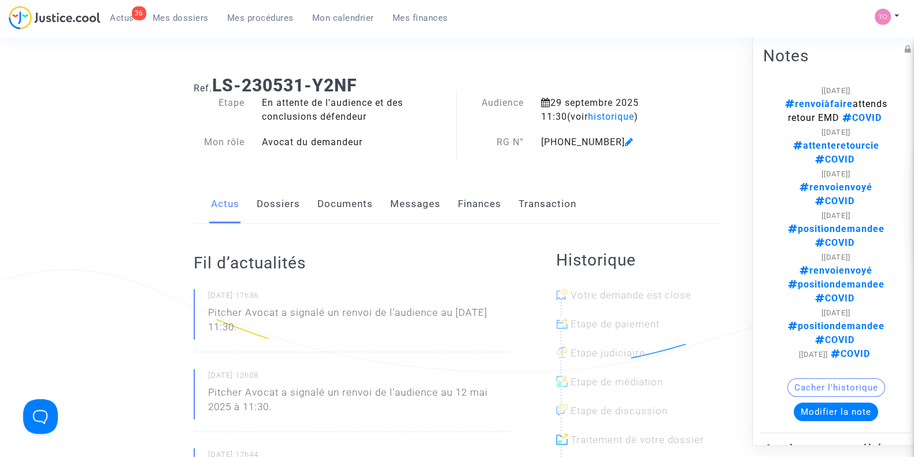
click at [812, 378] on button "Cacher l'historique" at bounding box center [836, 387] width 98 height 18
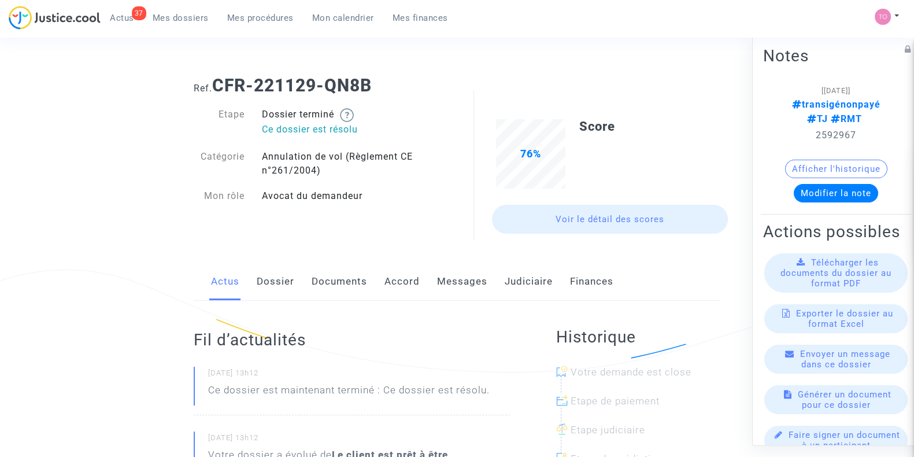
click at [453, 282] on link "Messages" at bounding box center [462, 281] width 50 height 38
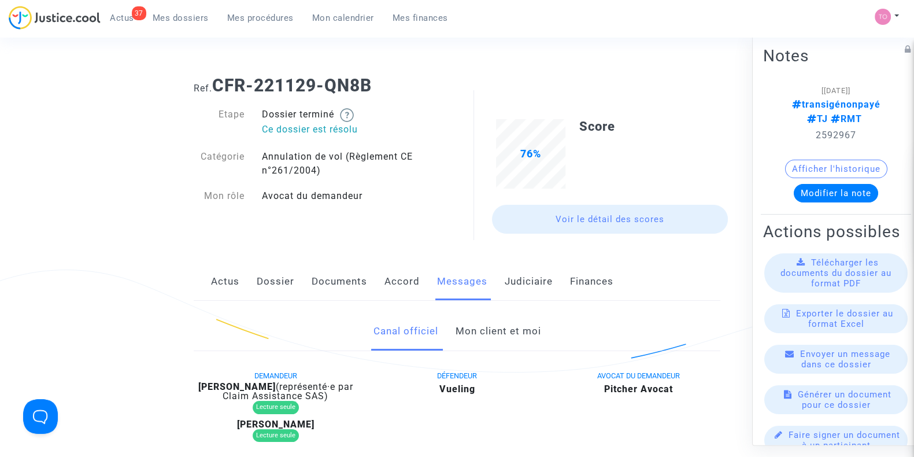
click at [479, 331] on link "Mon client et moi" at bounding box center [498, 331] width 86 height 38
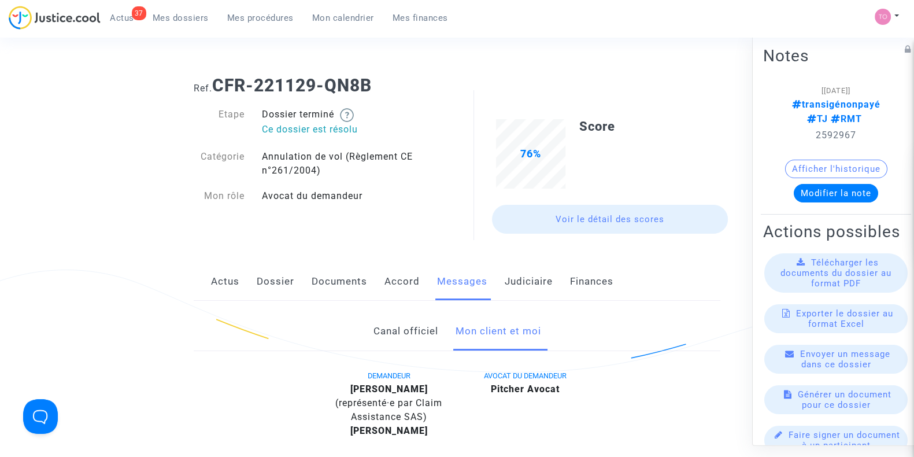
click at [531, 268] on link "Judiciaire" at bounding box center [529, 281] width 48 height 38
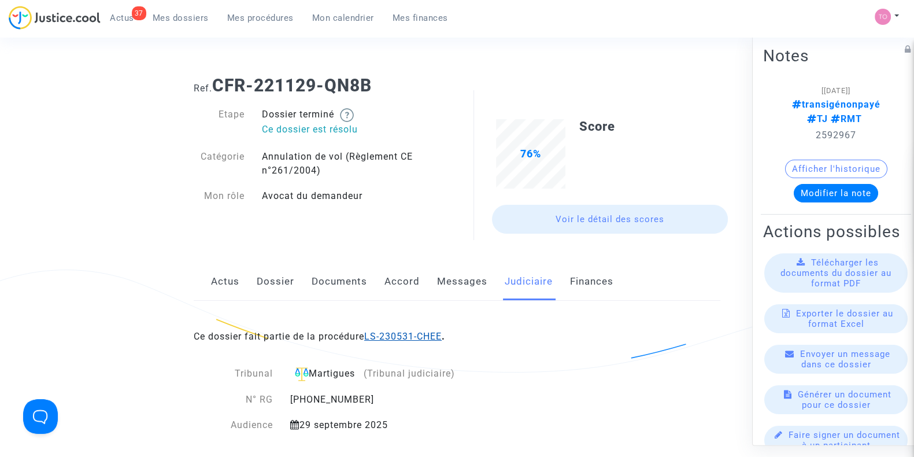
click at [392, 337] on link "LS-230531-CHEE" at bounding box center [402, 336] width 77 height 11
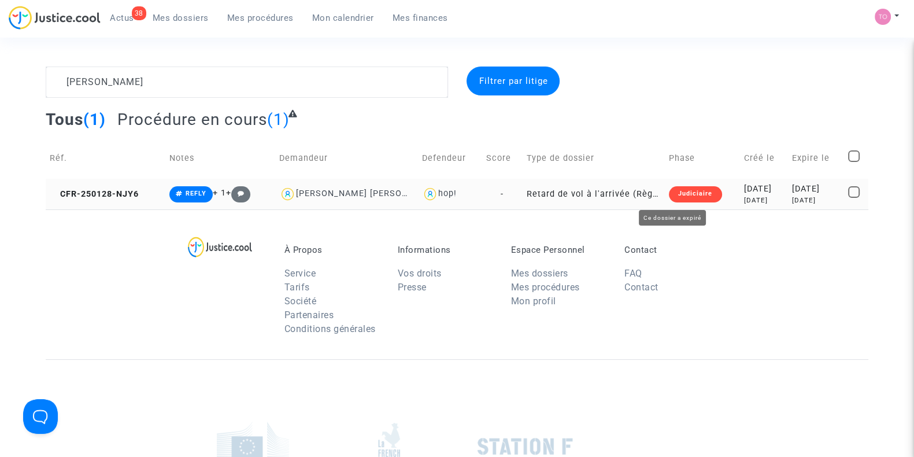
drag, startPoint x: 730, startPoint y: 199, endPoint x: 736, endPoint y: 196, distance: 6.5
click at [744, 199] on div "[DATE]" at bounding box center [764, 200] width 40 height 10
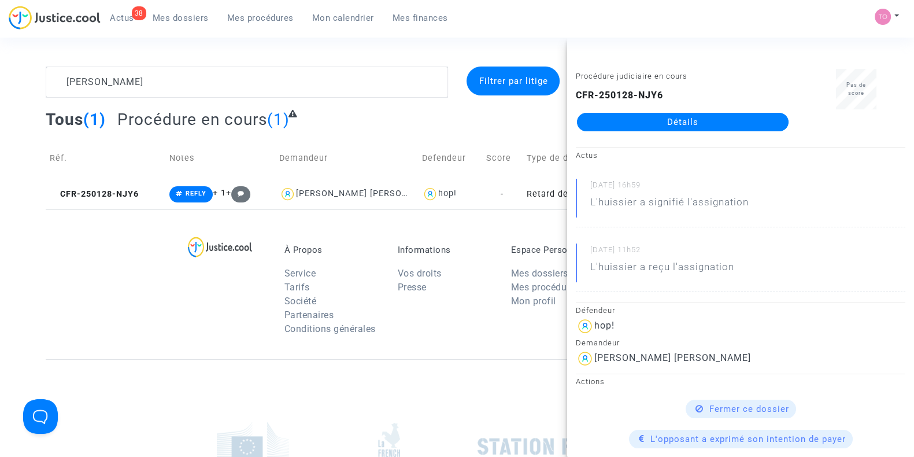
click at [680, 120] on link "Détails" at bounding box center [683, 122] width 212 height 18
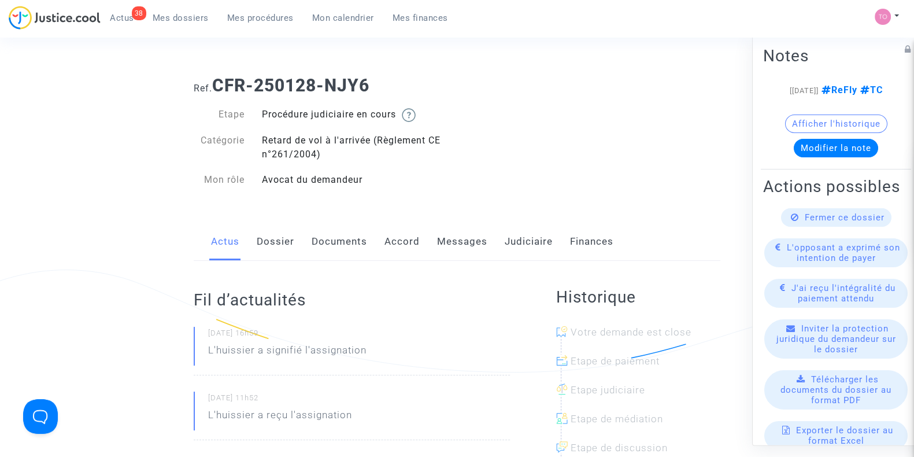
click at [508, 239] on link "Judiciaire" at bounding box center [529, 242] width 48 height 38
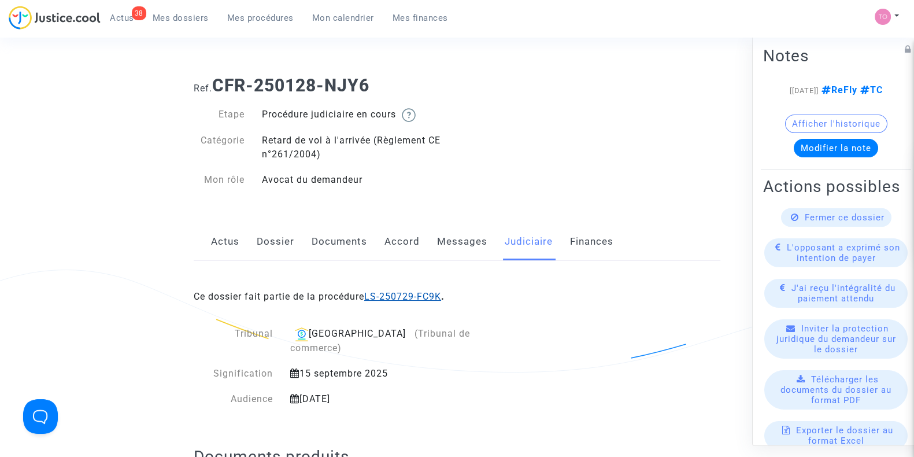
click at [409, 294] on link "LS-250729-FC9K" at bounding box center [402, 296] width 77 height 11
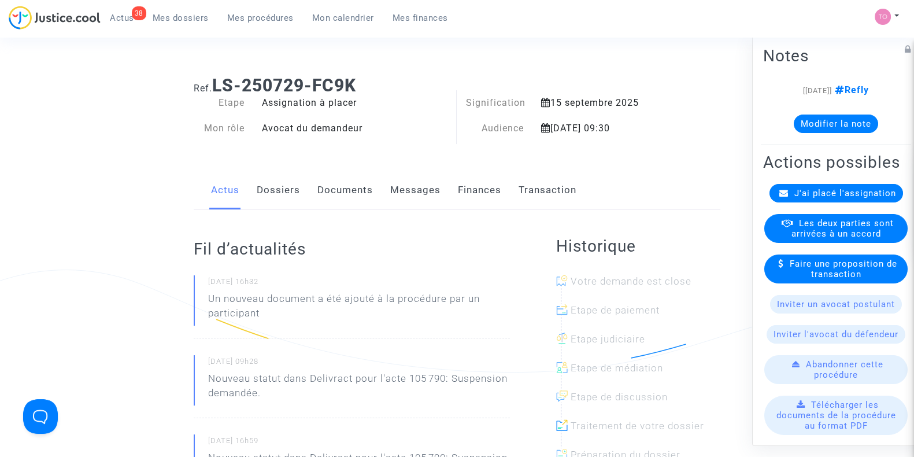
click at [341, 192] on link "Documents" at bounding box center [344, 190] width 55 height 38
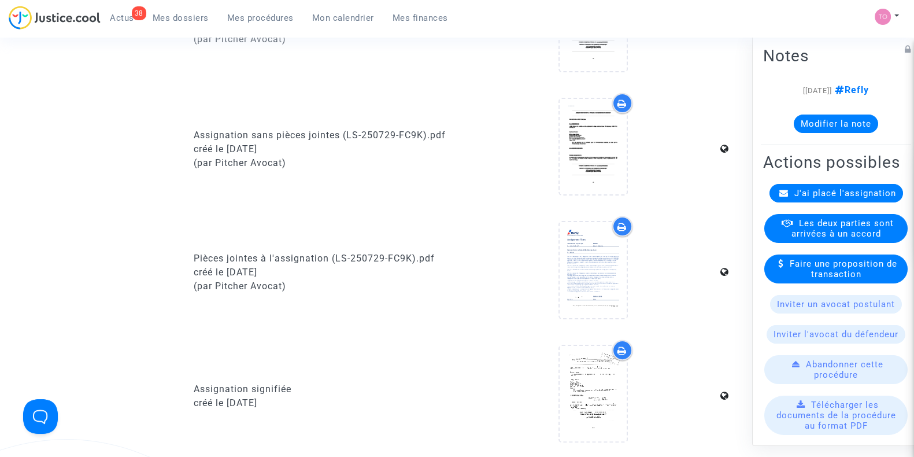
scroll to position [361, 0]
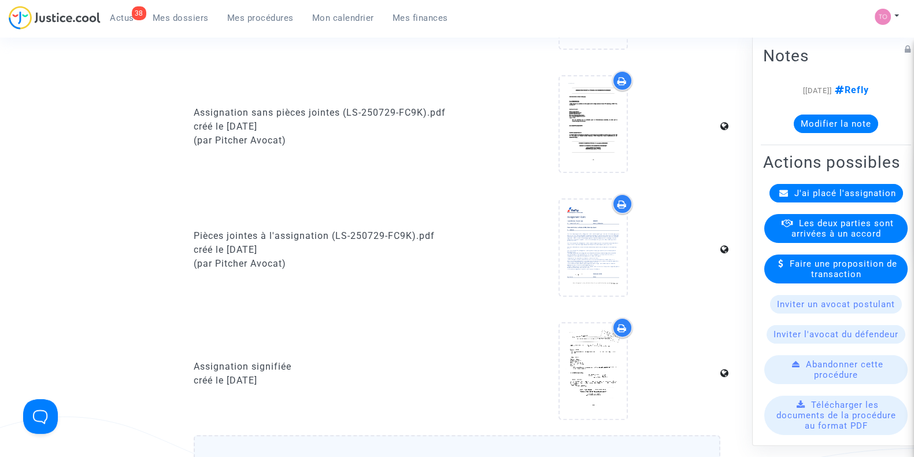
click at [625, 323] on icon at bounding box center [621, 327] width 9 height 9
click at [618, 203] on icon at bounding box center [621, 203] width 9 height 9
